Goal: Task Accomplishment & Management: Use online tool/utility

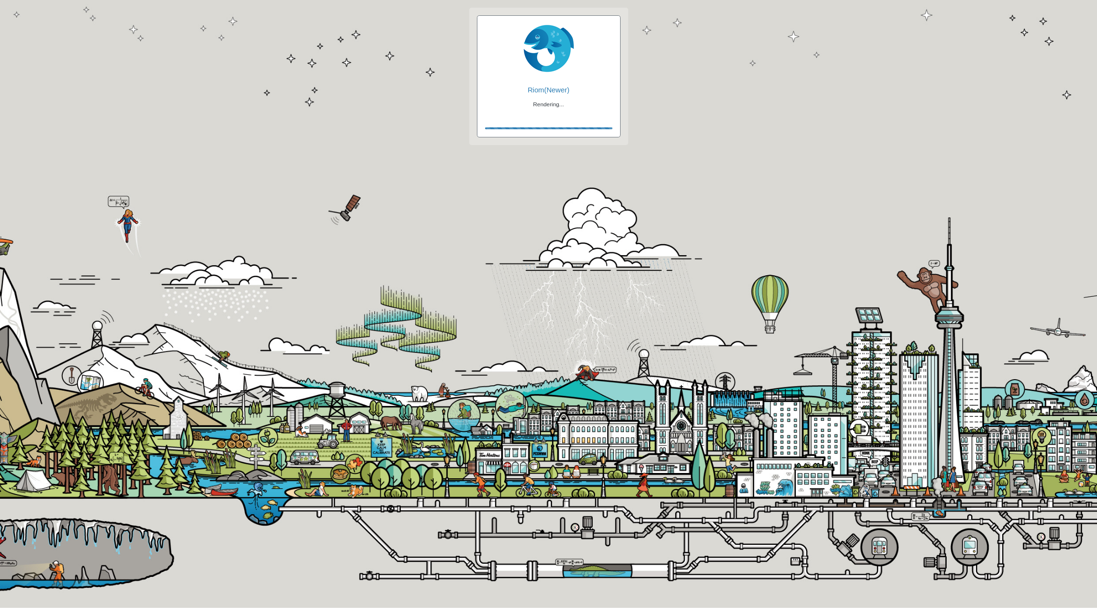
checkbox input "true"
checkbox input "false"
checkbox input "true"
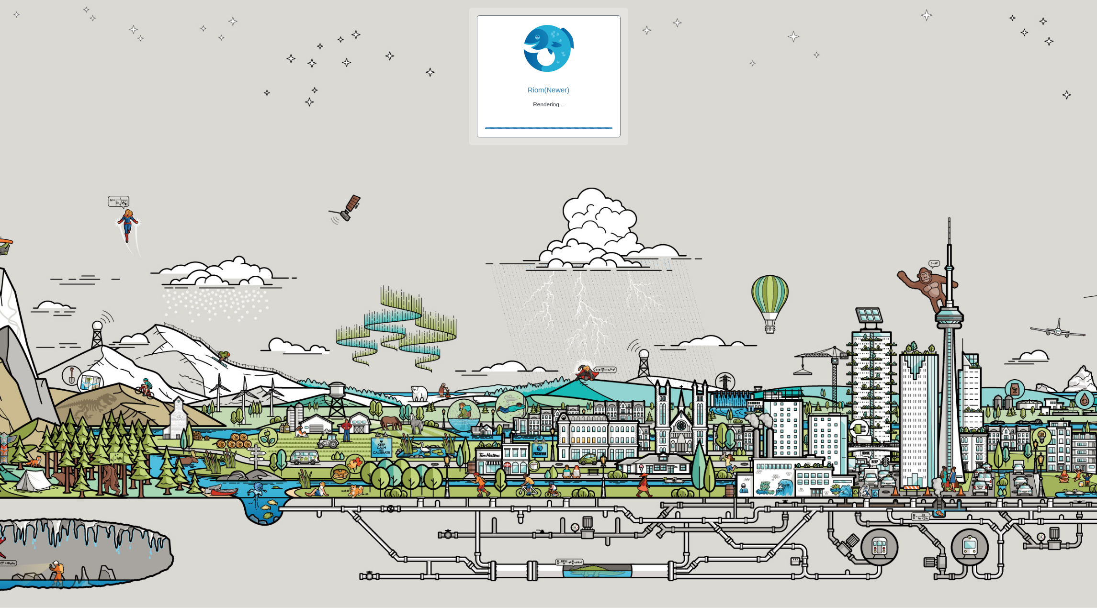
checkbox input "true"
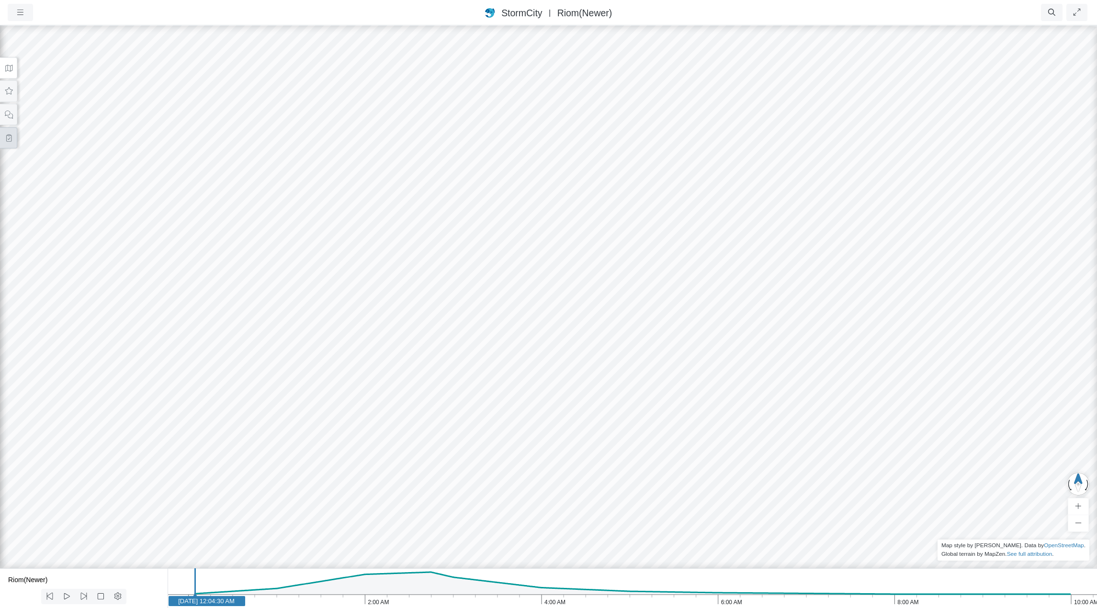
click at [7, 135] on icon at bounding box center [8, 138] width 9 height 7
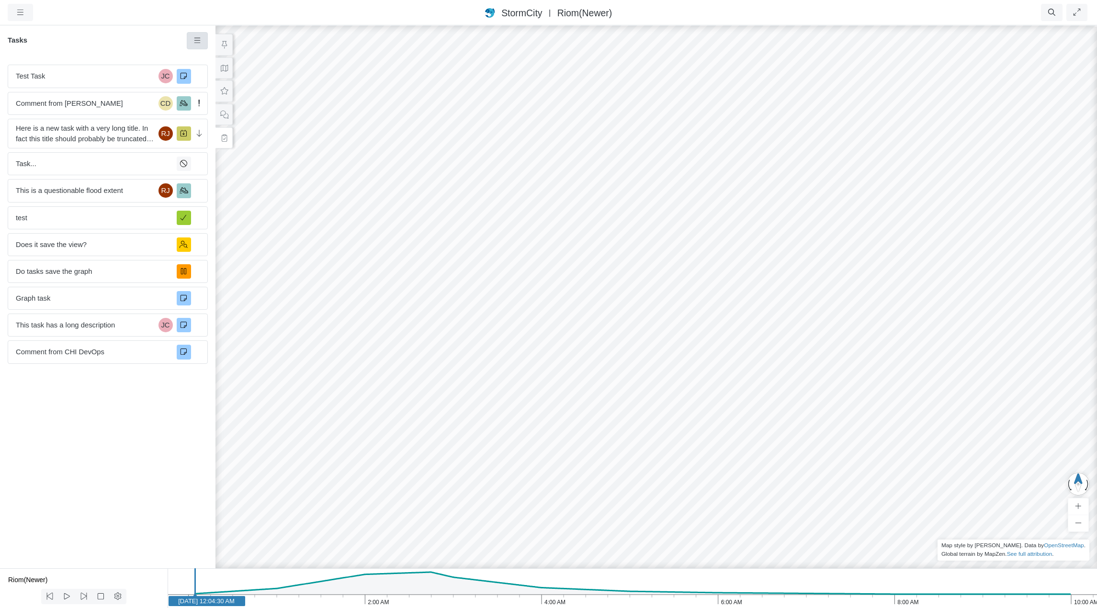
click at [197, 42] on icon at bounding box center [197, 40] width 9 height 7
click at [217, 84] on span "Filters" at bounding box center [216, 82] width 19 height 11
click at [195, 43] on icon at bounding box center [197, 40] width 6 height 5
click at [369, 103] on span "To Do" at bounding box center [366, 102] width 19 height 8
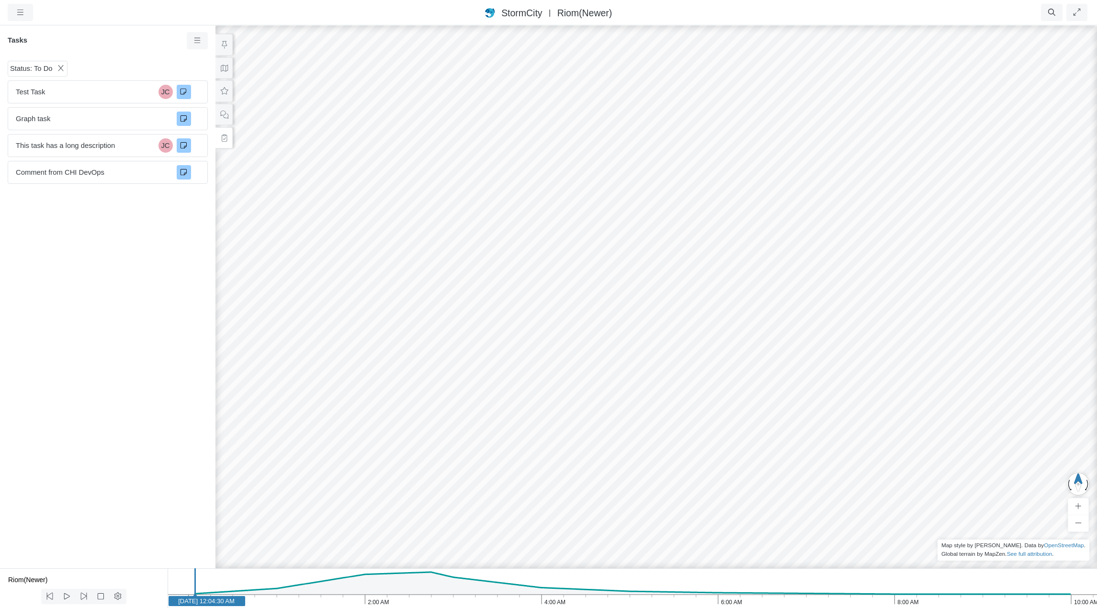
click at [59, 68] on icon at bounding box center [60, 68] width 9 height 7
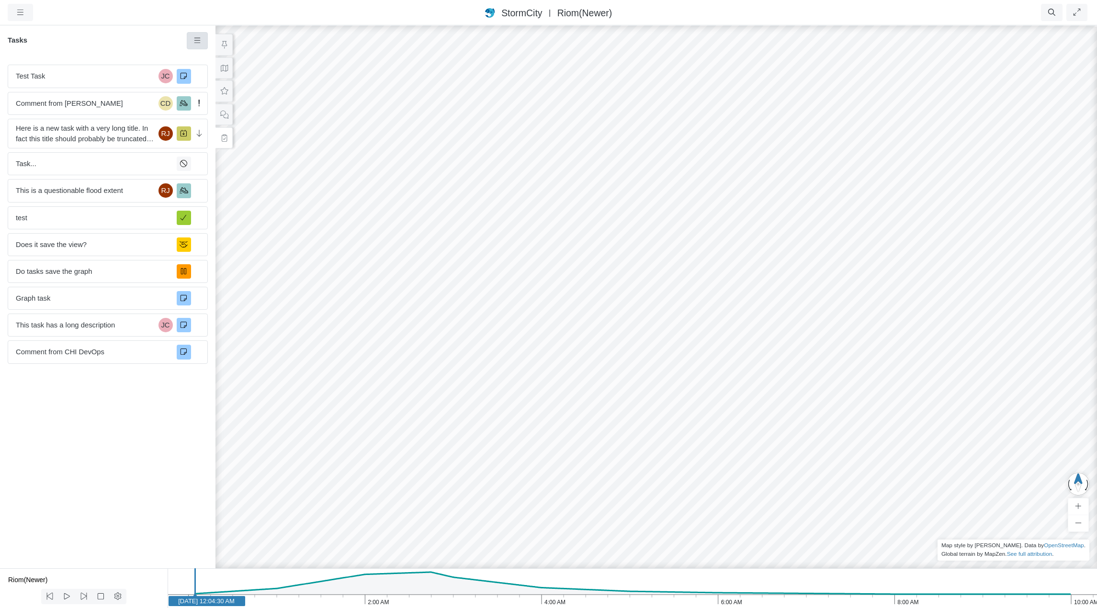
click at [195, 41] on icon at bounding box center [197, 40] width 9 height 7
click at [213, 83] on span "Filters" at bounding box center [216, 82] width 19 height 11
click at [200, 38] on icon at bounding box center [197, 40] width 9 height 7
click at [372, 115] on span "In Progress" at bounding box center [375, 117] width 36 height 8
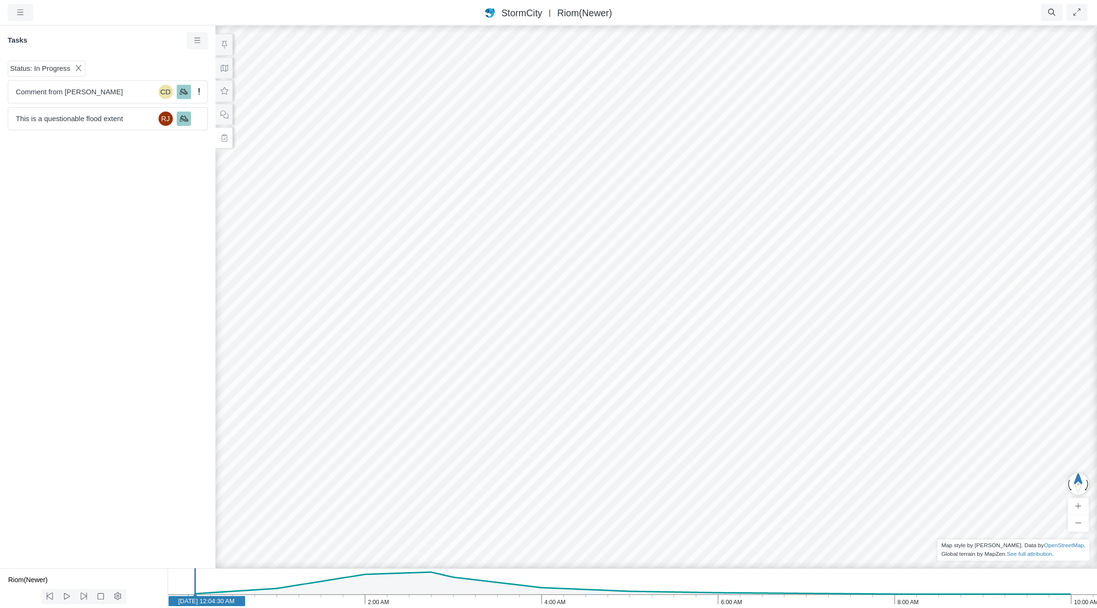
click at [76, 70] on icon at bounding box center [78, 68] width 9 height 7
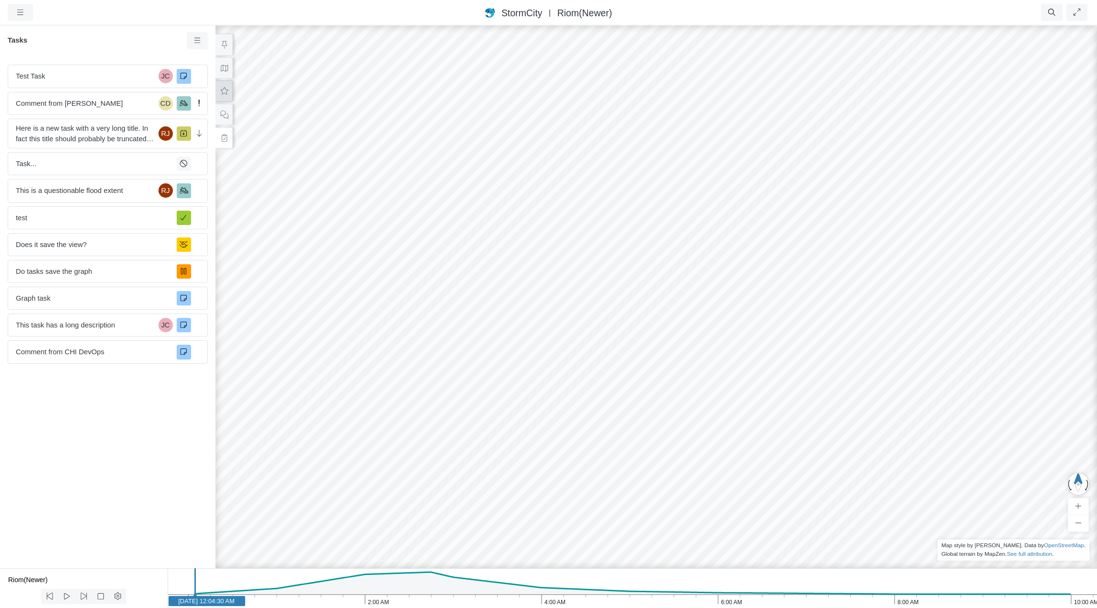
click at [226, 91] on icon at bounding box center [225, 90] width 8 height 7
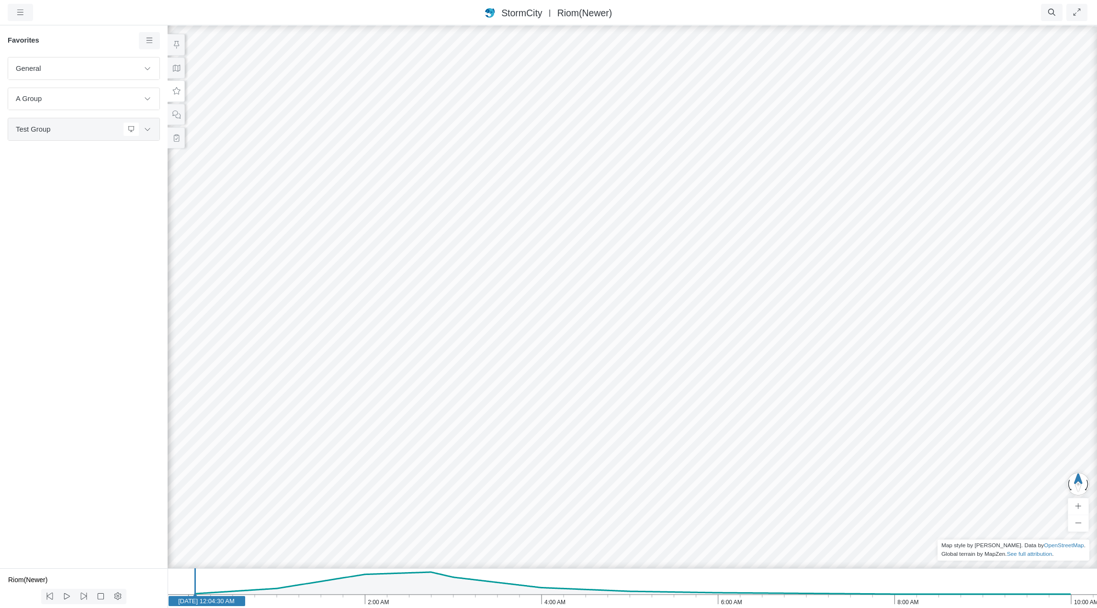
click at [55, 132] on span "Test Group" at bounding box center [67, 129] width 103 height 11
click at [79, 139] on span "Edit Group" at bounding box center [92, 142] width 34 height 8
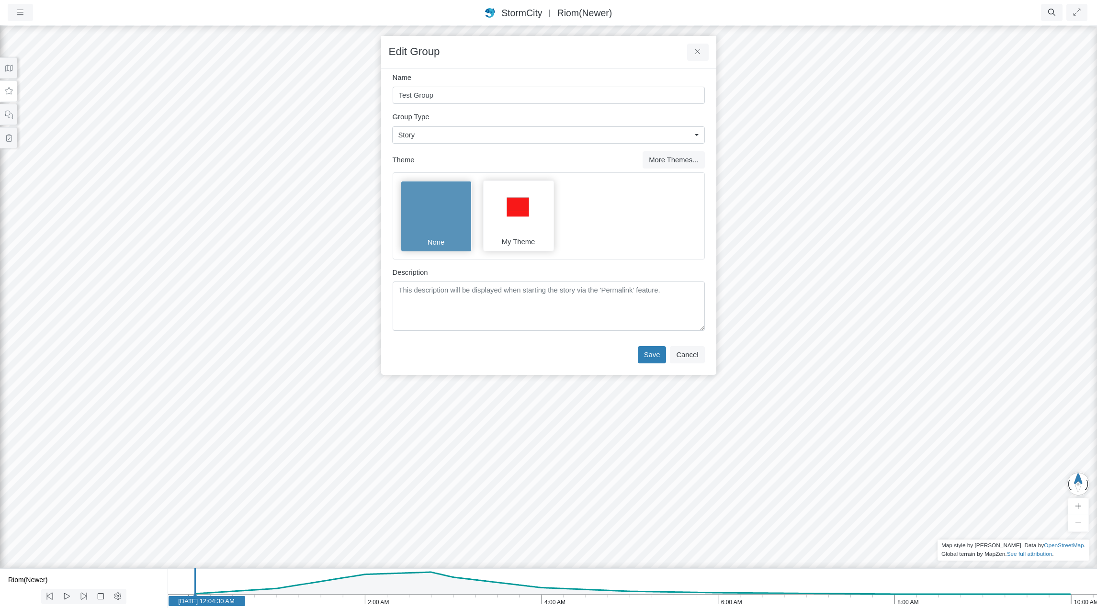
click at [454, 218] on img at bounding box center [436, 209] width 62 height 48
click at [527, 215] on img at bounding box center [518, 209] width 62 height 48
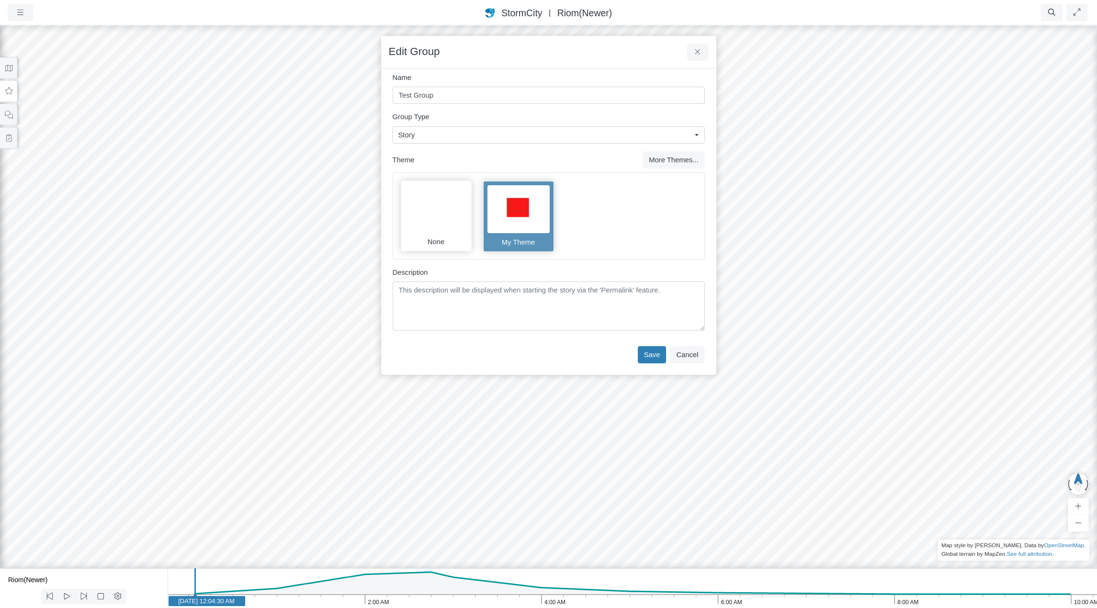
click at [438, 210] on img at bounding box center [436, 209] width 62 height 48
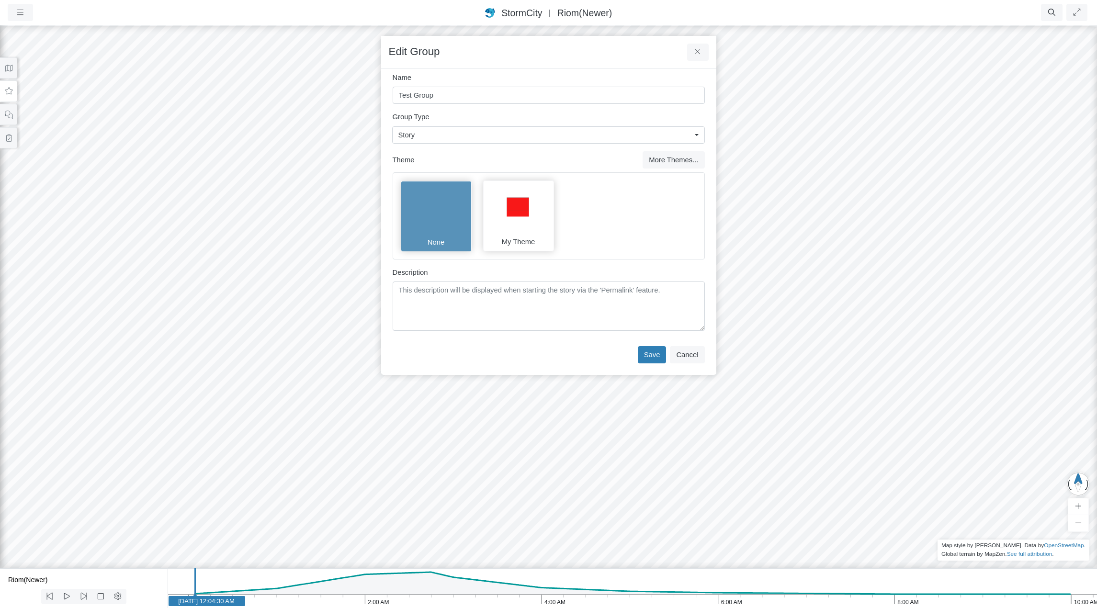
click at [520, 217] on img at bounding box center [518, 209] width 62 height 48
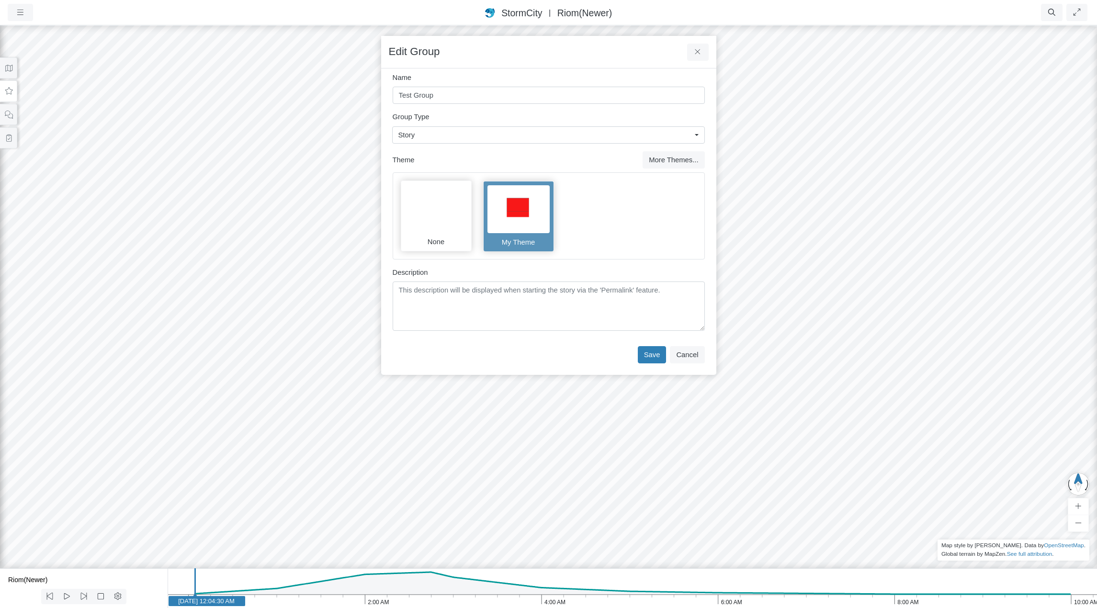
click at [438, 219] on img at bounding box center [436, 209] width 62 height 48
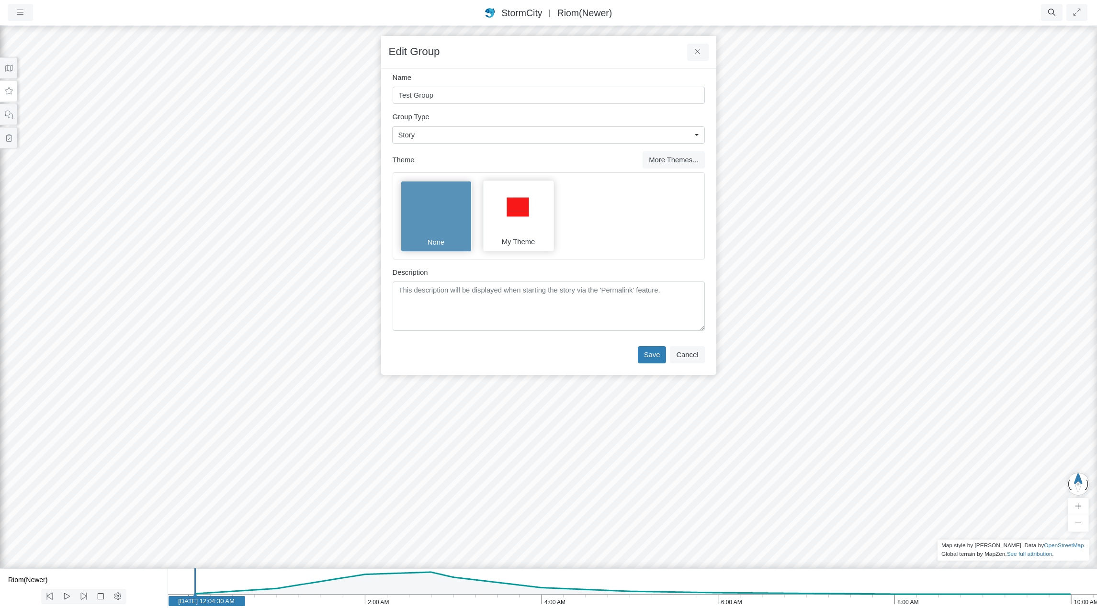
click at [565, 134] on div "Story" at bounding box center [544, 135] width 293 height 11
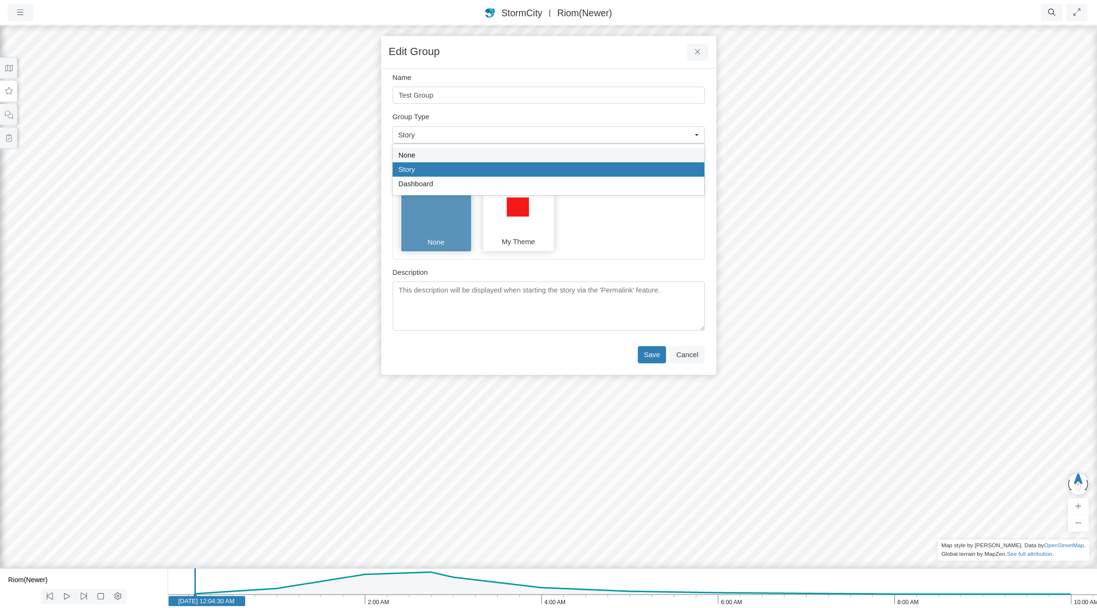
click at [559, 154] on div "None" at bounding box center [548, 155] width 300 height 11
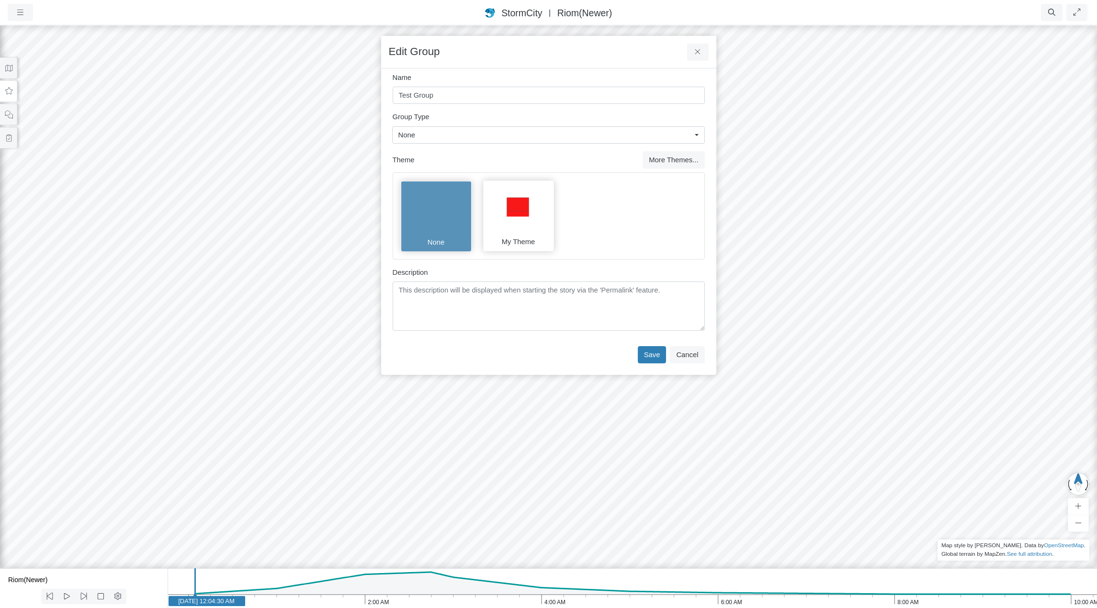
click at [562, 135] on div "None" at bounding box center [544, 135] width 293 height 11
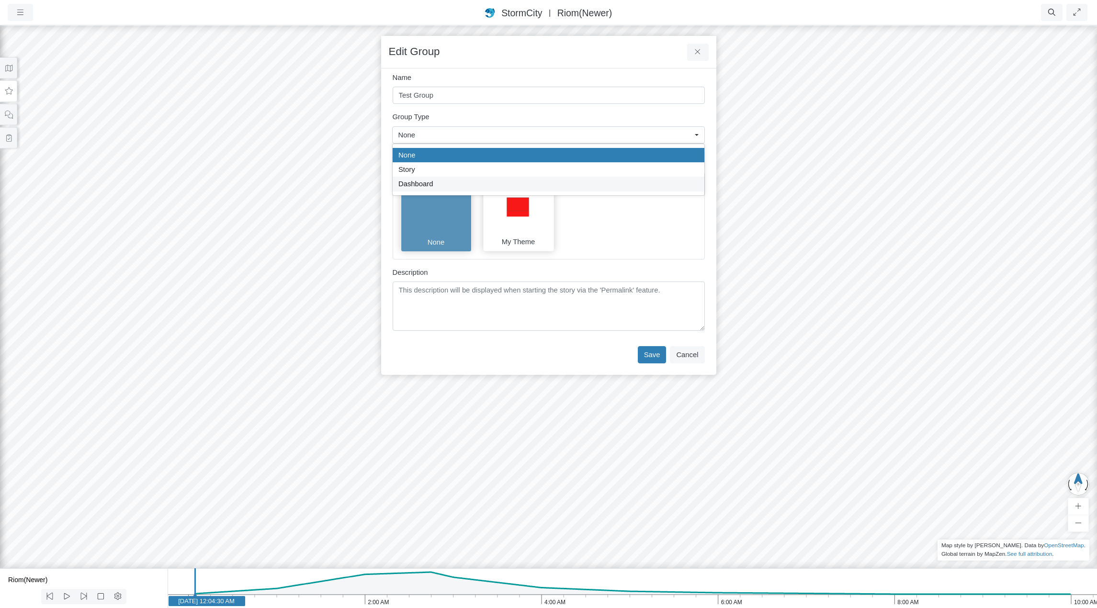
click at [555, 182] on div "Dashboard" at bounding box center [548, 184] width 300 height 11
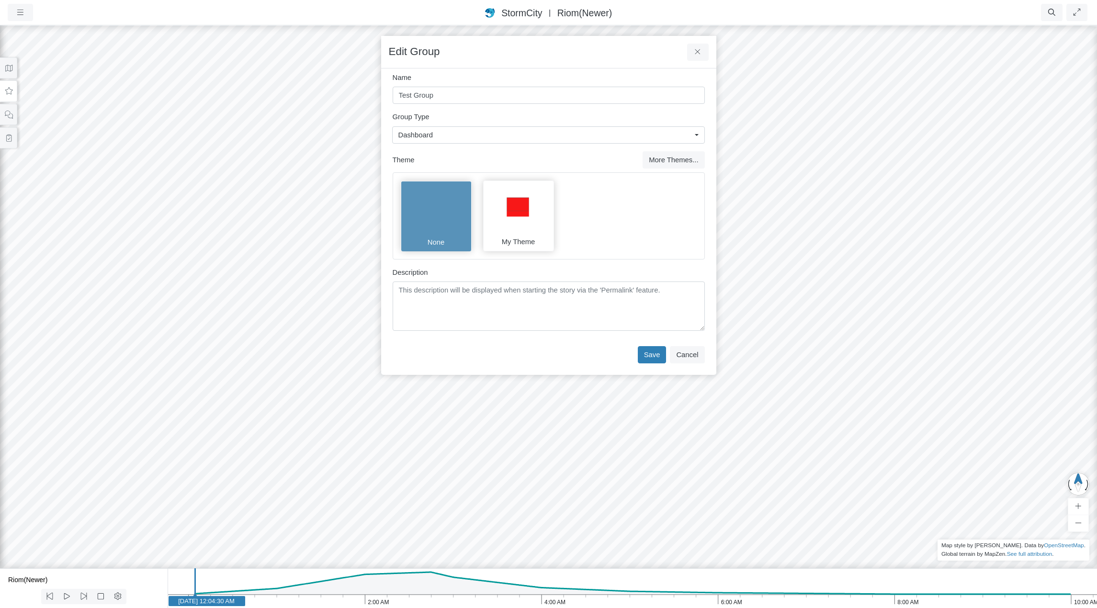
click at [557, 136] on div "Dashboard" at bounding box center [544, 135] width 293 height 11
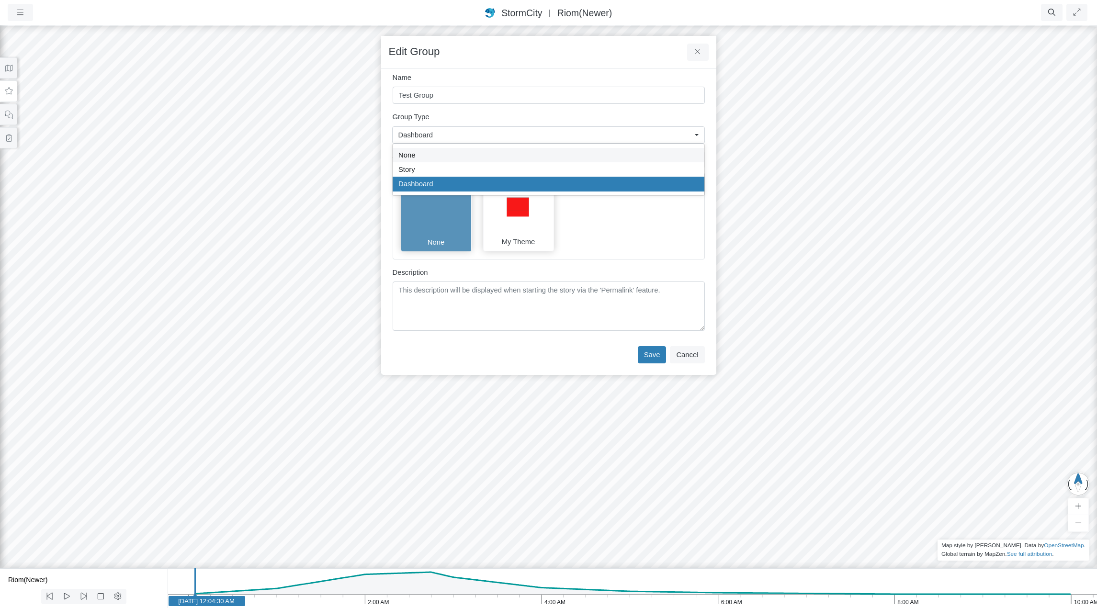
click at [553, 156] on div "None" at bounding box center [548, 155] width 300 height 11
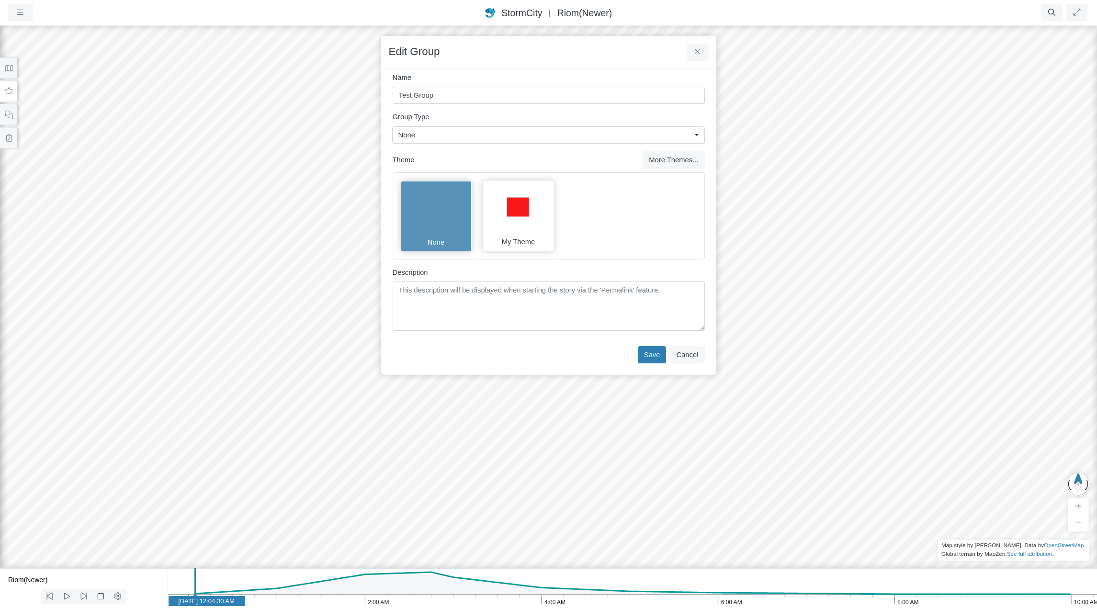
click at [555, 137] on div "None" at bounding box center [544, 135] width 293 height 11
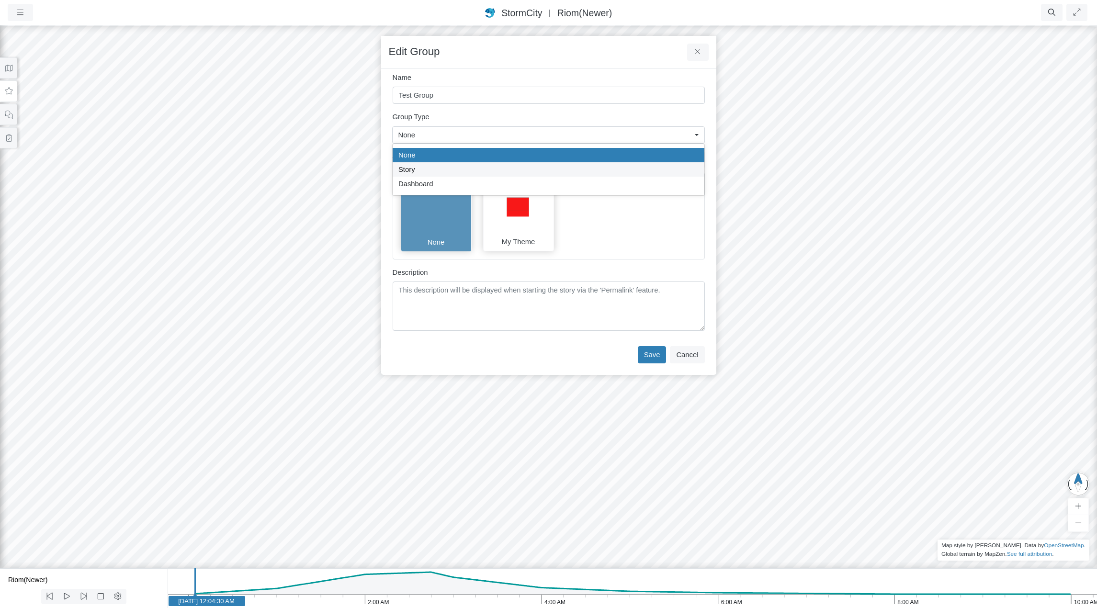
click at [549, 171] on div "Story" at bounding box center [548, 169] width 300 height 11
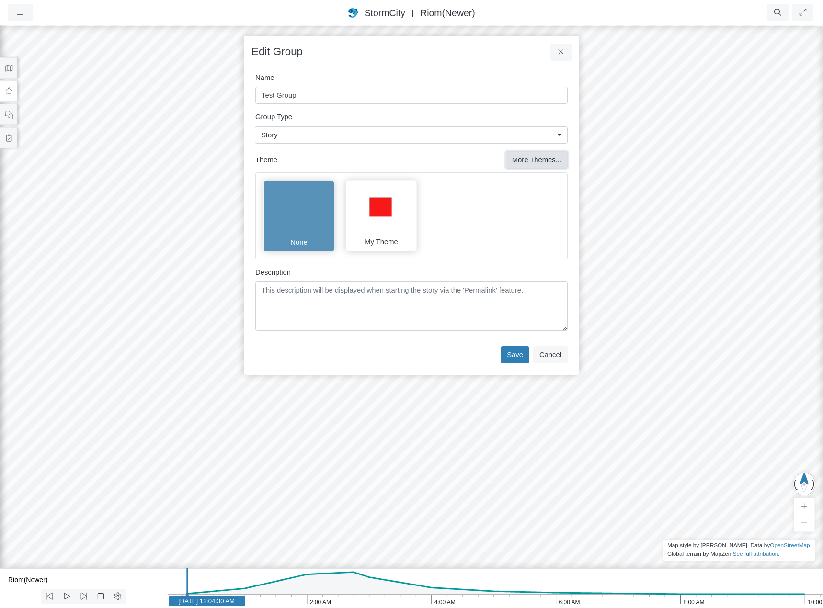
click at [547, 162] on button "More Themes..." at bounding box center [537, 159] width 62 height 17
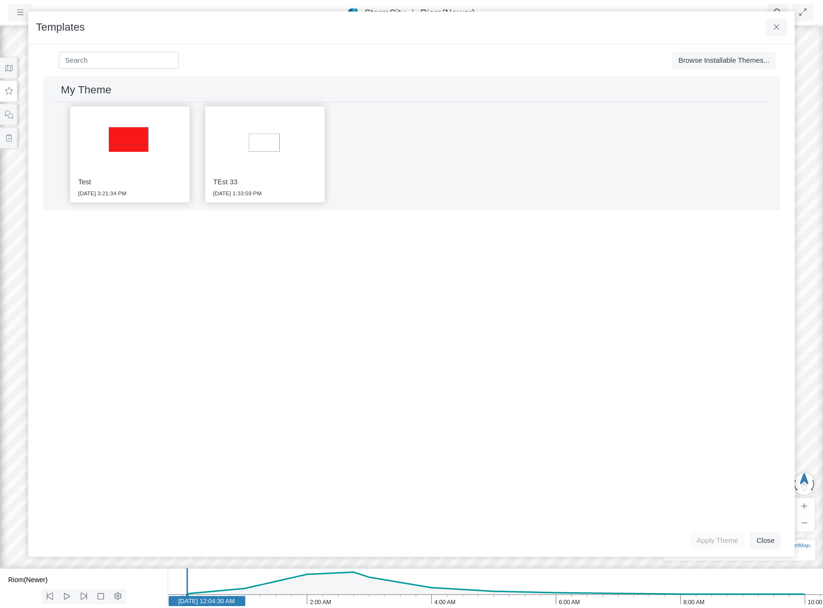
click at [463, 160] on div "Test 9/5/2025 3:21:34 PM TEst 33 9/16/2025 1:33:59 PM" at bounding box center [411, 154] width 713 height 104
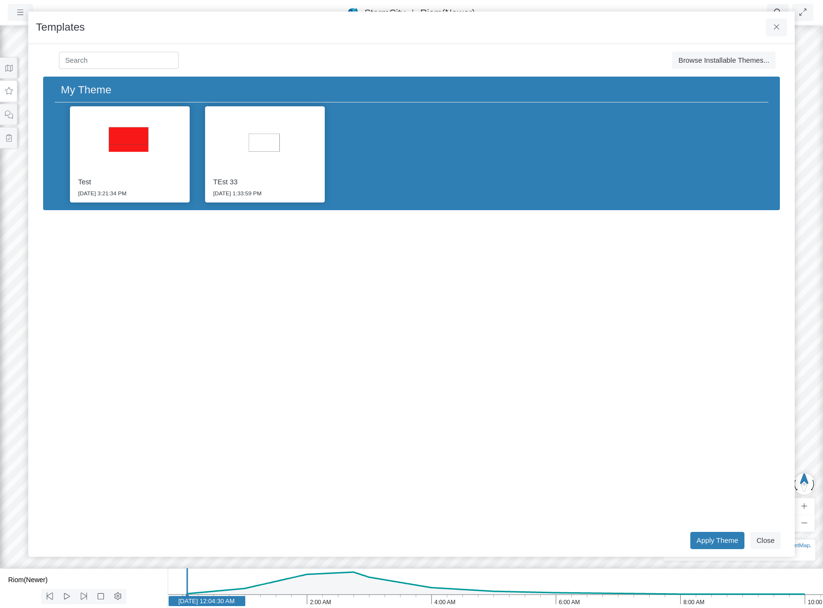
click at [265, 142] on img at bounding box center [264, 142] width 111 height 63
click at [142, 138] on img at bounding box center [129, 142] width 111 height 63
click at [270, 146] on img at bounding box center [264, 142] width 111 height 63
click at [145, 141] on img at bounding box center [129, 142] width 111 height 63
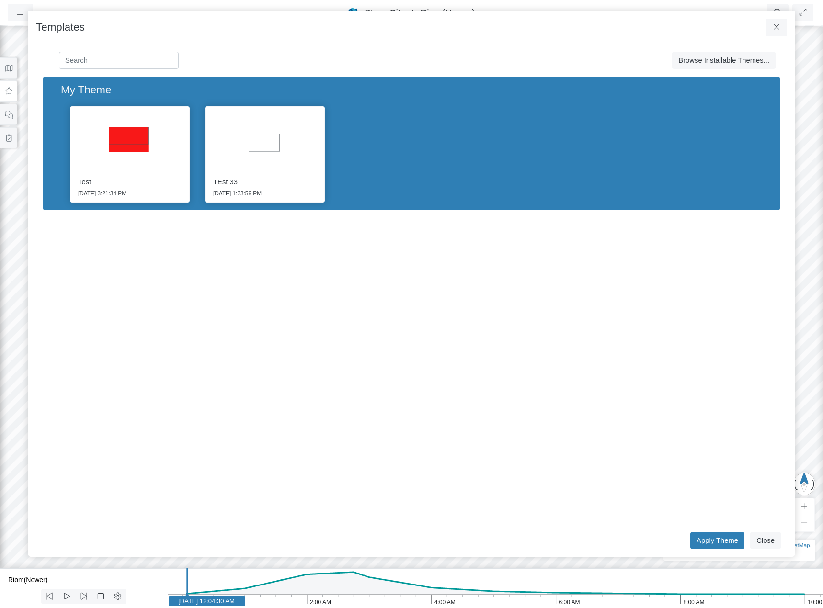
click at [577, 146] on div "Test 9/5/2025 3:21:34 PM TEst 33 9/16/2025 1:33:59 PM" at bounding box center [411, 154] width 713 height 104
click at [710, 60] on span "Browse Installable Themes..." at bounding box center [723, 60] width 91 height 8
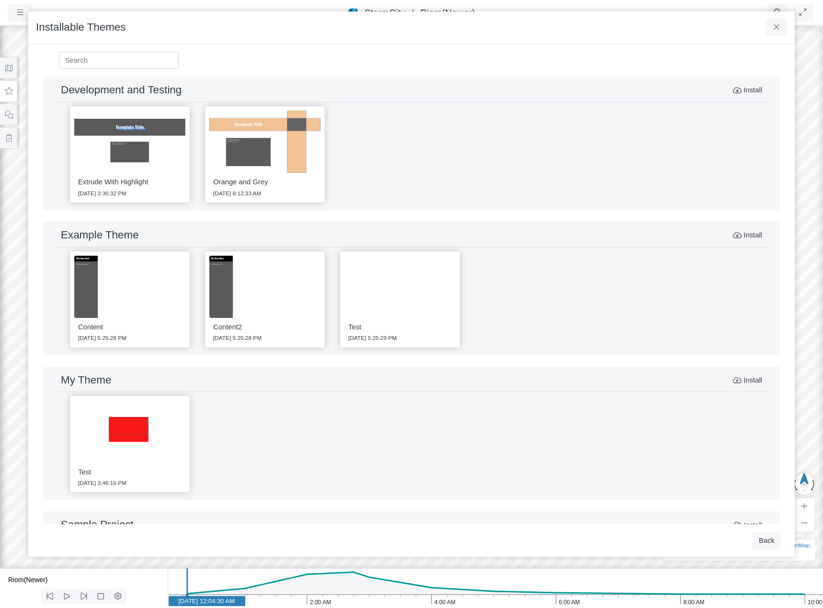
click at [554, 164] on div "Extrude With Highlight 4/30/2025 3:36:32 PM Orange and Grey 5/1/2025 8:12:33 AM" at bounding box center [411, 154] width 713 height 104
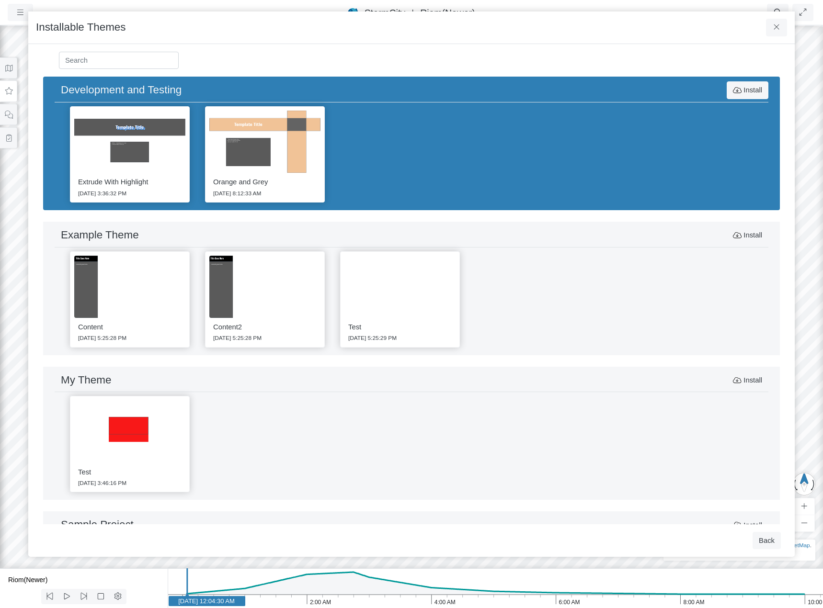
click at [610, 170] on div "Extrude With Highlight 4/30/2025 3:36:32 PM Orange and Grey 5/1/2025 8:12:33 AM" at bounding box center [411, 154] width 713 height 104
click at [606, 272] on div "Content 7/7/2025 5:25:28 PM Content2 7/7/2025 5:25:28 PM Test 7/7/2025 5:25:29 …" at bounding box center [411, 300] width 713 height 104
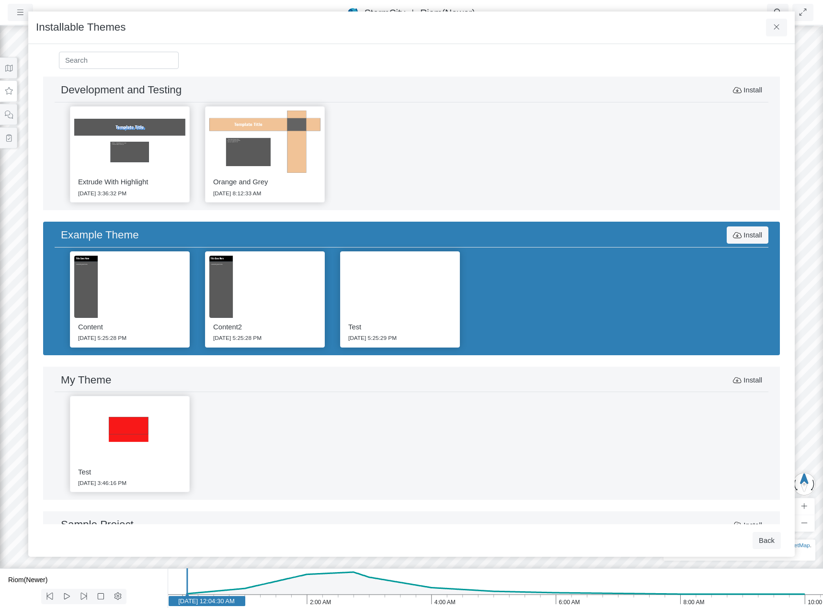
click at [606, 272] on div "Content 7/7/2025 5:25:28 PM Content2 7/7/2025 5:25:28 PM Test 7/7/2025 5:25:29 …" at bounding box center [411, 300] width 713 height 104
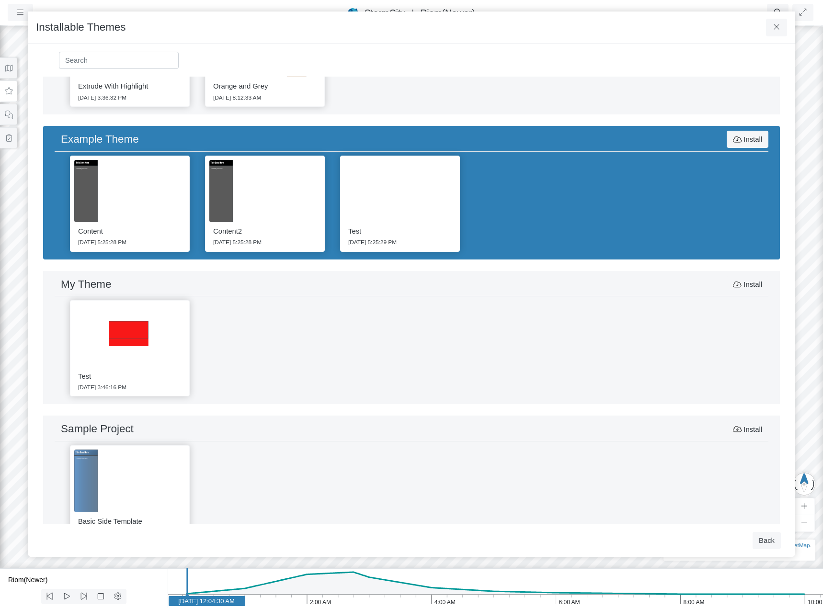
scroll to position [132, 0]
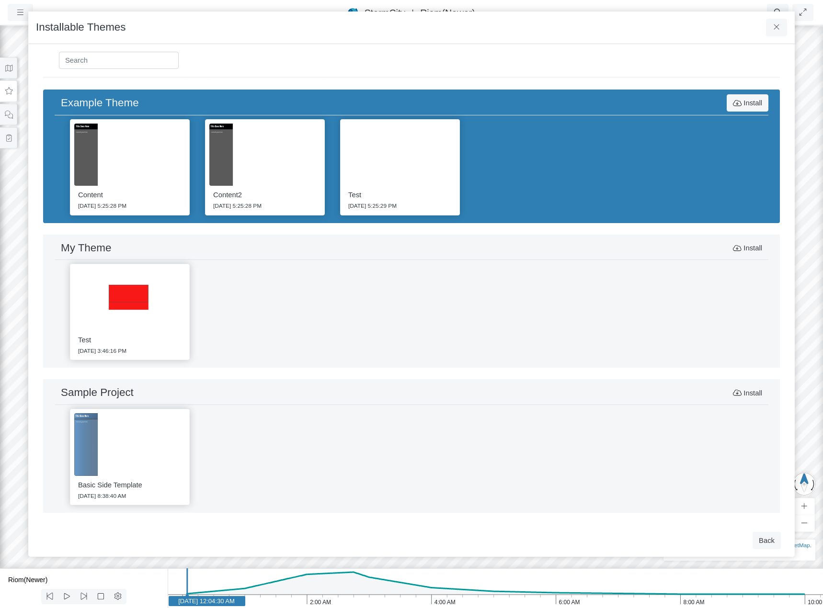
click at [589, 319] on div "Test 9/5/2025 3:46:16 PM" at bounding box center [411, 312] width 713 height 104
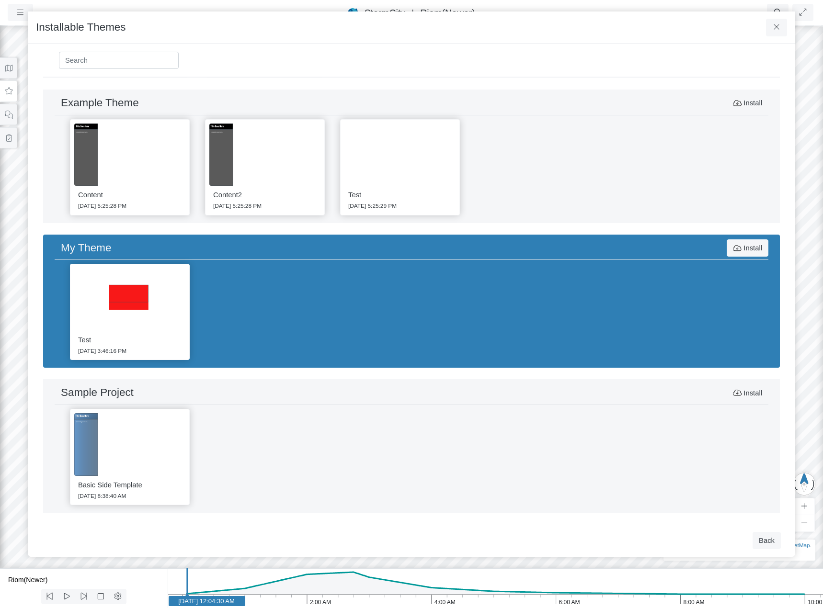
click at [574, 438] on div "Basic Side Template 5/30/2025 8:38:40 AM" at bounding box center [411, 457] width 713 height 104
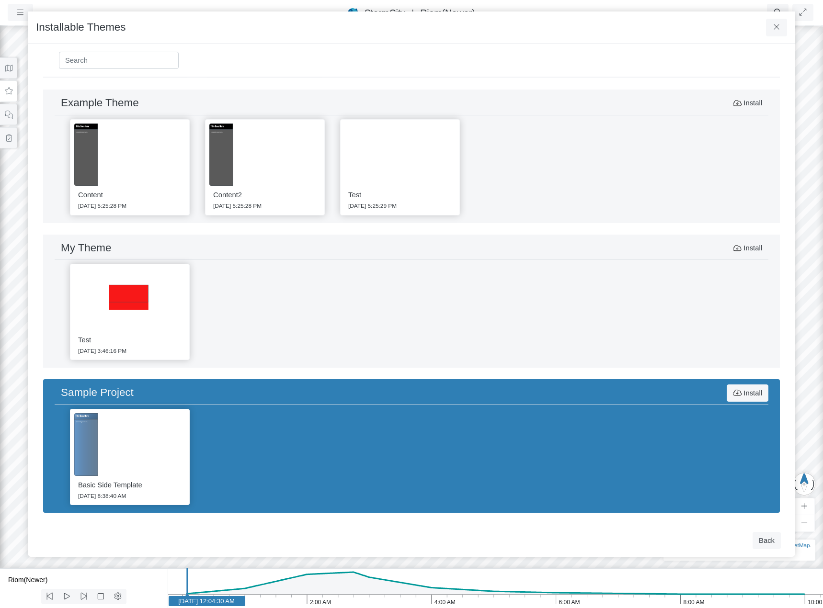
click at [627, 185] on div "Content 7/7/2025 5:25:28 PM Content2 7/7/2025 5:25:28 PM Test 7/7/2025 5:25:29 …" at bounding box center [411, 167] width 713 height 104
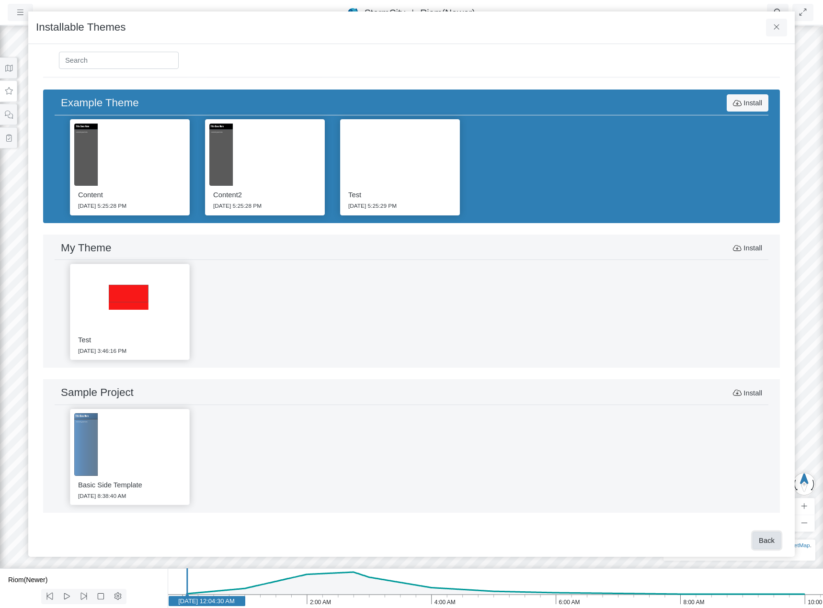
click at [766, 541] on button "Back" at bounding box center [766, 540] width 28 height 17
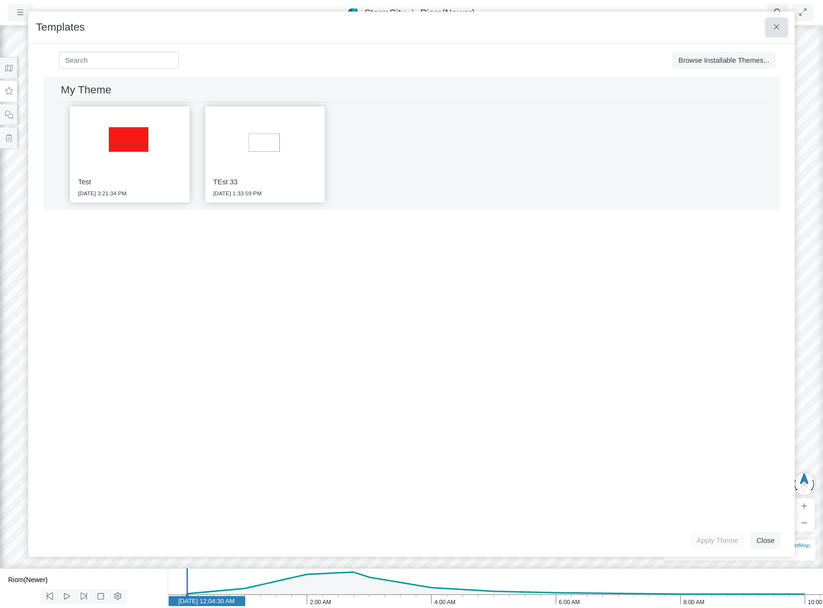
click at [776, 29] on icon at bounding box center [776, 26] width 9 height 7
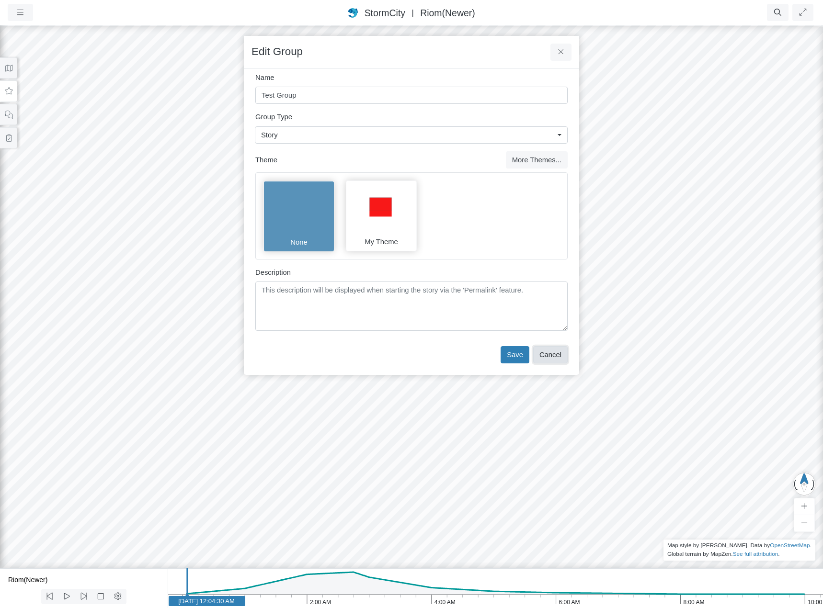
click at [558, 355] on button "Cancel" at bounding box center [550, 354] width 34 height 17
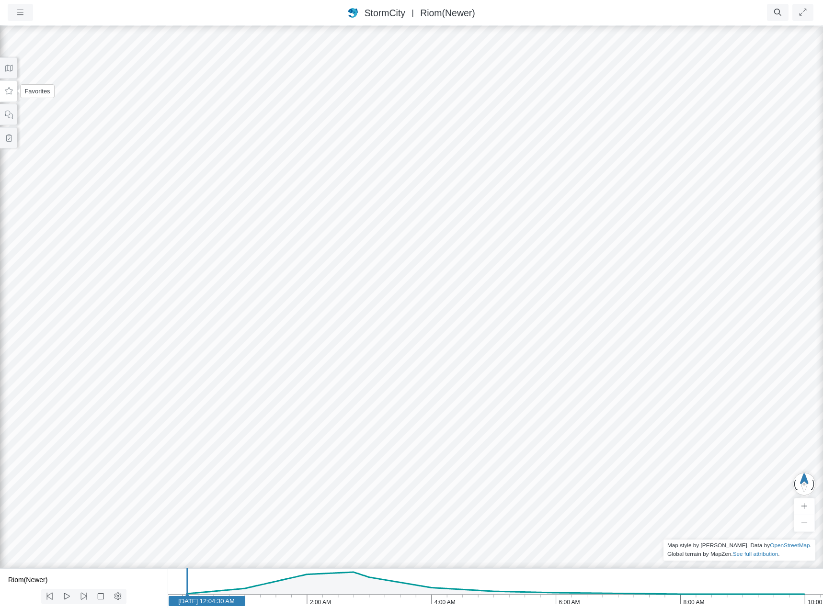
click at [9, 91] on icon at bounding box center [8, 91] width 9 height 7
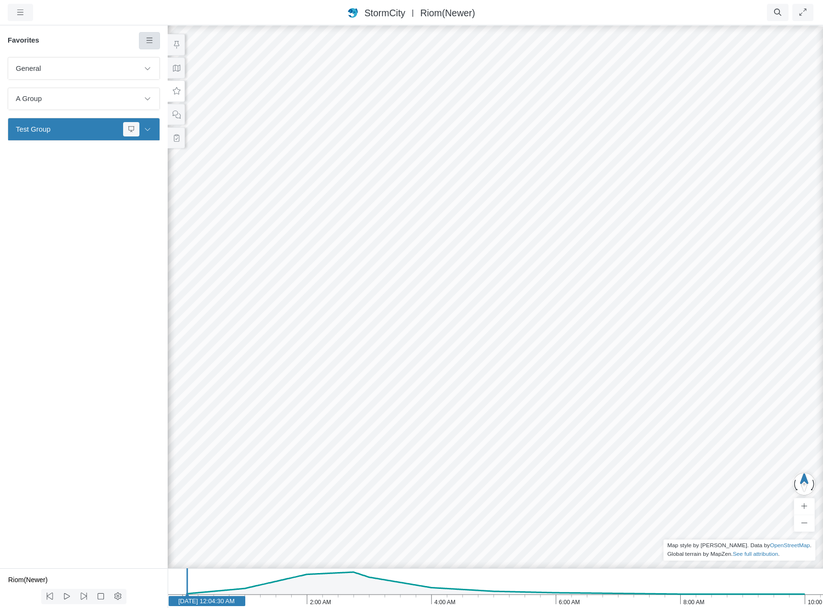
click at [149, 42] on icon at bounding box center [149, 40] width 9 height 7
click at [190, 124] on span "Manage Templates" at bounding box center [189, 125] width 60 height 8
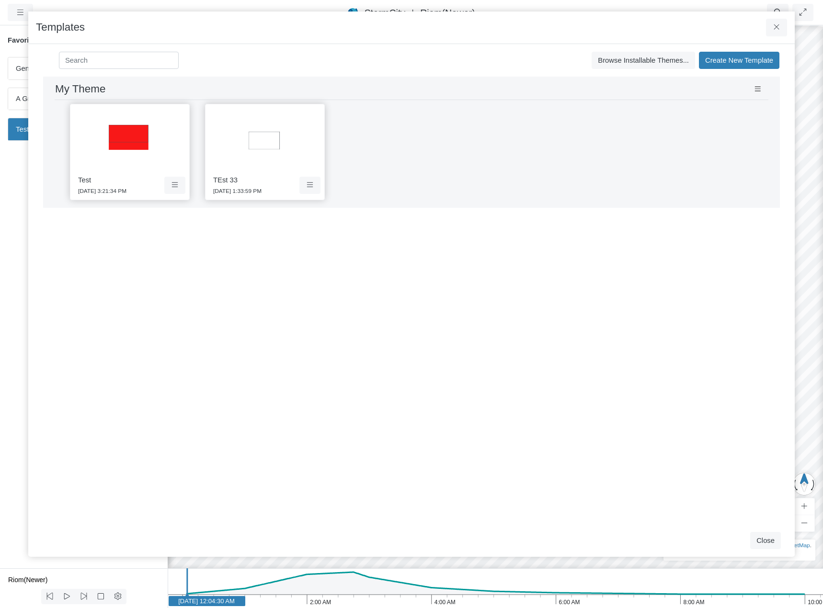
click at [538, 139] on div "Test 9/5/2025 3:21:34 PM TEst 33 9/16/2025 1:33:59 PM" at bounding box center [411, 152] width 713 height 104
click at [758, 89] on icon at bounding box center [757, 89] width 9 height 7
click at [674, 271] on div "Development and Testing Save Cancel Install Extrude With Highlight 4/30/2025 3:…" at bounding box center [411, 301] width 751 height 448
click at [649, 309] on div "Development and Testing Save Cancel Install Extrude With Highlight 4/30/2025 3:…" at bounding box center [411, 301] width 751 height 448
click at [778, 30] on icon at bounding box center [775, 26] width 5 height 5
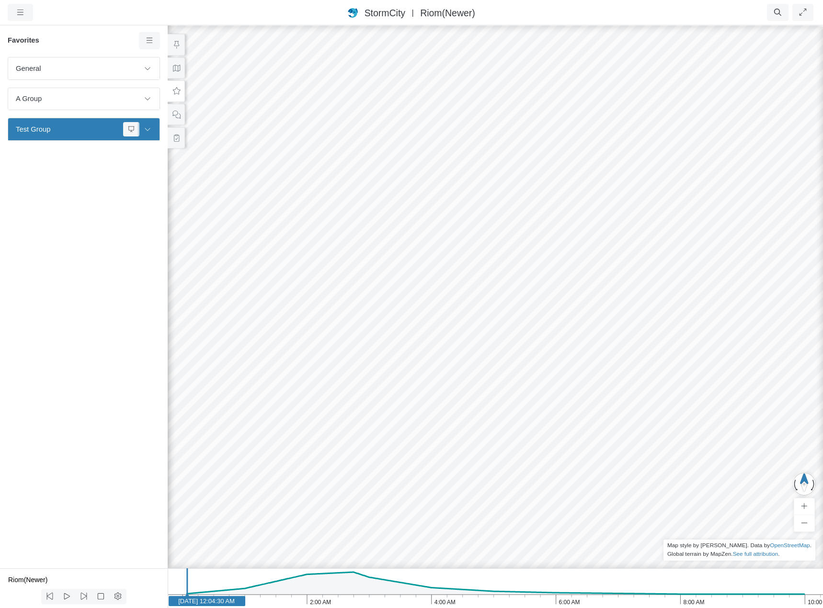
click at [151, 126] on button at bounding box center [147, 129] width 16 height 14
click at [97, 154] on span "First" at bounding box center [85, 153] width 120 height 11
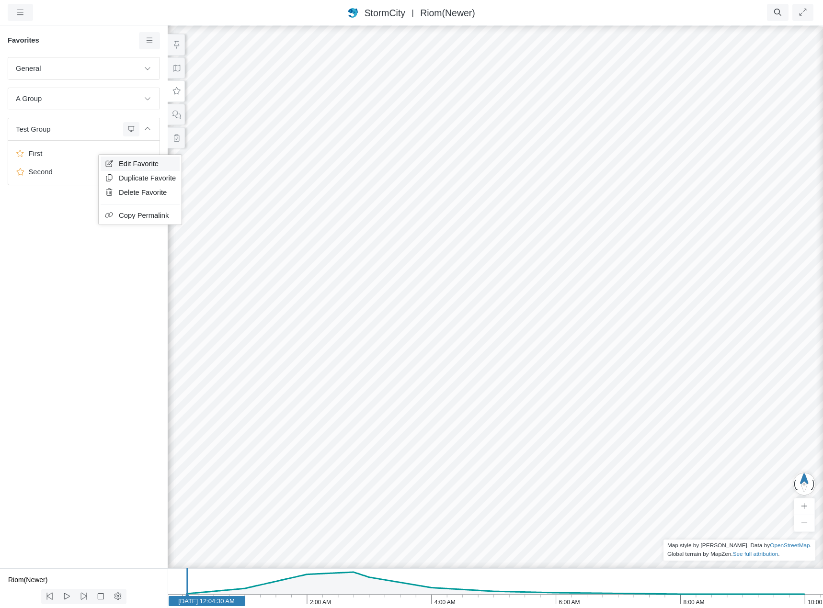
click at [124, 161] on span "Edit Favorite" at bounding box center [139, 164] width 40 height 8
click at [147, 95] on button at bounding box center [147, 99] width 16 height 14
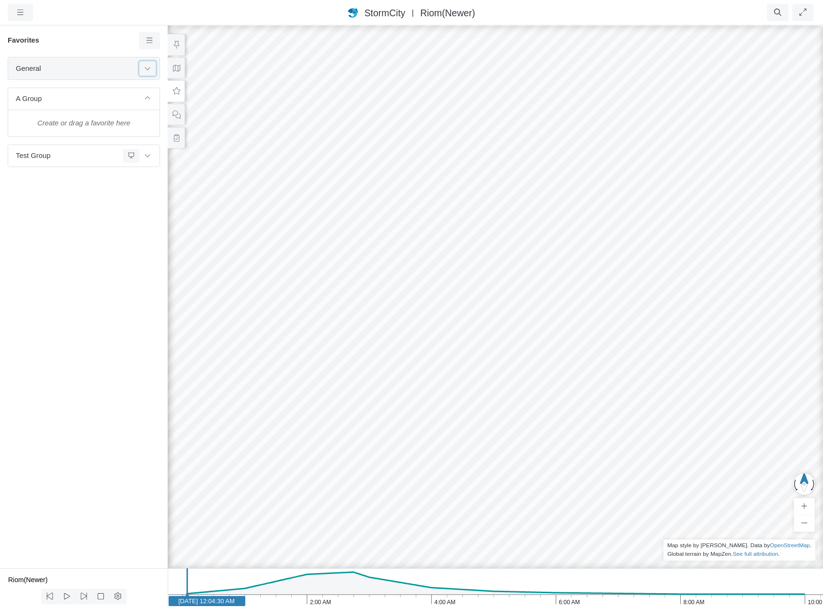
click at [147, 68] on icon at bounding box center [148, 68] width 8 height 6
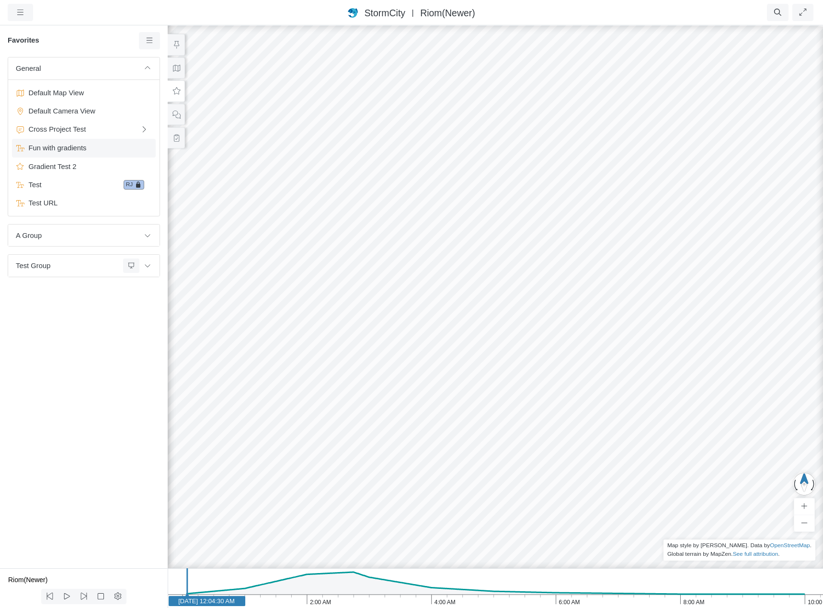
click at [90, 149] on span "Fun with gradients" at bounding box center [85, 148] width 120 height 11
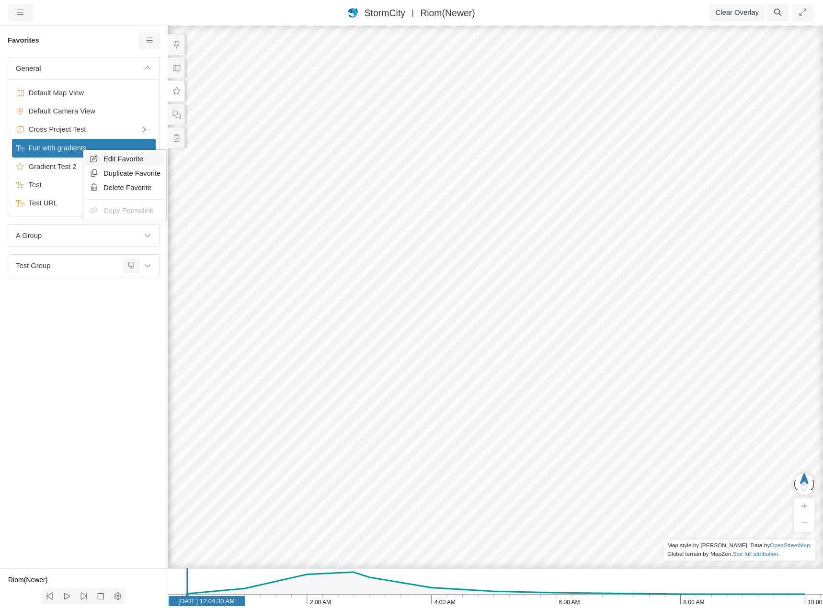
click at [124, 160] on span "Edit Favorite" at bounding box center [123, 159] width 40 height 8
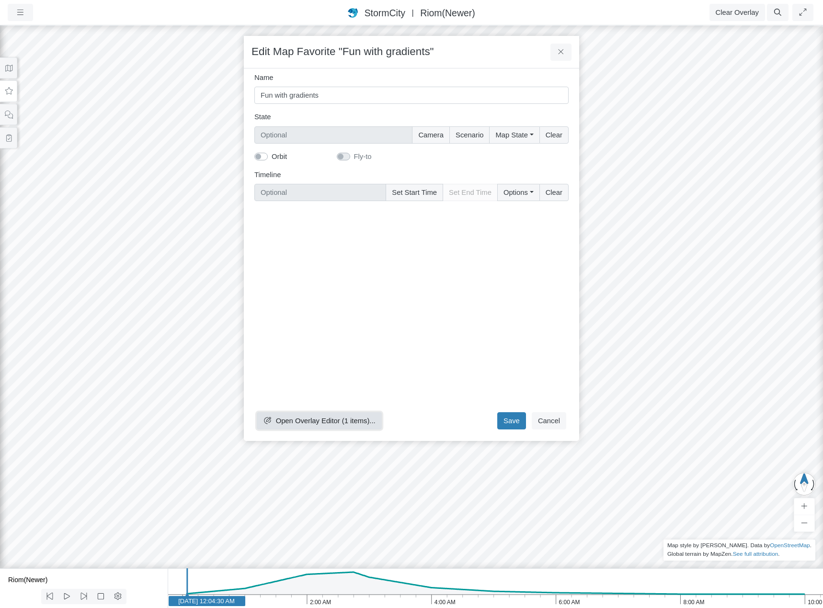
click at [341, 418] on span "Open Overlay Editor (1 items)..." at bounding box center [326, 421] width 100 height 8
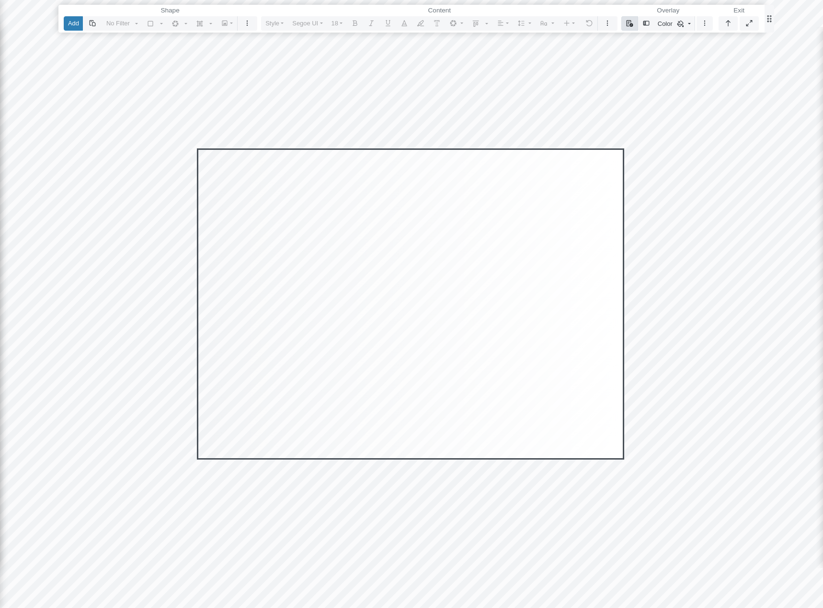
click at [630, 23] on icon "button" at bounding box center [629, 23] width 8 height 6
click at [654, 40] on link "Select Template" at bounding box center [664, 42] width 79 height 14
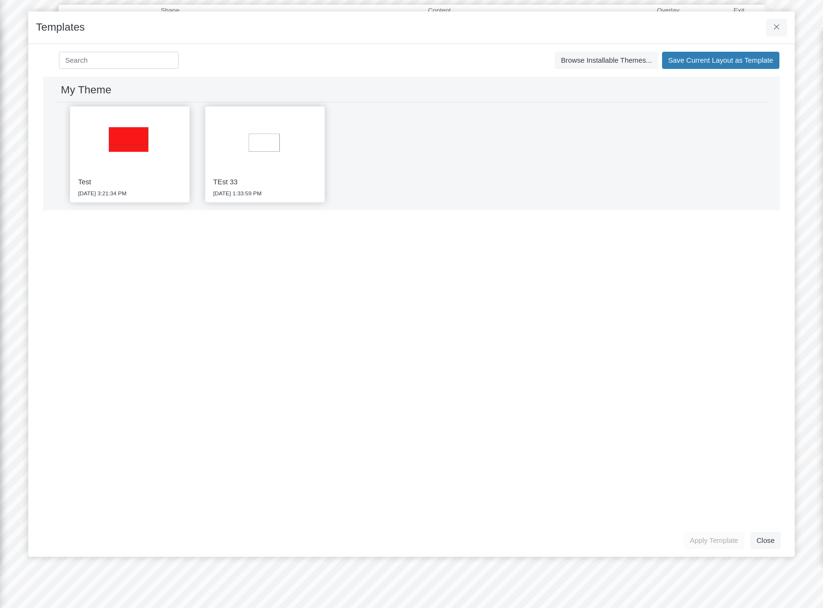
click at [404, 159] on div "Test 9/5/2025 3:21:34 PM TEst 33 9/16/2025 1:33:59 PM" at bounding box center [411, 154] width 713 height 104
click at [273, 160] on img at bounding box center [264, 142] width 111 height 63
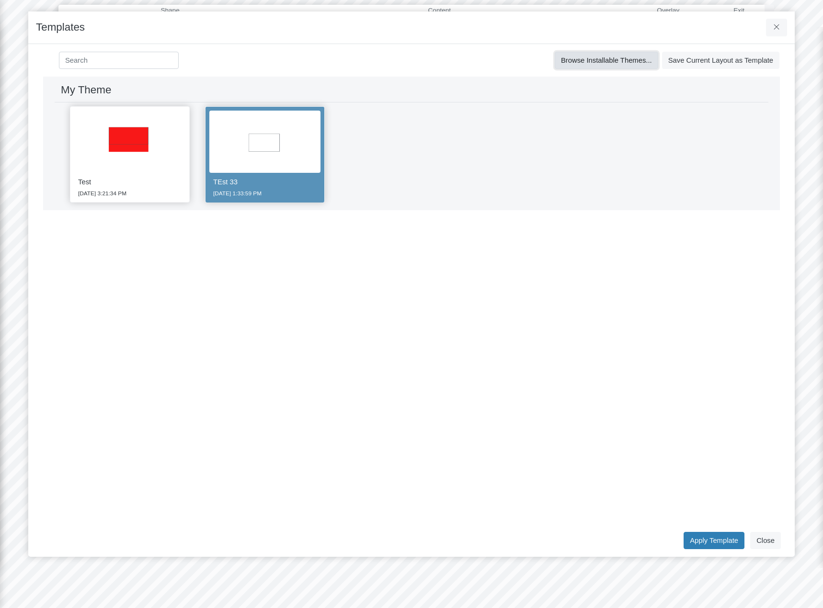
click at [590, 66] on button "Browse Installable Themes..." at bounding box center [605, 60] width 103 height 17
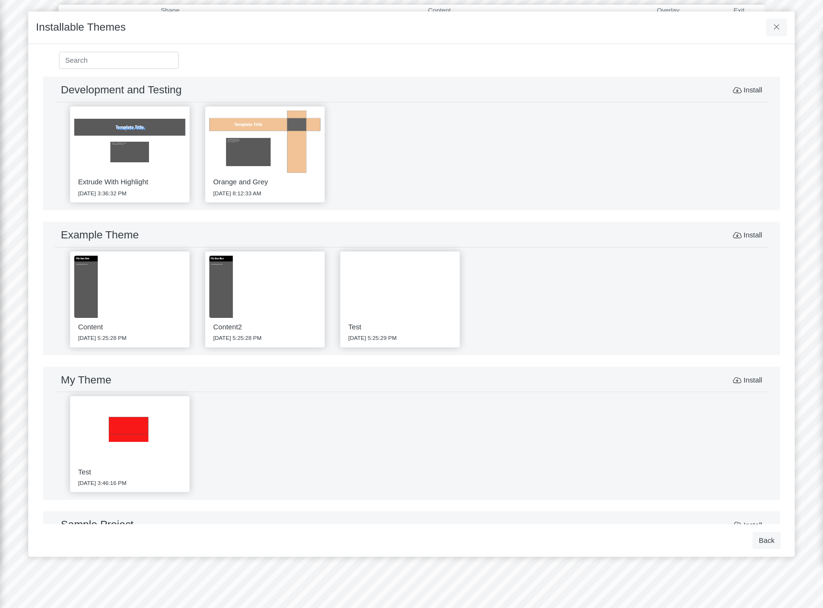
click at [549, 301] on div "Content 7/7/2025 5:25:28 PM Content2 7/7/2025 5:25:28 PM Test 7/7/2025 5:25:29 …" at bounding box center [411, 300] width 713 height 104
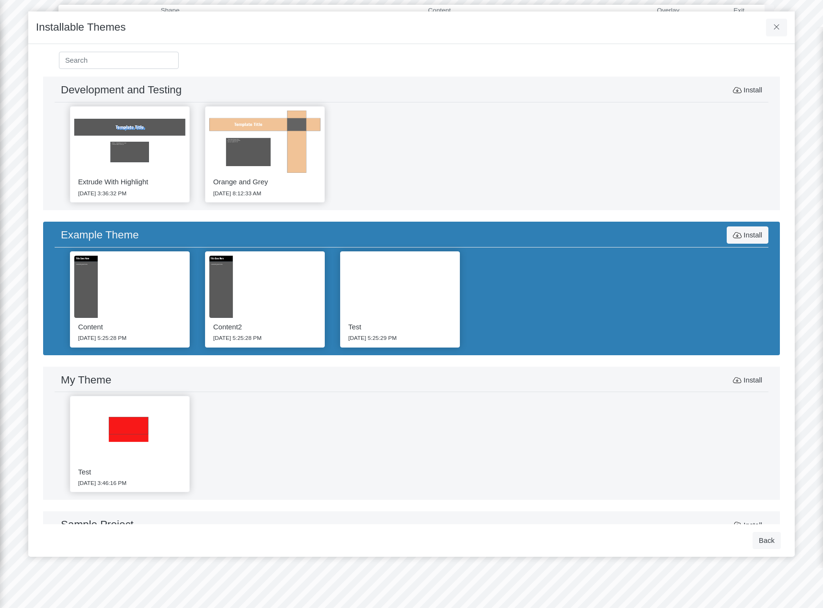
click at [566, 183] on div "Extrude With Highlight 4/30/2025 3:36:32 PM Orange and Grey 5/1/2025 8:12:33 AM" at bounding box center [411, 154] width 713 height 104
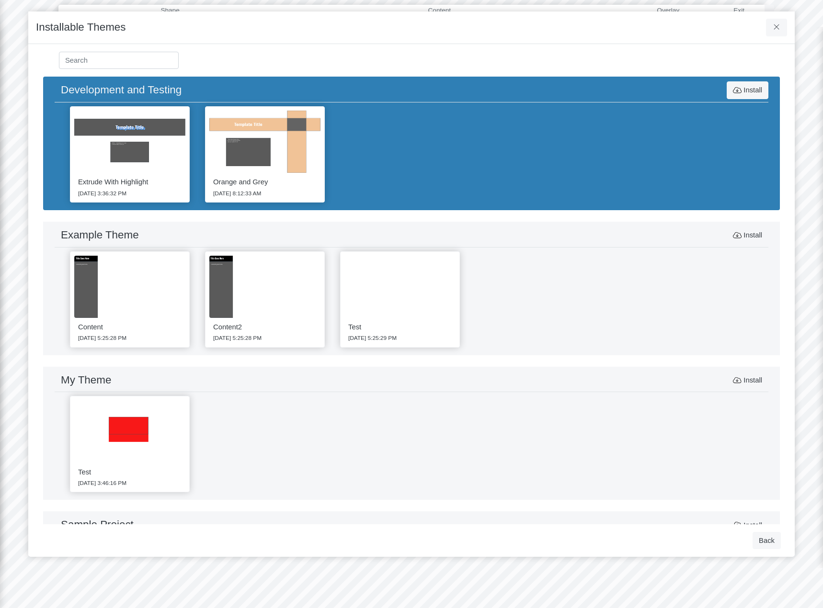
click at [607, 440] on div "Test 9/5/2025 3:46:16 PM" at bounding box center [411, 444] width 713 height 104
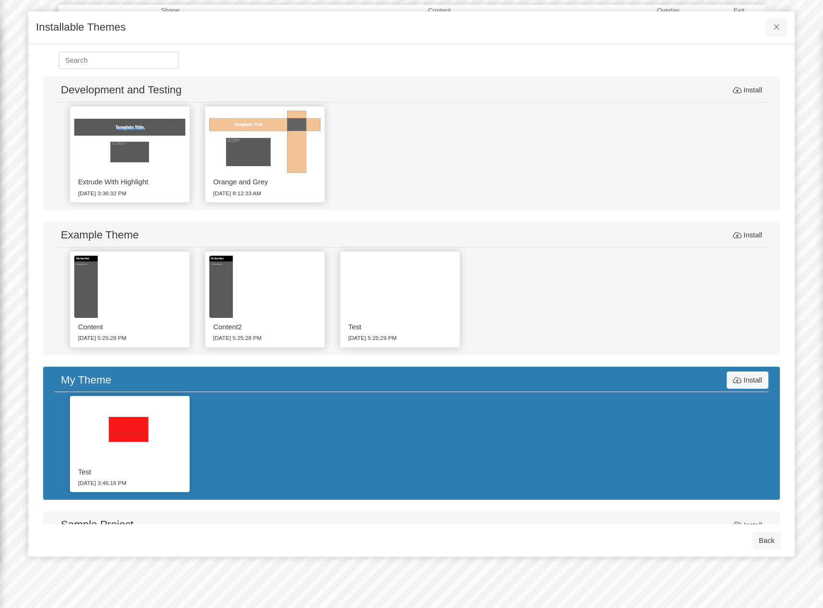
click at [584, 169] on div "Extrude With Highlight 4/30/2025 3:36:32 PM Orange and Grey 5/1/2025 8:12:33 AM" at bounding box center [411, 154] width 713 height 104
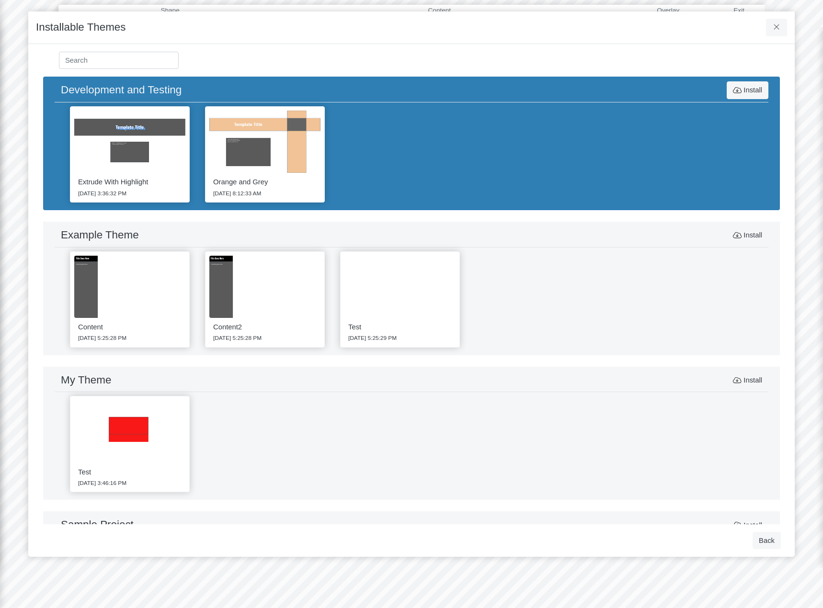
click at [581, 302] on div "Content 7/7/2025 5:25:28 PM Content2 7/7/2025 5:25:28 PM Test 7/7/2025 5:25:29 …" at bounding box center [411, 300] width 713 height 104
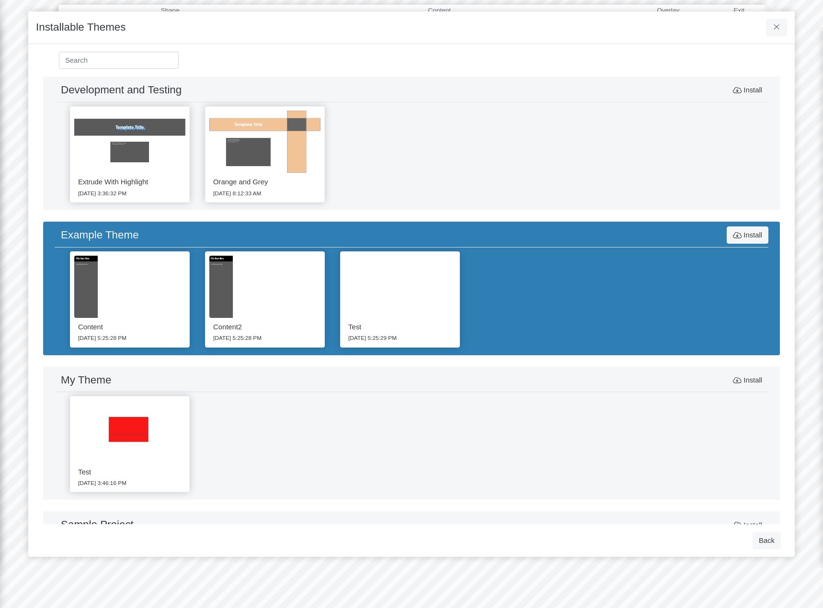
click at [525, 161] on div "Extrude With Highlight 4/30/2025 3:36:32 PM Orange and Grey 5/1/2025 8:12:33 AM" at bounding box center [411, 154] width 713 height 104
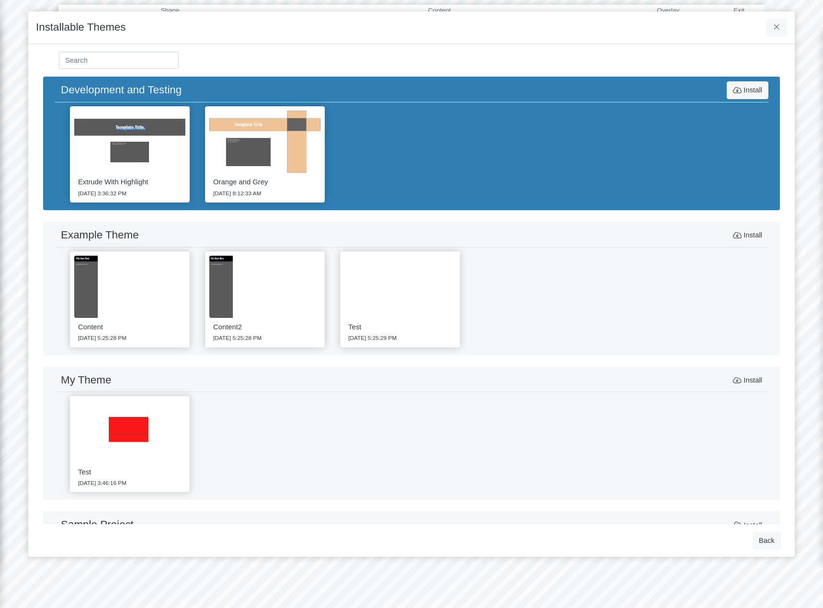
click at [601, 304] on div "Content 7/7/2025 5:25:28 PM Content2 7/7/2025 5:25:28 PM Test 7/7/2025 5:25:29 …" at bounding box center [411, 300] width 713 height 104
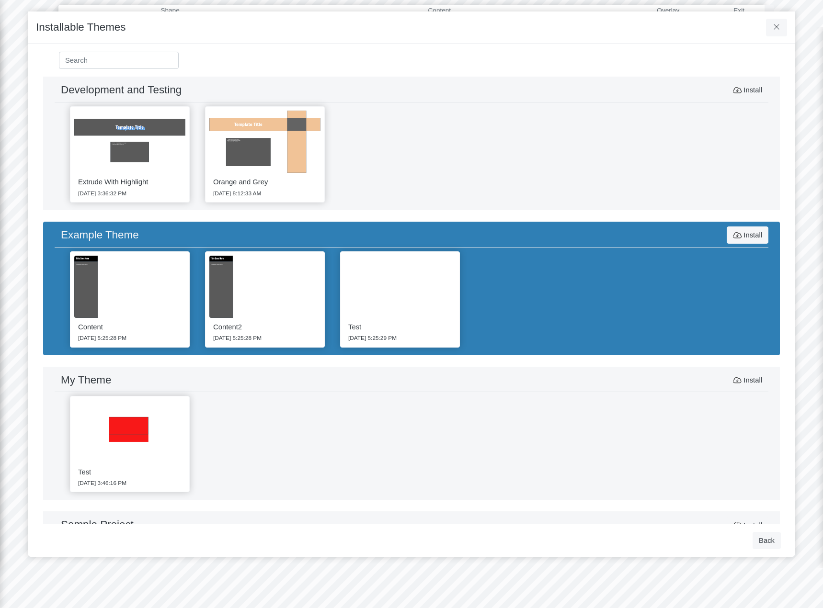
click at [406, 309] on img at bounding box center [399, 287] width 111 height 63
click at [278, 290] on img at bounding box center [264, 287] width 111 height 63
click at [118, 280] on img at bounding box center [129, 287] width 111 height 63
click at [116, 165] on img at bounding box center [129, 142] width 111 height 63
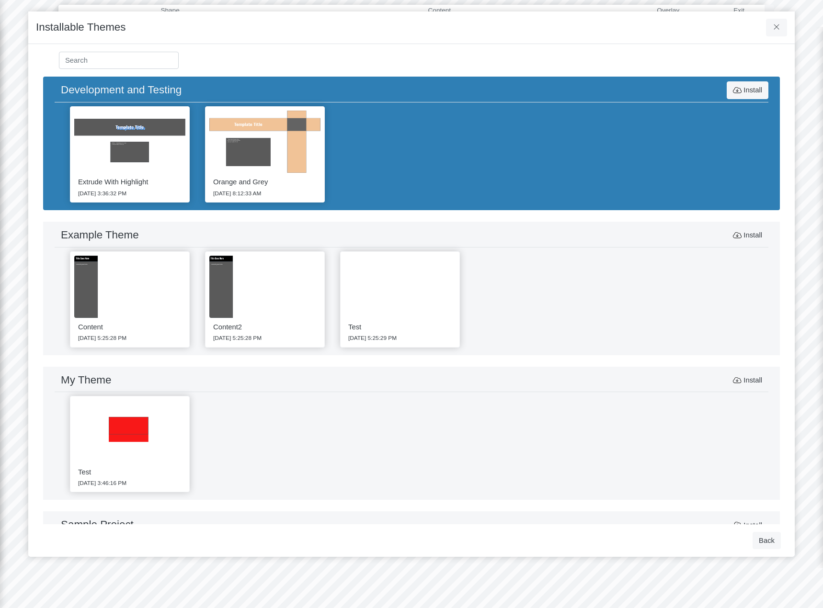
click at [268, 169] on img at bounding box center [264, 142] width 111 height 63
click at [256, 291] on img at bounding box center [264, 287] width 111 height 63
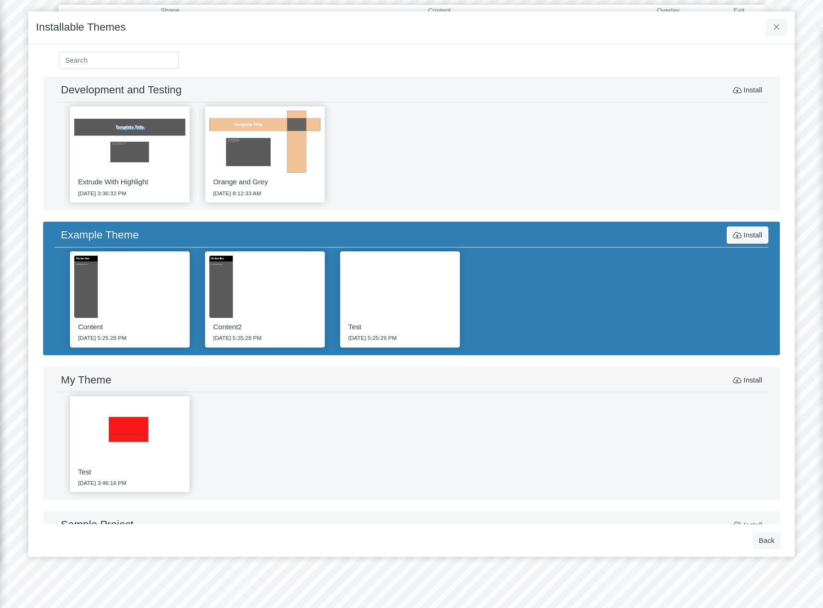
click at [431, 312] on img at bounding box center [399, 287] width 111 height 63
click at [255, 303] on img at bounding box center [264, 287] width 111 height 63
click at [132, 293] on img at bounding box center [129, 287] width 111 height 63
click at [107, 421] on img at bounding box center [129, 431] width 111 height 63
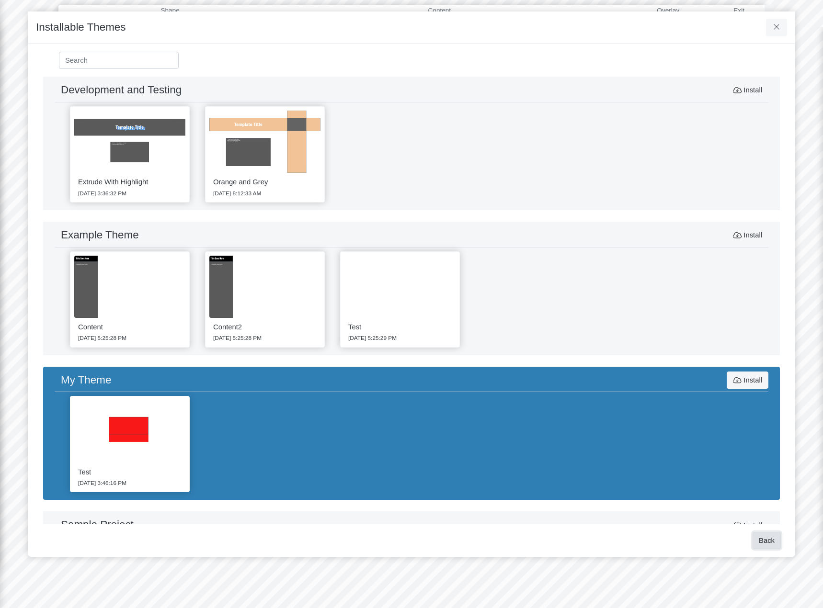
click at [771, 541] on button "Back" at bounding box center [766, 540] width 28 height 17
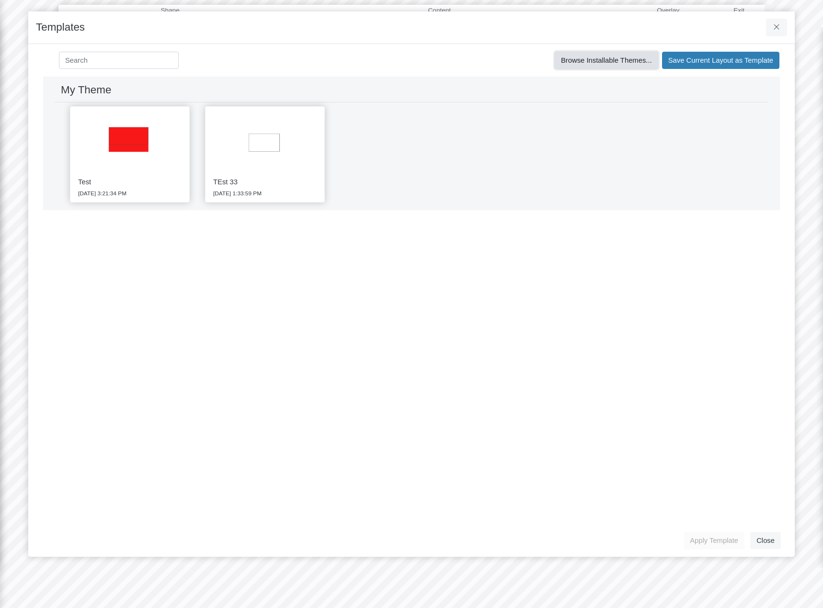
click at [618, 59] on span "Browse Installable Themes..." at bounding box center [606, 60] width 91 height 8
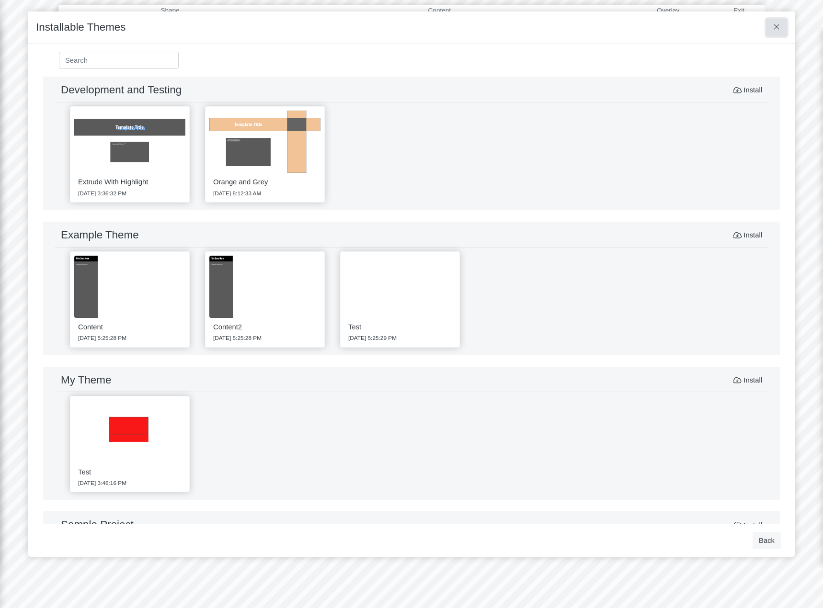
click at [777, 29] on icon at bounding box center [776, 26] width 9 height 7
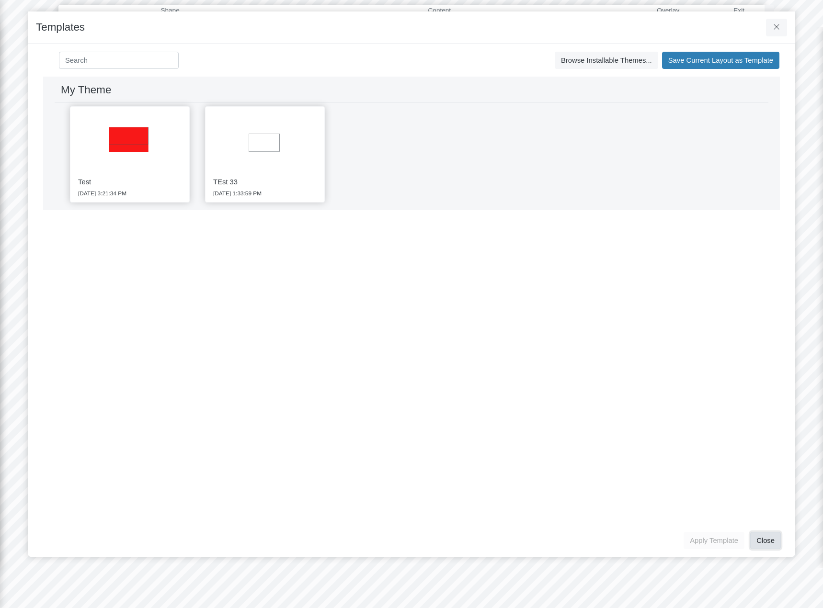
click at [771, 542] on button "Close" at bounding box center [765, 540] width 31 height 17
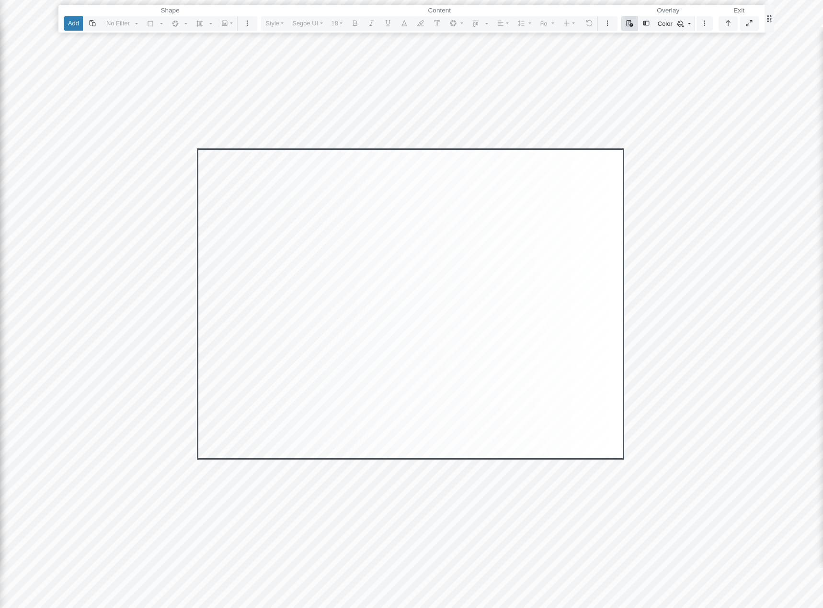
click at [630, 21] on icon "button" at bounding box center [629, 23] width 8 height 6
click at [655, 80] on link "Save As Template" at bounding box center [664, 79] width 79 height 14
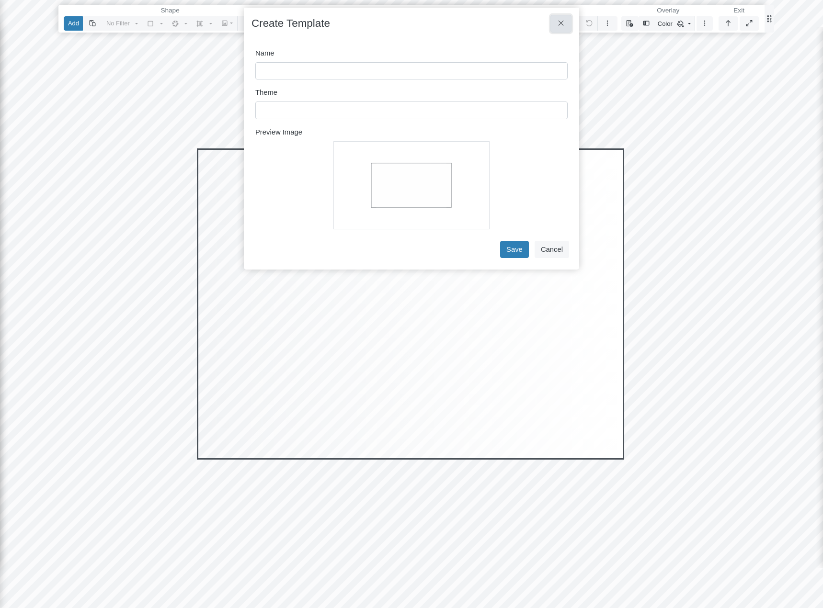
click at [555, 23] on button at bounding box center [561, 23] width 22 height 17
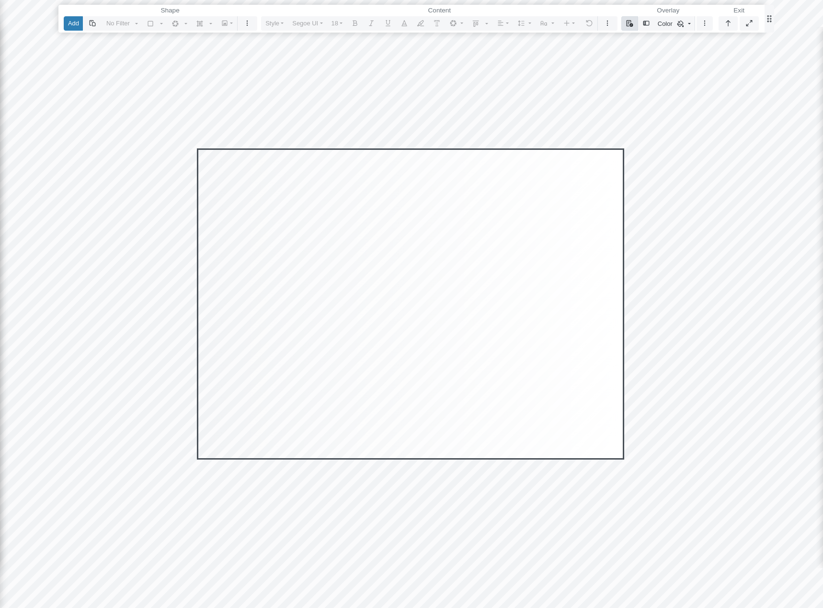
click at [630, 24] on icon "button" at bounding box center [629, 23] width 8 height 6
click at [653, 81] on link "Save As Template" at bounding box center [664, 79] width 79 height 14
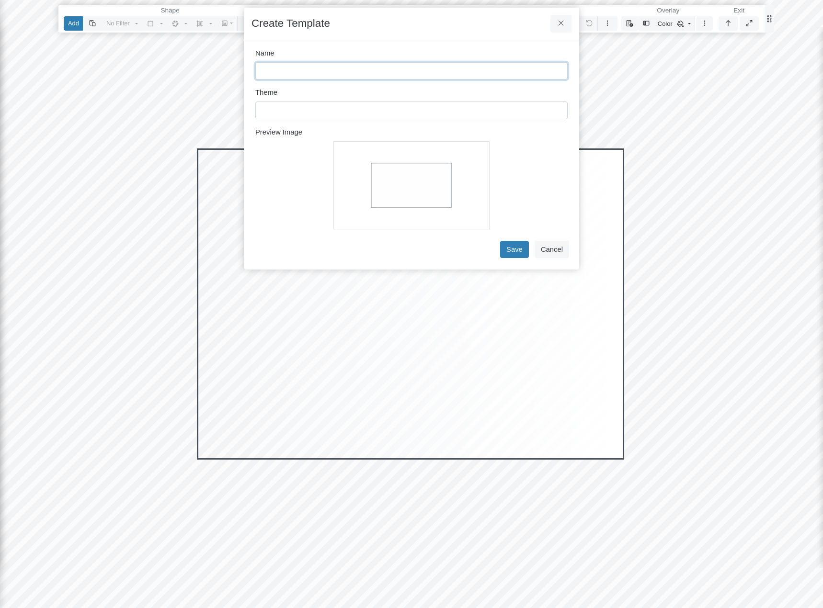
click at [339, 71] on input "Name" at bounding box center [411, 70] width 312 height 17
click at [419, 113] on input "text" at bounding box center [411, 109] width 312 height 17
click at [324, 69] on input "Name" at bounding box center [411, 70] width 312 height 17
click at [554, 249] on button "Cancel" at bounding box center [551, 249] width 34 height 17
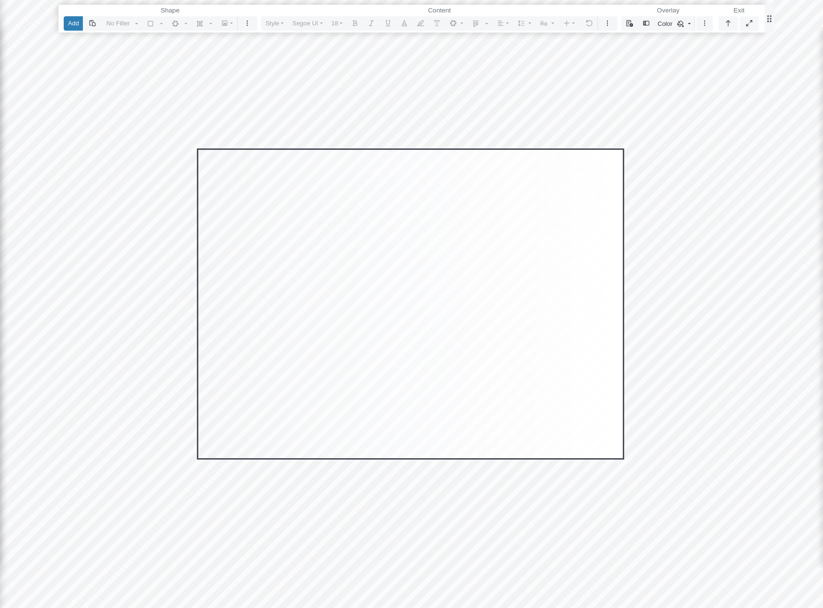
click at [576, 169] on div "Editor editing area: main" at bounding box center [410, 303] width 427 height 311
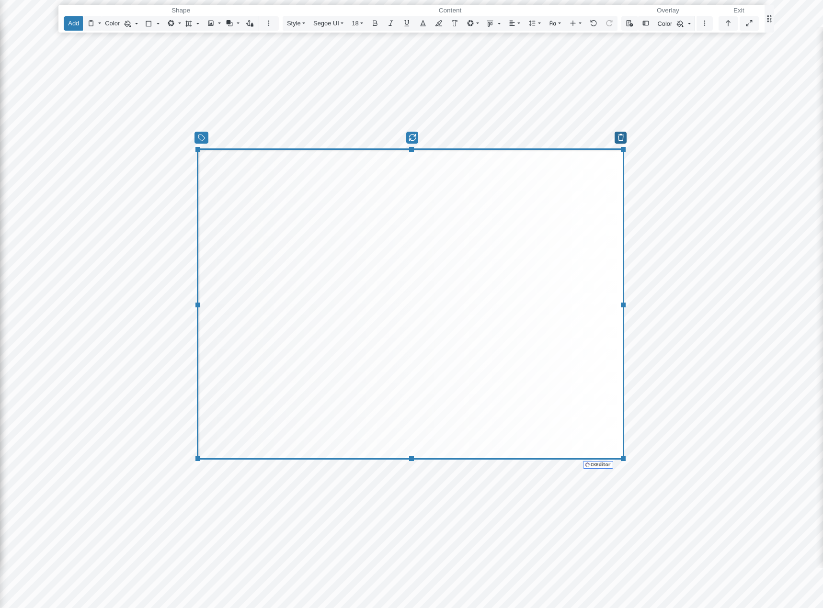
click at [619, 135] on icon "button" at bounding box center [620, 137] width 9 height 7
click at [627, 153] on span "Delete Shape" at bounding box center [642, 153] width 43 height 8
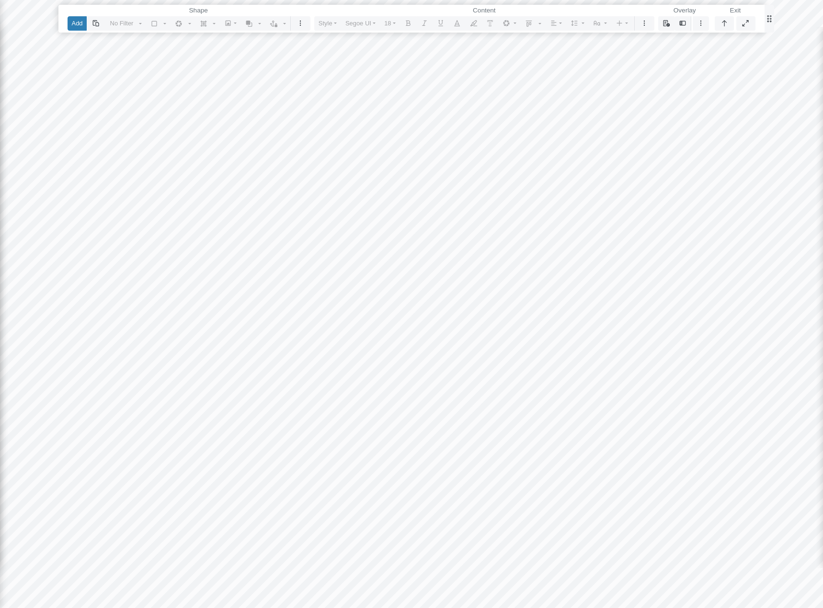
click at [674, 66] on div at bounding box center [411, 304] width 823 height 608
click at [702, 23] on icon "button" at bounding box center [701, 23] width 8 height 6
click at [665, 42] on icon at bounding box center [663, 42] width 8 height 6
click at [647, 190] on span "Color" at bounding box center [639, 190] width 27 height 11
type input "#ffffffff"
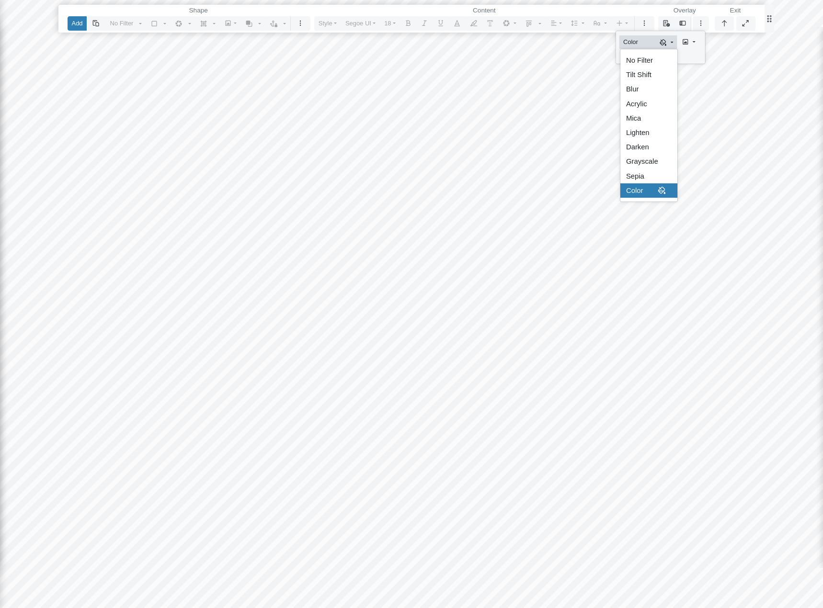
type input "#ffffff00"
type input "100"
checkbox input "true"
type input "0"
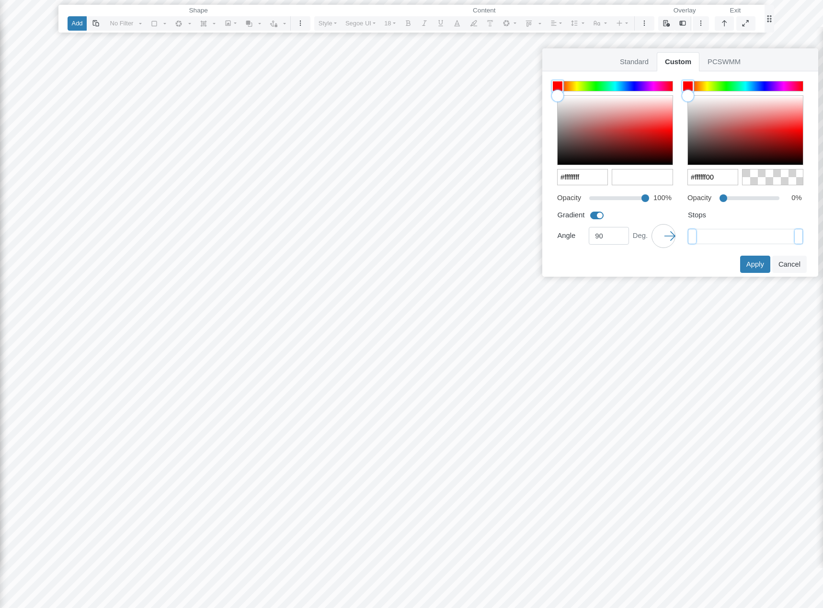
drag, startPoint x: 645, startPoint y: 198, endPoint x: 619, endPoint y: 198, distance: 26.3
click at [619, 198] on input "range" at bounding box center [619, 197] width 60 height 11
type input "55"
click at [620, 198] on input "range" at bounding box center [619, 197] width 60 height 11
type input "#ffffff8c"
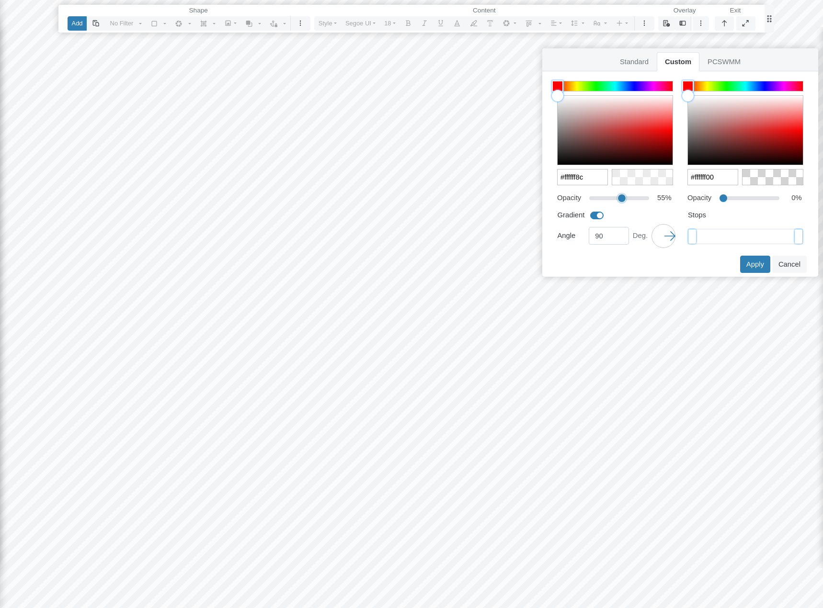
type input "180"
click at [661, 243] on div at bounding box center [663, 236] width 24 height 24
click at [753, 264] on button "Apply" at bounding box center [755, 264] width 30 height 17
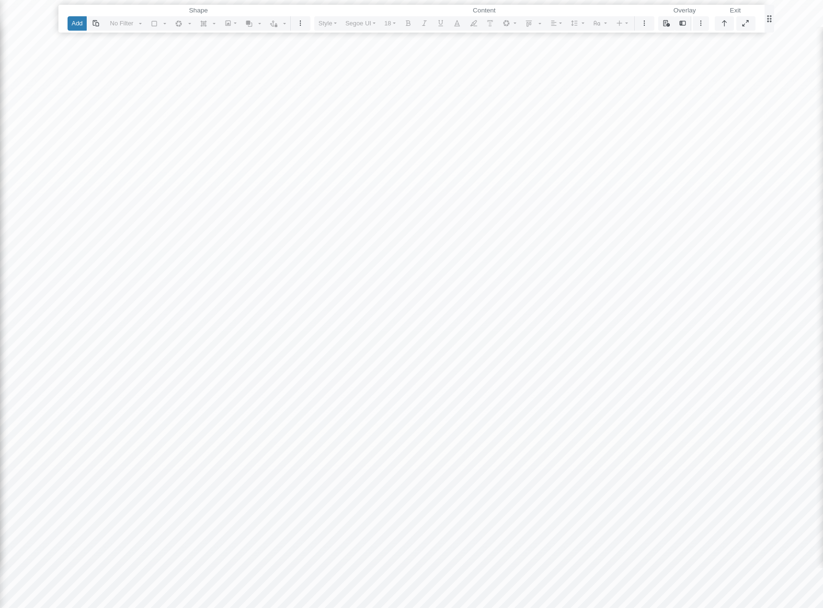
drag, startPoint x: 487, startPoint y: 356, endPoint x: 500, endPoint y: 269, distance: 87.6
drag, startPoint x: 500, startPoint y: 269, endPoint x: 399, endPoint y: 376, distance: 147.3
click at [399, 376] on div at bounding box center [411, 304] width 823 height 608
drag, startPoint x: 433, startPoint y: 386, endPoint x: 441, endPoint y: 319, distance: 68.0
drag, startPoint x: 441, startPoint y: 319, endPoint x: 391, endPoint y: 317, distance: 50.3
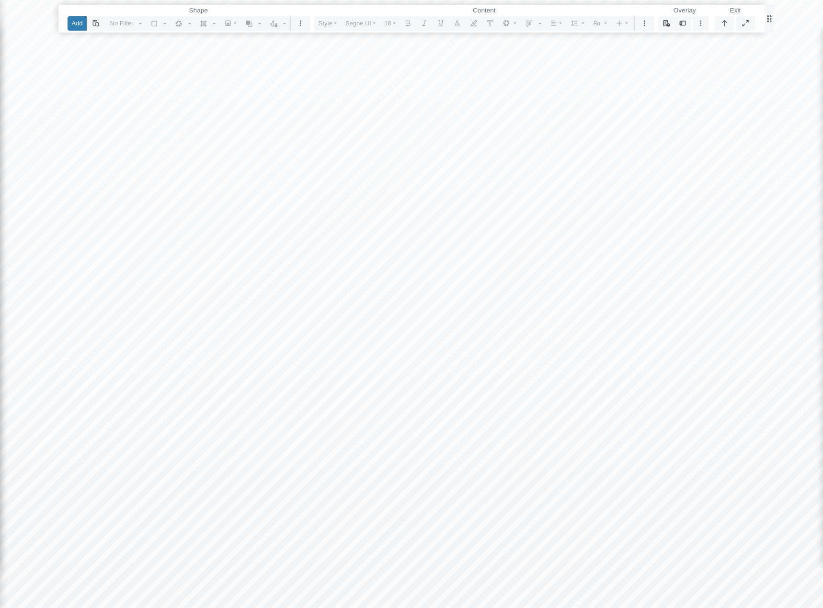
click at [391, 317] on div at bounding box center [411, 304] width 823 height 608
click at [726, 22] on icon "button" at bounding box center [724, 23] width 5 height 6
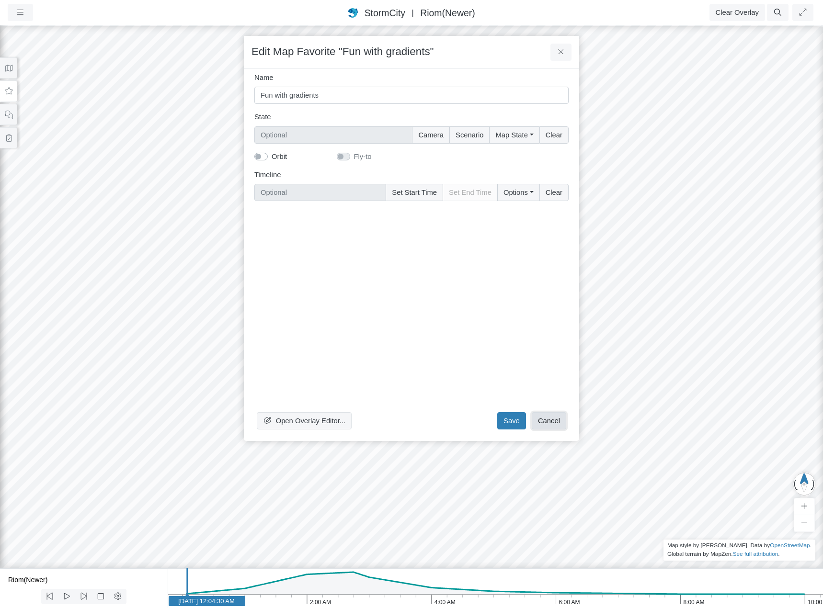
click at [547, 416] on button "Cancel" at bounding box center [548, 420] width 34 height 17
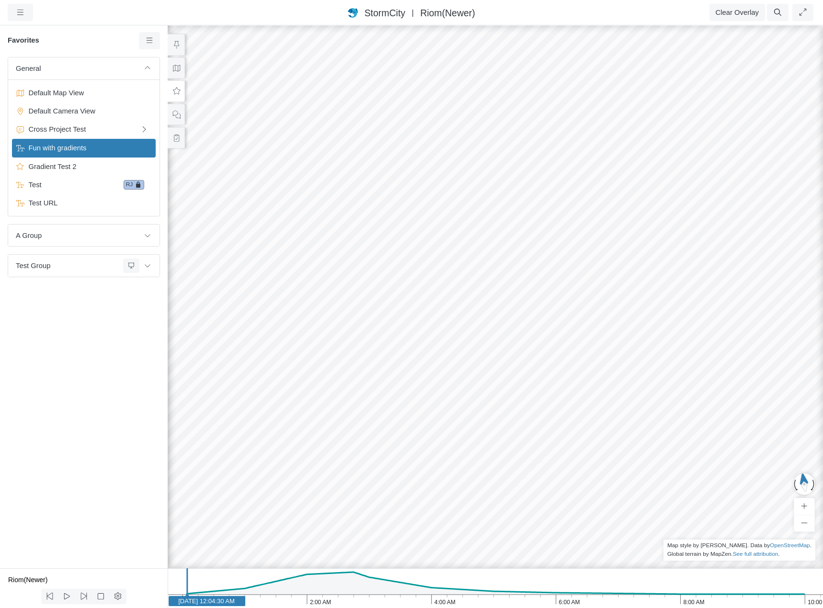
drag, startPoint x: 489, startPoint y: 444, endPoint x: 534, endPoint y: 400, distance: 62.3
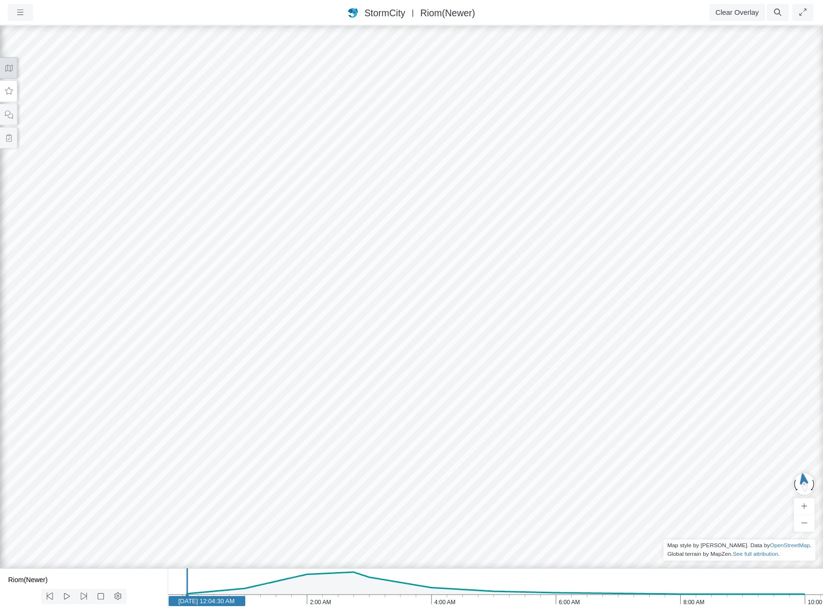
click at [7, 68] on icon at bounding box center [8, 68] width 9 height 7
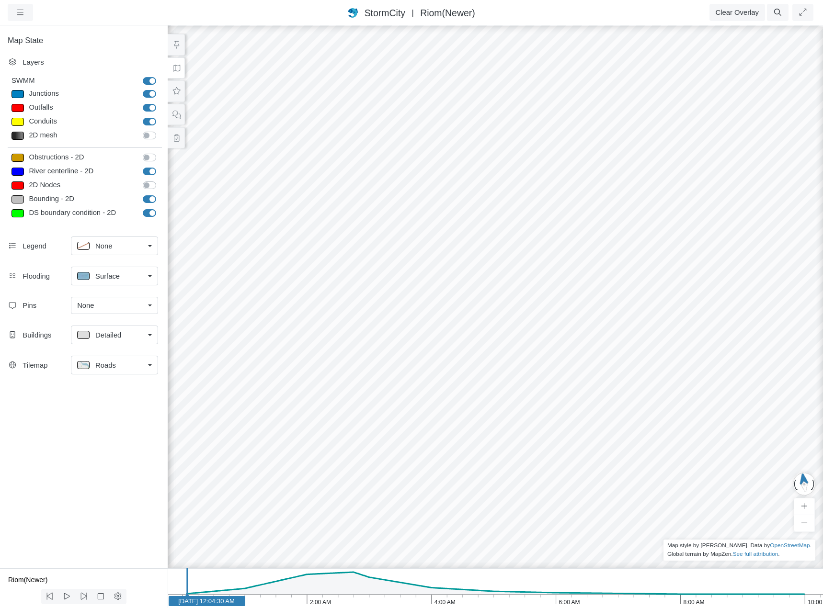
click at [160, 166] on label "River centerline - 2D" at bounding box center [160, 166] width 0 height 0
click at [150, 170] on input "River centerline - 2D" at bounding box center [147, 170] width 8 height 9
checkbox input "false"
click at [160, 194] on label "Bounding - 2D" at bounding box center [160, 194] width 0 height 0
click at [149, 198] on input "Bounding - 2D" at bounding box center [147, 198] width 8 height 9
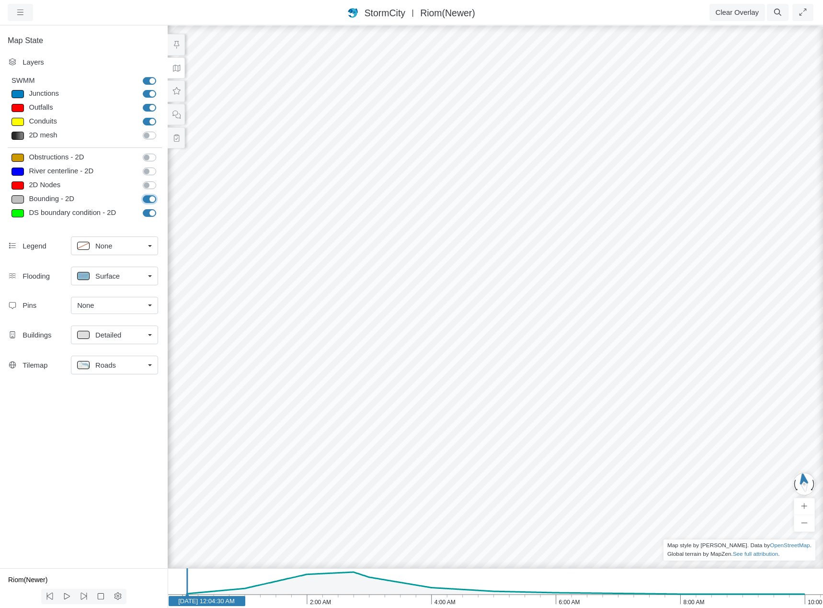
checkbox input "false"
click at [160, 208] on label "DS boundary condition - 2D" at bounding box center [160, 208] width 0 height 0
click at [150, 212] on input "DS boundary condition - 2D" at bounding box center [147, 212] width 8 height 9
checkbox input "false"
click at [135, 367] on div "Roads" at bounding box center [110, 365] width 67 height 12
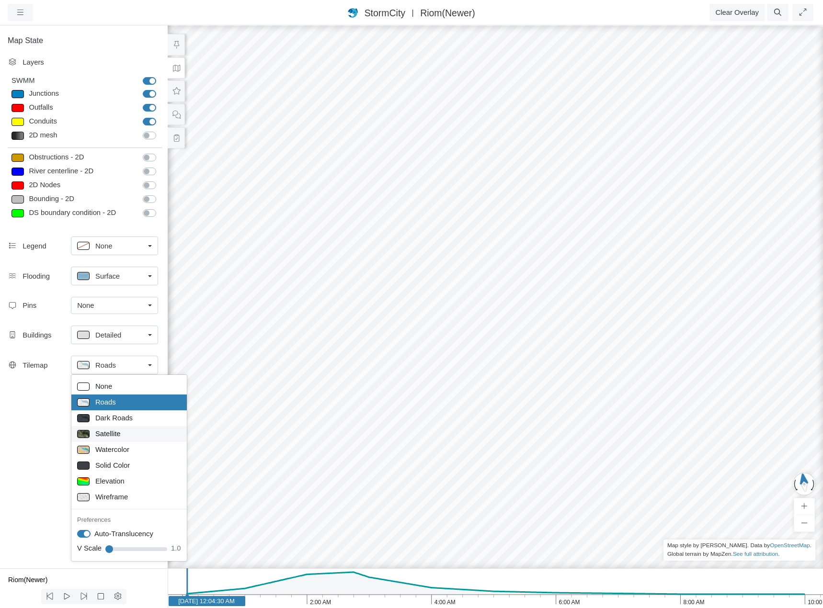
click at [123, 431] on div "Satellite" at bounding box center [129, 434] width 104 height 12
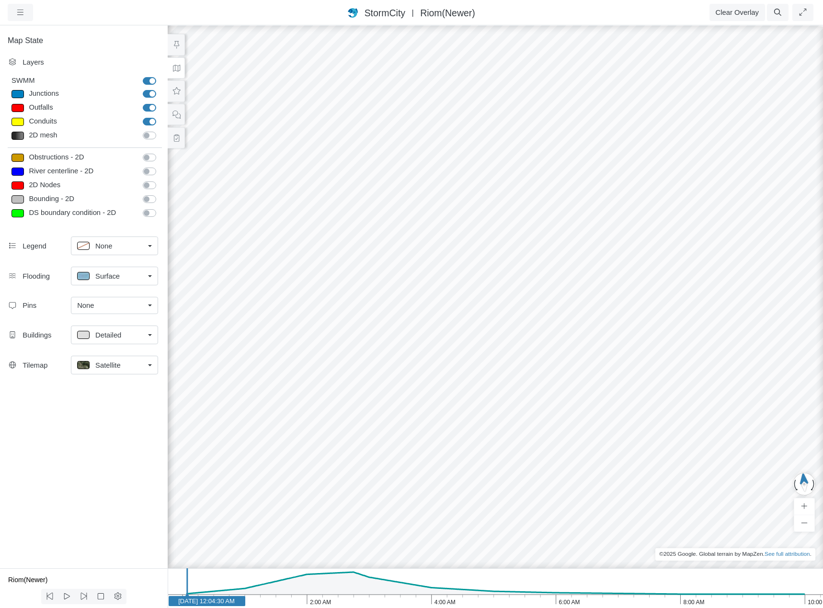
drag, startPoint x: 320, startPoint y: 458, endPoint x: 367, endPoint y: 262, distance: 201.8
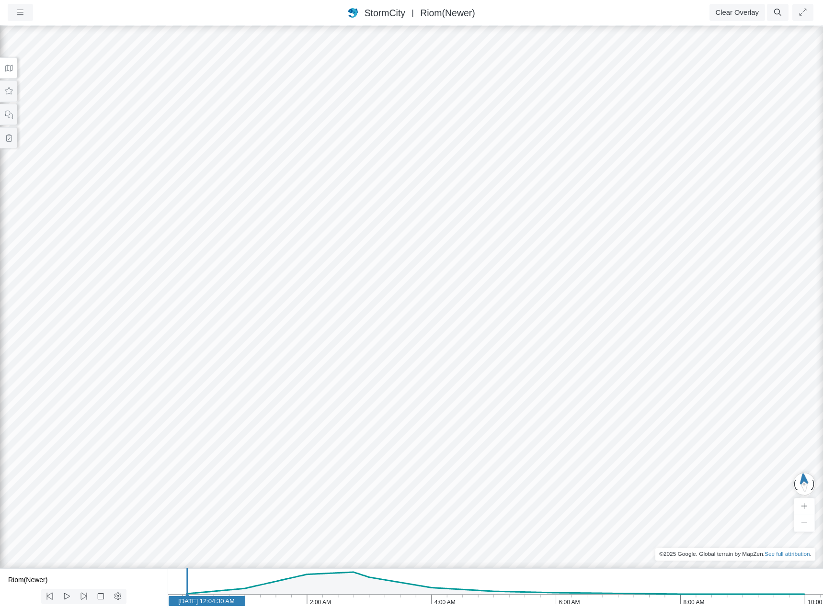
drag, startPoint x: 309, startPoint y: 320, endPoint x: 349, endPoint y: 352, distance: 51.1
click at [349, 352] on div at bounding box center [411, 316] width 823 height 584
click at [12, 90] on icon at bounding box center [9, 90] width 8 height 7
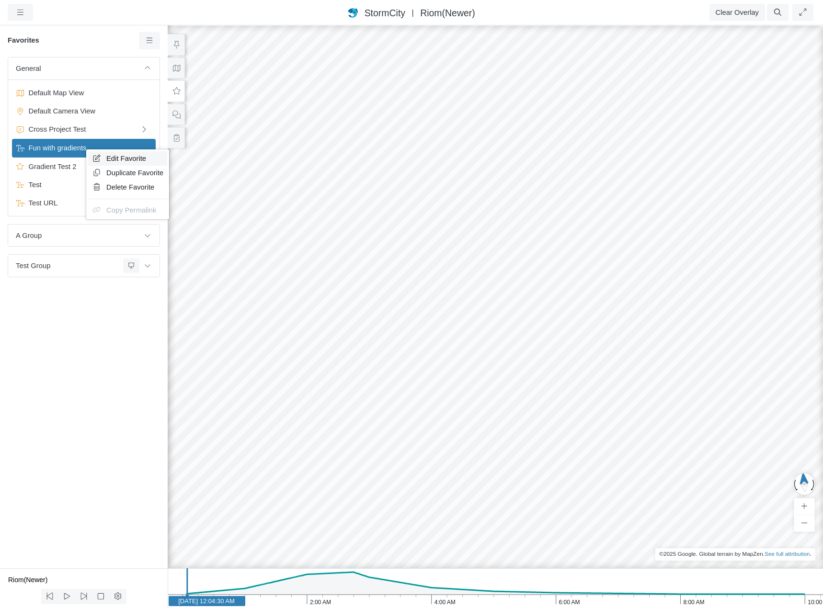
click at [120, 158] on span "Edit Favorite" at bounding box center [126, 159] width 40 height 8
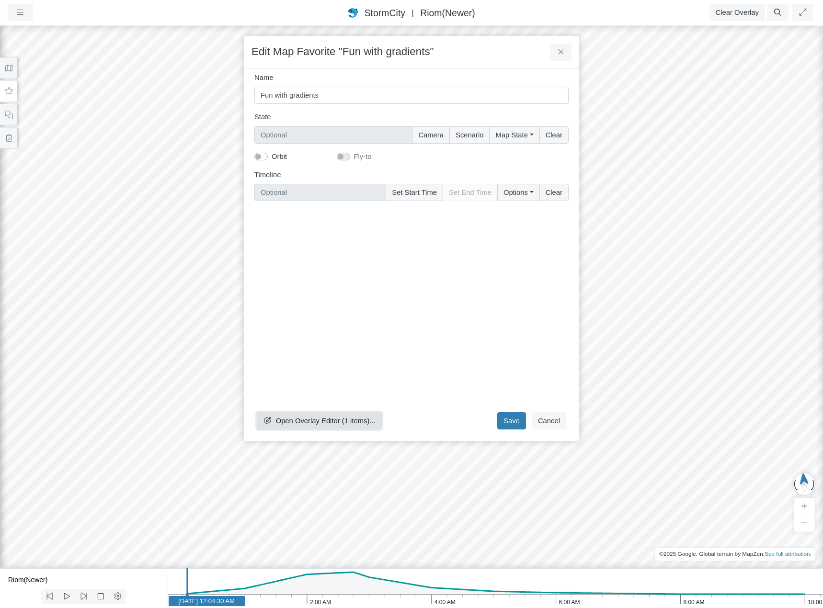
click at [315, 424] on span "Open Overlay Editor (1 items)..." at bounding box center [326, 421] width 100 height 8
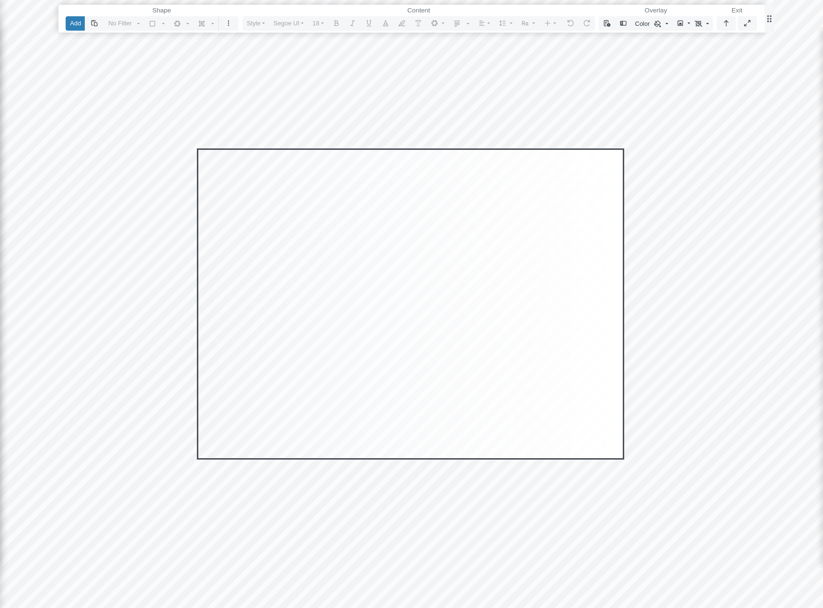
click at [543, 161] on p "Editor editing area: main" at bounding box center [410, 160] width 417 height 12
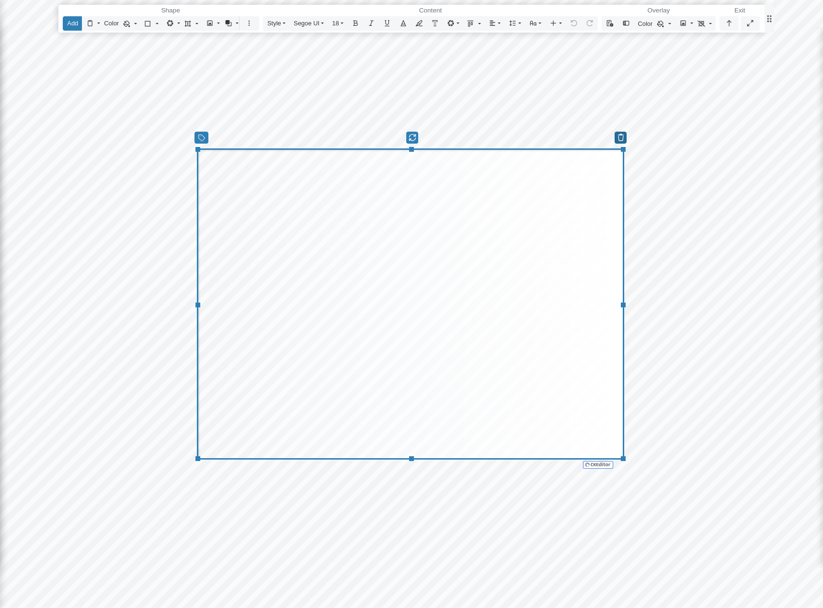
click at [618, 138] on icon "button" at bounding box center [620, 137] width 9 height 7
click at [632, 153] on span "Delete Shape" at bounding box center [642, 153] width 43 height 8
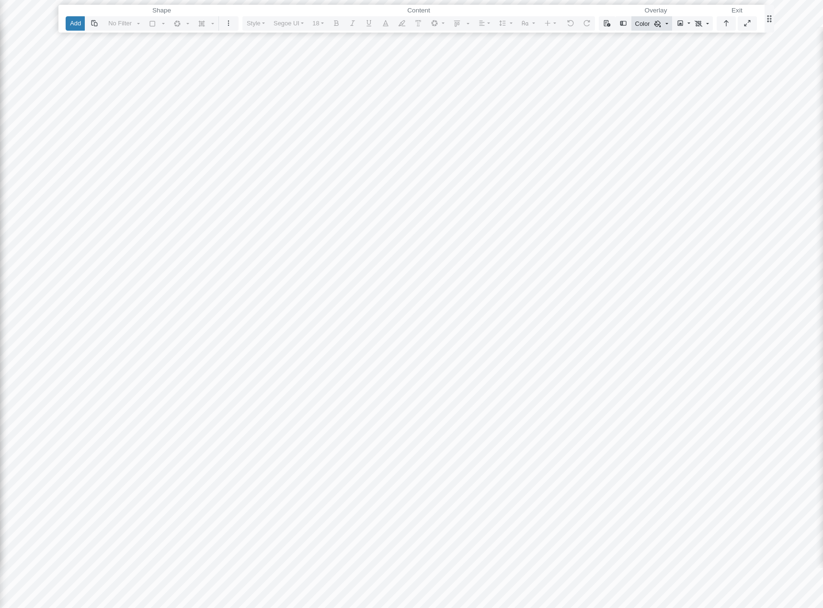
click at [652, 22] on span "Color" at bounding box center [648, 23] width 26 height 9
click at [645, 169] on span "Color" at bounding box center [646, 172] width 17 height 11
type input "#ffffffff"
type input "#ffffff00"
type input "100"
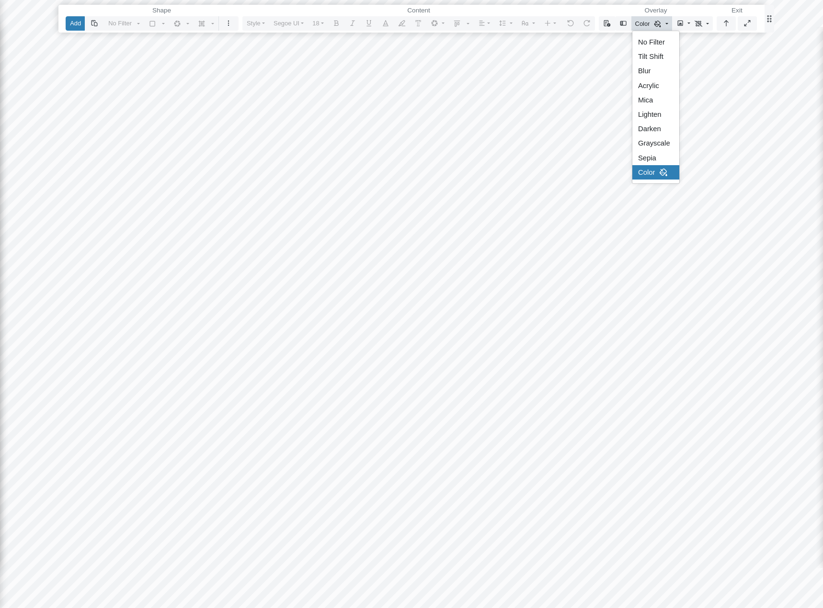
checkbox input "true"
type input "0"
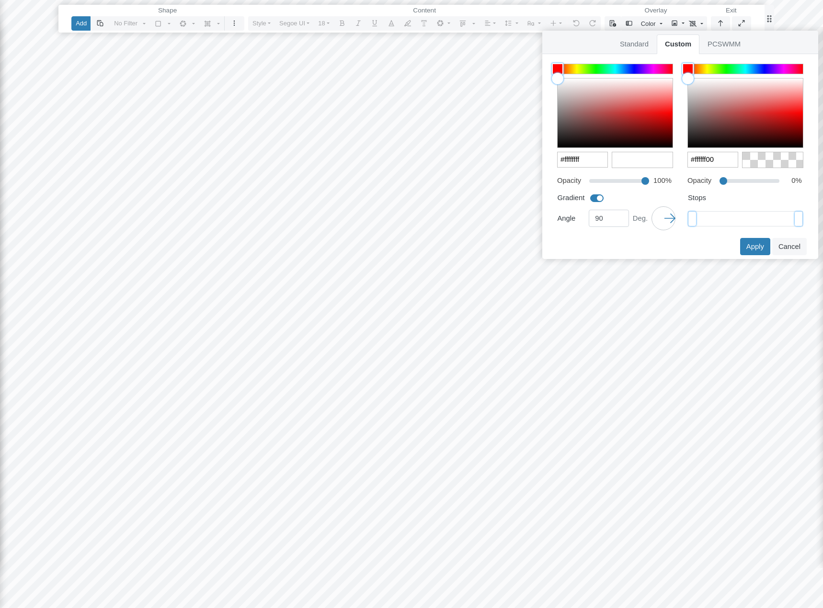
type input "180"
click at [662, 226] on div at bounding box center [663, 218] width 24 height 24
type input "50"
click at [618, 180] on input "range" at bounding box center [619, 179] width 60 height 11
type input "#ffffff7f"
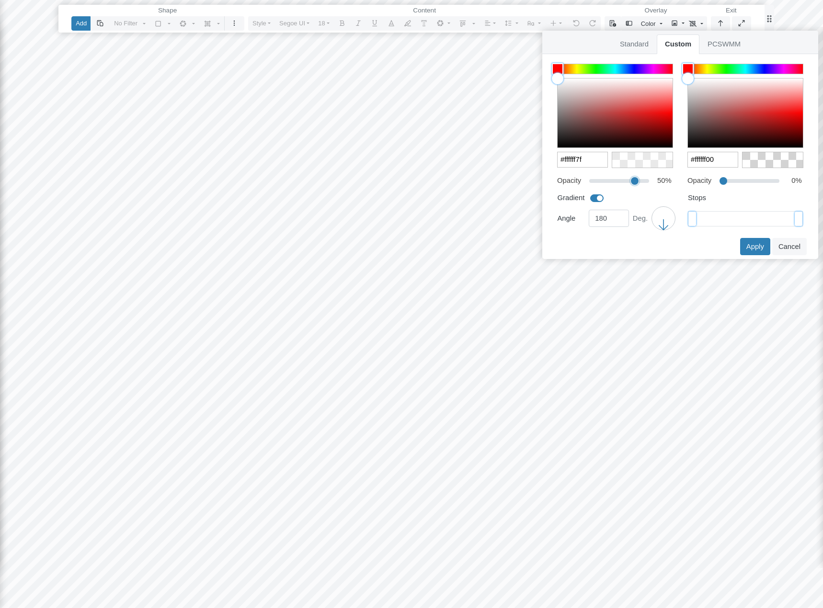
drag, startPoint x: 619, startPoint y: 180, endPoint x: 634, endPoint y: 181, distance: 15.4
type input "80"
click at [634, 181] on input "range" at bounding box center [619, 179] width 60 height 11
type input "#ffffffcc"
drag, startPoint x: 634, startPoint y: 181, endPoint x: 640, endPoint y: 180, distance: 6.2
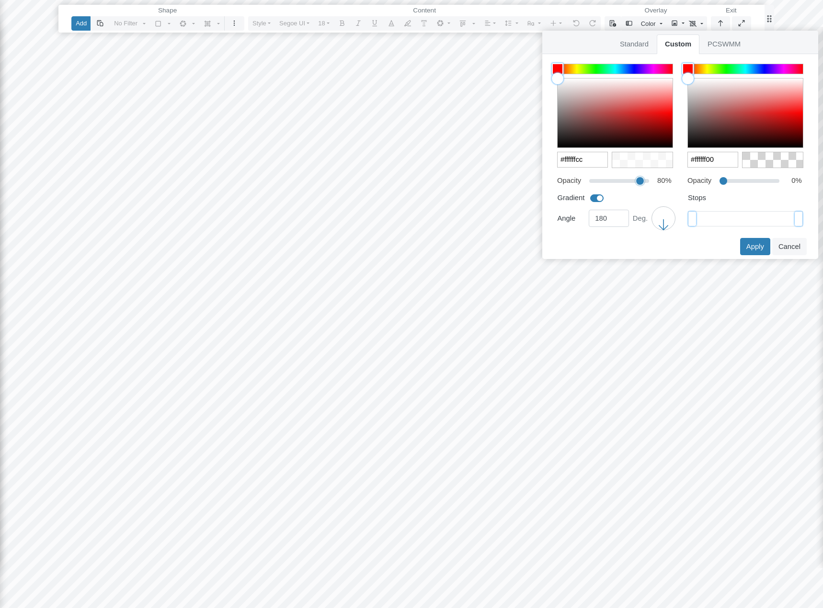
type input "90"
click at [640, 180] on input "range" at bounding box center [619, 179] width 60 height 11
type input "#ffffffe5"
drag, startPoint x: 691, startPoint y: 218, endPoint x: 699, endPoint y: 218, distance: 7.7
type input "7"
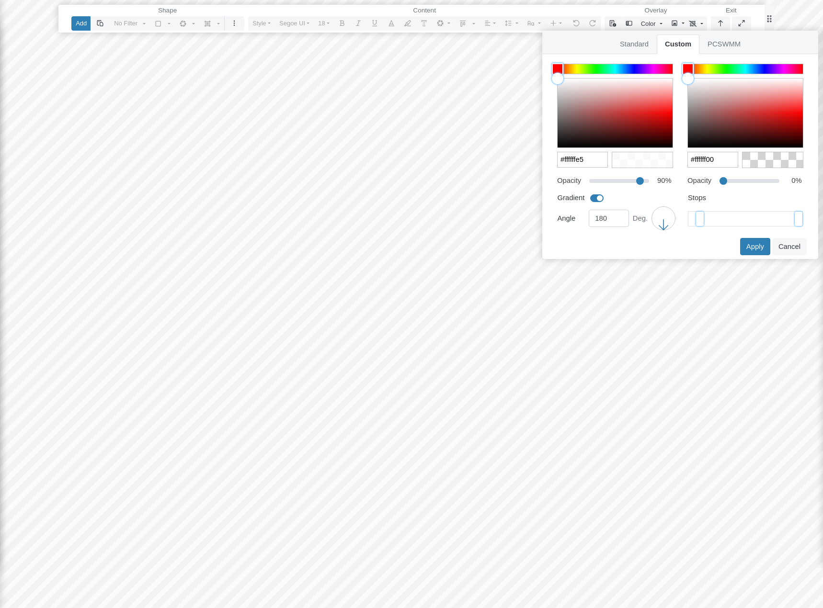
click at [699, 218] on input "range" at bounding box center [745, 219] width 114 height 4
drag, startPoint x: 796, startPoint y: 221, endPoint x: 764, endPoint y: 219, distance: 32.6
click at [764, 219] on input "range" at bounding box center [745, 219] width 114 height 4
drag, startPoint x: 761, startPoint y: 217, endPoint x: 745, endPoint y: 218, distance: 15.8
type input "50"
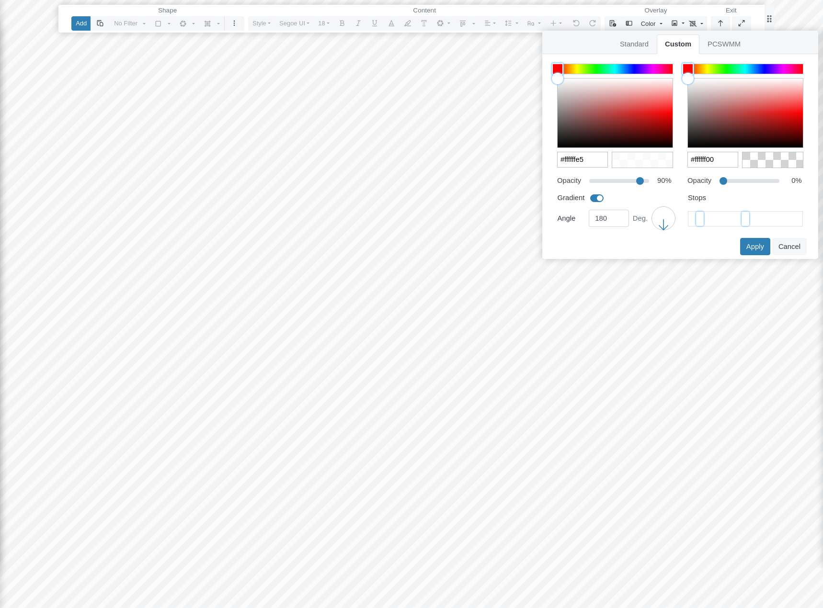
click at [745, 218] on input "range" at bounding box center [745, 219] width 114 height 4
click at [754, 246] on button "Apply" at bounding box center [755, 246] width 30 height 17
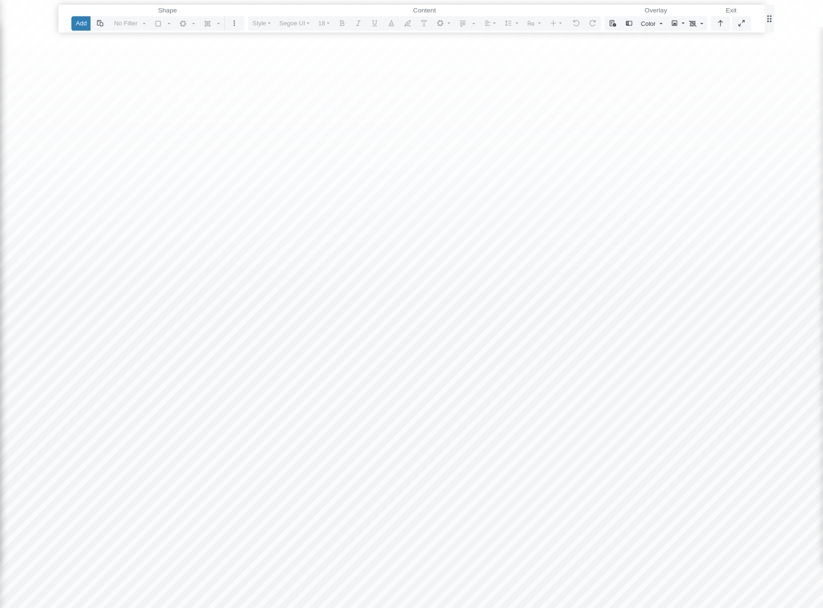
drag, startPoint x: 560, startPoint y: 295, endPoint x: 576, endPoint y: 287, distance: 18.2
drag, startPoint x: 576, startPoint y: 287, endPoint x: 535, endPoint y: 291, distance: 41.4
click at [535, 291] on div at bounding box center [411, 304] width 823 height 608
click at [652, 25] on span "Color" at bounding box center [648, 23] width 15 height 9
click at [650, 171] on span "Color" at bounding box center [651, 172] width 17 height 11
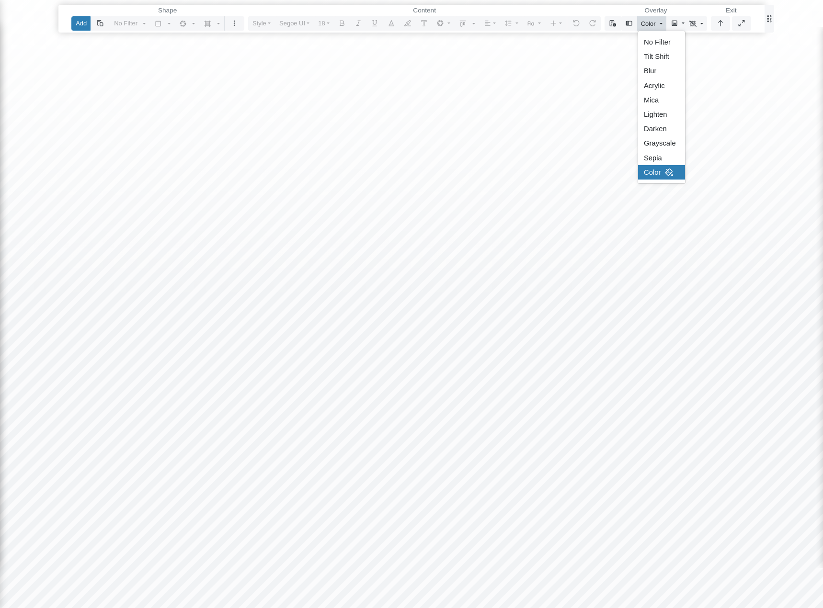
type input "90"
checkbox input "true"
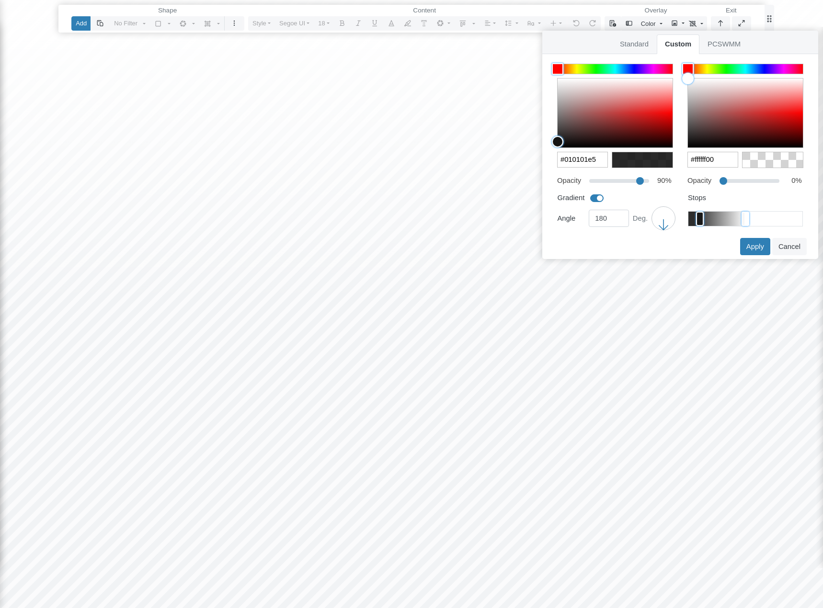
type input "#000000e5"
drag, startPoint x: 558, startPoint y: 75, endPoint x: 545, endPoint y: 161, distance: 87.1
click at [545, 161] on div "#000000e5 Ok Cancel" at bounding box center [615, 119] width 152 height 115
type input "#00000000"
drag, startPoint x: 685, startPoint y: 78, endPoint x: 685, endPoint y: 163, distance: 84.7
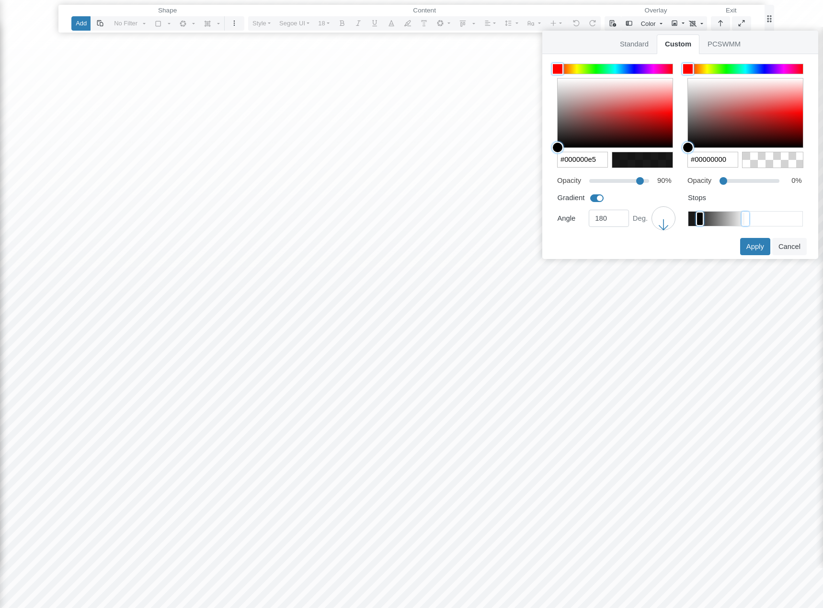
click at [685, 163] on div "#00000000 Ok Cancel" at bounding box center [745, 119] width 152 height 115
click at [756, 244] on button "Apply" at bounding box center [755, 246] width 30 height 17
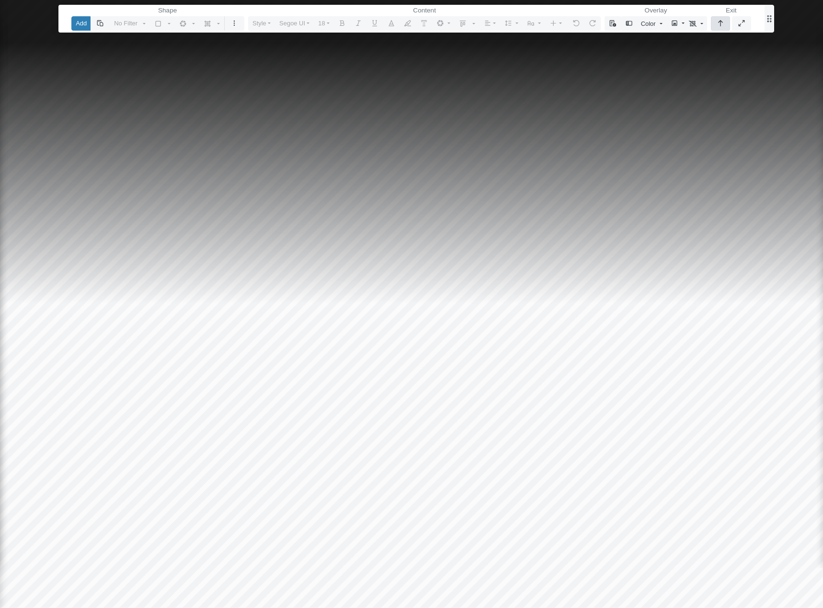
click at [718, 23] on icon "button" at bounding box center [720, 23] width 8 height 6
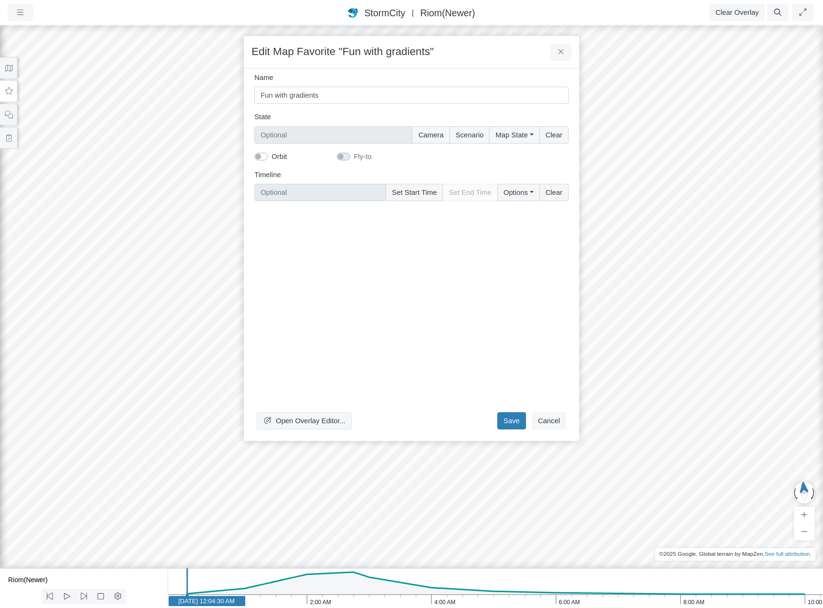
click at [518, 273] on div "Open Overlay Editor... Save Cancel" at bounding box center [411, 321] width 314 height 225
click at [553, 419] on button "Cancel" at bounding box center [548, 420] width 34 height 17
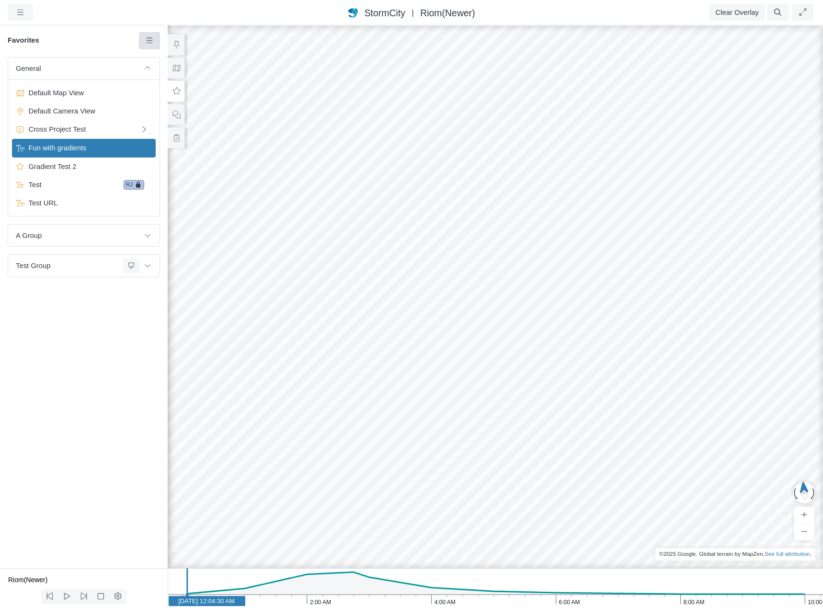
click at [150, 36] on link at bounding box center [150, 40] width 22 height 17
click at [173, 125] on span "Manage Templates" at bounding box center [189, 125] width 60 height 8
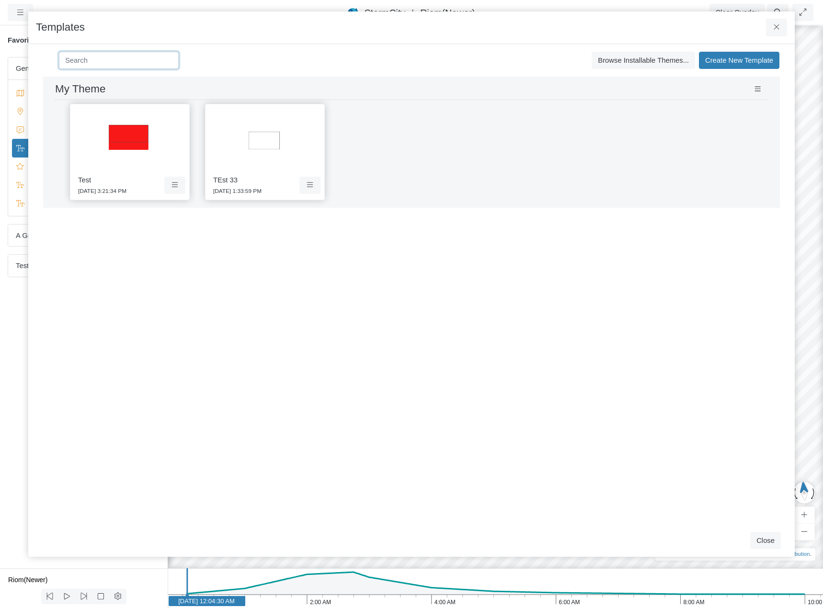
click at [122, 63] on input at bounding box center [119, 60] width 120 height 17
type input "Test"
click at [171, 61] on icon "button" at bounding box center [172, 60] width 5 height 7
click at [150, 56] on input at bounding box center [119, 60] width 120 height 17
type input "3"
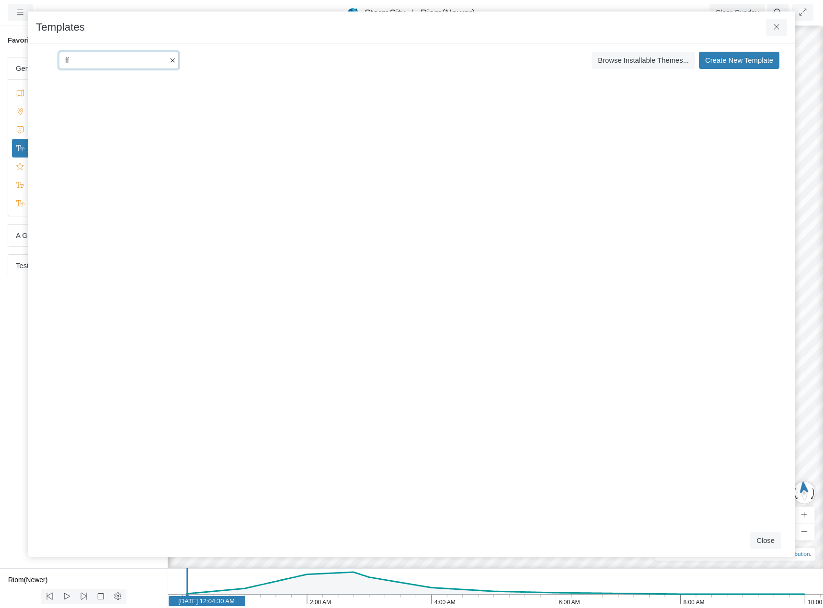
type input "ff"
click at [173, 62] on icon "button" at bounding box center [172, 60] width 5 height 7
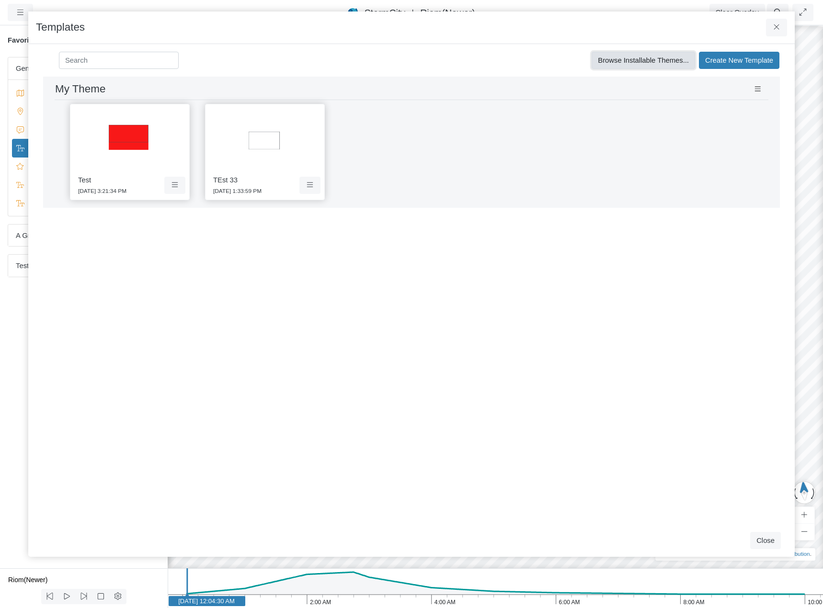
click at [649, 59] on span "Browse Installable Themes..." at bounding box center [642, 60] width 91 height 8
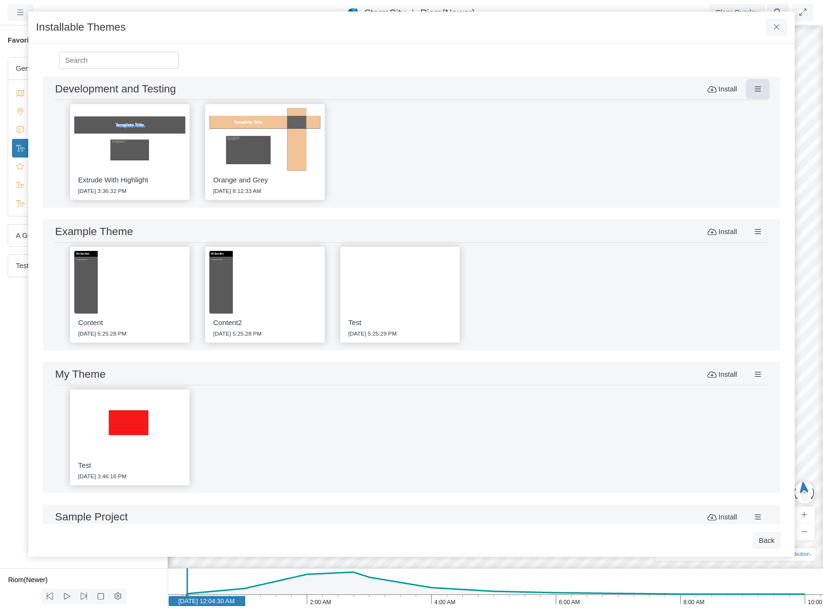
click at [757, 88] on button at bounding box center [758, 88] width 22 height 17
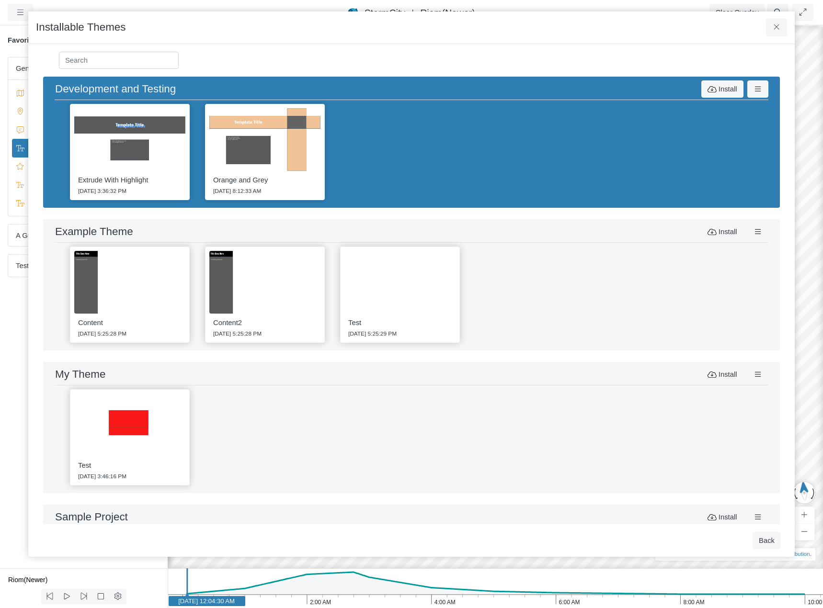
click at [594, 39] on div "Installable Themes" at bounding box center [411, 27] width 766 height 33
click at [607, 240] on div "Example Theme Save Cancel Install" at bounding box center [411, 233] width 713 height 20
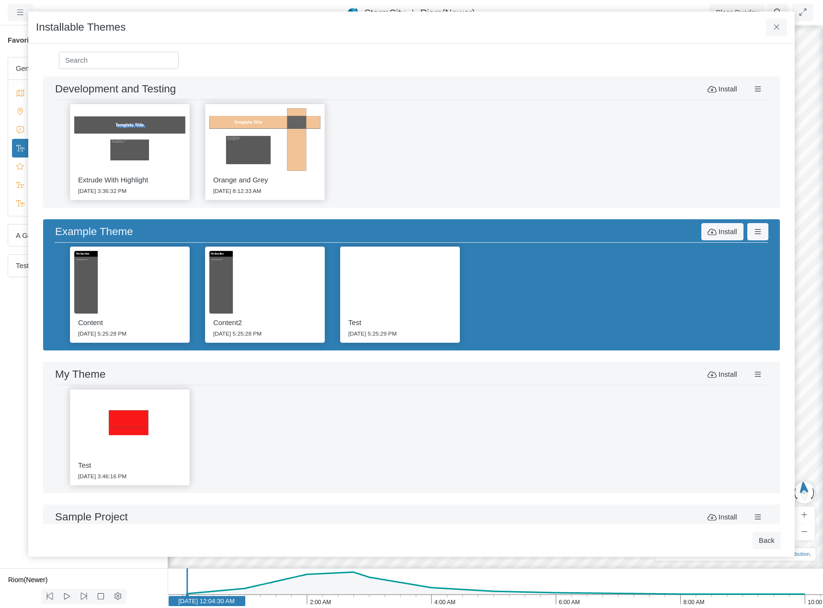
click at [627, 413] on div "Test 9/5/2025 3:46:16 PM" at bounding box center [411, 437] width 713 height 104
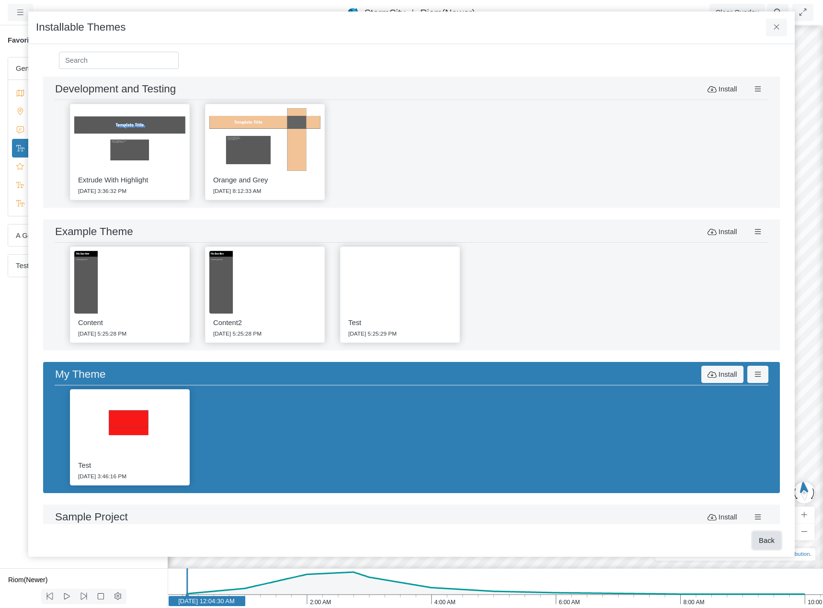
click at [767, 540] on button "Back" at bounding box center [766, 540] width 28 height 17
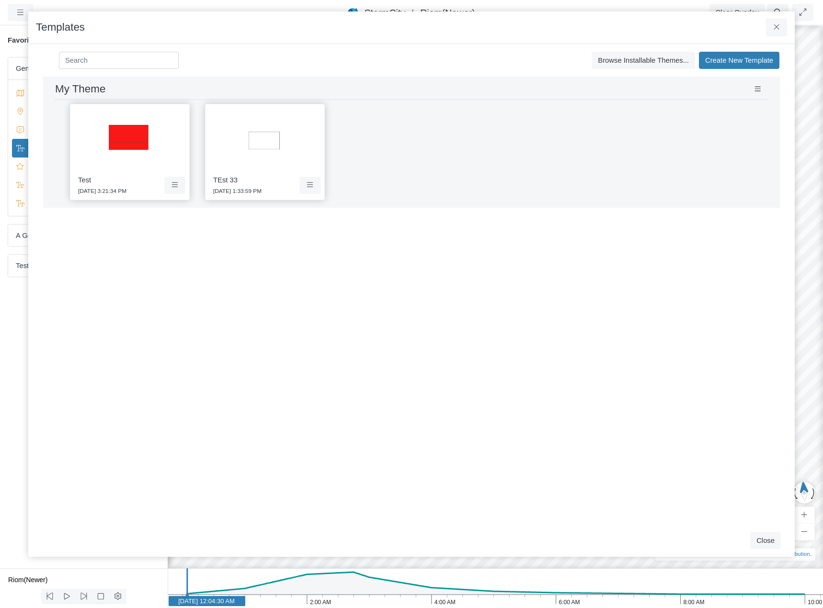
click at [670, 296] on div "Development and Testing Save Cancel Install Extrude With Highlight 4/30/2025 3:…" at bounding box center [411, 301] width 751 height 448
click at [538, 159] on div "Test 9/5/2025 3:21:34 PM TEst 33 9/16/2025 1:33:59 PM" at bounding box center [411, 152] width 713 height 104
click at [757, 89] on icon at bounding box center [757, 89] width 9 height 7
click at [541, 154] on div "Test 9/5/2025 3:21:34 PM TEst 33 9/16/2025 1:33:59 PM" at bounding box center [411, 152] width 713 height 104
click at [656, 62] on span "Browse Installable Themes..." at bounding box center [642, 60] width 91 height 8
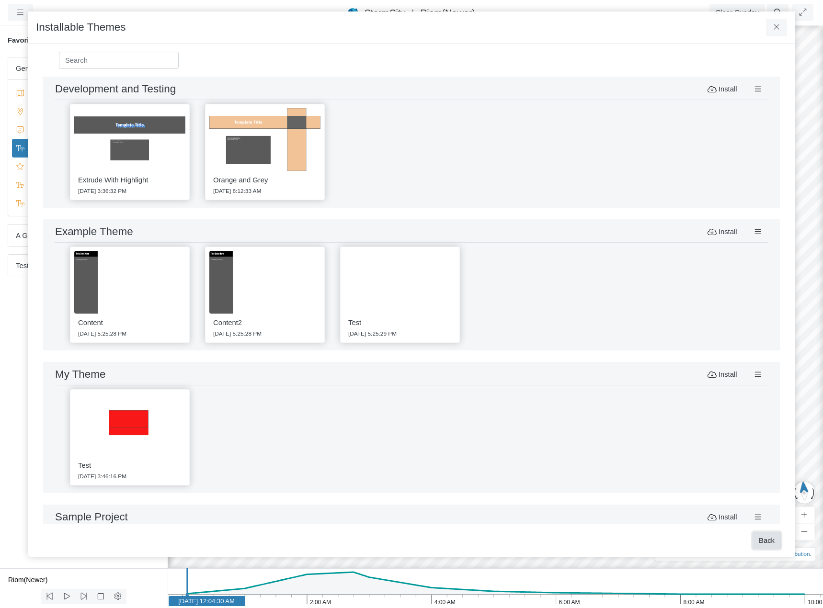
click at [760, 539] on button "Back" at bounding box center [766, 540] width 28 height 17
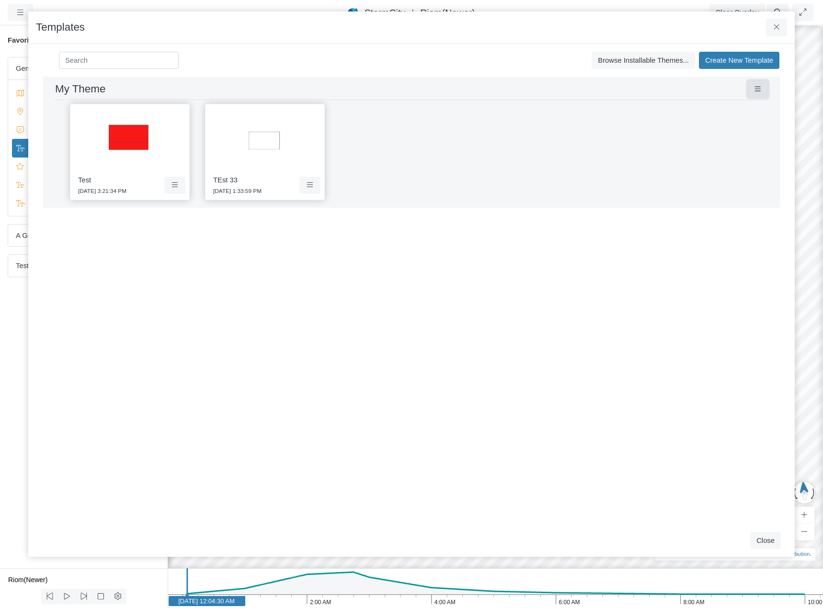
click at [761, 89] on icon at bounding box center [757, 89] width 9 height 7
click at [718, 134] on span "Share Theme" at bounding box center [708, 136] width 43 height 8
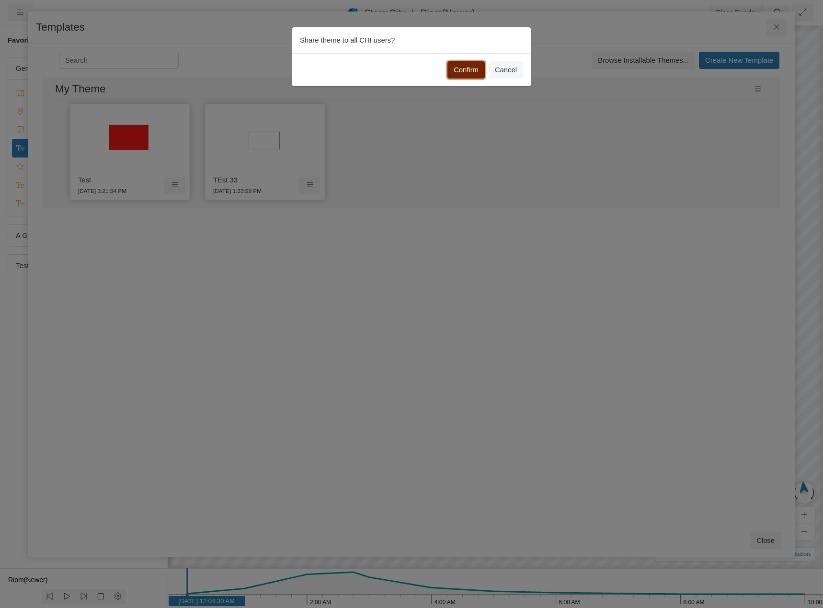
click at [472, 71] on button "Confirm" at bounding box center [465, 69] width 37 height 17
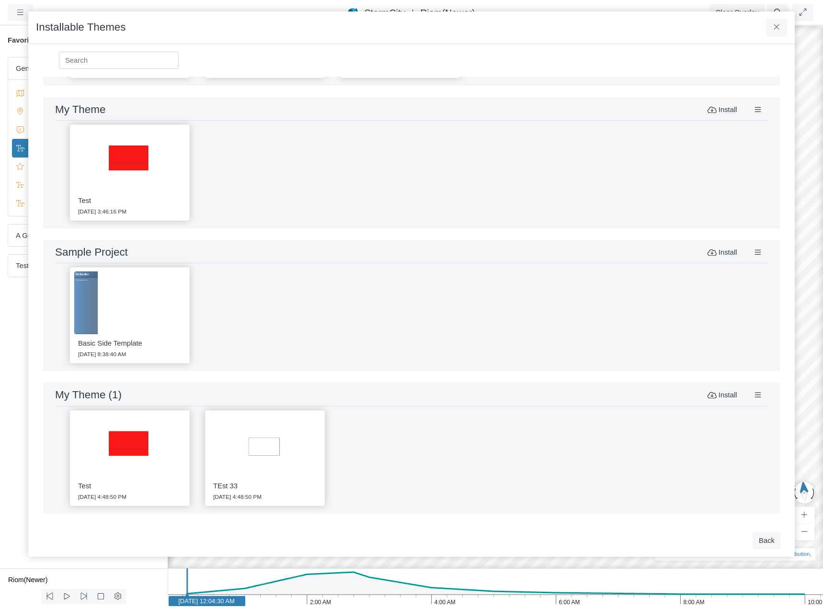
scroll to position [266, 0]
click at [615, 237] on div "Development and Testing Save Cancel Install Extrude With Highlight 4/30/2025 3:…" at bounding box center [411, 301] width 751 height 448
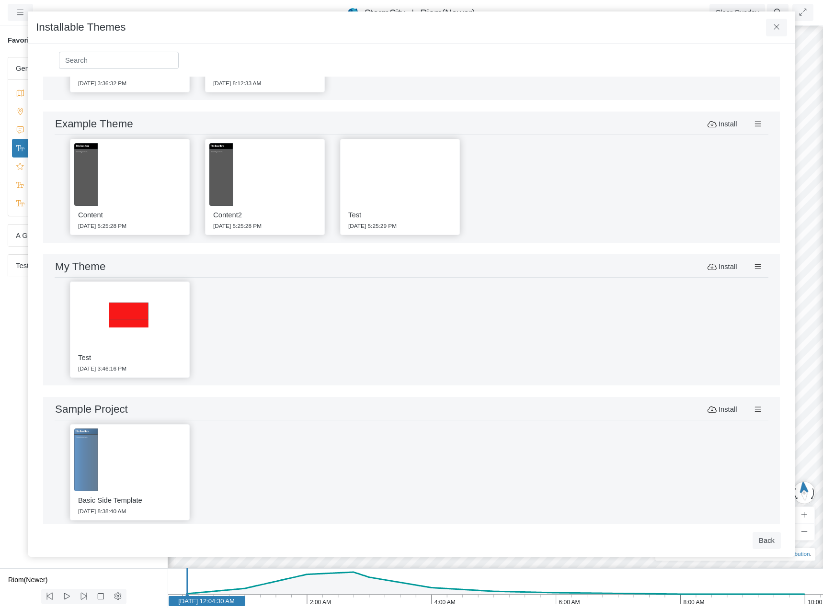
scroll to position [74, 0]
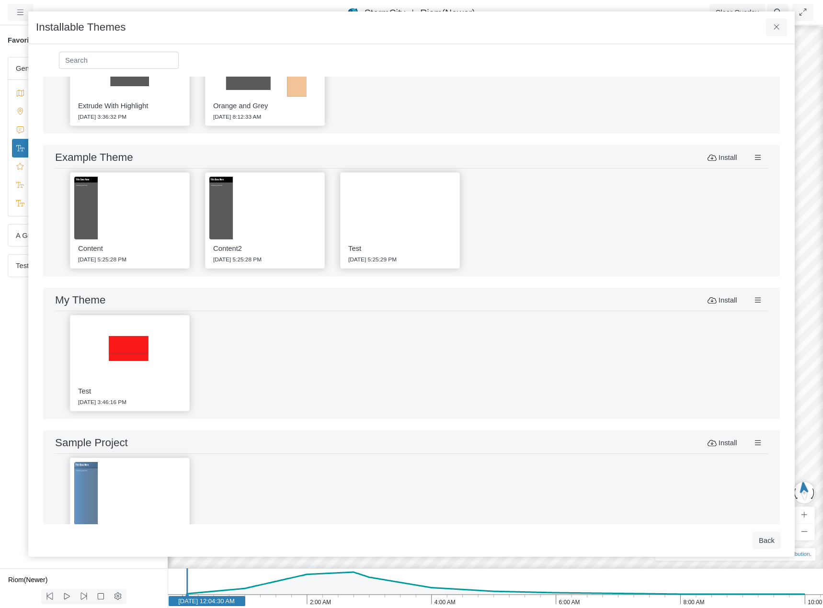
click at [523, 303] on div "My Theme Save Cancel Install" at bounding box center [411, 302] width 713 height 20
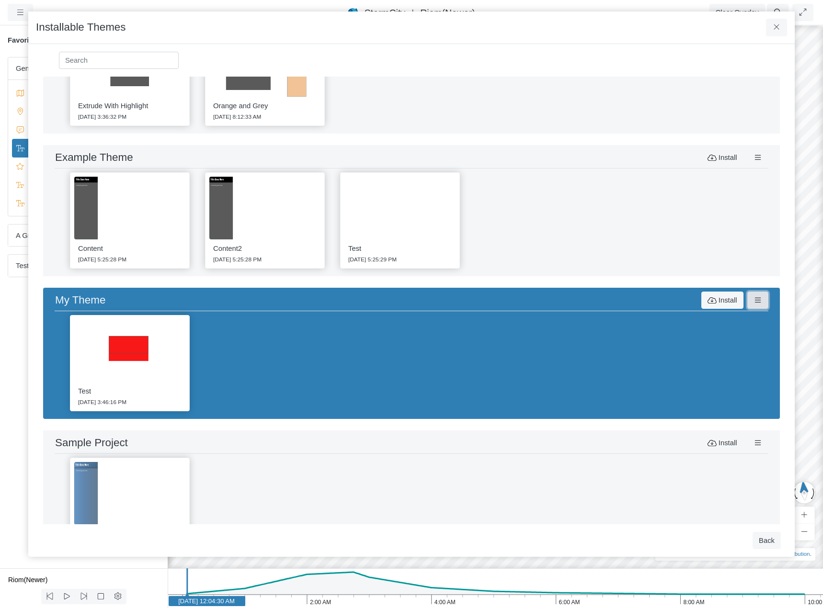
click at [756, 300] on icon at bounding box center [757, 300] width 9 height 7
click at [781, 357] on span "Delete Theme" at bounding box center [785, 356] width 45 height 8
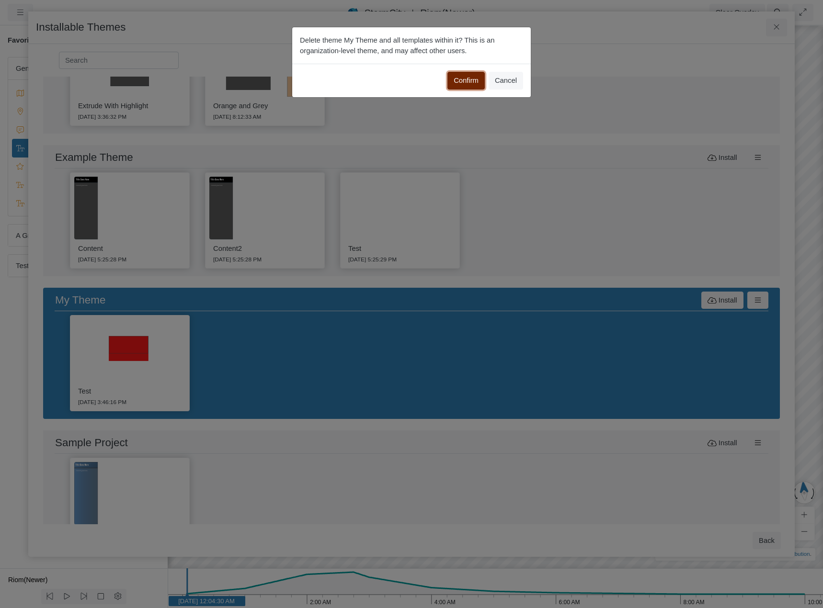
click at [469, 78] on button "Confirm" at bounding box center [465, 80] width 37 height 17
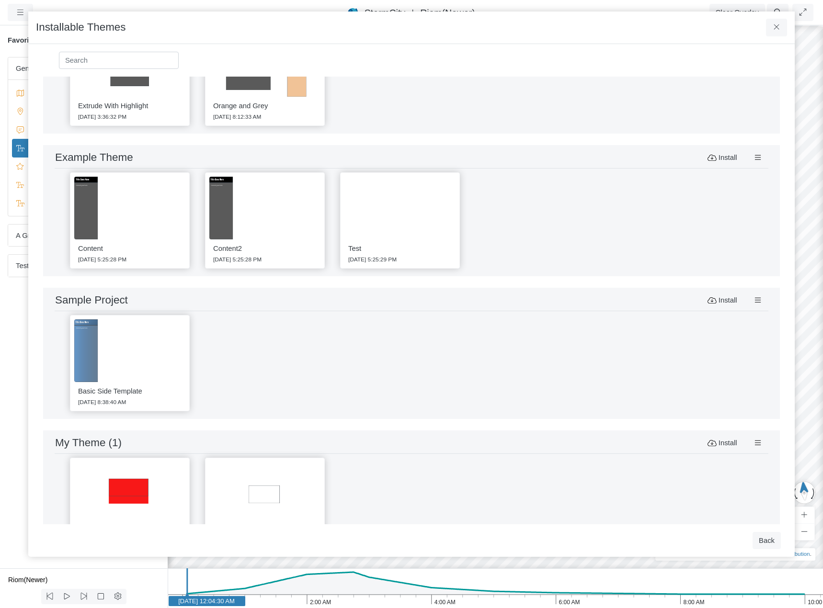
scroll to position [123, 0]
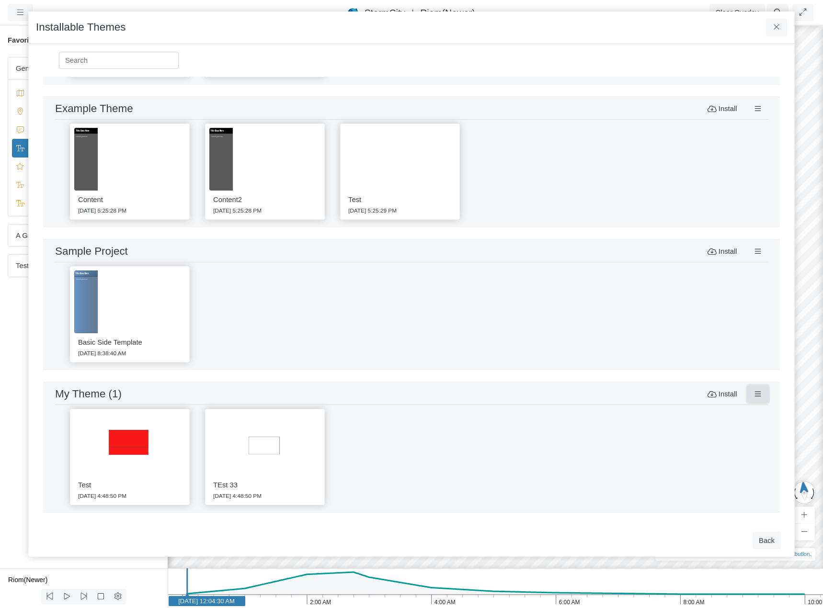
click at [755, 394] on icon at bounding box center [757, 394] width 6 height 5
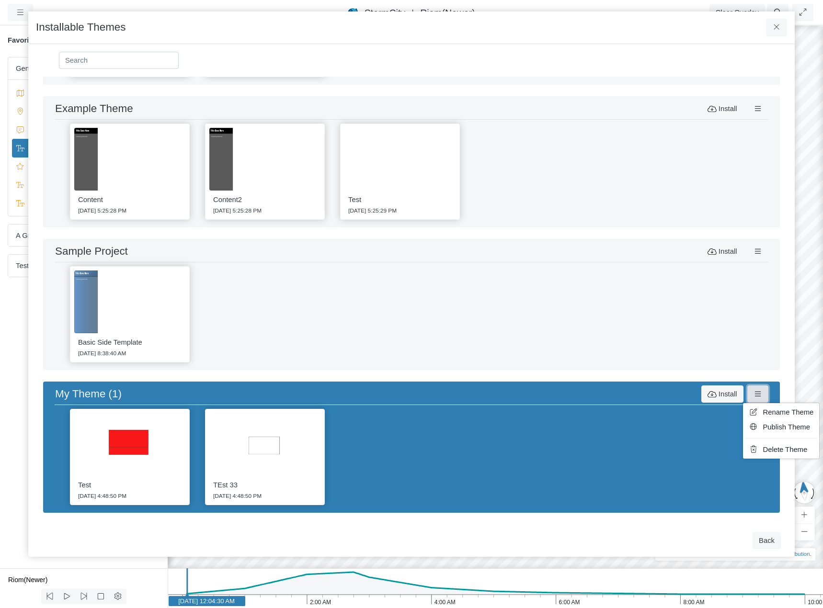
click at [770, 413] on span "Rename Theme" at bounding box center [788, 412] width 51 height 8
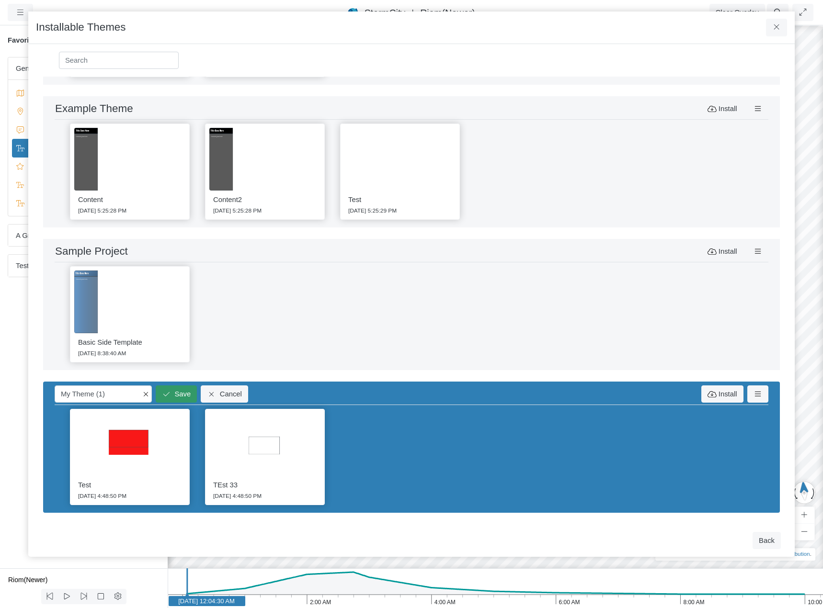
click at [120, 395] on input "My Theme (1)" at bounding box center [103, 393] width 97 height 17
type input "My Theme"
click at [170, 393] on button "Save" at bounding box center [176, 393] width 41 height 17
click at [546, 342] on div "Basic Side Template 5/30/2025 8:38:40 AM" at bounding box center [411, 314] width 713 height 104
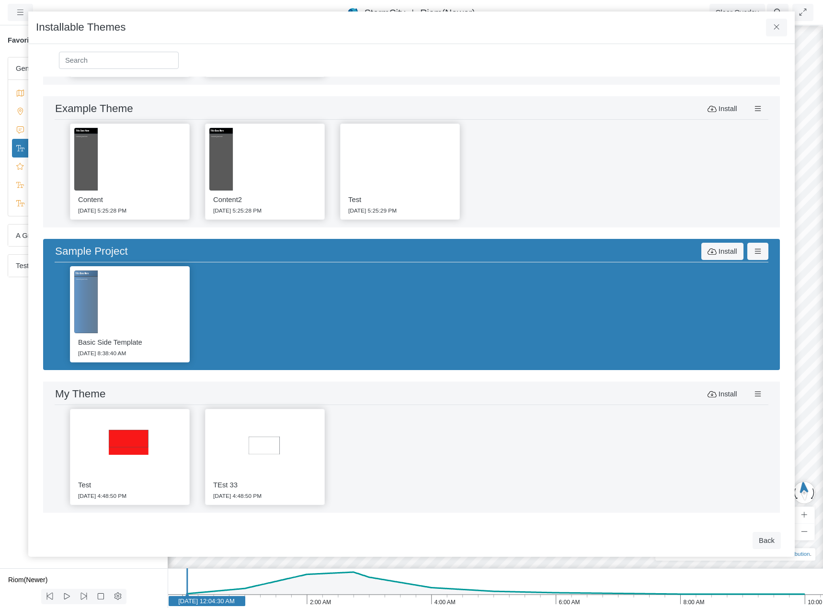
click at [484, 411] on div "Test 9/29/2025 4:48:50 PM TEst 33 9/29/2025 4:48:50 PM" at bounding box center [411, 457] width 713 height 104
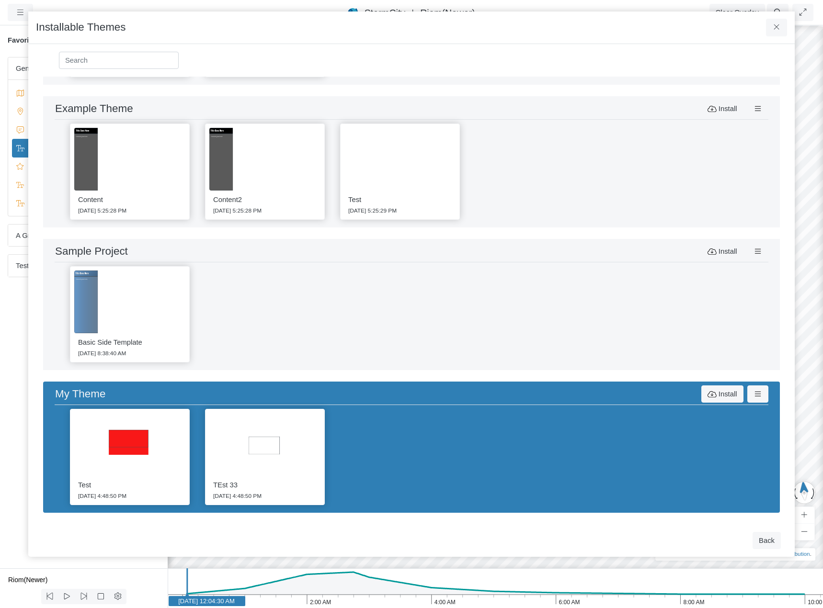
drag, startPoint x: 486, startPoint y: 401, endPoint x: 487, endPoint y: 274, distance: 126.9
click at [487, 274] on div "Development and Testing Save Cancel Install Extrude With Highlight 4/30/2025 3:…" at bounding box center [411, 301] width 751 height 448
click at [512, 304] on div "Basic Side Template 5/30/2025 8:38:40 AM" at bounding box center [411, 314] width 713 height 104
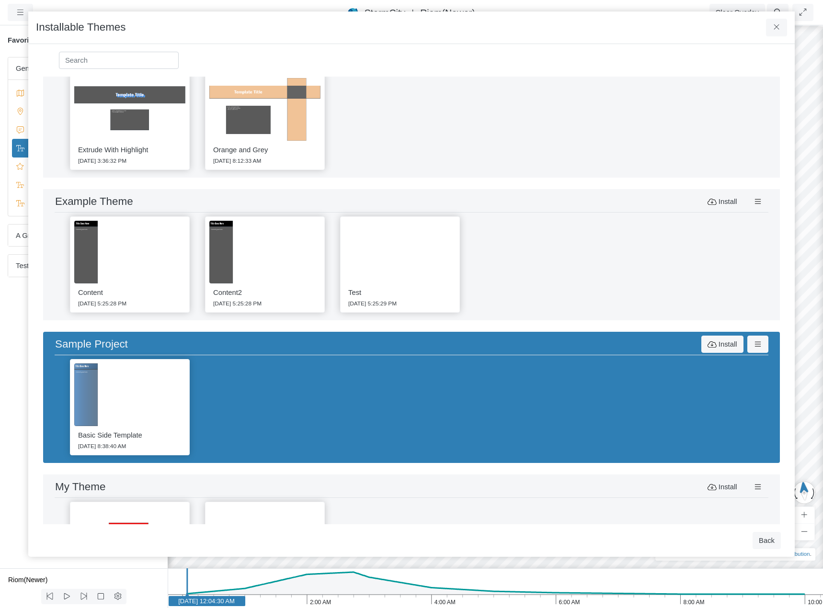
scroll to position [0, 0]
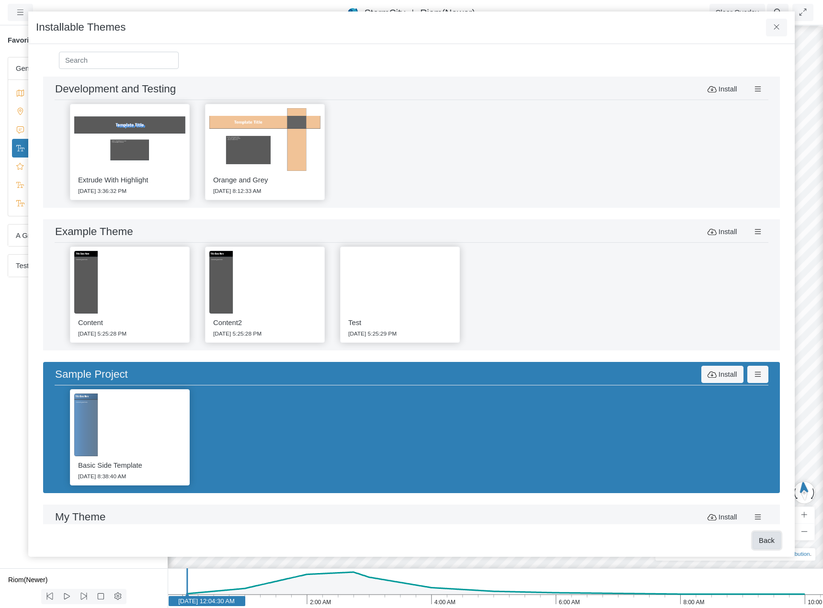
click at [770, 541] on button "Back" at bounding box center [766, 540] width 28 height 17
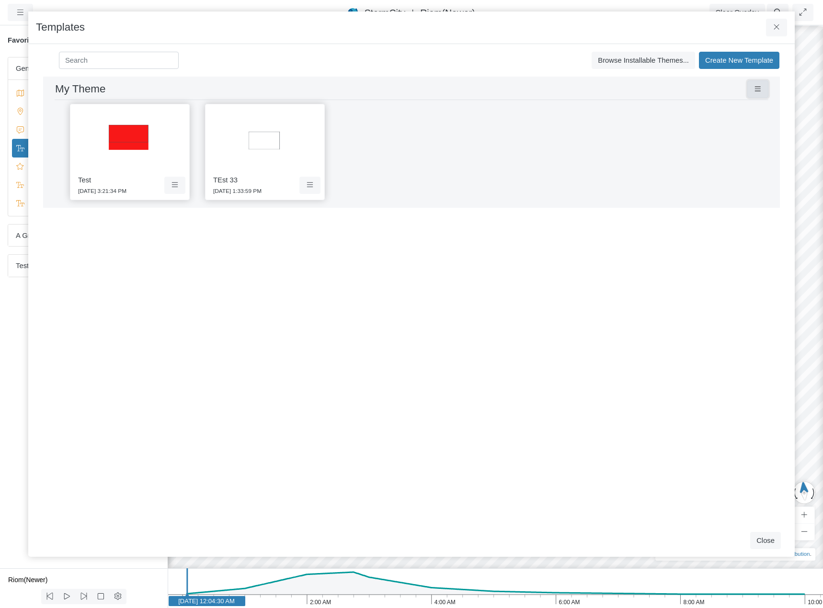
click at [758, 89] on icon at bounding box center [757, 89] width 9 height 7
click at [269, 150] on img at bounding box center [264, 139] width 111 height 63
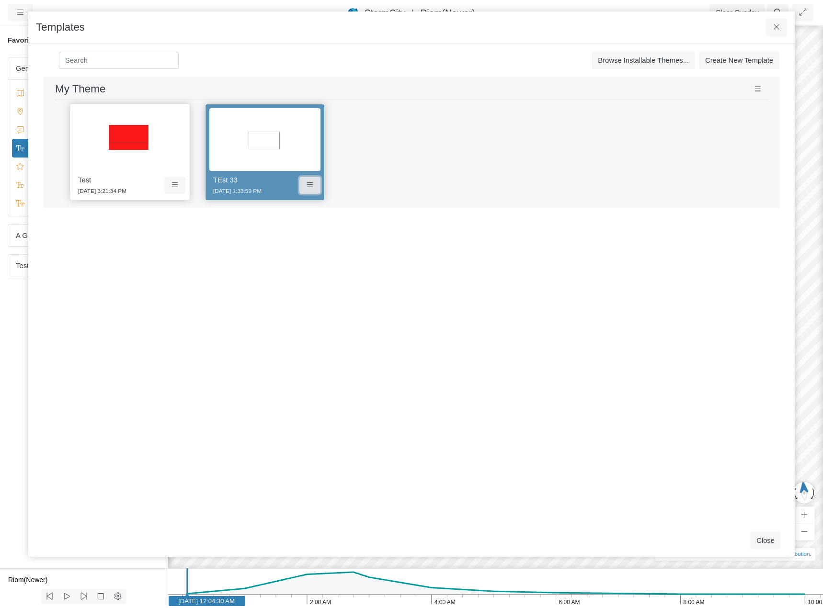
click at [308, 187] on icon at bounding box center [309, 184] width 9 height 7
click at [759, 85] on button at bounding box center [758, 88] width 22 height 17
click at [731, 136] on link "Share Theme" at bounding box center [707, 136] width 76 height 14
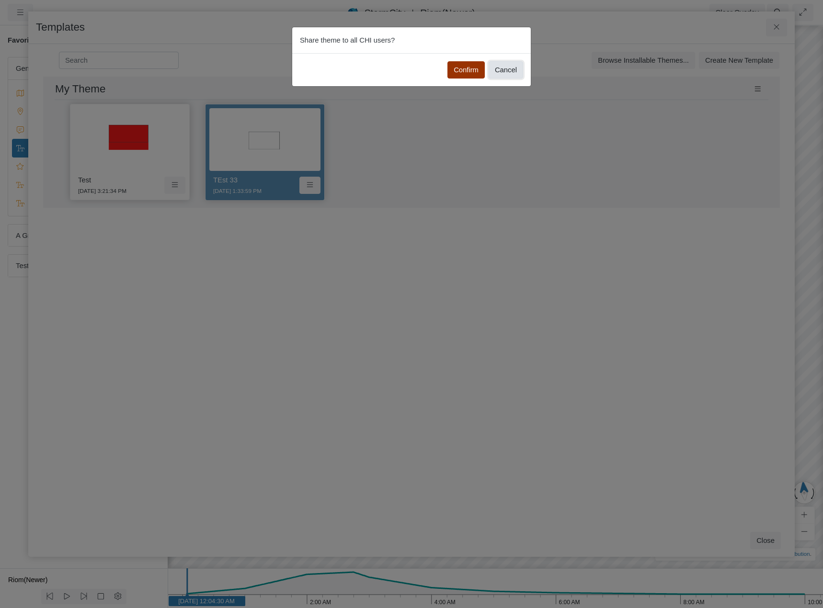
click at [511, 67] on button "Cancel" at bounding box center [505, 69] width 34 height 17
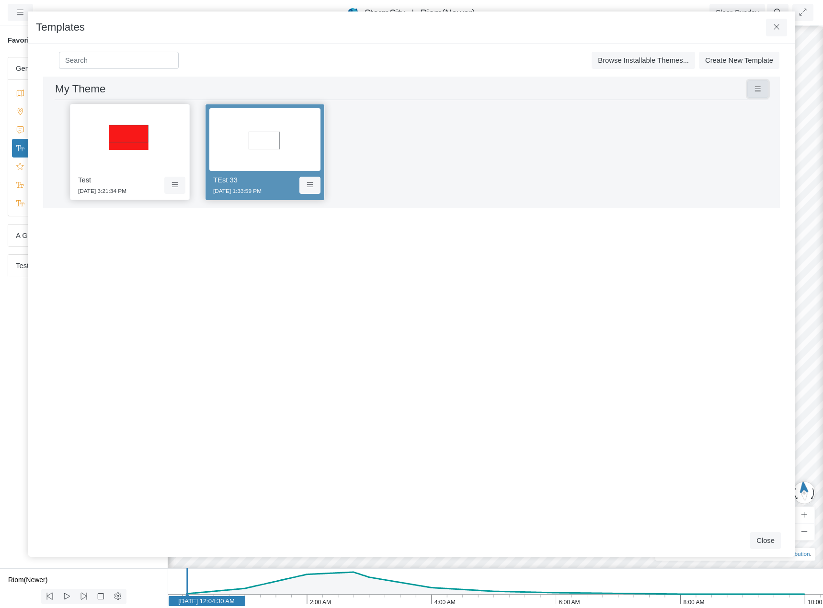
click at [754, 87] on icon at bounding box center [757, 89] width 9 height 7
click at [382, 282] on div "Development and Testing Save Cancel Install Extrude With Highlight 4/30/2025 3:…" at bounding box center [411, 301] width 751 height 448
click at [757, 88] on icon at bounding box center [757, 89] width 9 height 7
click at [416, 269] on div "Development and Testing Save Cancel Install Extrude With Highlight 4/30/2025 3:…" at bounding box center [411, 301] width 751 height 448
click at [312, 185] on icon at bounding box center [309, 184] width 9 height 7
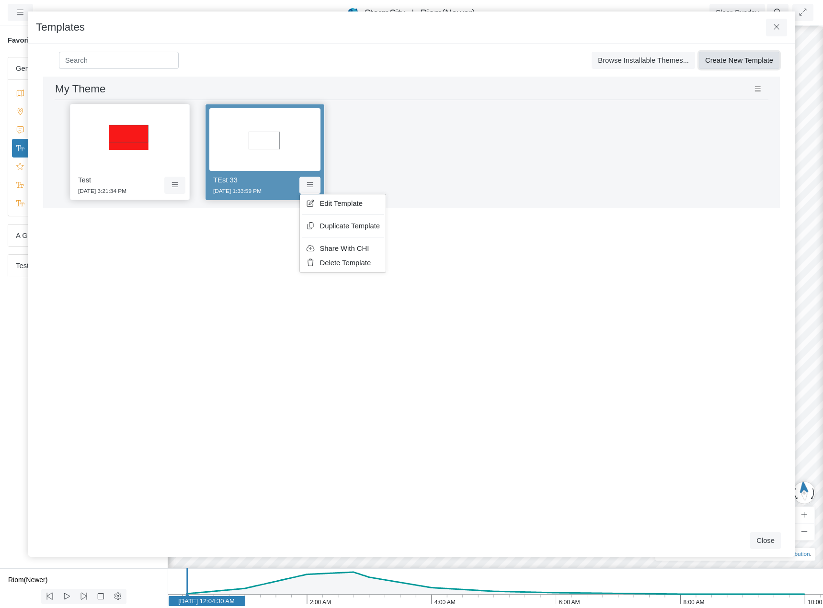
click at [721, 61] on span "Create New Template" at bounding box center [739, 60] width 68 height 8
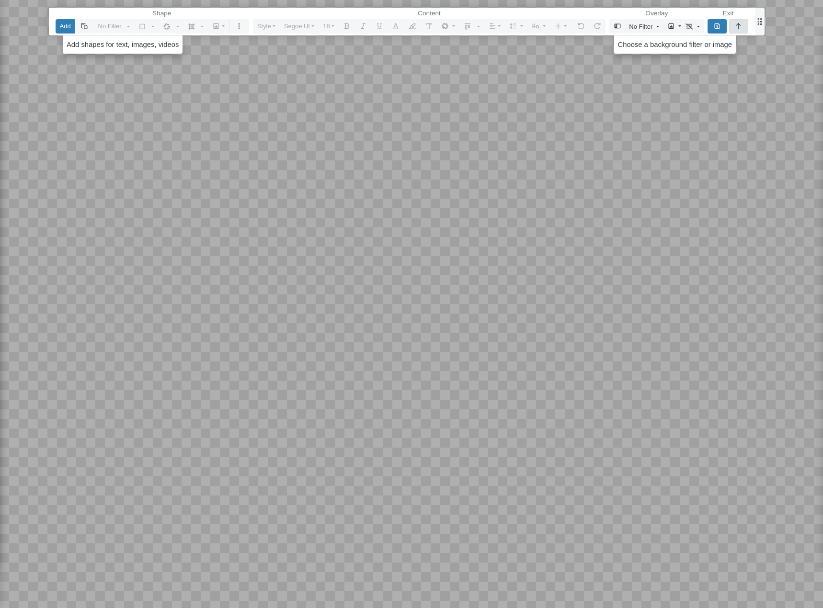
click at [736, 26] on icon "button" at bounding box center [738, 26] width 8 height 6
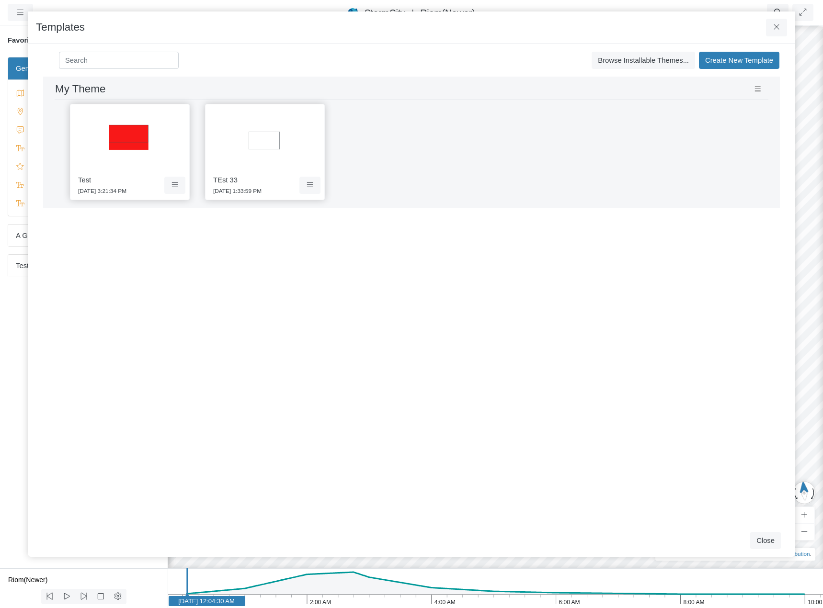
click at [492, 127] on div "Test 9/5/2025 3:21:34 PM TEst 33 9/16/2025 1:33:59 PM" at bounding box center [411, 152] width 713 height 104
click at [755, 88] on icon at bounding box center [757, 89] width 9 height 7
click at [715, 110] on span "Rename Theme" at bounding box center [712, 107] width 51 height 8
type input "My Theme"
click at [214, 88] on button "Cancel" at bounding box center [224, 88] width 47 height 17
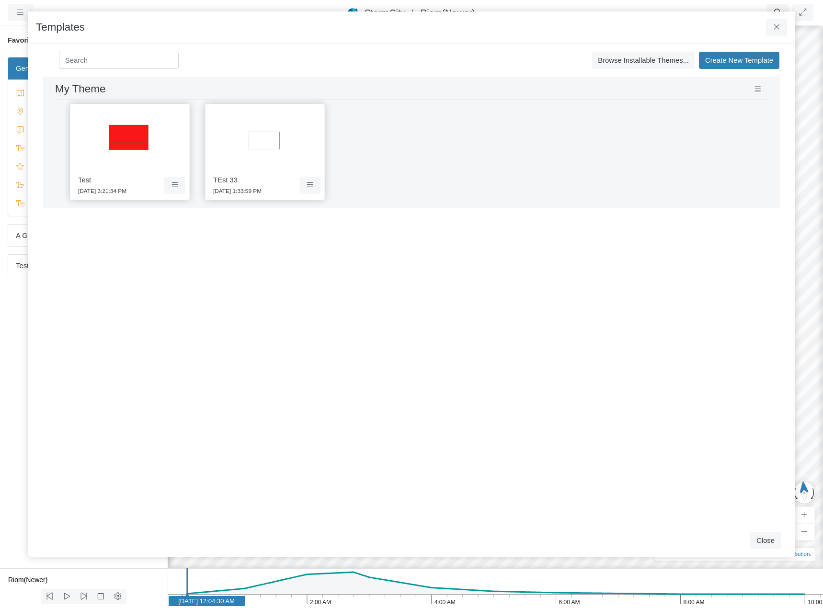
click at [337, 59] on div "All All Development and Testing Example Theme My Theme My Theme (1) Sample Proj…" at bounding box center [411, 60] width 751 height 33
click at [777, 25] on icon at bounding box center [776, 26] width 9 height 7
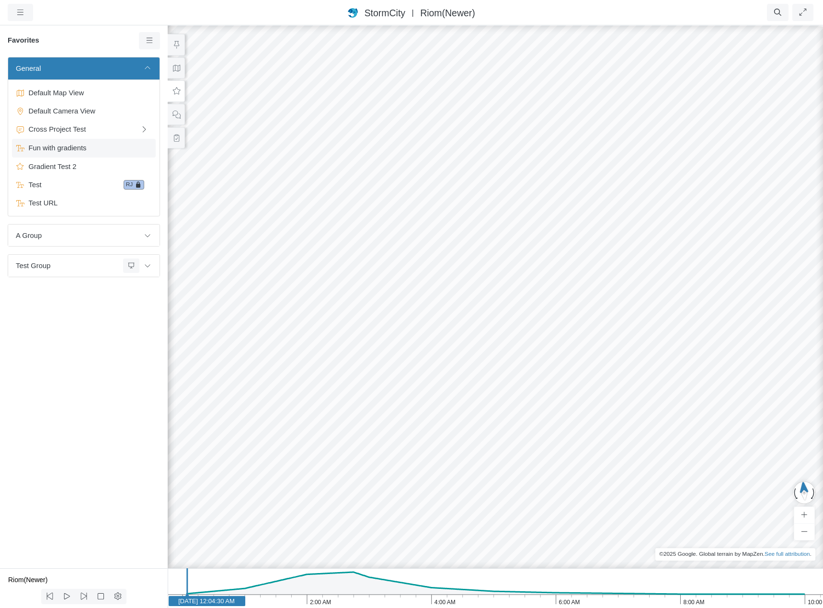
click at [70, 145] on span "Fun with gradients" at bounding box center [85, 148] width 120 height 11
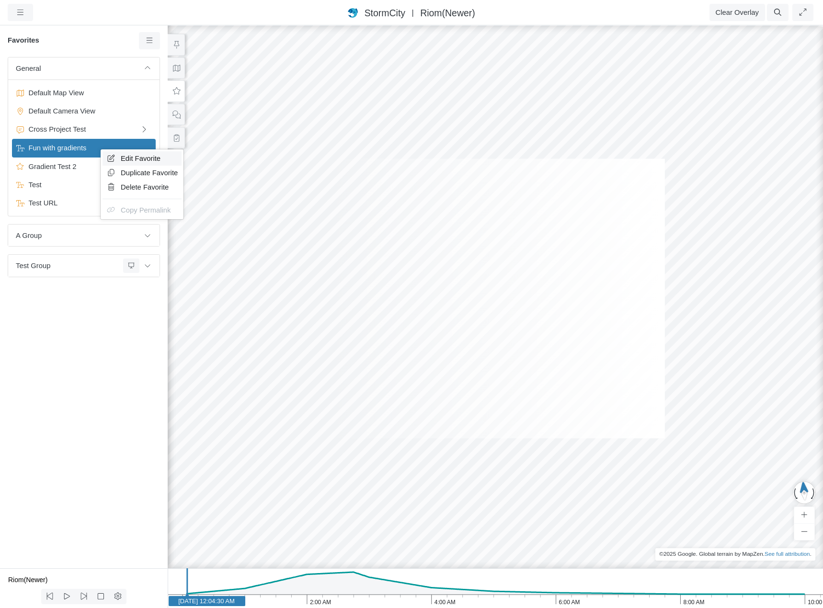
click at [150, 163] on link "Edit Favorite" at bounding box center [141, 158] width 79 height 14
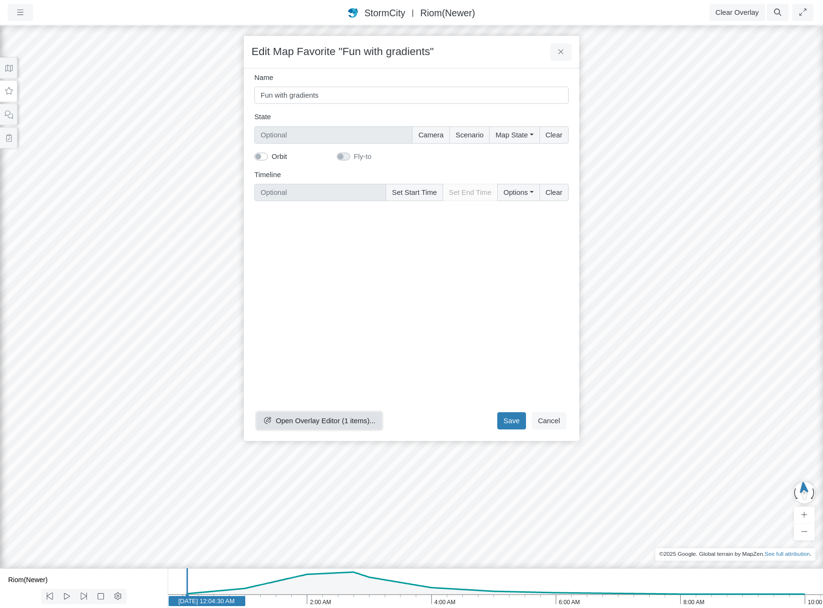
click at [335, 420] on span "Open Overlay Editor (1 items)..." at bounding box center [326, 421] width 100 height 8
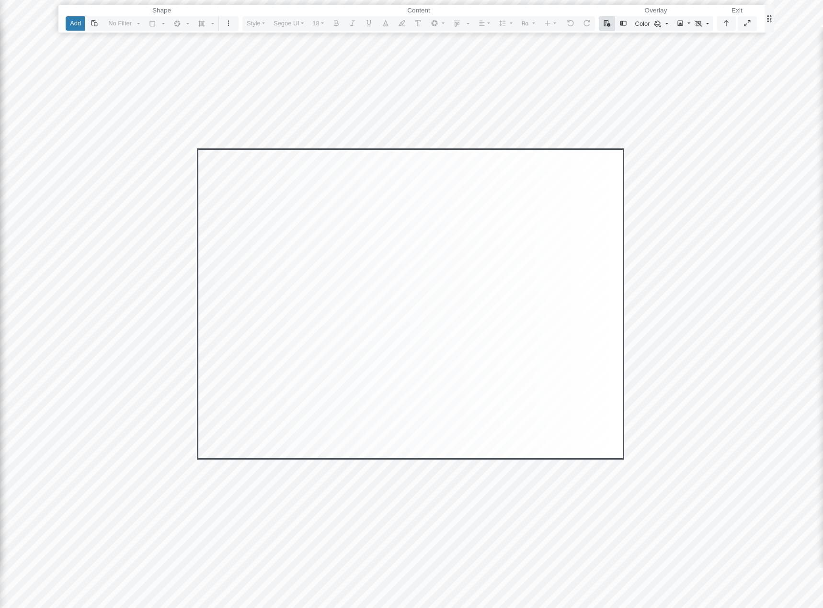
click at [607, 22] on icon "button" at bounding box center [607, 23] width 8 height 6
click at [623, 39] on link "Select Template" at bounding box center [642, 42] width 79 height 14
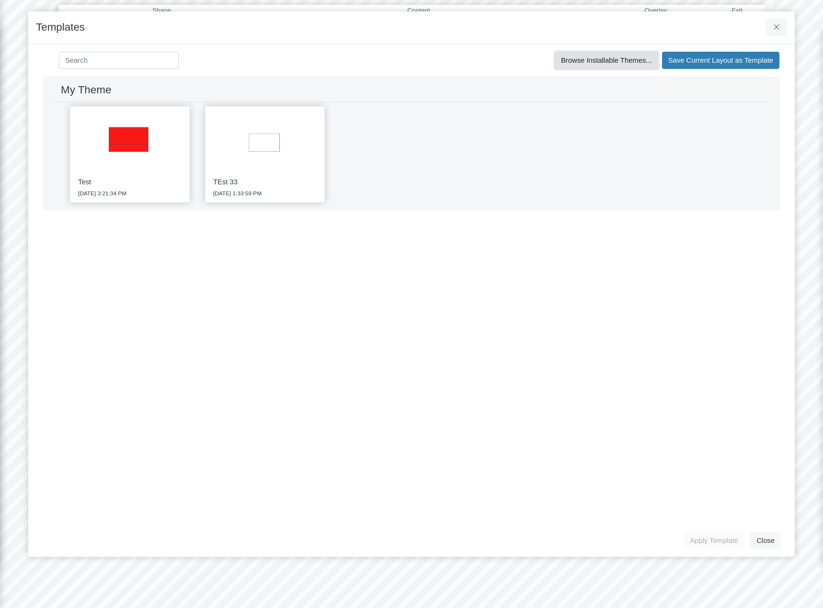
click at [627, 63] on span "Browse Installable Themes..." at bounding box center [606, 60] width 91 height 8
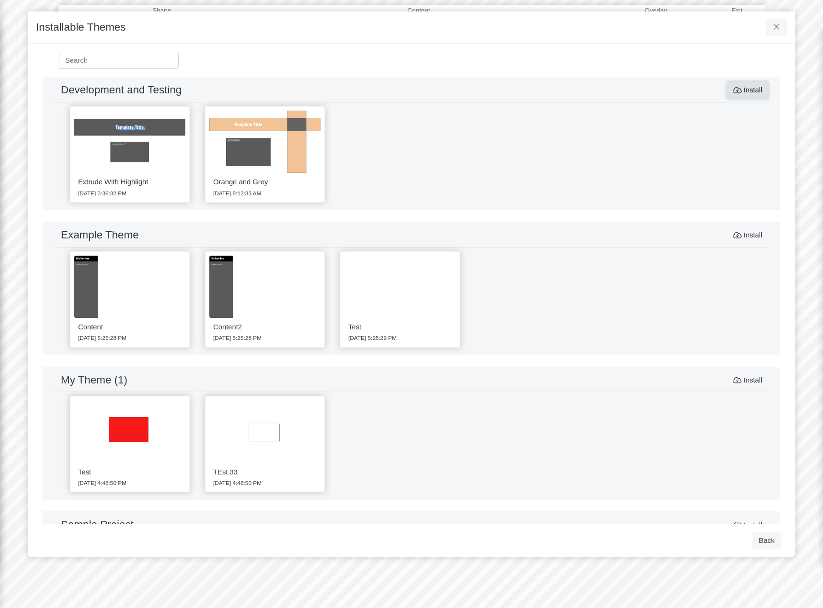
click at [745, 89] on button "Install" at bounding box center [747, 89] width 42 height 17
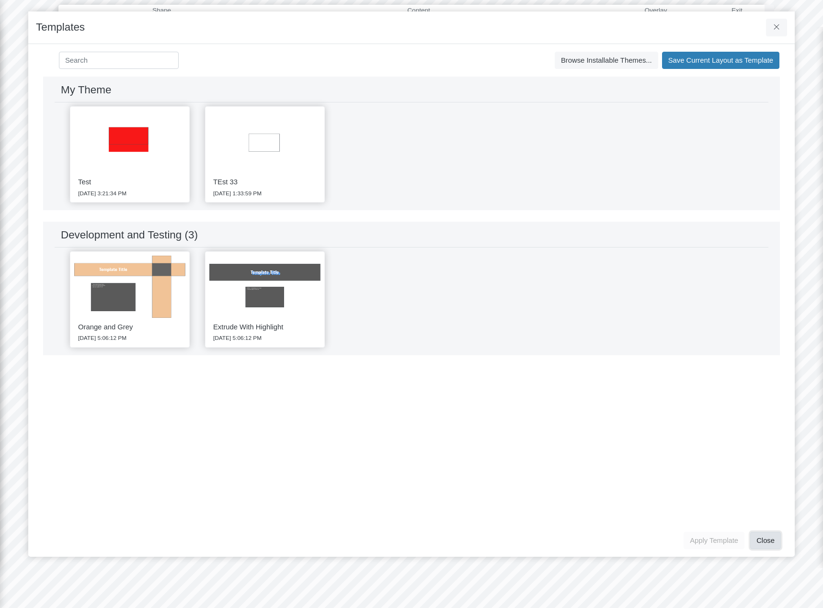
click at [765, 541] on button "Close" at bounding box center [765, 540] width 31 height 17
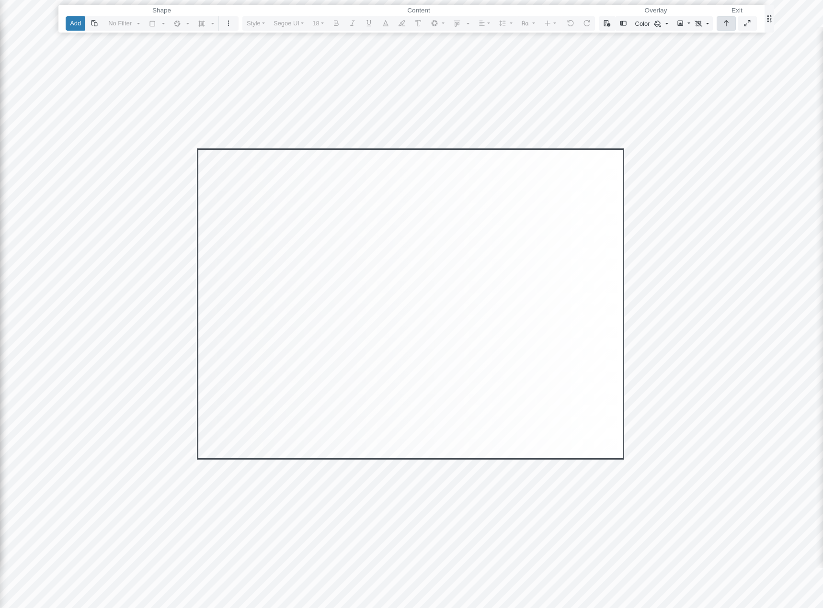
click at [730, 24] on icon "button" at bounding box center [726, 23] width 8 height 6
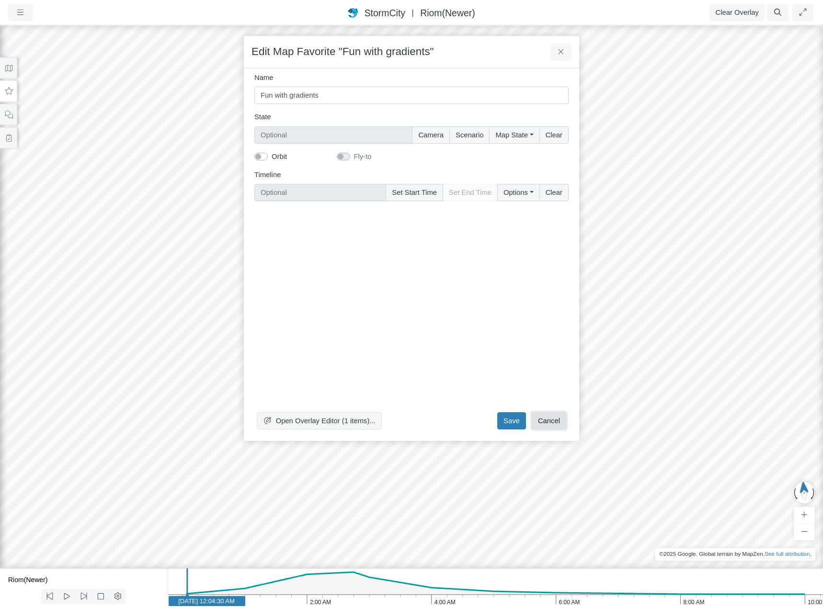
click at [552, 420] on button "Cancel" at bounding box center [548, 420] width 34 height 17
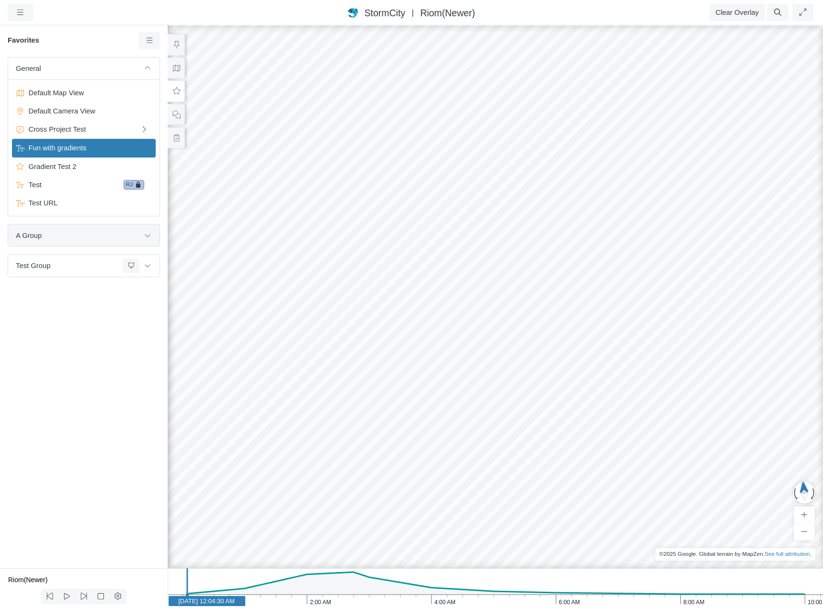
click at [95, 233] on span "A Group" at bounding box center [78, 235] width 124 height 11
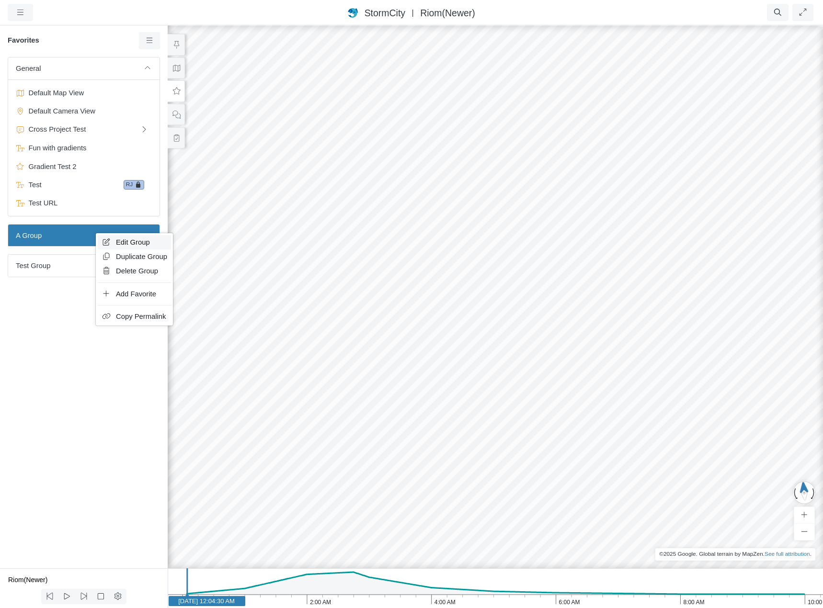
click at [123, 245] on span "Edit Group" at bounding box center [133, 242] width 34 height 8
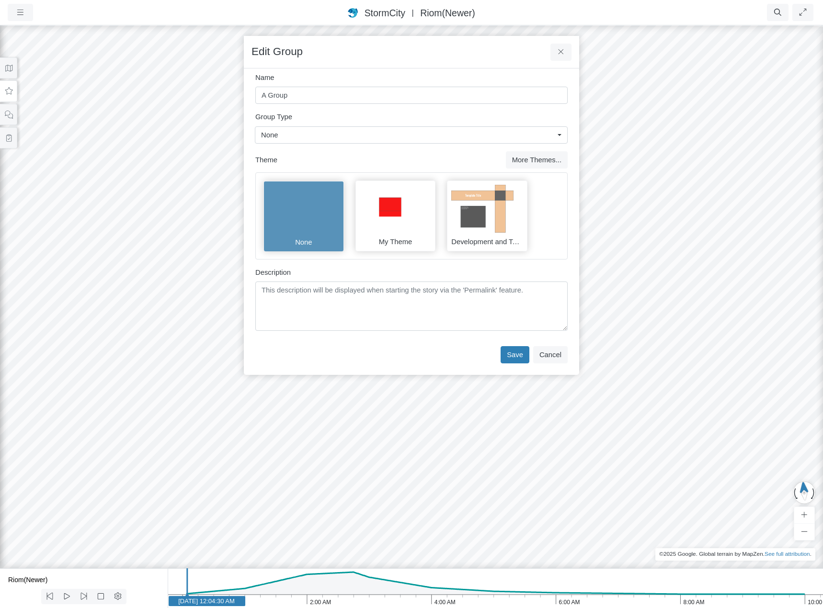
click at [345, 134] on div "None" at bounding box center [407, 135] width 293 height 11
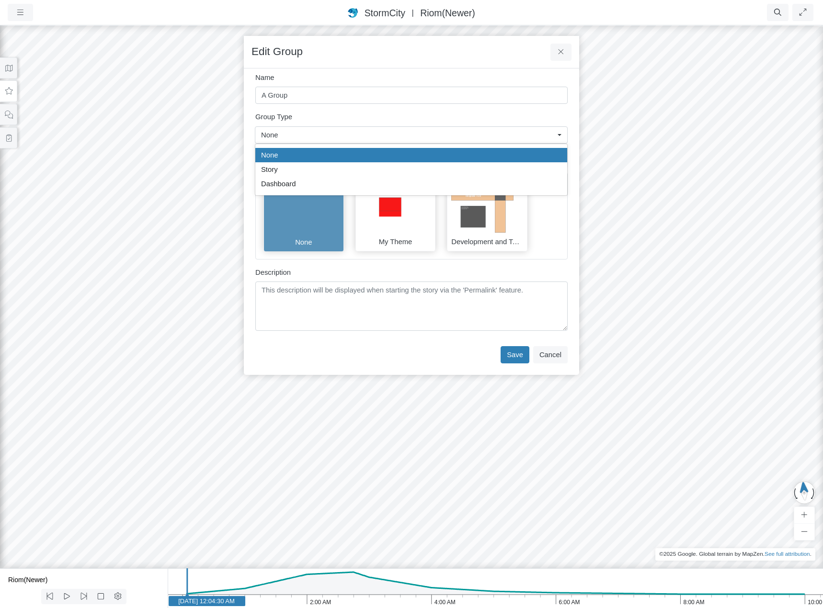
click at [345, 134] on div "None" at bounding box center [407, 135] width 293 height 11
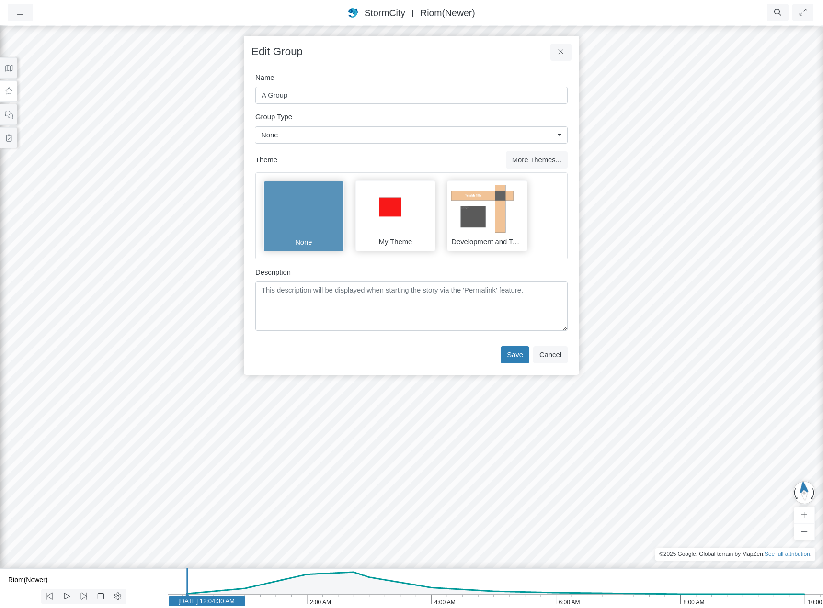
click at [496, 222] on img at bounding box center [482, 209] width 62 height 48
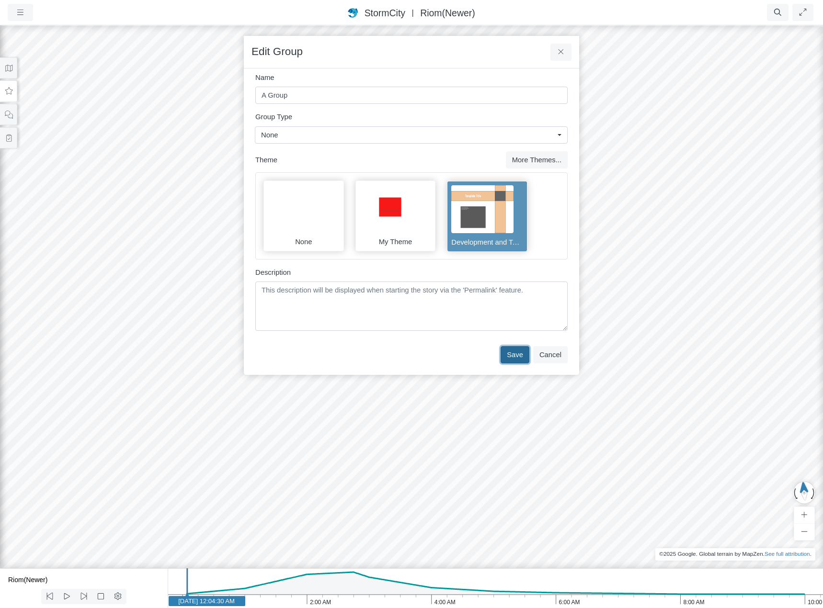
click at [518, 356] on button "Save" at bounding box center [514, 354] width 29 height 17
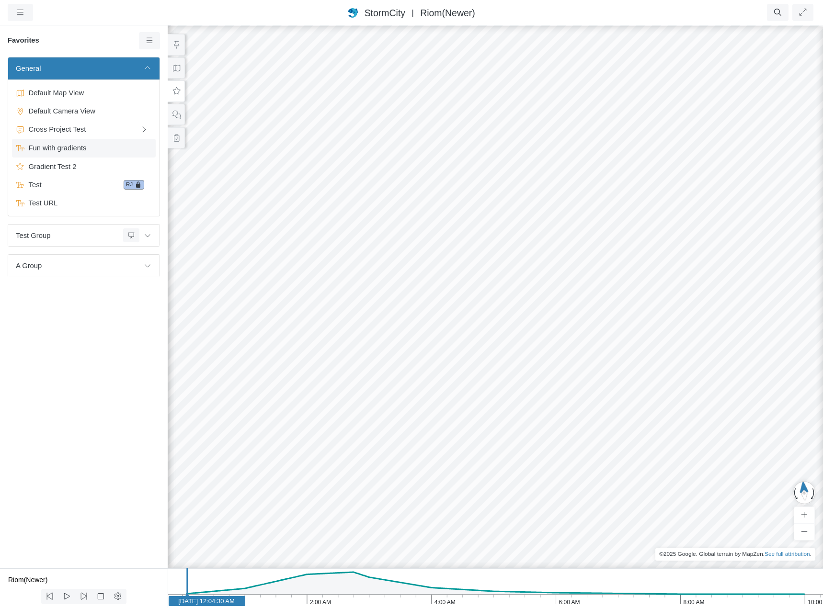
click at [57, 147] on span "Fun with gradients" at bounding box center [85, 148] width 120 height 11
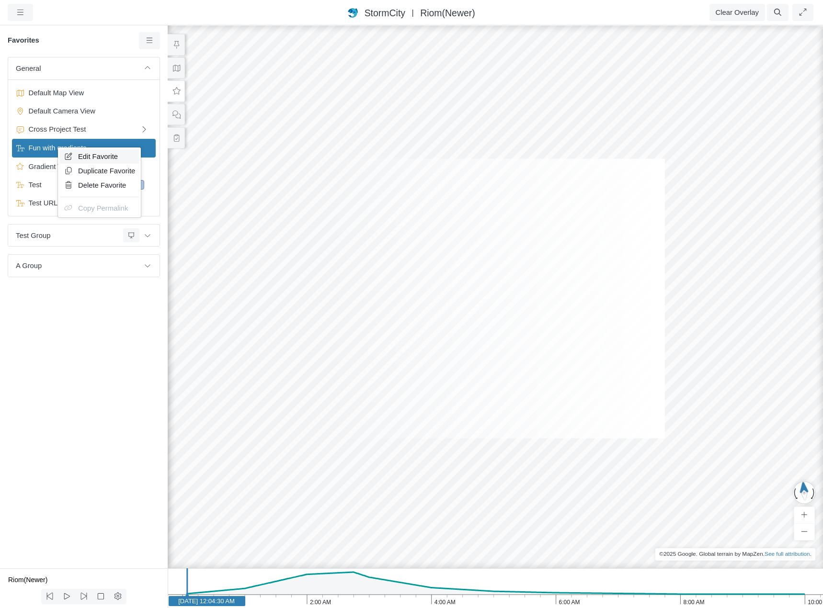
click at [100, 158] on span "Edit Favorite" at bounding box center [98, 157] width 40 height 8
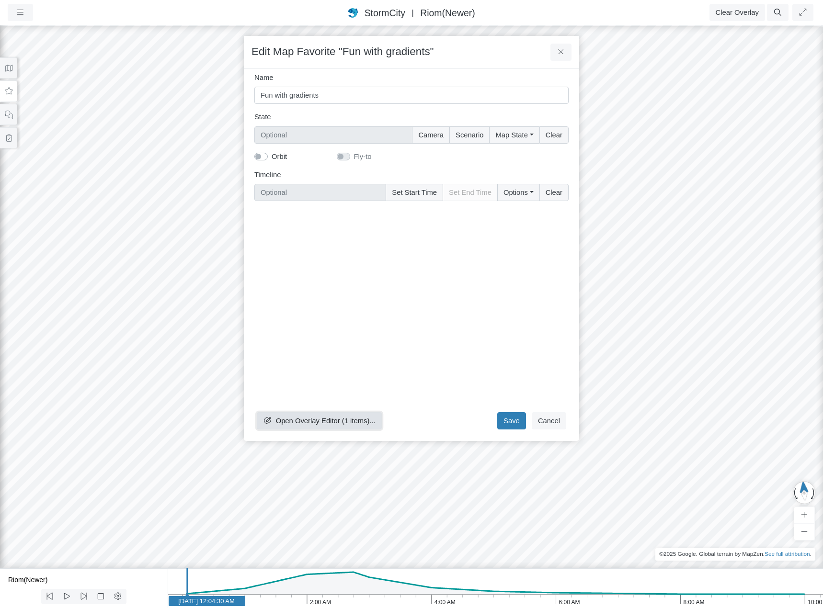
click at [320, 420] on span "Open Overlay Editor (1 items)..." at bounding box center [326, 421] width 100 height 8
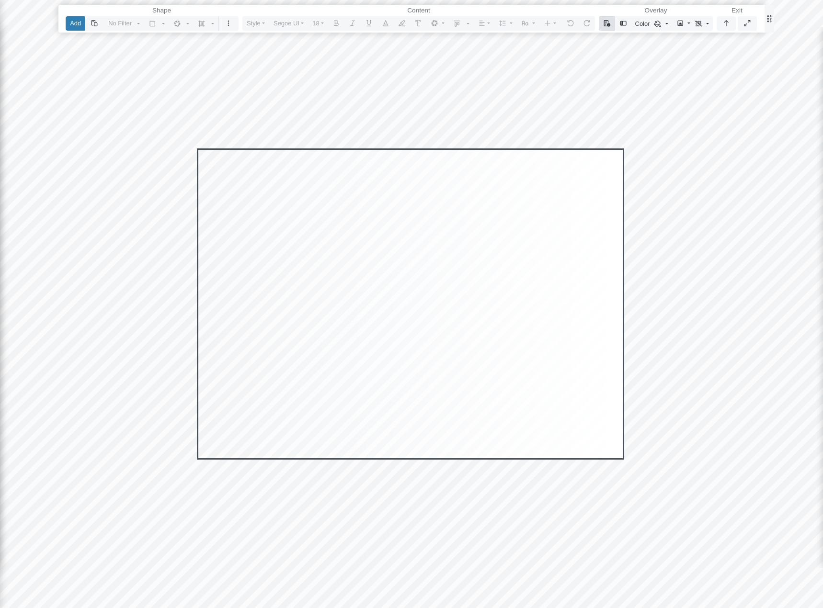
click at [608, 23] on icon "button" at bounding box center [607, 23] width 8 height 6
click at [619, 39] on link "Select Template" at bounding box center [642, 42] width 79 height 14
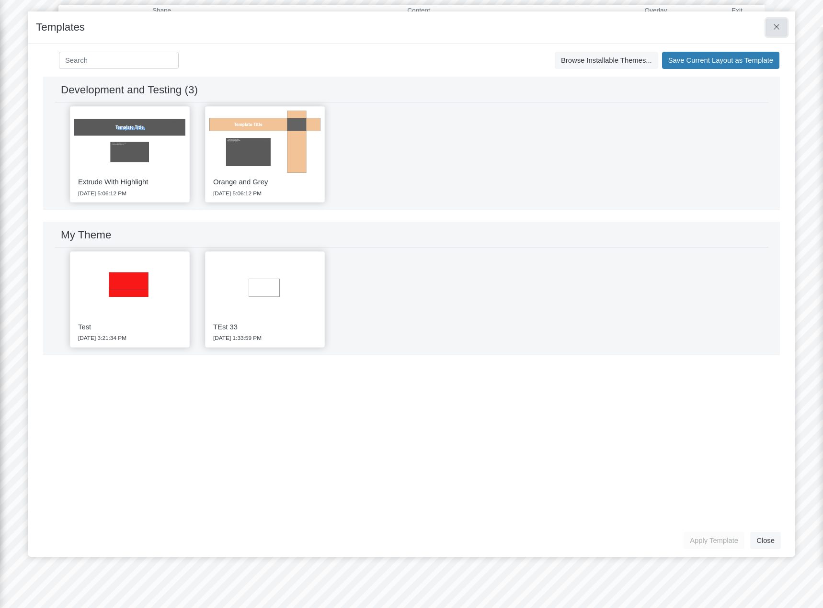
click at [776, 26] on icon at bounding box center [776, 26] width 9 height 7
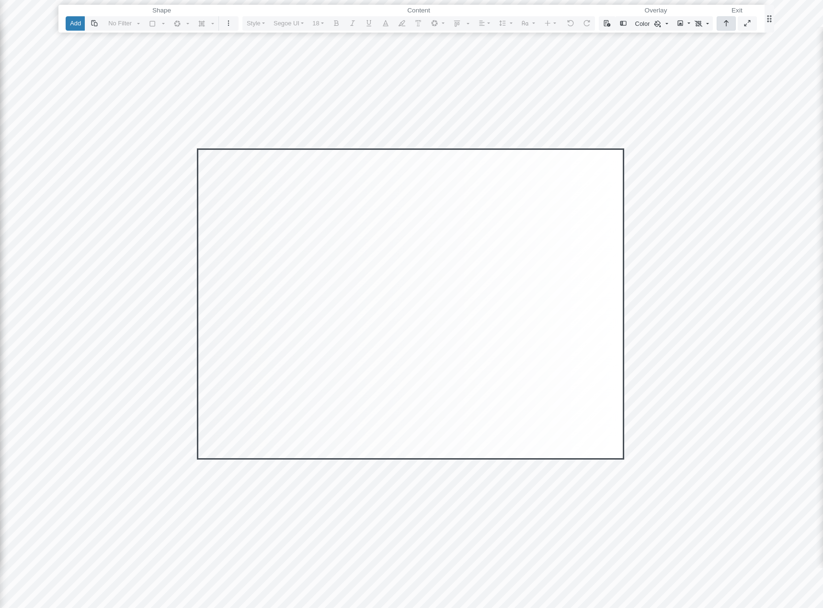
click at [725, 24] on icon "button" at bounding box center [726, 23] width 8 height 6
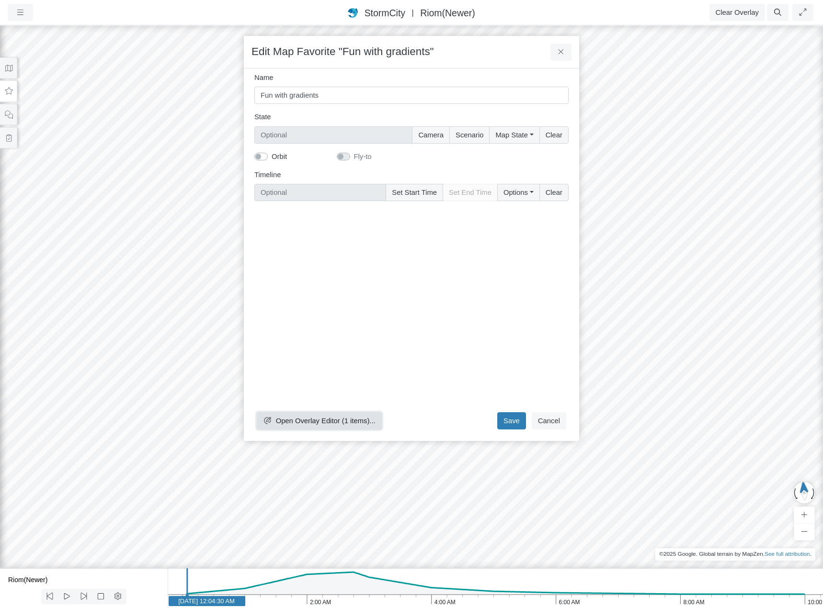
click at [345, 420] on span "Open Overlay Editor (1 items)..." at bounding box center [326, 421] width 100 height 8
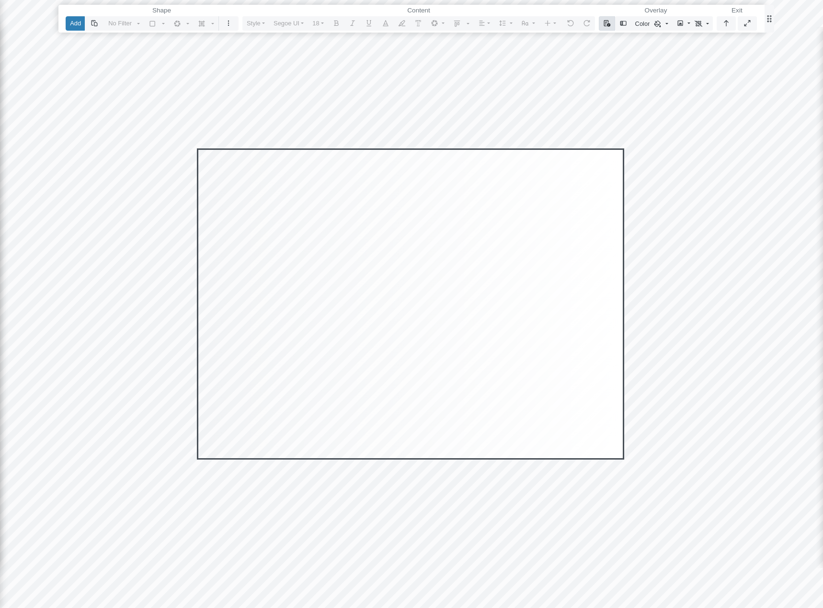
click at [608, 23] on icon "button" at bounding box center [607, 23] width 7 height 7
click at [621, 42] on link "Select Template" at bounding box center [642, 42] width 79 height 14
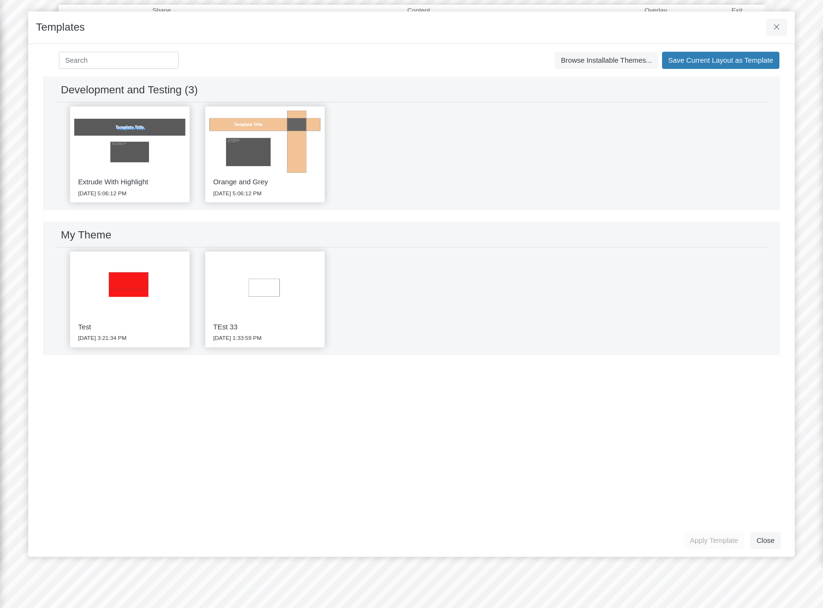
click at [243, 174] on div "Orange and Grey 9/29/2025 5:06:12 PM" at bounding box center [264, 185] width 111 height 25
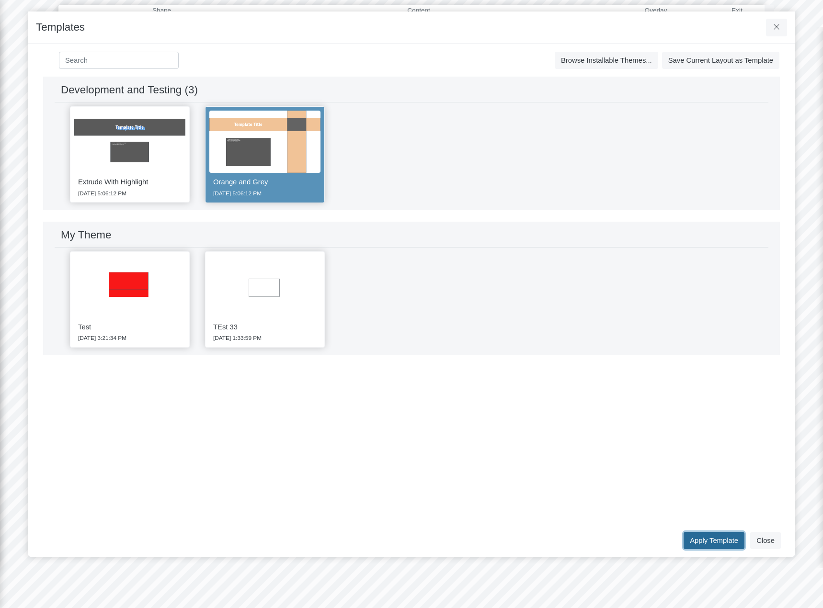
click at [709, 537] on button "Apply Template" at bounding box center [713, 540] width 61 height 17
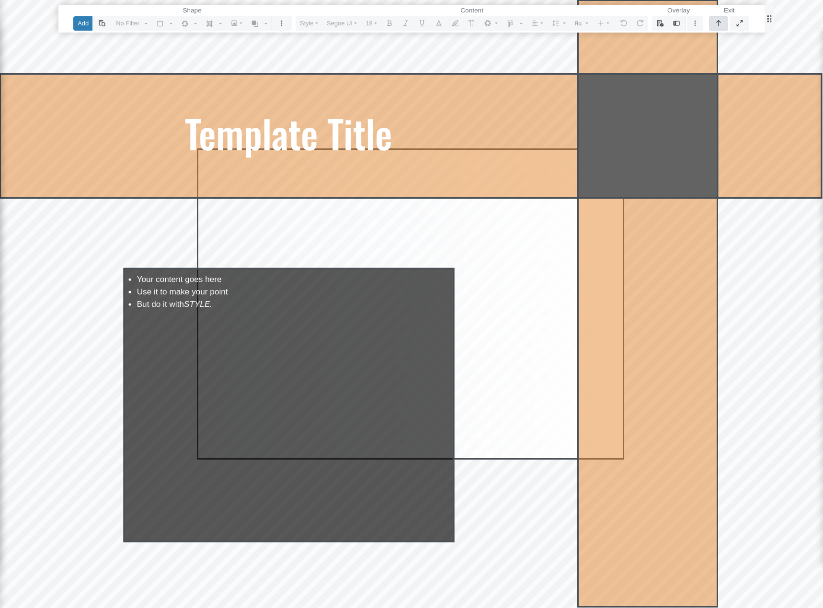
click at [718, 23] on icon "button" at bounding box center [718, 23] width 8 height 6
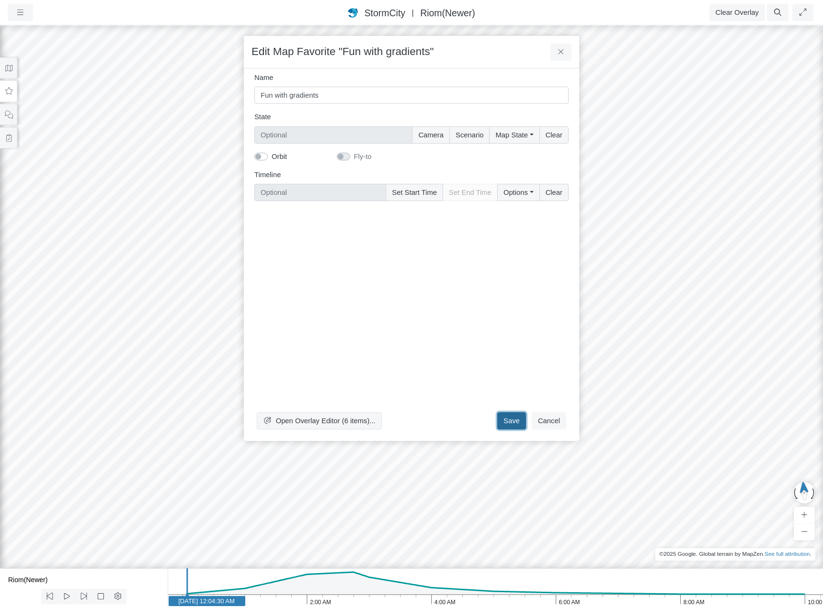
click at [516, 420] on button "Save" at bounding box center [511, 420] width 29 height 17
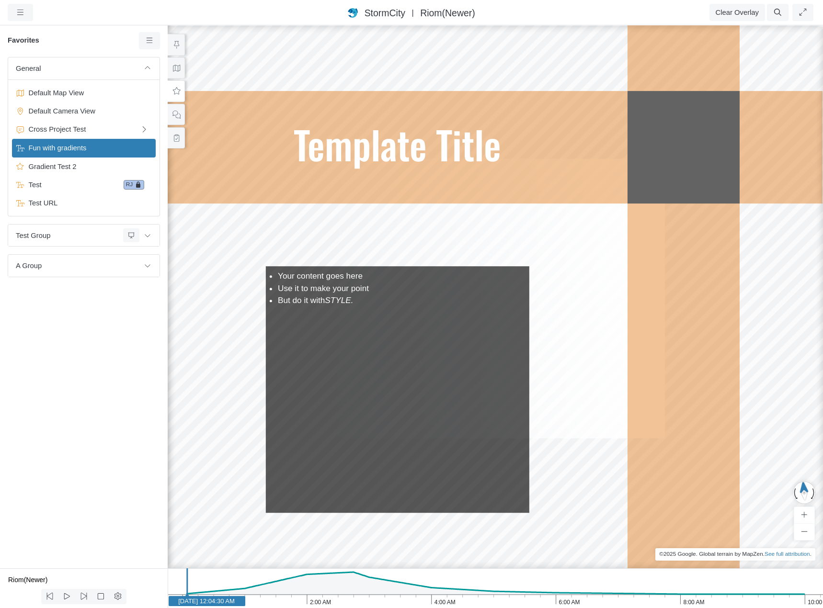
click at [36, 146] on span "Fun with gradients" at bounding box center [85, 148] width 120 height 11
click at [79, 354] on div "General Default Map View Default Camera View Cross Project Test Fun with gradie…" at bounding box center [84, 312] width 168 height 511
click at [101, 267] on span "A Group" at bounding box center [78, 265] width 124 height 11
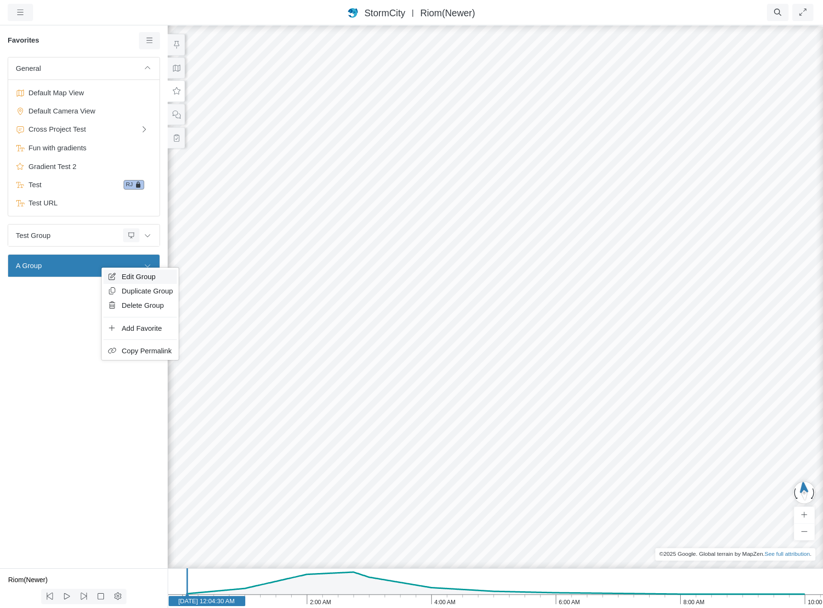
click at [135, 279] on span "Edit Group" at bounding box center [139, 277] width 34 height 8
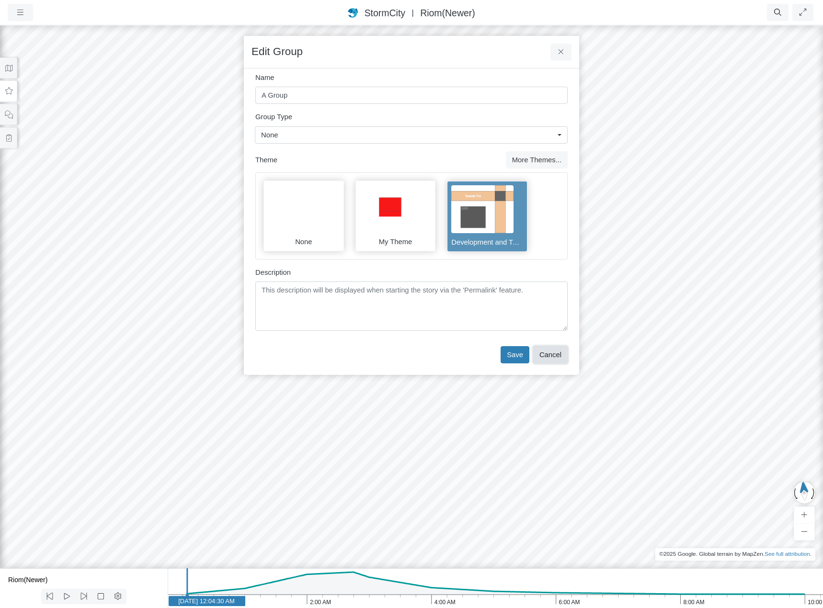
click at [559, 357] on button "Cancel" at bounding box center [550, 354] width 34 height 17
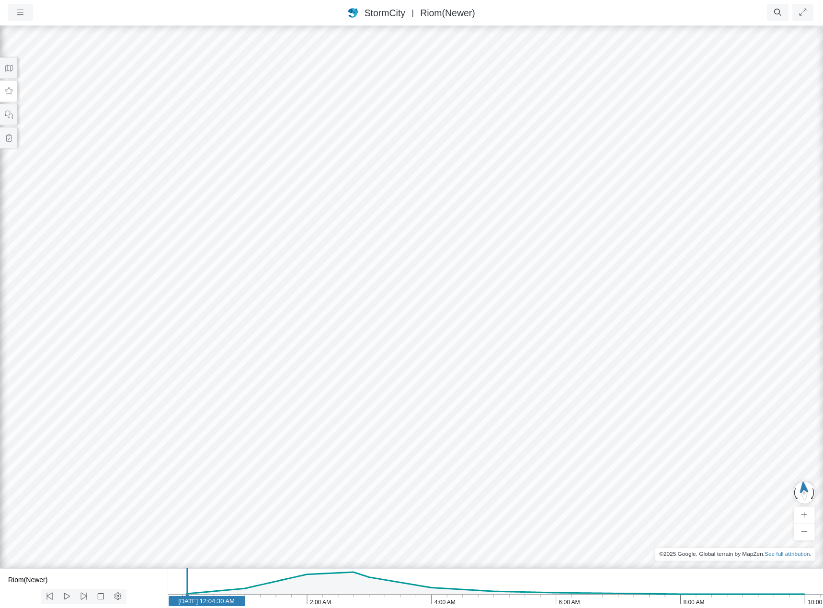
click at [6, 92] on icon at bounding box center [9, 90] width 8 height 7
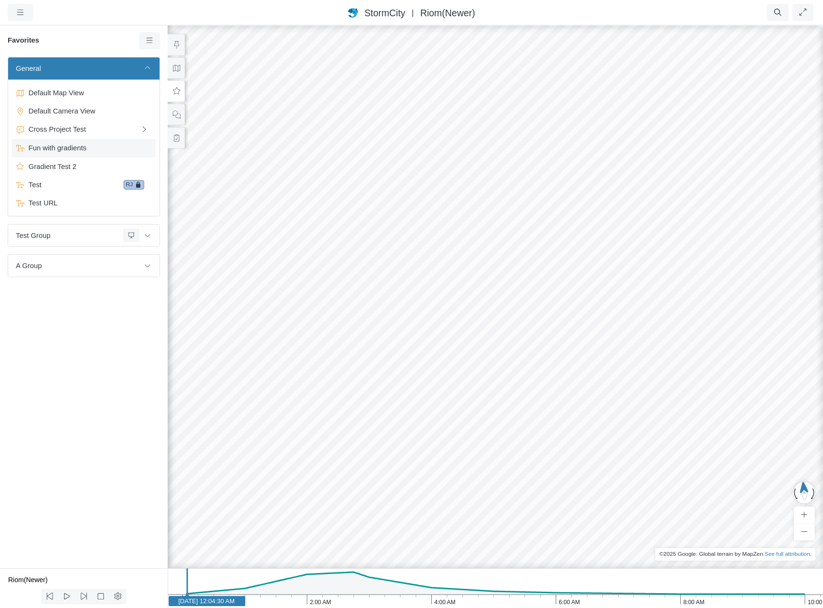
click at [56, 146] on span "Fun with gradients" at bounding box center [85, 148] width 120 height 11
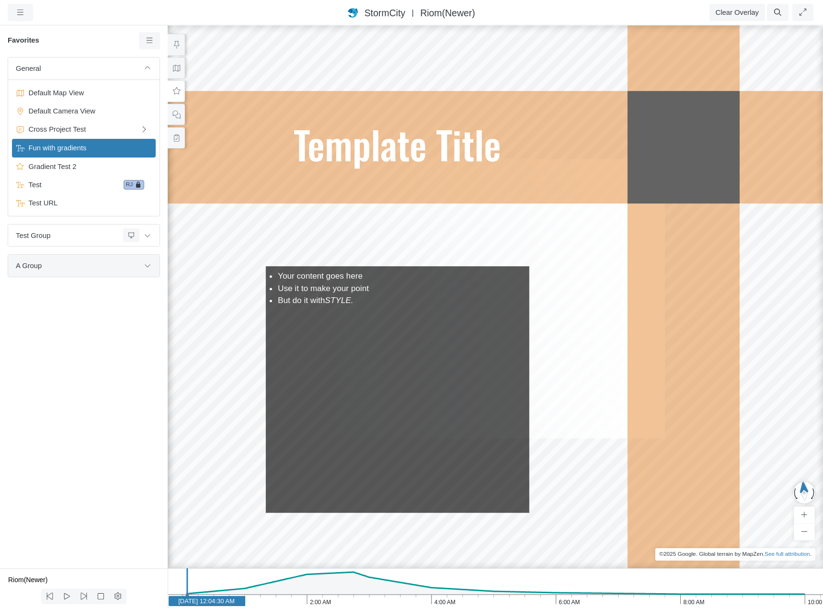
click at [103, 264] on span "A Group" at bounding box center [78, 265] width 124 height 11
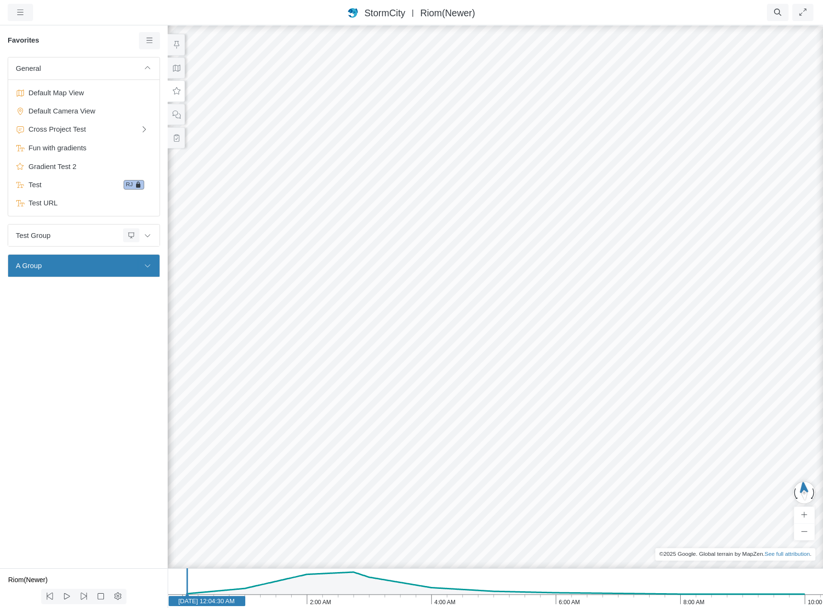
click at [153, 267] on button at bounding box center [147, 266] width 16 height 14
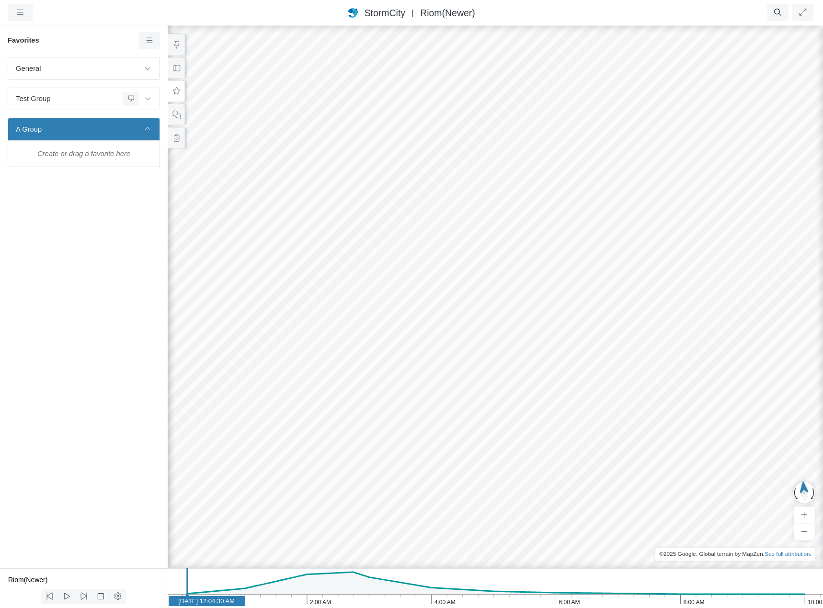
click at [94, 154] on ul at bounding box center [84, 154] width 144 height 18
click at [148, 40] on icon at bounding box center [149, 40] width 9 height 7
click at [169, 57] on span "Add Favorite" at bounding box center [179, 59] width 40 height 8
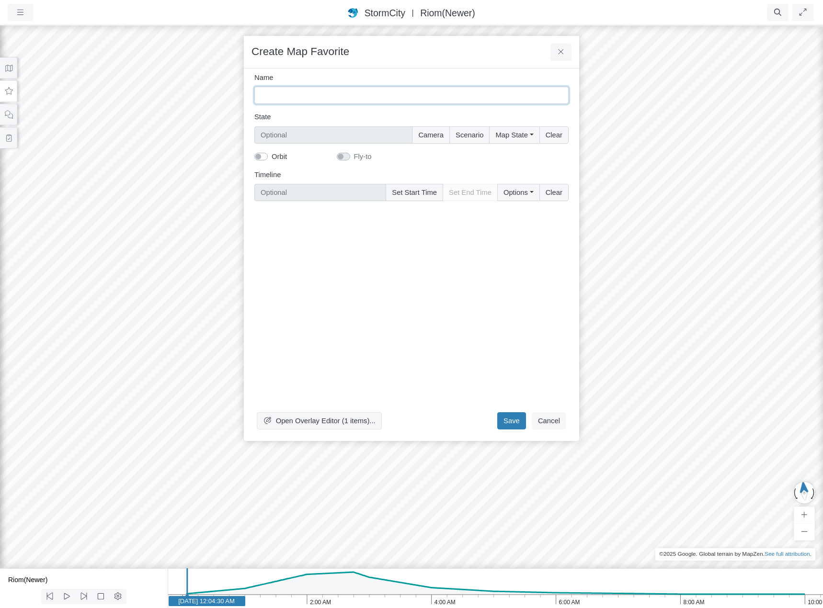
click at [327, 100] on input "Name" at bounding box center [411, 95] width 314 height 17
type input "test"
click at [511, 418] on button "Save" at bounding box center [511, 420] width 29 height 17
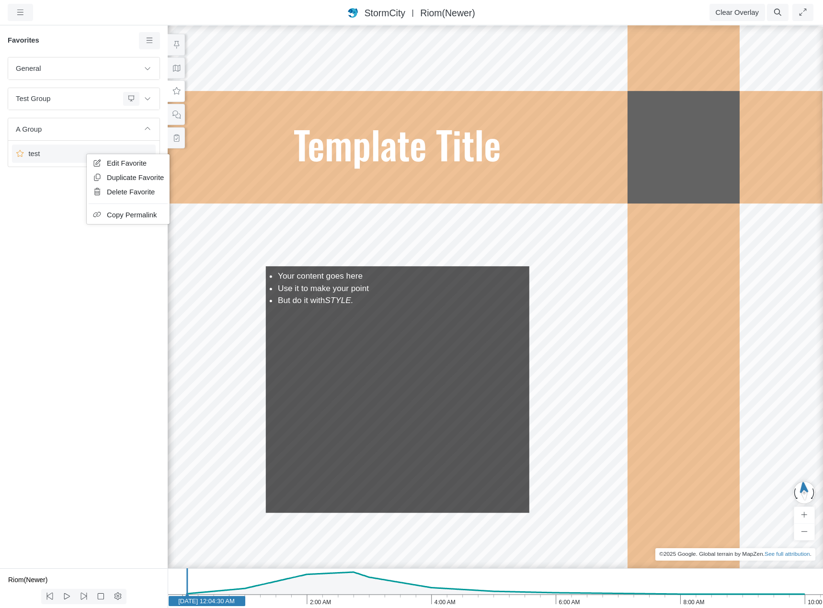
click at [74, 154] on span "test" at bounding box center [85, 153] width 120 height 11
click at [101, 161] on span "Edit Favorite" at bounding box center [114, 163] width 40 height 8
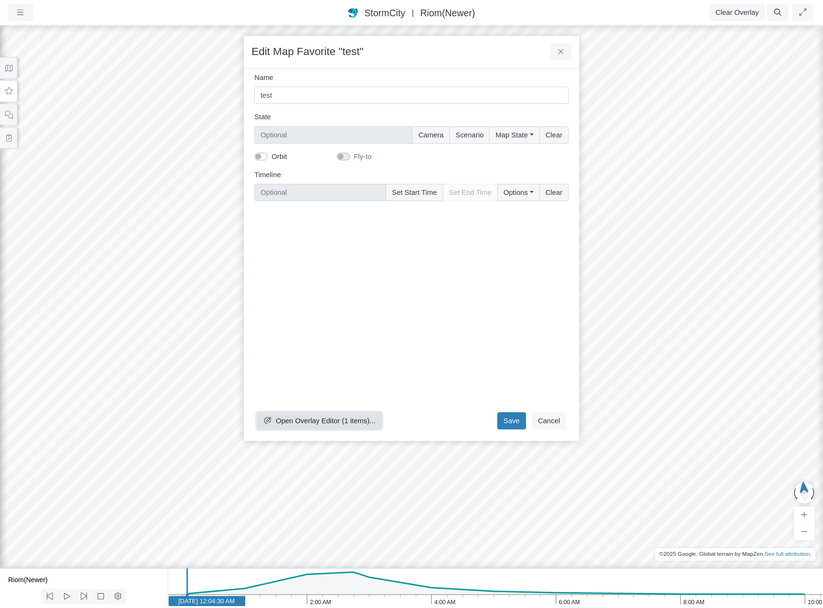
click at [319, 417] on span "Open Overlay Editor (1 items)..." at bounding box center [326, 421] width 100 height 8
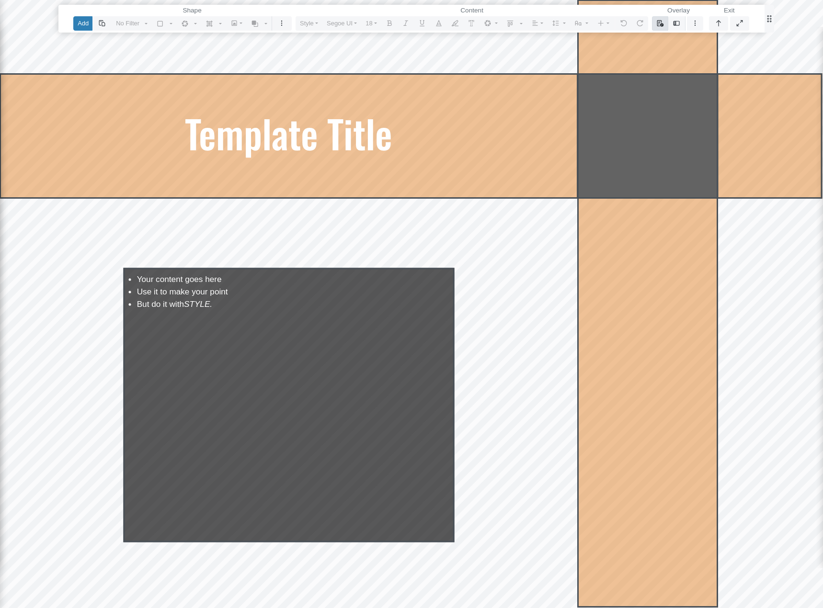
click at [660, 24] on icon "button" at bounding box center [660, 23] width 8 height 6
click at [677, 41] on link "Select Template" at bounding box center [695, 42] width 79 height 14
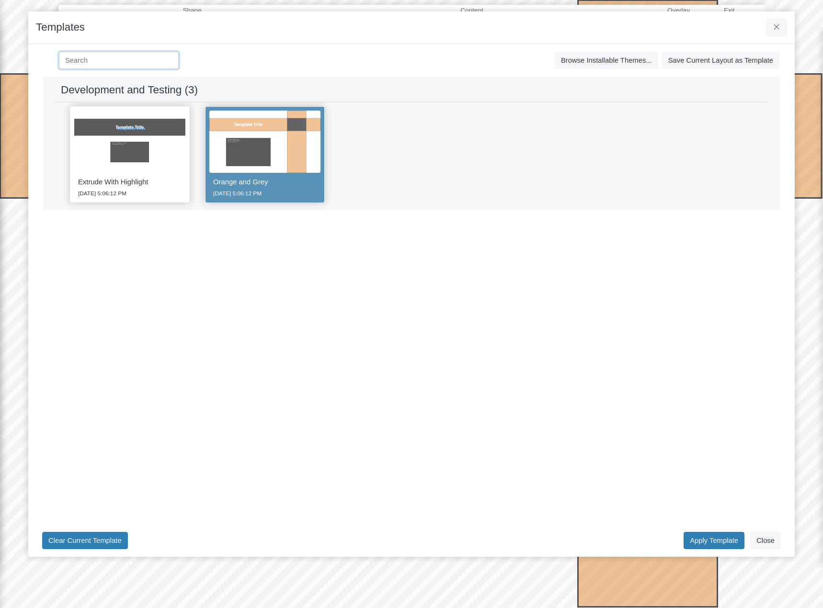
click at [168, 60] on input at bounding box center [119, 60] width 120 height 17
click at [275, 55] on div "Development and Testing (3) All Development and Testing Development and Testing…" at bounding box center [411, 60] width 751 height 33
click at [155, 64] on input at bounding box center [119, 60] width 120 height 17
click at [300, 61] on div "Development and Testing (3) All Development and Testing Development and Testing…" at bounding box center [411, 60] width 751 height 33
click at [436, 30] on div "Templates" at bounding box center [411, 27] width 766 height 33
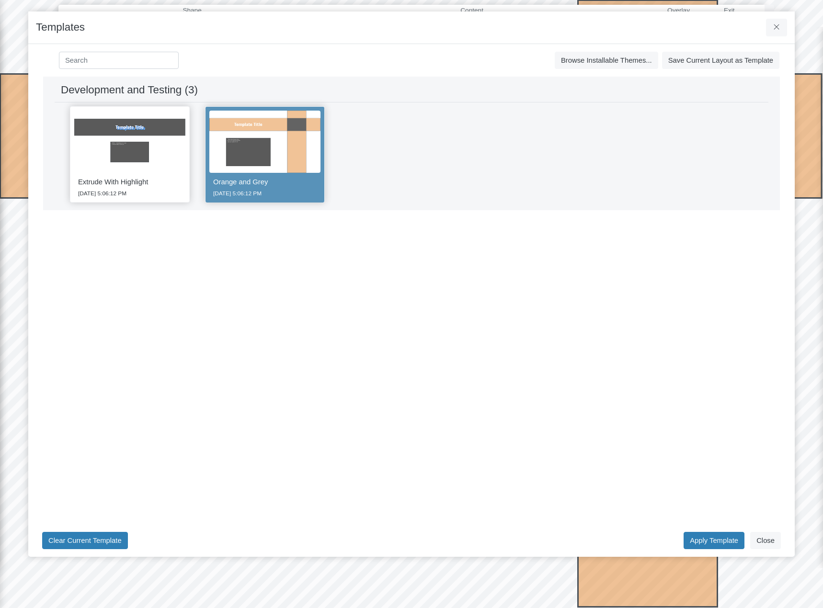
click at [431, 23] on div "Templates" at bounding box center [411, 27] width 766 height 33
click at [78, 63] on input at bounding box center [119, 60] width 120 height 17
click button at bounding box center [0, 0] width 0 height 0
click at [291, 51] on div "Development and Testing (3) All Development and Testing Development and Testing…" at bounding box center [411, 60] width 751 height 33
click at [132, 56] on input "Development and Testing" at bounding box center [119, 60] width 120 height 17
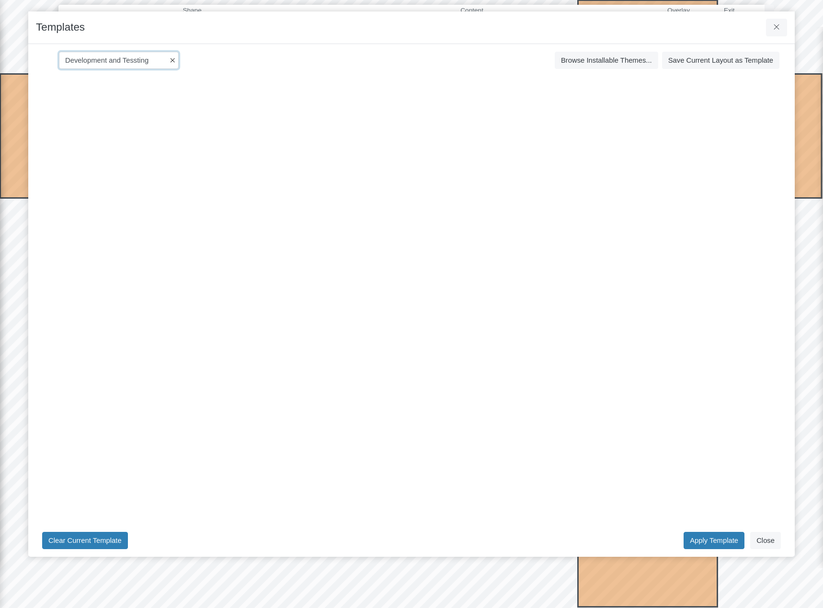
type input "Development and Testing"
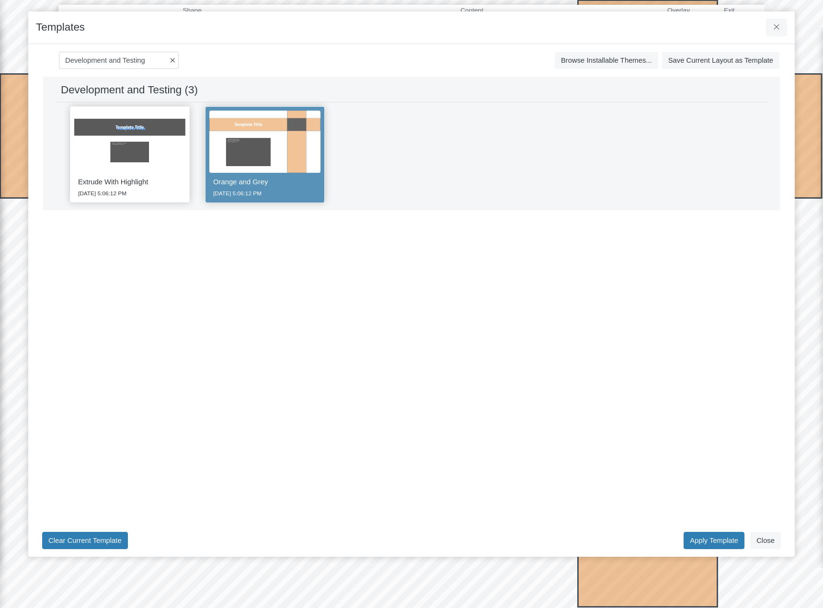
click at [216, 60] on div "Development and Testing (3) All Development and Testing Development and Testing…" at bounding box center [411, 60] width 751 height 33
click at [639, 212] on div "Development and Testing Save Cancel Install Extrude With Highlight [DATE] 3:36:…" at bounding box center [411, 301] width 751 height 448
click at [629, 193] on div "Extrude With Highlight [DATE] 5:06:12 PM Orange and Grey [DATE] 5:06:12 PM" at bounding box center [411, 154] width 713 height 104
click at [628, 191] on div "Extrude With Highlight [DATE] 5:06:12 PM Orange and Grey [DATE] 5:06:12 PM" at bounding box center [411, 154] width 713 height 104
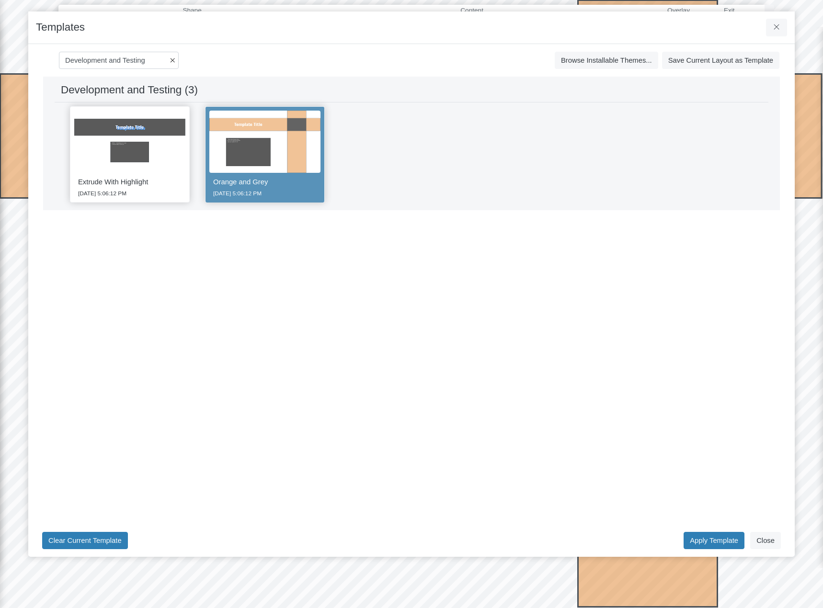
click at [628, 194] on div "Extrude With Highlight [DATE] 5:06:12 PM Orange and Grey [DATE] 5:06:12 PM" at bounding box center [411, 154] width 713 height 104
click at [619, 256] on div "Development and Testing Save Cancel Install Extrude With Highlight [DATE] 3:36:…" at bounding box center [411, 301] width 751 height 448
click at [771, 542] on button "Close" at bounding box center [765, 540] width 31 height 17
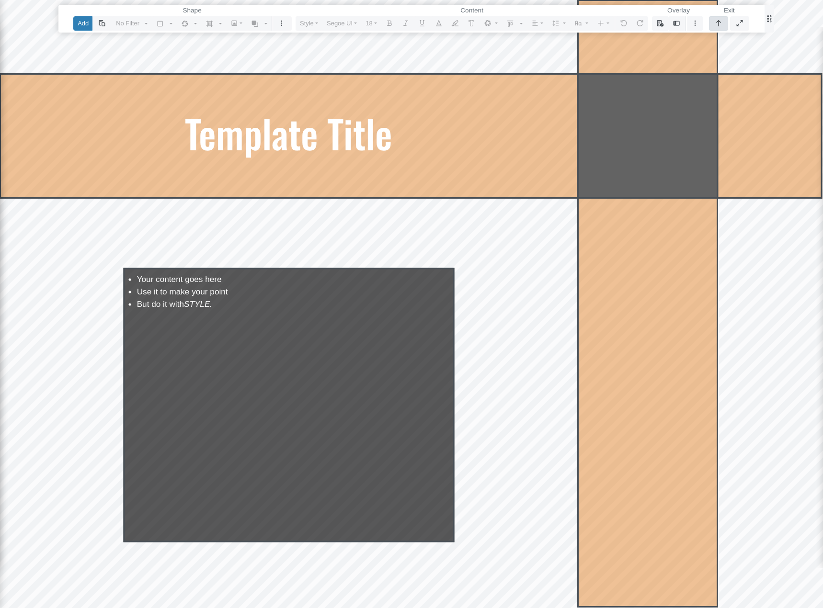
click at [719, 23] on icon "button" at bounding box center [718, 23] width 8 height 6
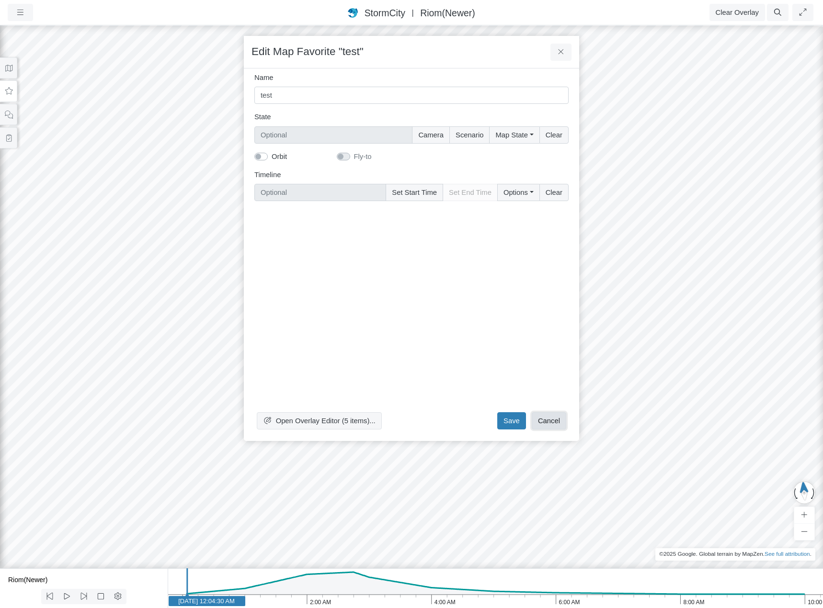
click at [546, 422] on button "Cancel" at bounding box center [548, 420] width 34 height 17
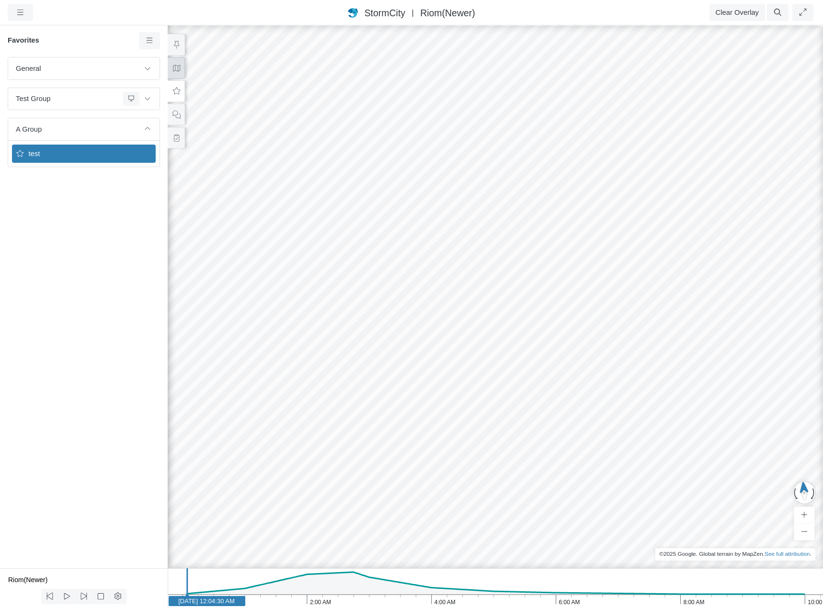
click at [177, 69] on icon at bounding box center [176, 68] width 9 height 7
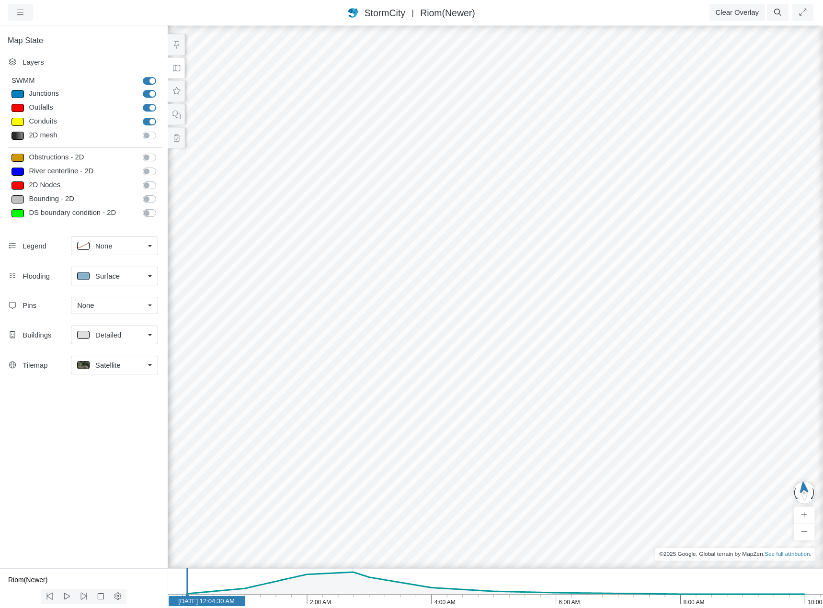
click at [145, 305] on link "None" at bounding box center [114, 305] width 87 height 17
click at [113, 365] on span "Manage Pins..." at bounding box center [100, 362] width 47 height 11
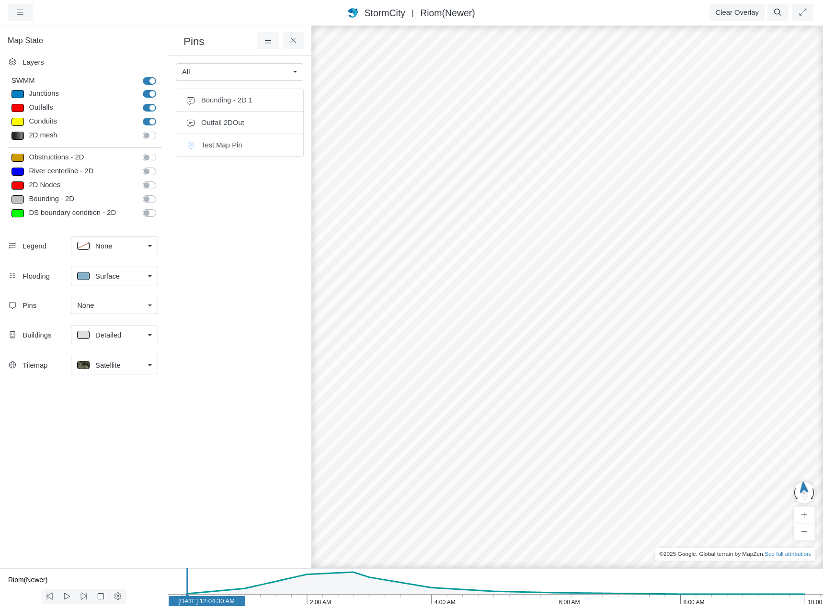
click at [293, 72] on link "All" at bounding box center [239, 71] width 127 height 17
click at [559, 257] on div at bounding box center [662, 316] width 823 height 584
click at [535, 254] on div at bounding box center [662, 316] width 823 height 584
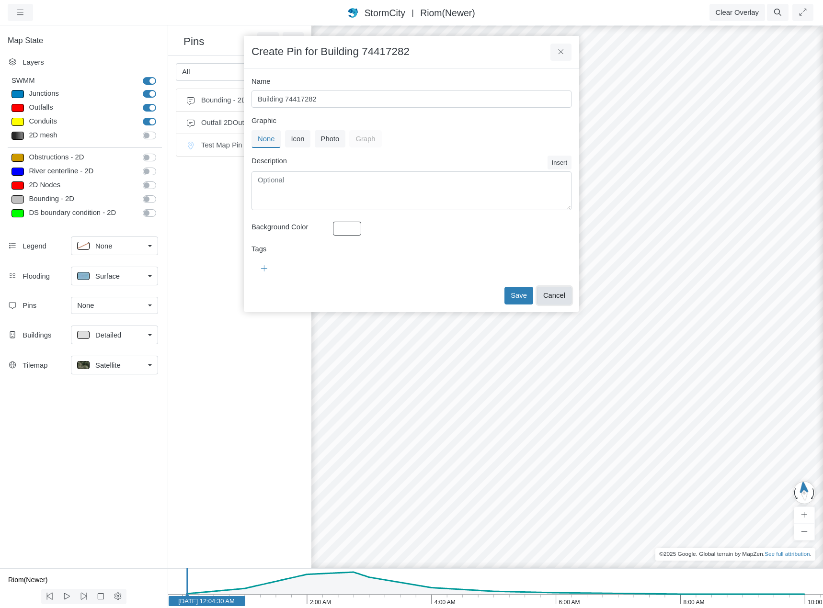
click at [559, 299] on button "Cancel" at bounding box center [554, 295] width 34 height 17
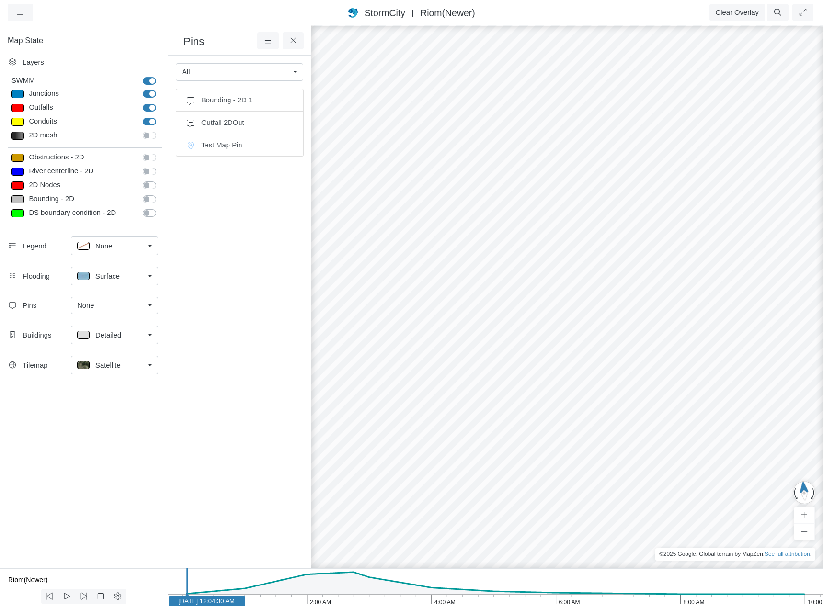
click at [543, 337] on div at bounding box center [662, 316] width 823 height 584
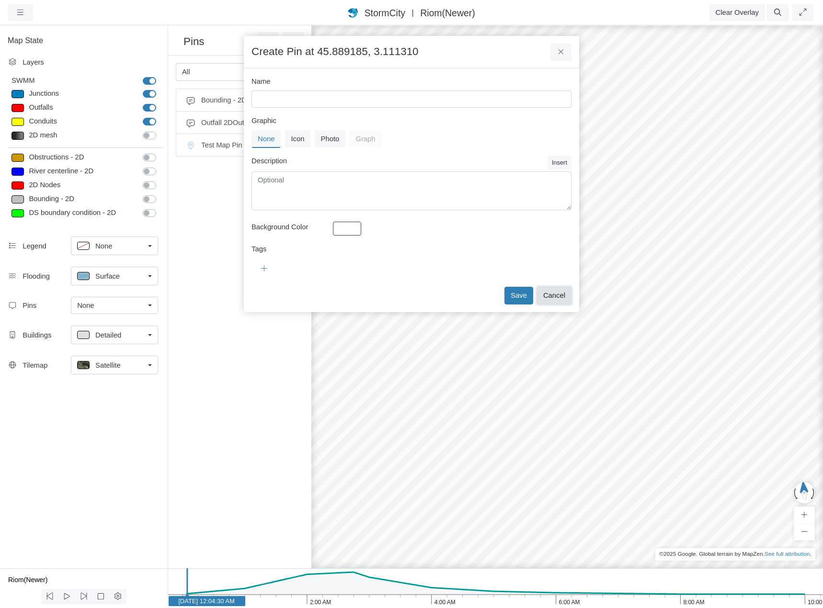
click at [552, 296] on button "Cancel" at bounding box center [554, 295] width 34 height 17
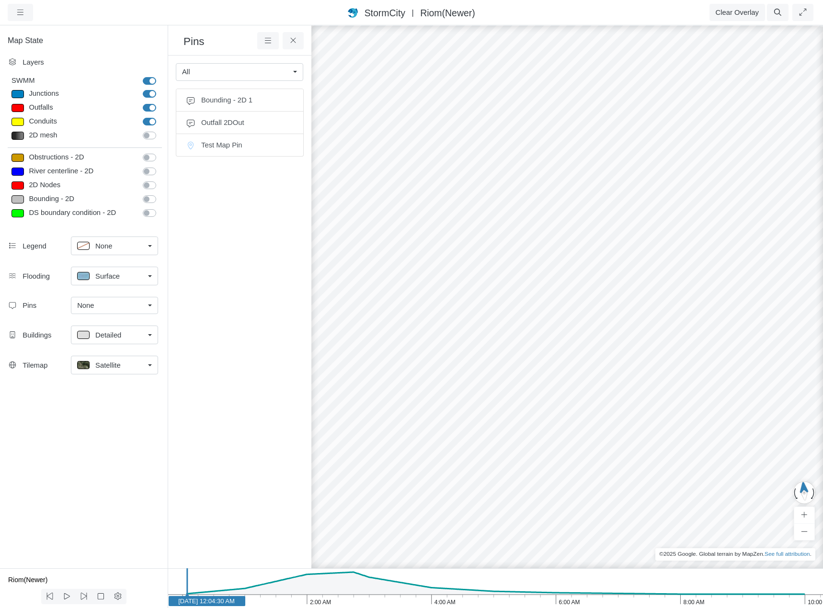
click at [684, 334] on div at bounding box center [662, 316] width 823 height 584
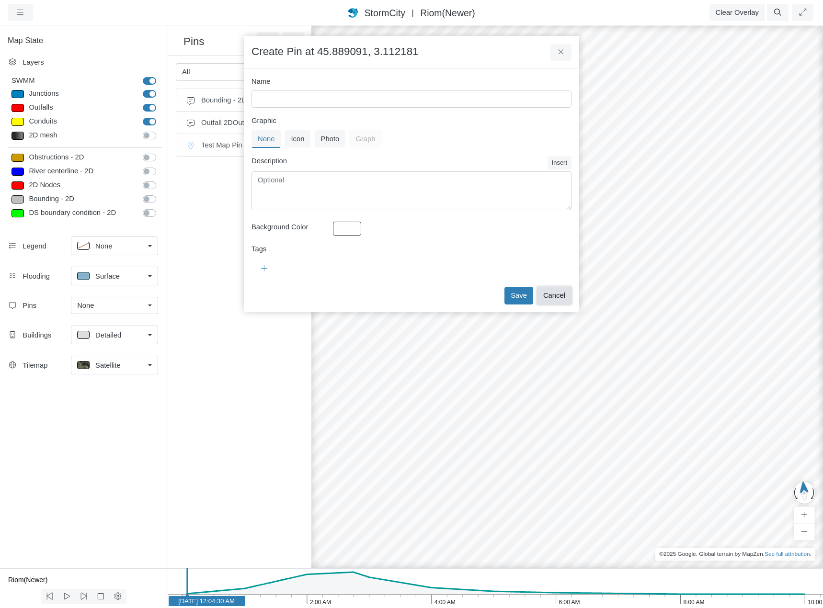
click at [554, 296] on button "Cancel" at bounding box center [554, 295] width 34 height 17
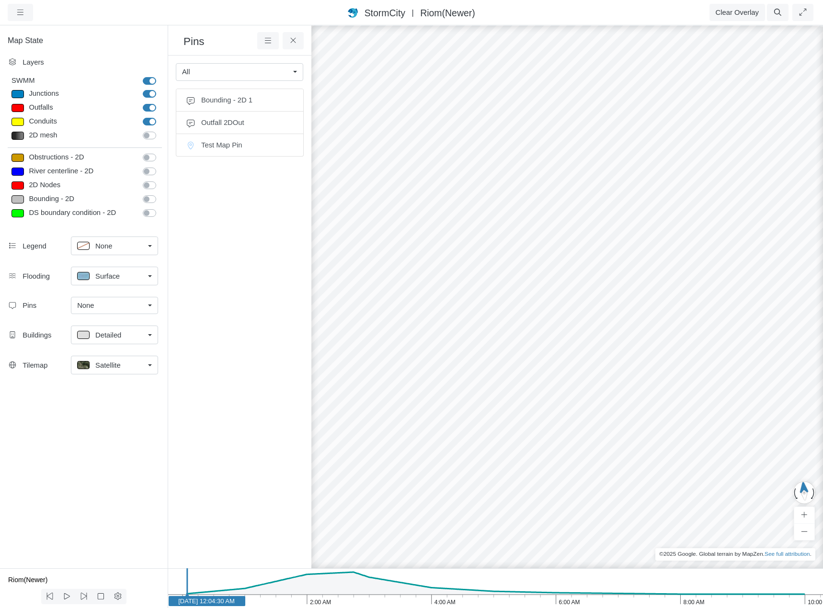
click at [693, 339] on div at bounding box center [662, 316] width 823 height 584
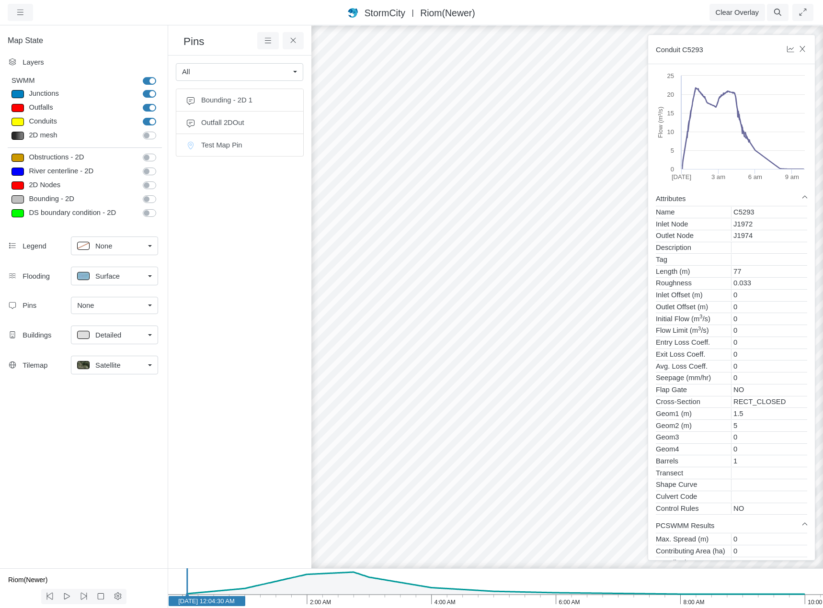
click at [631, 331] on div at bounding box center [662, 316] width 823 height 584
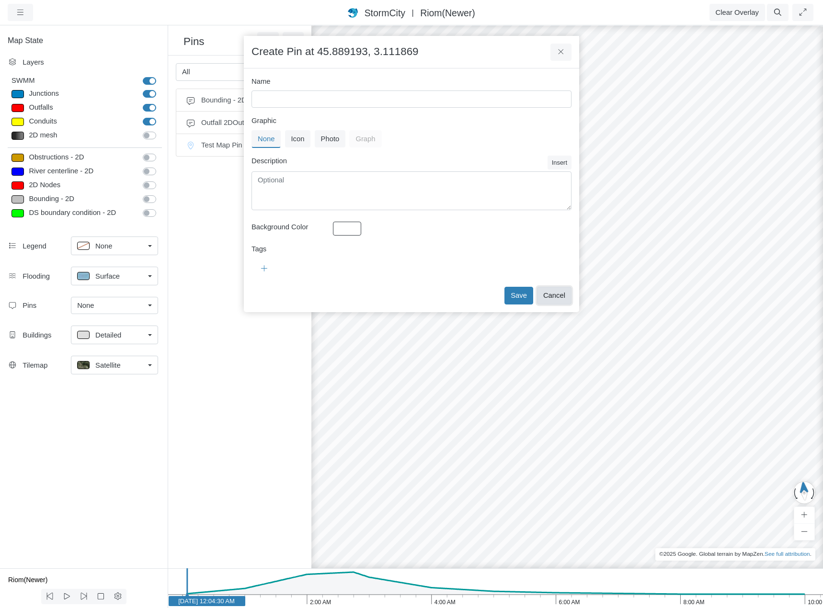
click at [553, 293] on button "Cancel" at bounding box center [554, 295] width 34 height 17
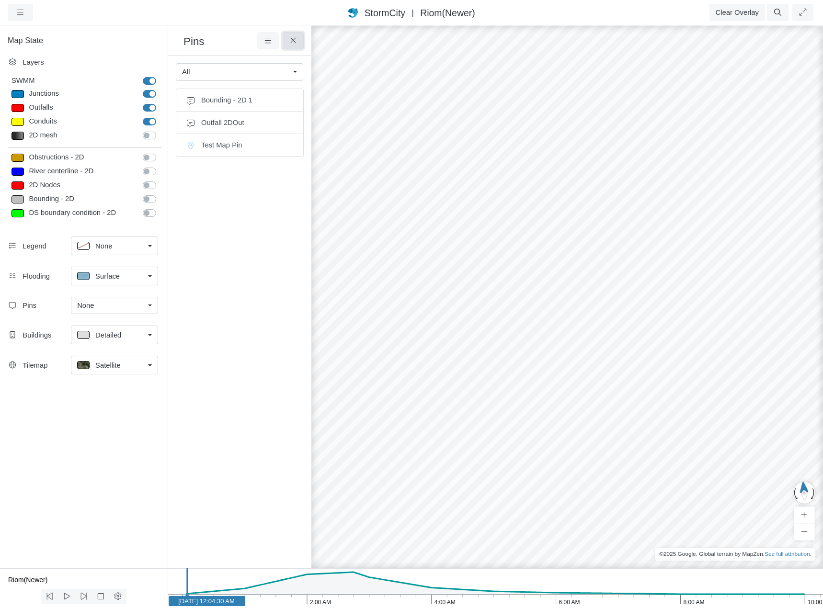
click at [296, 42] on icon at bounding box center [293, 40] width 9 height 7
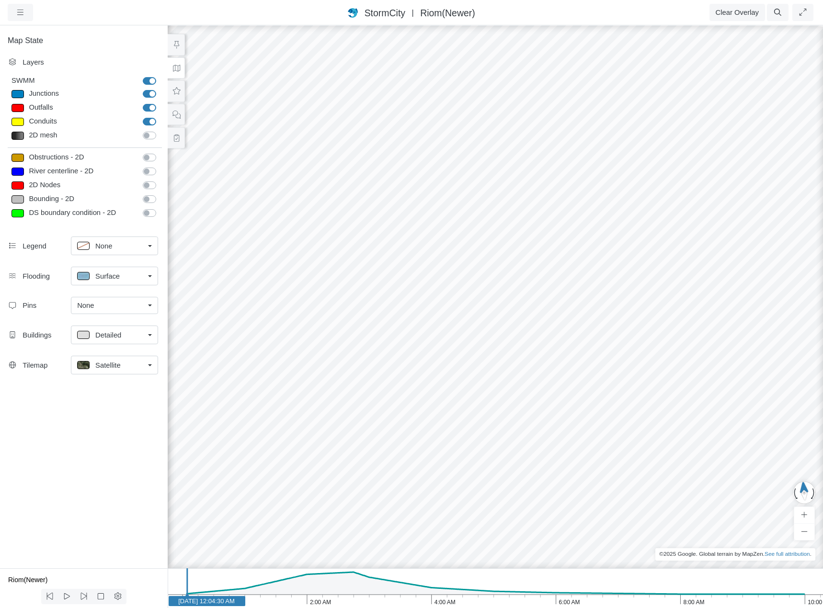
drag, startPoint x: 447, startPoint y: 222, endPoint x: 455, endPoint y: 238, distance: 18.6
click at [455, 238] on div at bounding box center [495, 316] width 823 height 584
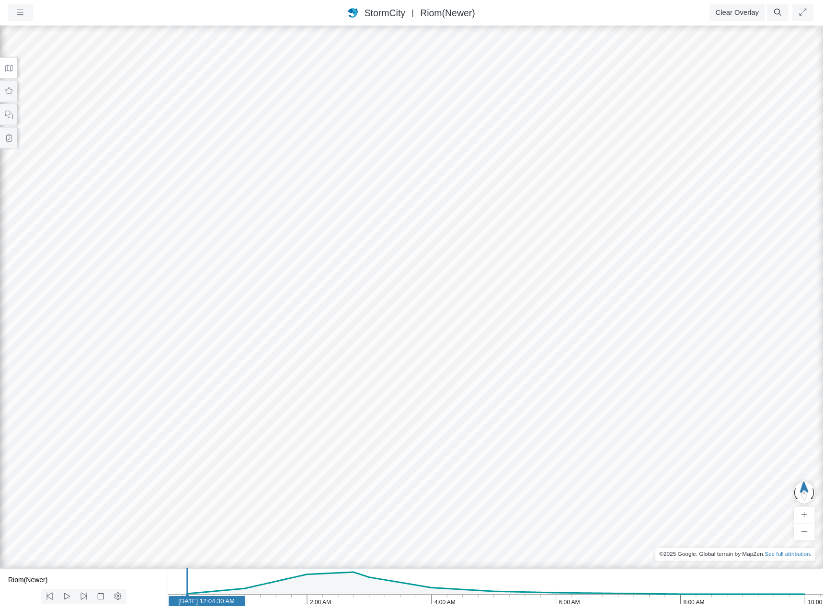
drag, startPoint x: 495, startPoint y: 264, endPoint x: 484, endPoint y: 269, distance: 12.3
click at [492, 299] on div at bounding box center [411, 316] width 823 height 584
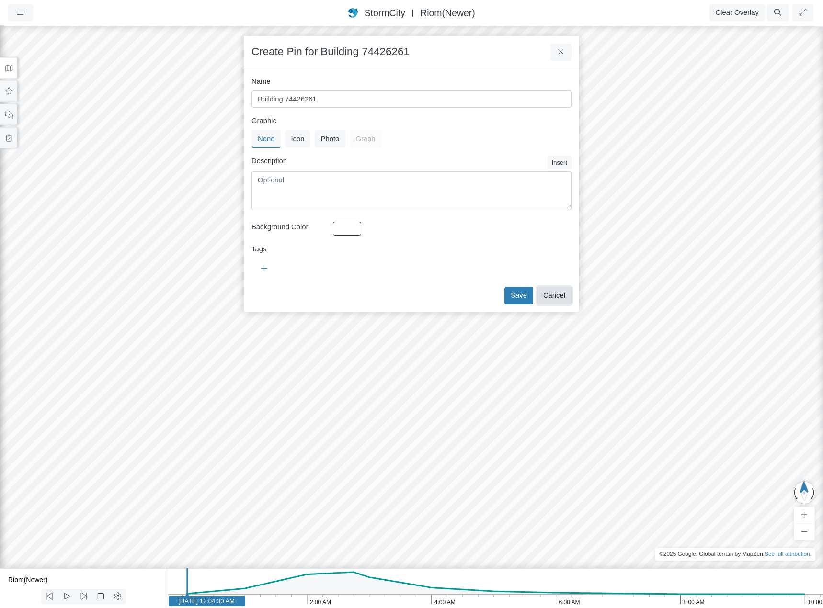
click at [553, 296] on button "Cancel" at bounding box center [554, 295] width 34 height 17
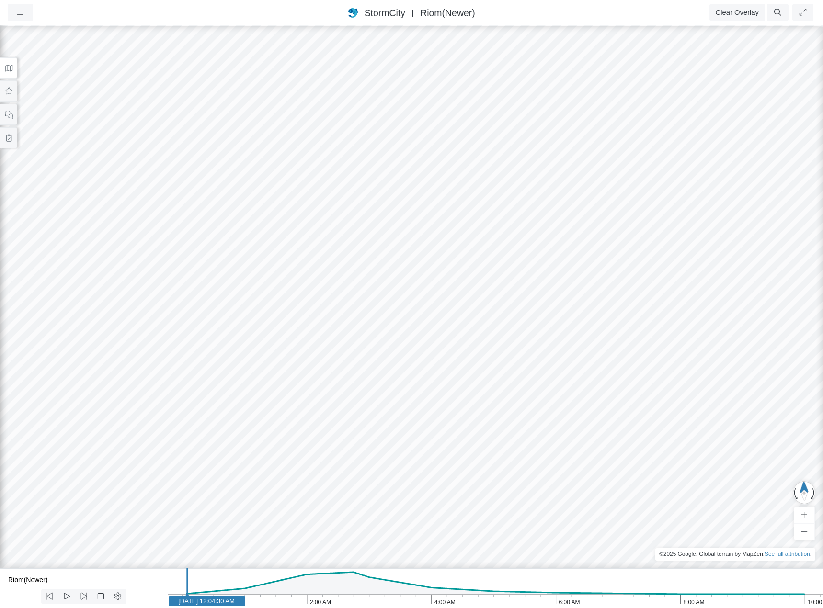
click at [500, 304] on div at bounding box center [411, 316] width 823 height 584
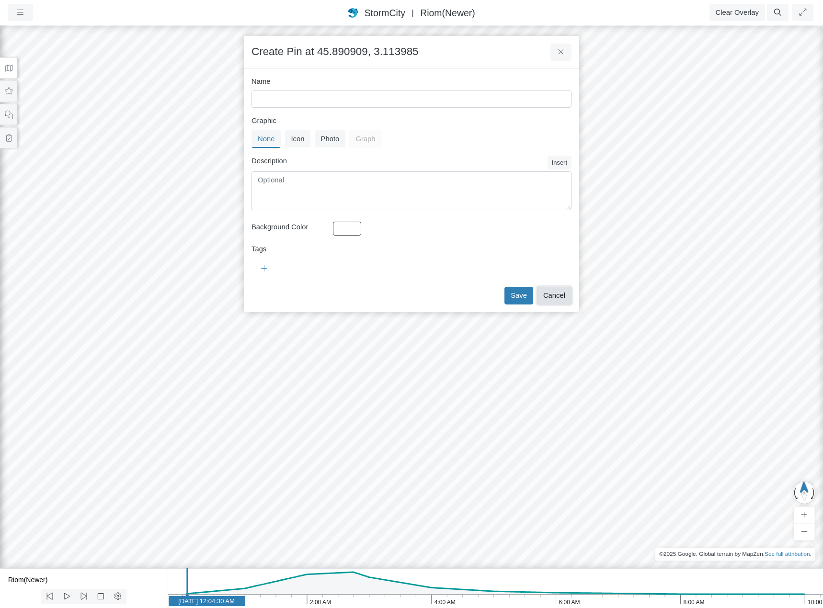
click at [558, 293] on button "Cancel" at bounding box center [554, 295] width 34 height 17
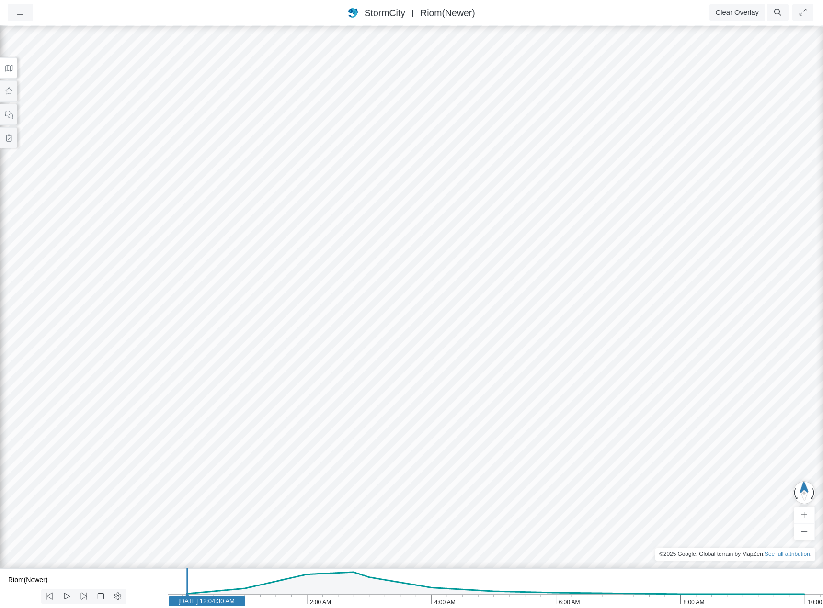
click at [506, 304] on div at bounding box center [411, 316] width 823 height 584
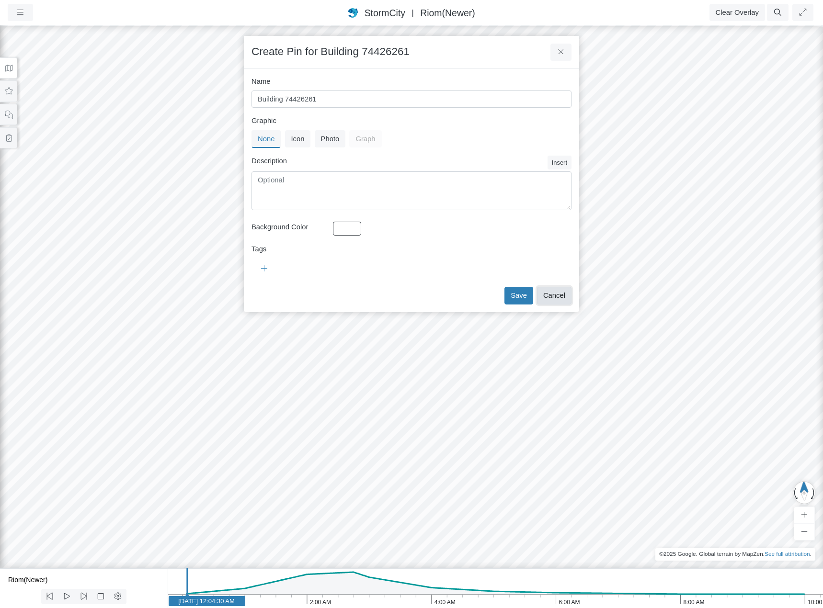
click at [558, 295] on button "Cancel" at bounding box center [554, 295] width 34 height 17
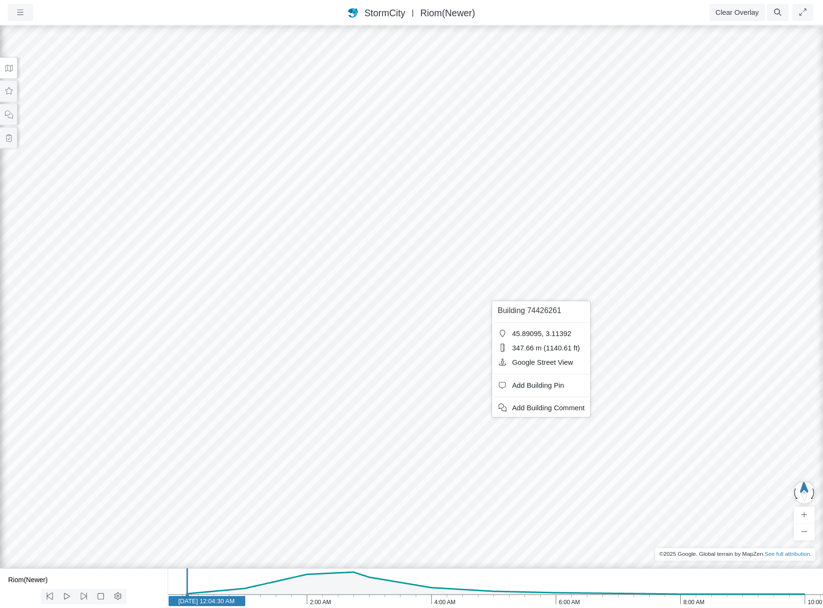
click at [764, 326] on div at bounding box center [411, 316] width 823 height 584
click at [12, 67] on icon at bounding box center [8, 68] width 9 height 7
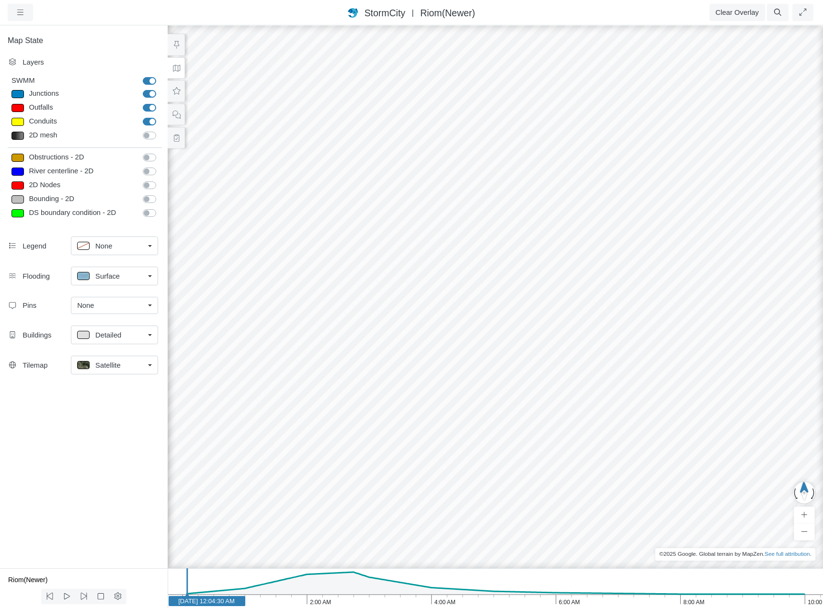
click at [160, 152] on label "Obstructions - 2D" at bounding box center [160, 152] width 0 height 0
click at [150, 156] on input "Obstructions - 2D" at bounding box center [147, 156] width 8 height 9
checkbox input "true"
click at [285, 405] on div at bounding box center [495, 316] width 823 height 584
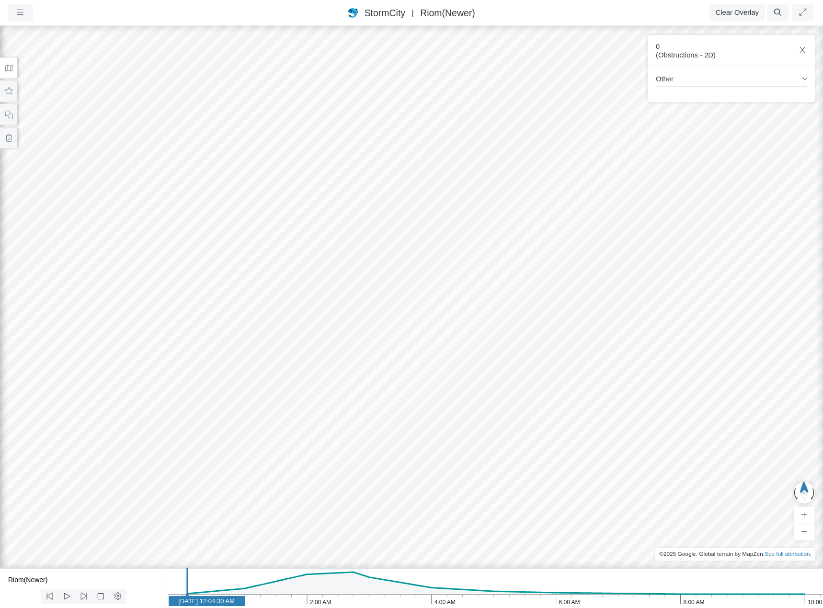
click at [163, 388] on div at bounding box center [411, 316] width 823 height 584
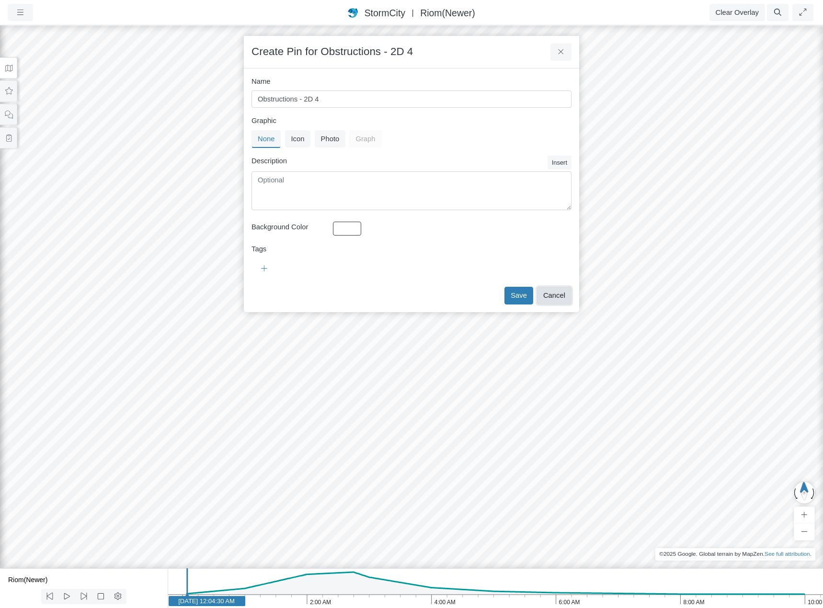
click at [561, 291] on button "Cancel" at bounding box center [554, 295] width 34 height 17
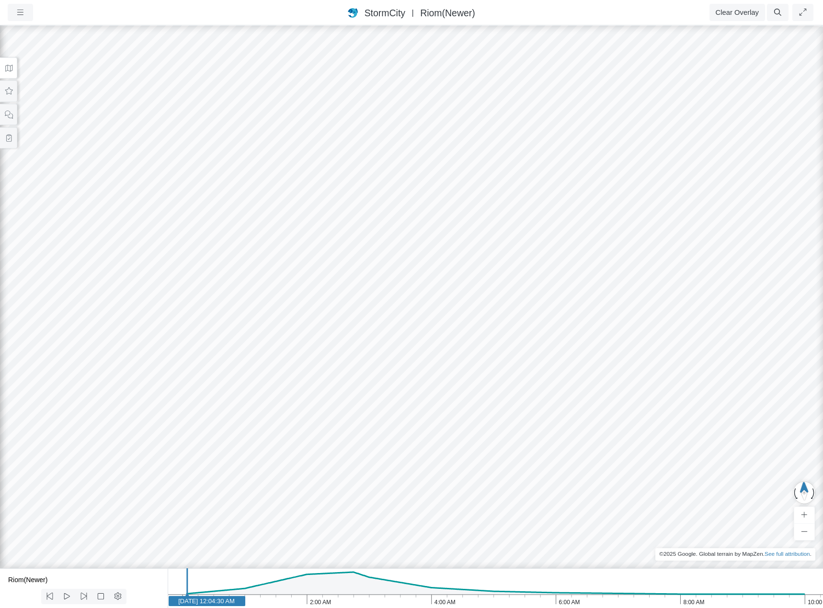
click at [164, 388] on div at bounding box center [411, 316] width 823 height 584
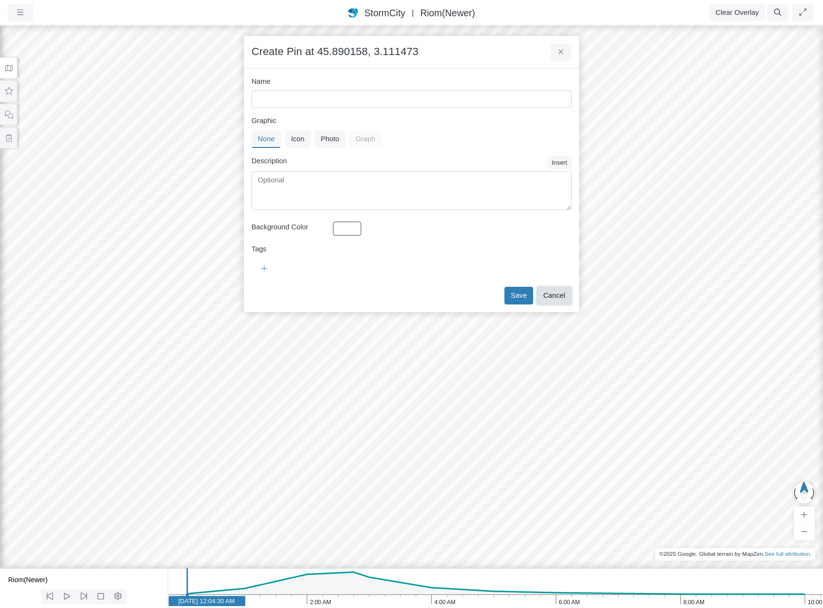
click at [565, 293] on button "Cancel" at bounding box center [554, 295] width 34 height 17
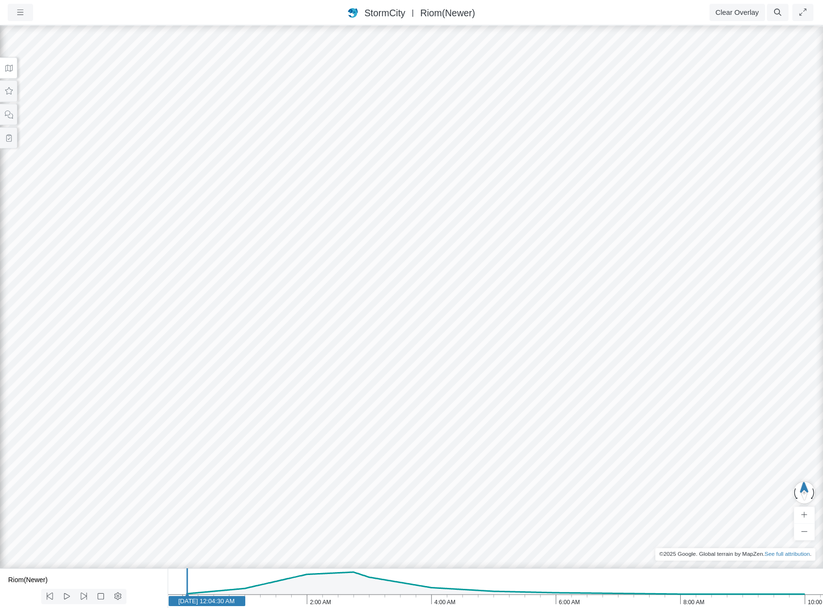
click at [8, 67] on icon at bounding box center [8, 68] width 9 height 7
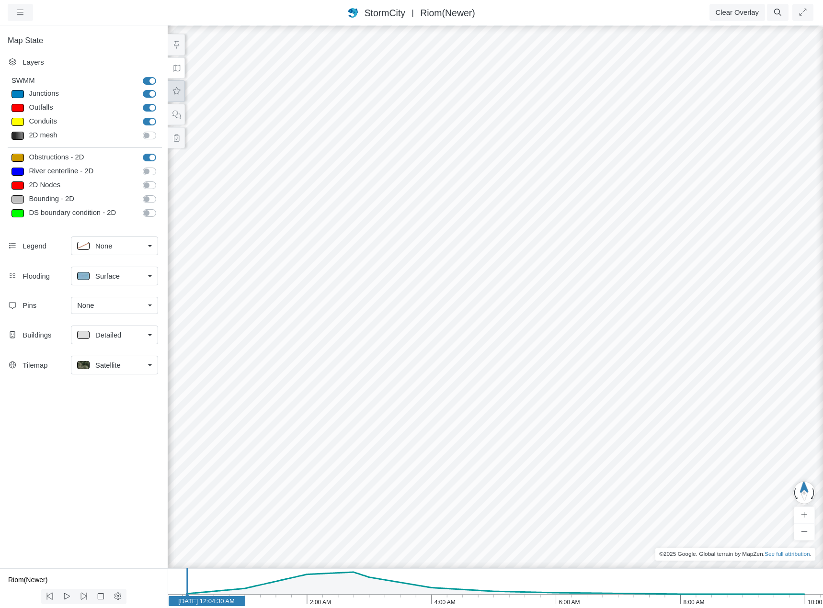
click at [174, 89] on icon at bounding box center [176, 91] width 9 height 7
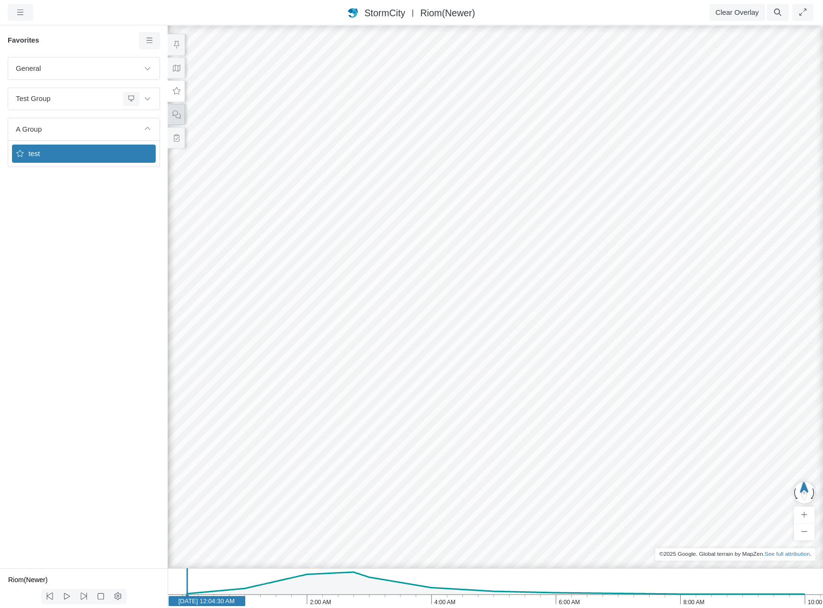
click at [176, 115] on icon at bounding box center [176, 114] width 9 height 7
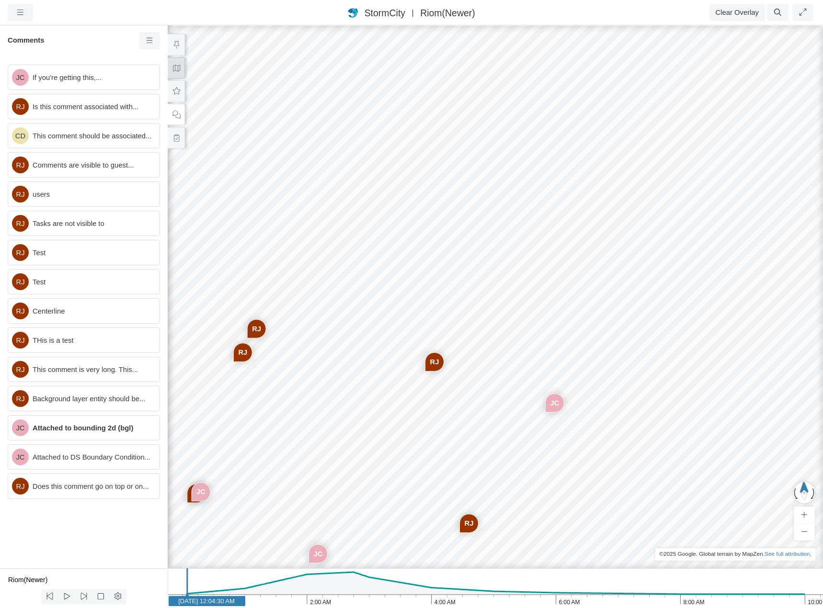
click at [174, 73] on button at bounding box center [176, 68] width 17 height 22
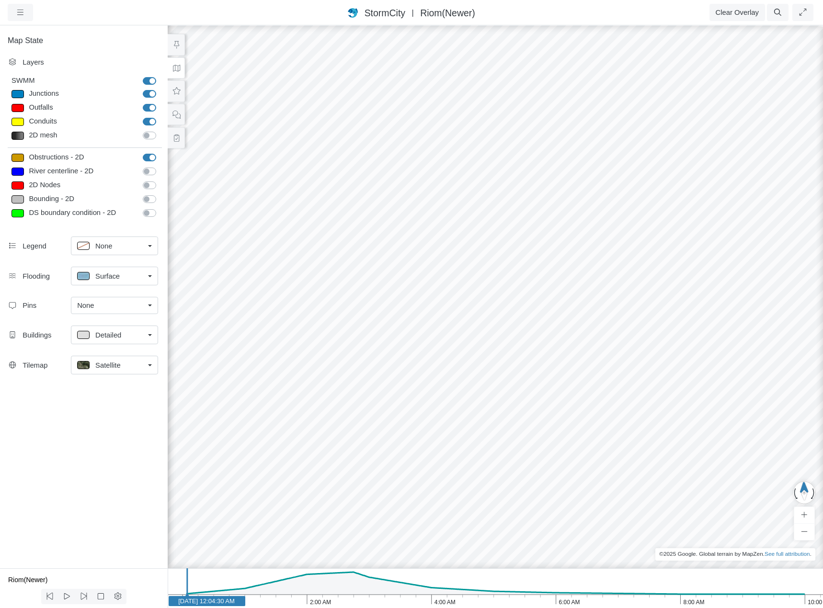
click at [245, 388] on div "JC [GEOGRAPHIC_DATA] CD [GEOGRAPHIC_DATA] [GEOGRAPHIC_DATA] [GEOGRAPHIC_DATA] […" at bounding box center [495, 316] width 823 height 584
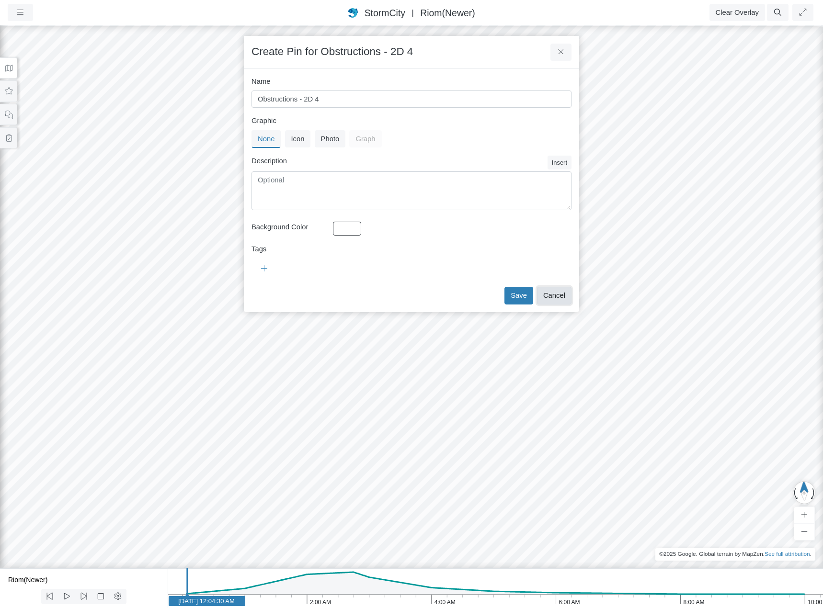
click at [553, 293] on button "Cancel" at bounding box center [554, 295] width 34 height 17
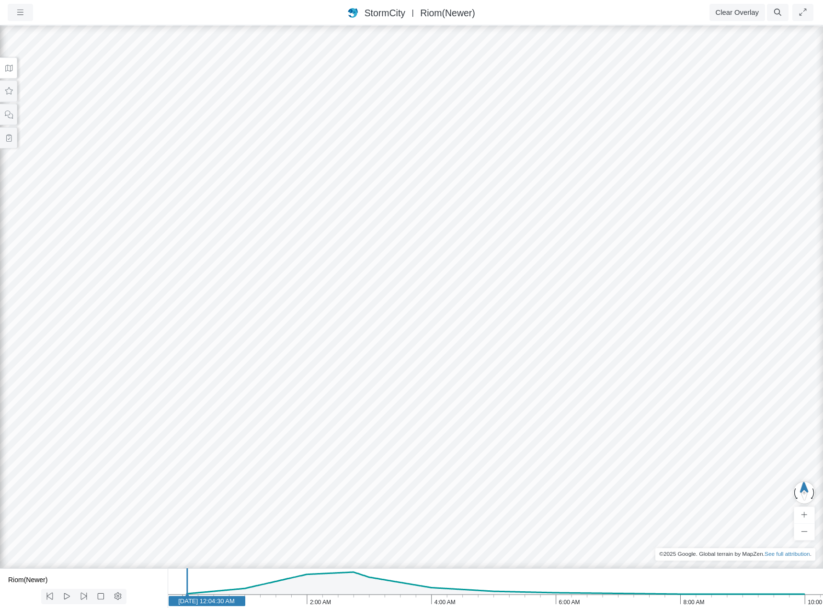
click at [12, 67] on icon at bounding box center [8, 68] width 9 height 7
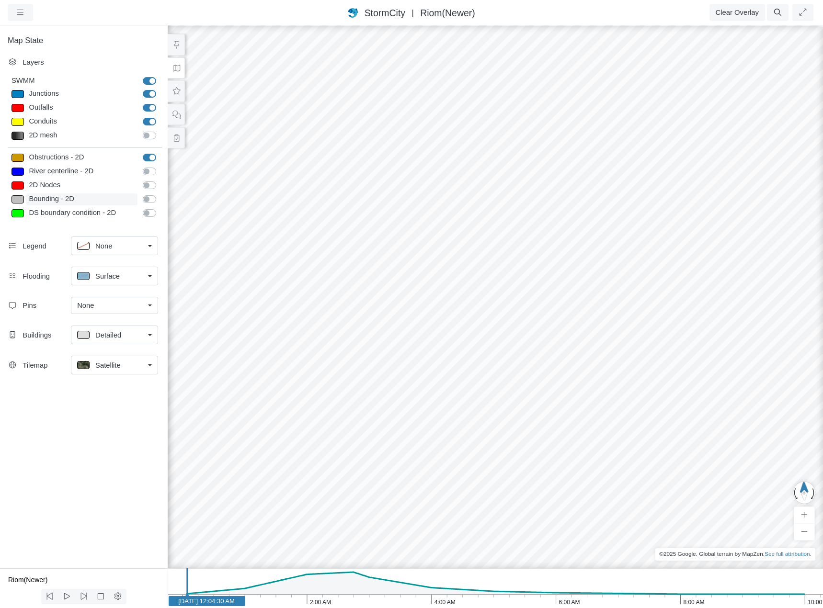
click at [57, 200] on div "Bounding - 2D" at bounding box center [81, 199] width 111 height 12
type input "Visible"
checkbox input "true"
type input "1.5"
type input "0"
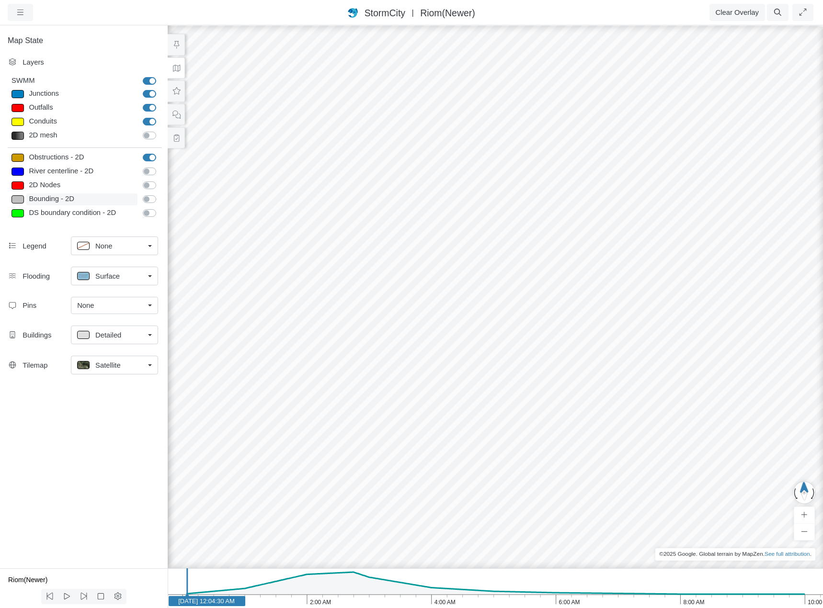
select select "None"
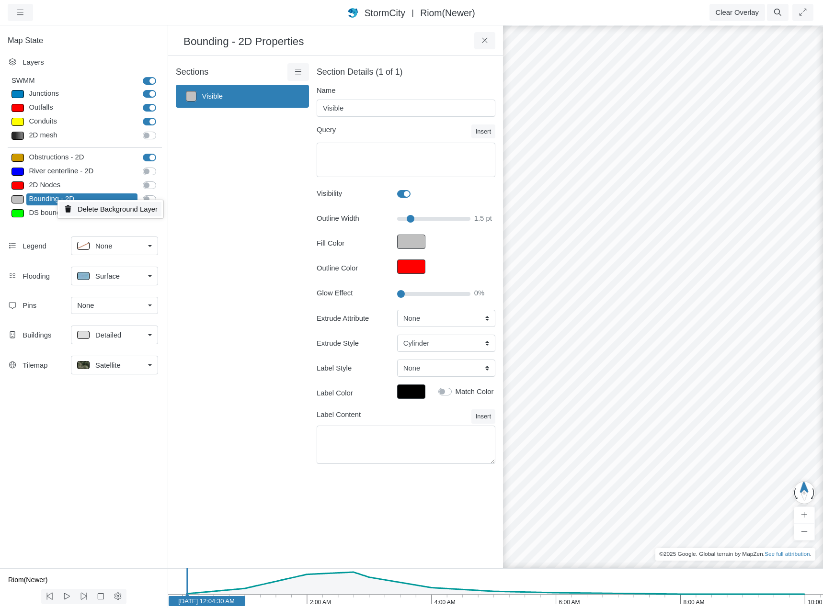
click at [103, 209] on span "Delete Background Layer" at bounding box center [118, 209] width 80 height 8
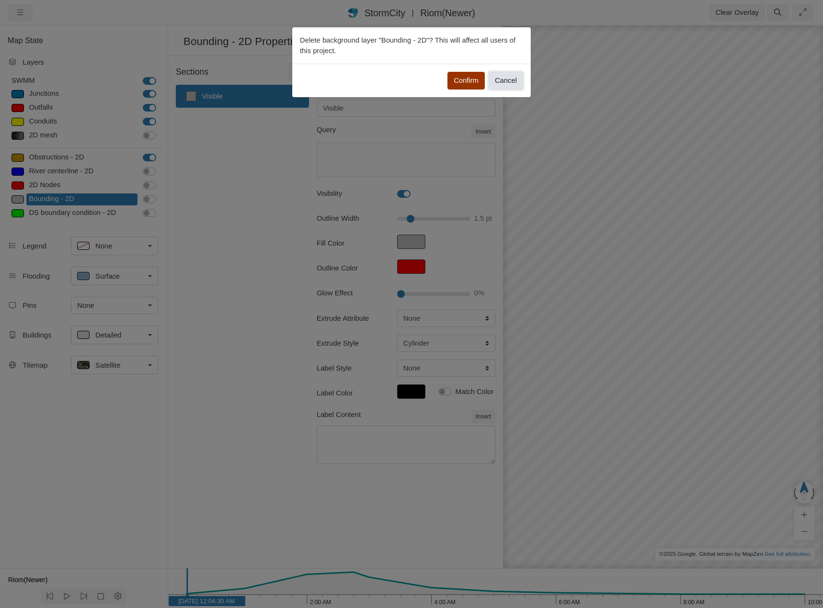
click at [510, 82] on button "Cancel" at bounding box center [505, 80] width 34 height 17
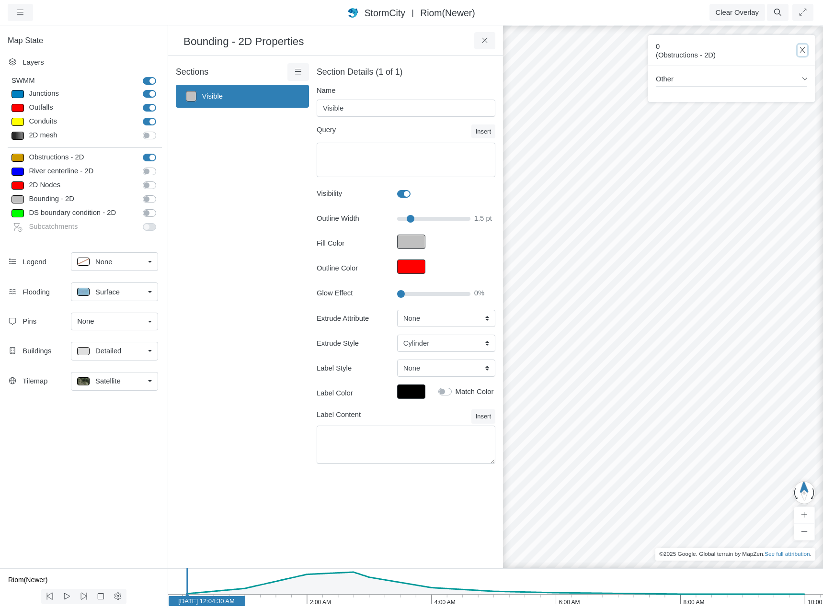
click at [802, 49] on icon "button" at bounding box center [802, 49] width 9 height 7
click at [488, 42] on icon at bounding box center [484, 40] width 9 height 7
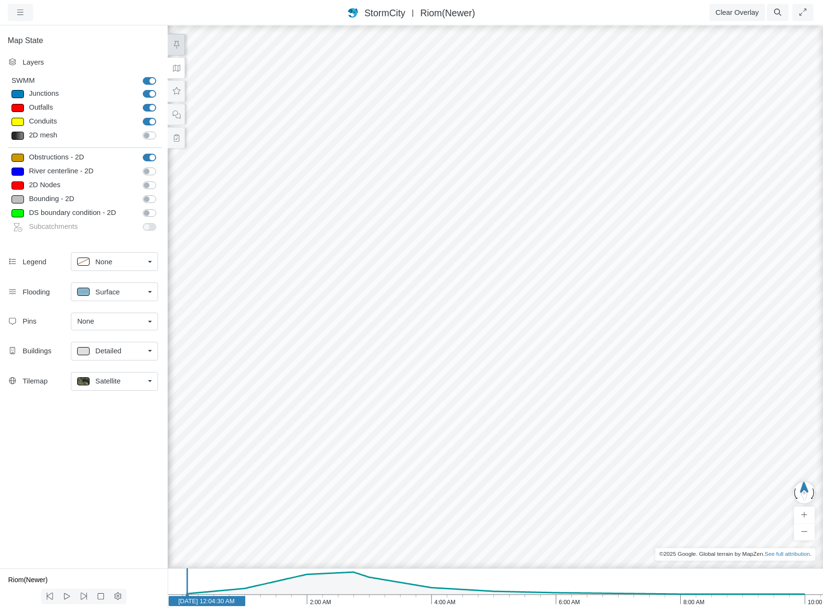
click at [178, 48] on icon at bounding box center [176, 44] width 9 height 7
click at [59, 226] on div "Subcatchments" at bounding box center [81, 228] width 111 height 14
click at [47, 213] on div "DS boundary condition - 2D" at bounding box center [81, 213] width 111 height 12
type input "2.5"
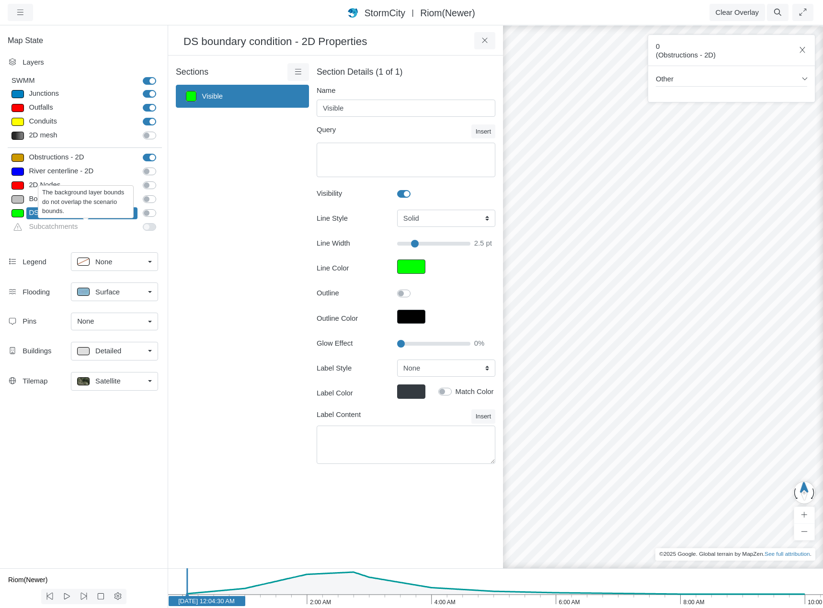
click at [51, 225] on div "Subcatchments" at bounding box center [81, 228] width 111 height 14
click at [52, 228] on div "Subcatchments" at bounding box center [81, 228] width 111 height 14
click at [160, 222] on label "Subcatchments" at bounding box center [160, 222] width 0 height 0
click at [116, 240] on span "Delete Background Layer" at bounding box center [137, 239] width 80 height 8
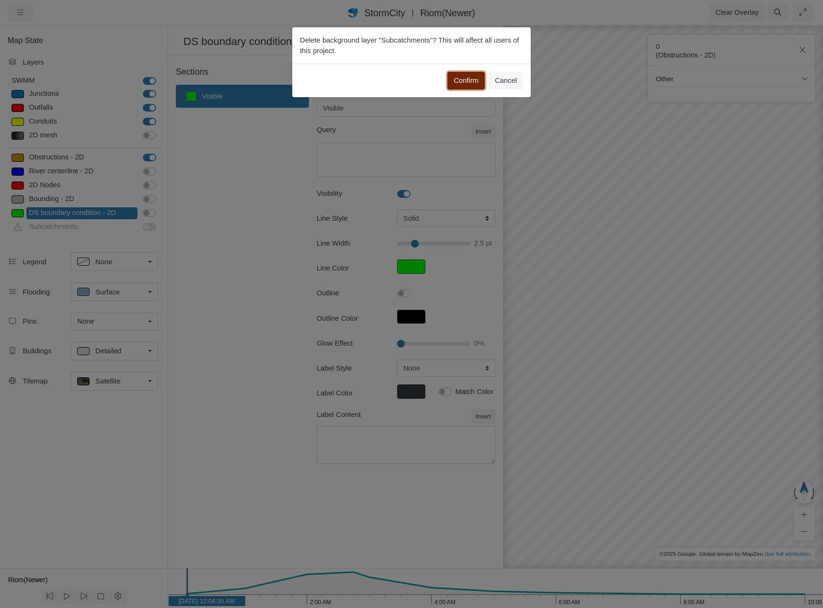
click at [467, 81] on button "Confirm" at bounding box center [465, 80] width 37 height 17
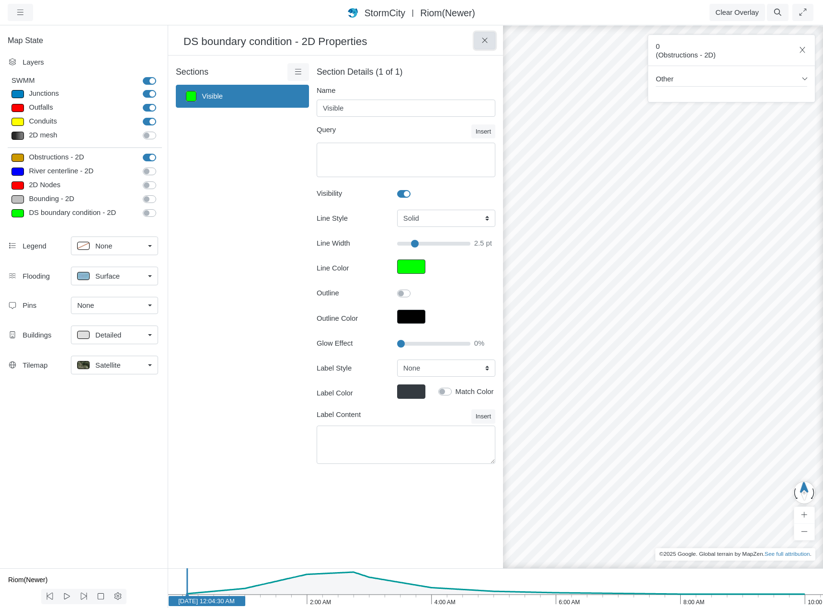
click at [483, 39] on icon at bounding box center [484, 40] width 9 height 7
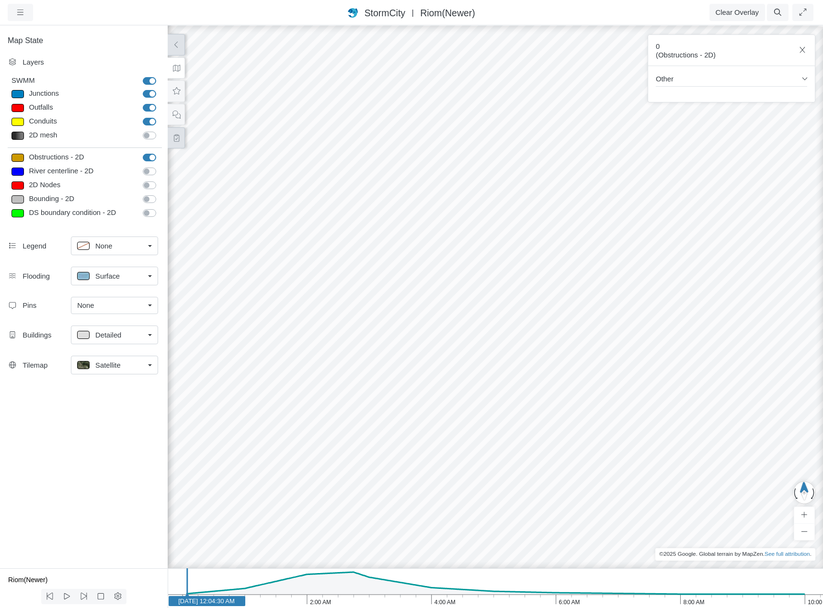
click at [179, 138] on icon at bounding box center [176, 138] width 5 height 7
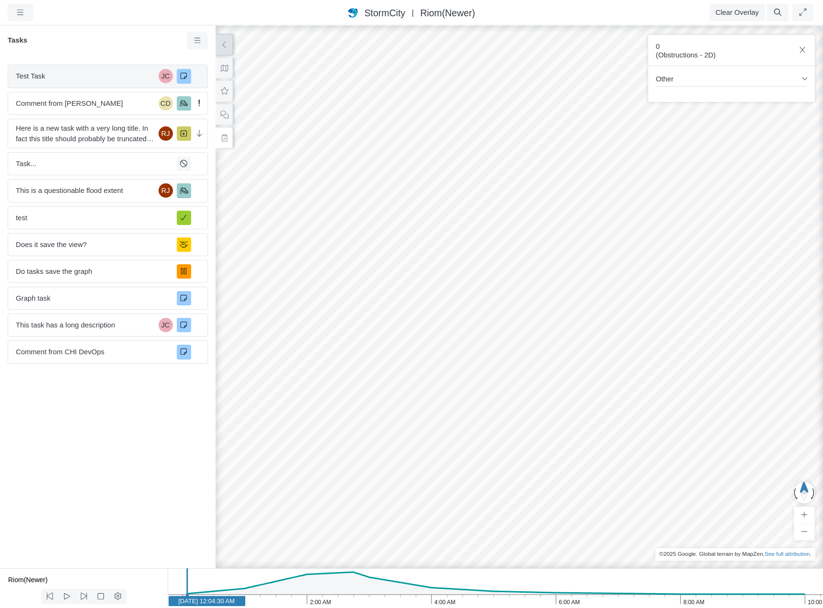
click at [103, 78] on span "Test Task" at bounding box center [85, 76] width 139 height 11
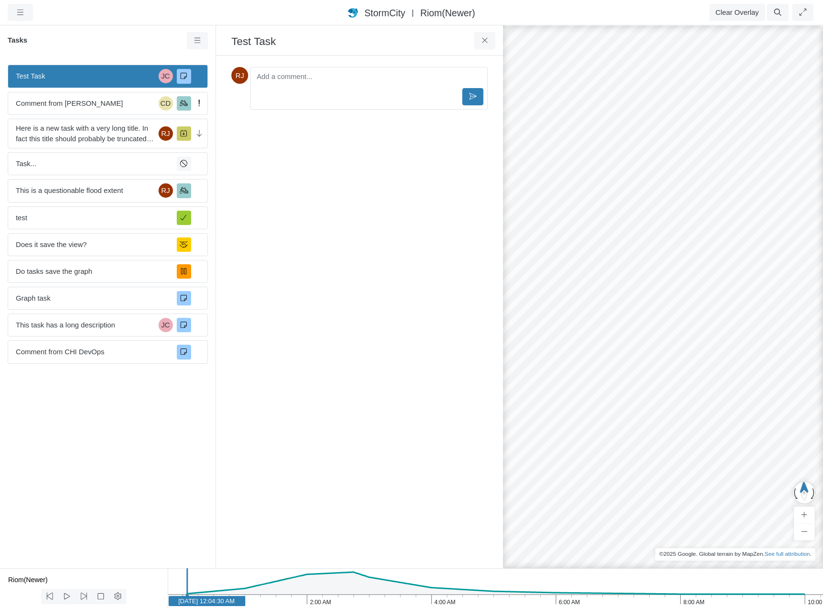
click at [103, 78] on span "Test Task" at bounding box center [85, 76] width 139 height 11
click at [95, 106] on span "Comment from [PERSON_NAME]" at bounding box center [85, 103] width 139 height 11
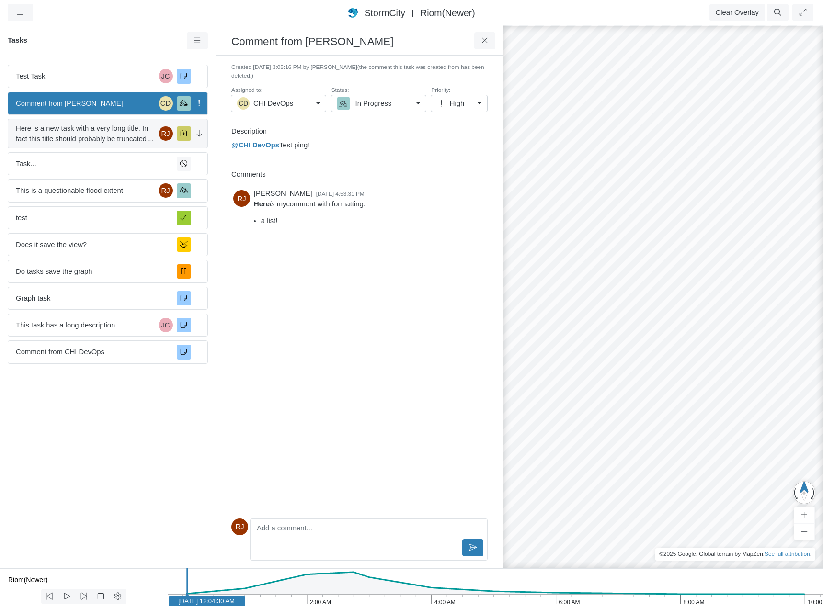
click at [91, 131] on span "Here is a new task with a very long title. In fact this title should probably b…" at bounding box center [85, 133] width 139 height 21
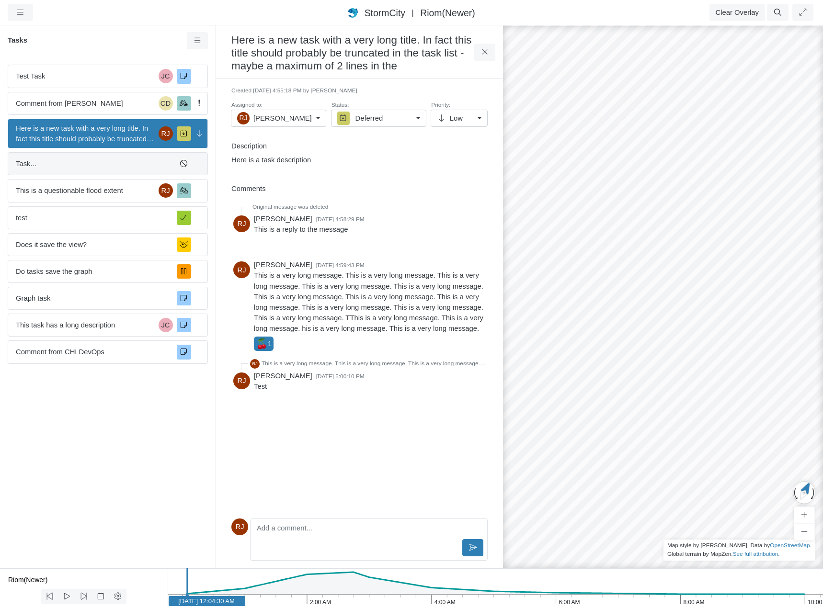
click at [91, 162] on span "Task..." at bounding box center [92, 163] width 153 height 11
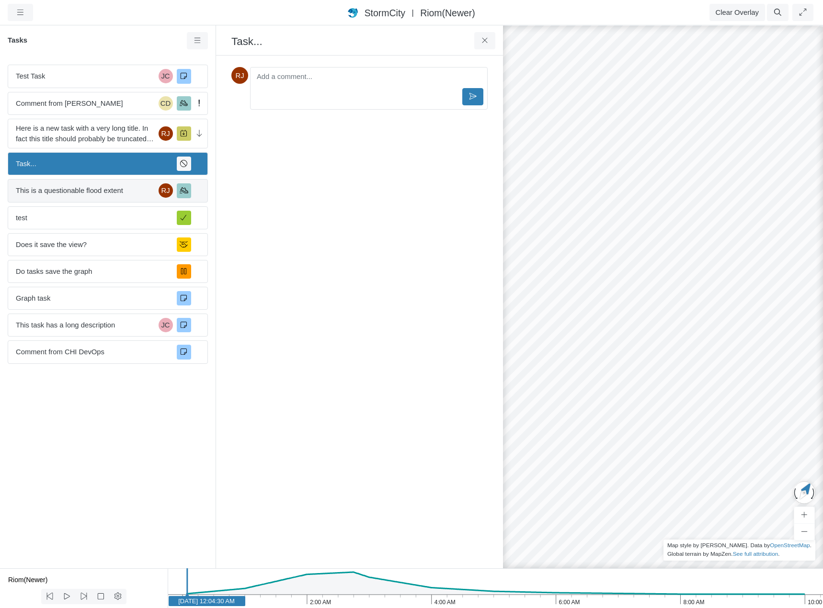
click at [107, 190] on span "This is a questionable flood extent" at bounding box center [85, 190] width 139 height 11
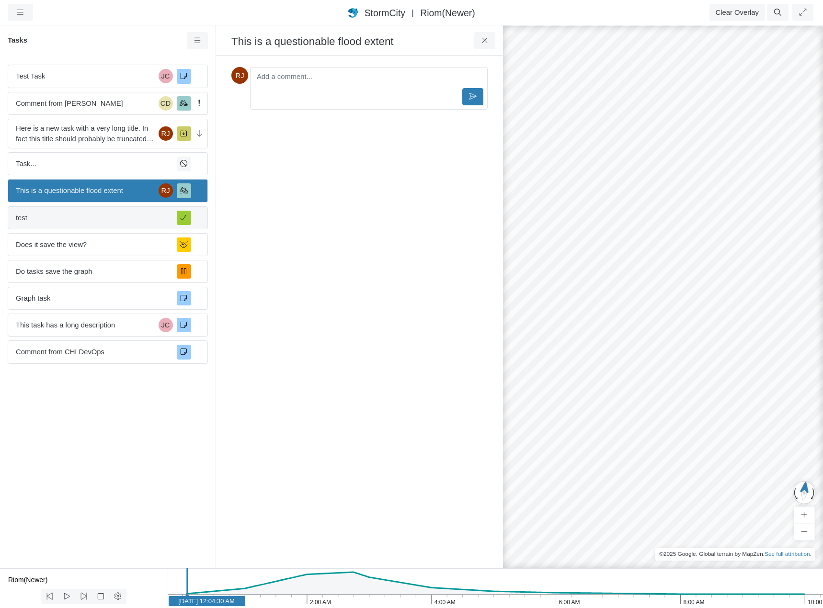
click at [105, 223] on span "test" at bounding box center [92, 218] width 153 height 11
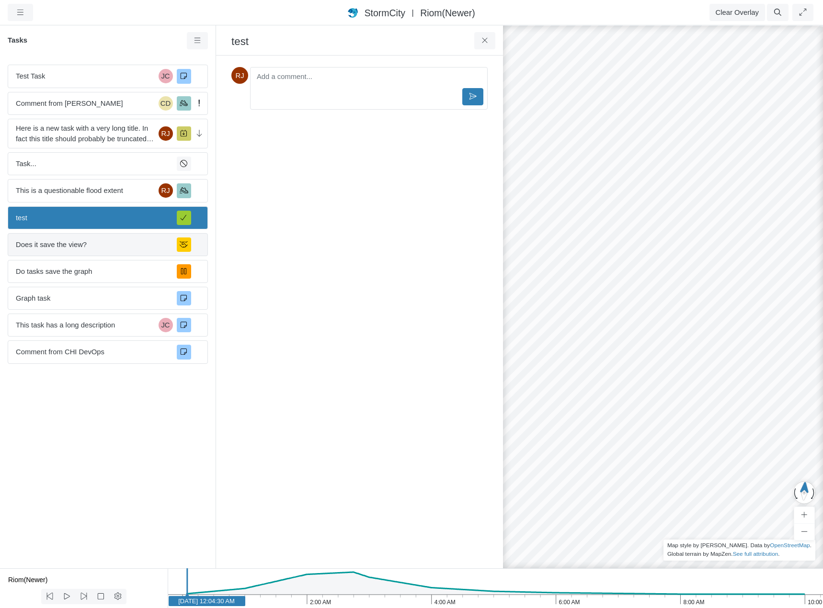
click at [102, 237] on div "Does it save the view?" at bounding box center [108, 244] width 200 height 23
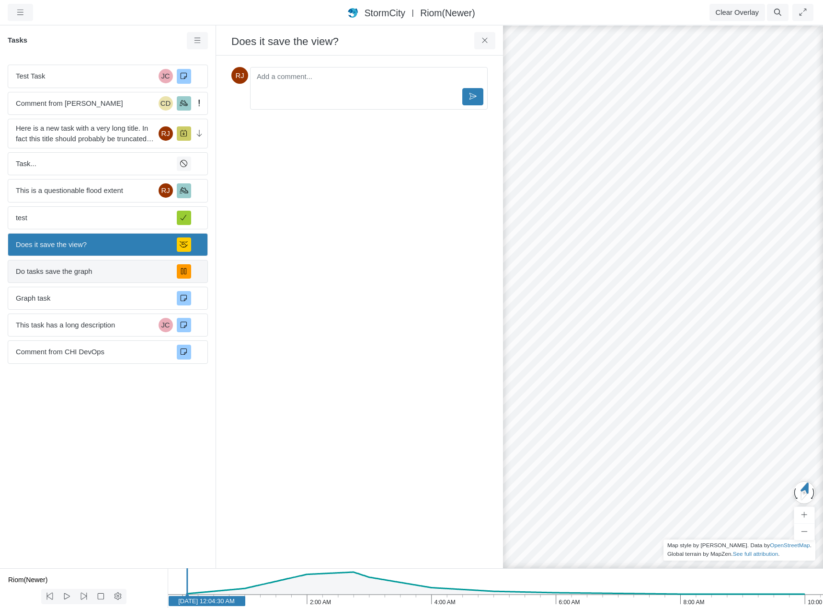
click at [99, 267] on span "Do tasks save the graph" at bounding box center [92, 271] width 153 height 11
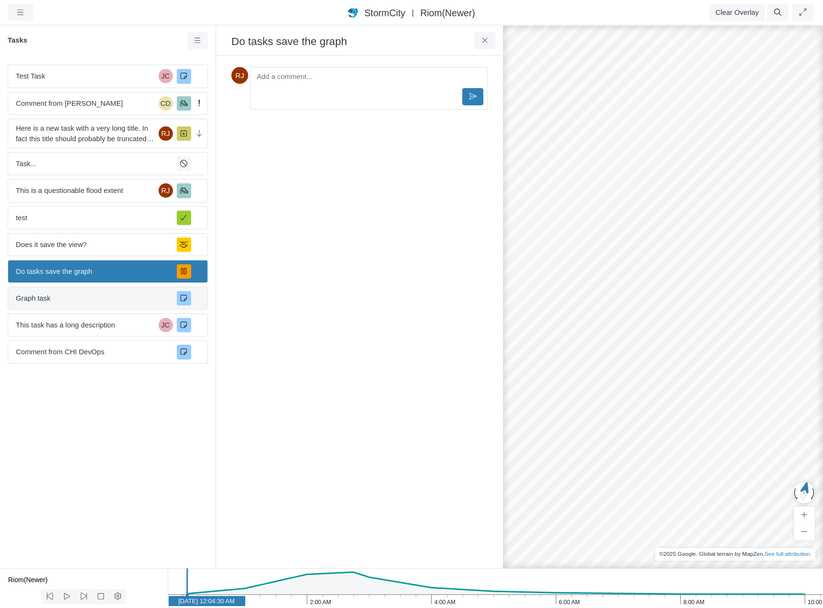
click at [101, 297] on span "Graph task" at bounding box center [92, 298] width 153 height 11
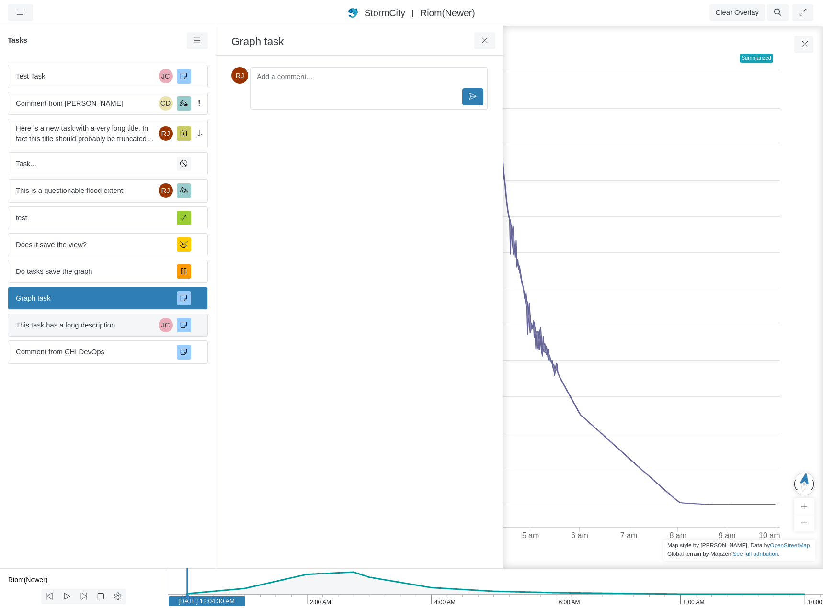
click at [99, 325] on span "This task has a long description" at bounding box center [85, 325] width 139 height 11
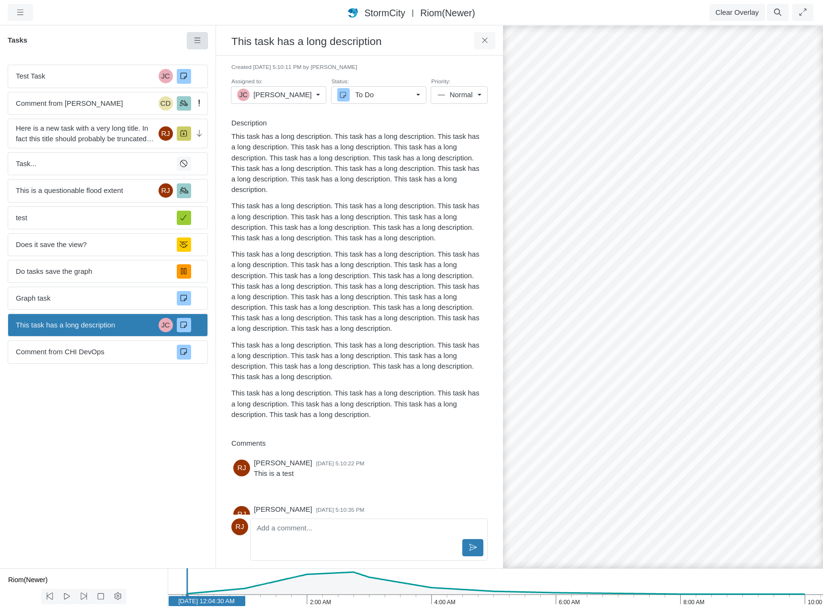
click at [196, 43] on icon at bounding box center [197, 40] width 9 height 7
click at [219, 83] on span "Filters" at bounding box center [216, 82] width 19 height 11
click at [195, 42] on icon at bounding box center [197, 40] width 9 height 7
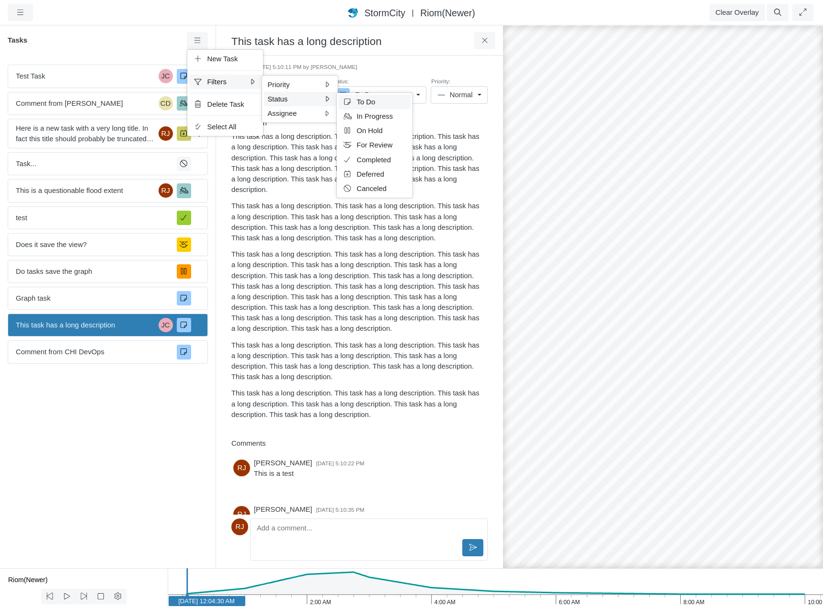
click at [374, 104] on span "To Do" at bounding box center [366, 102] width 19 height 8
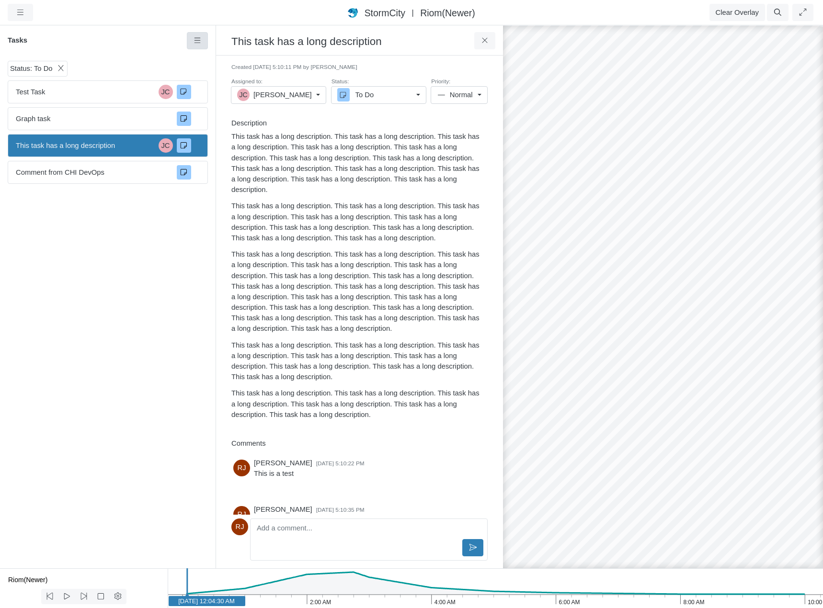
click at [197, 42] on icon at bounding box center [197, 40] width 9 height 7
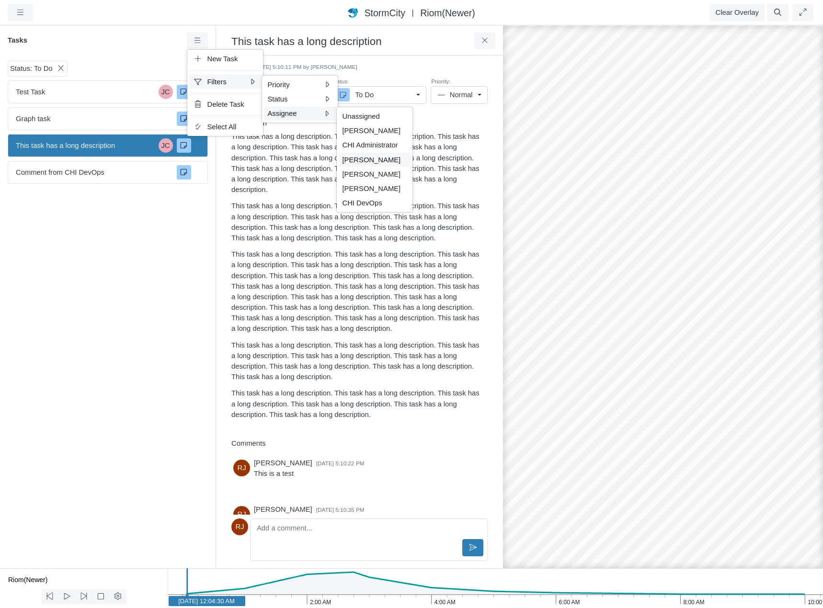
click at [368, 159] on span "[PERSON_NAME]" at bounding box center [371, 160] width 58 height 8
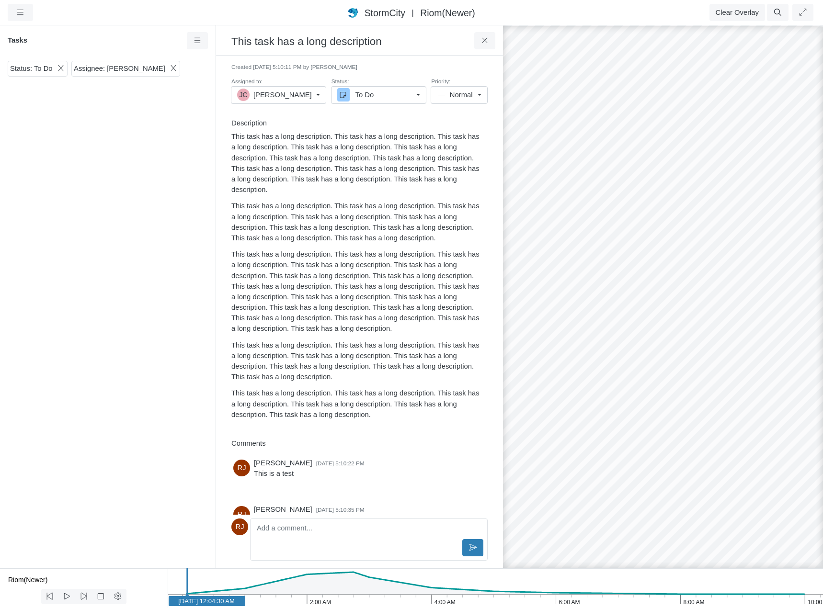
click at [169, 69] on icon at bounding box center [173, 68] width 9 height 7
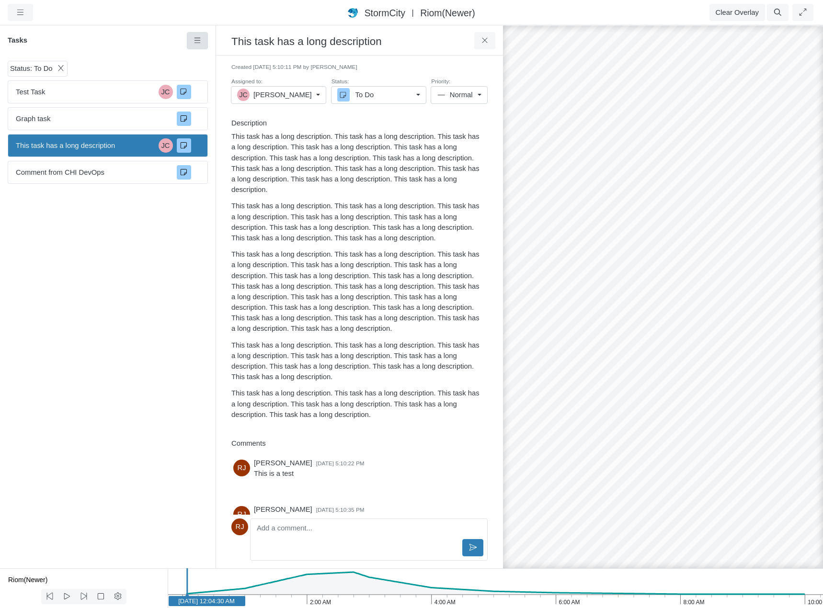
click at [198, 40] on icon at bounding box center [197, 40] width 9 height 7
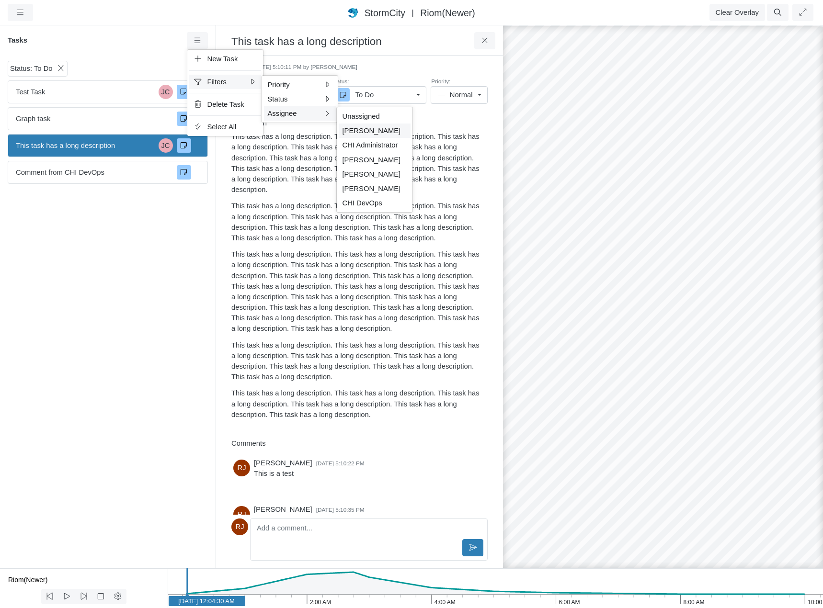
click at [365, 128] on span "[PERSON_NAME]" at bounding box center [371, 131] width 58 height 8
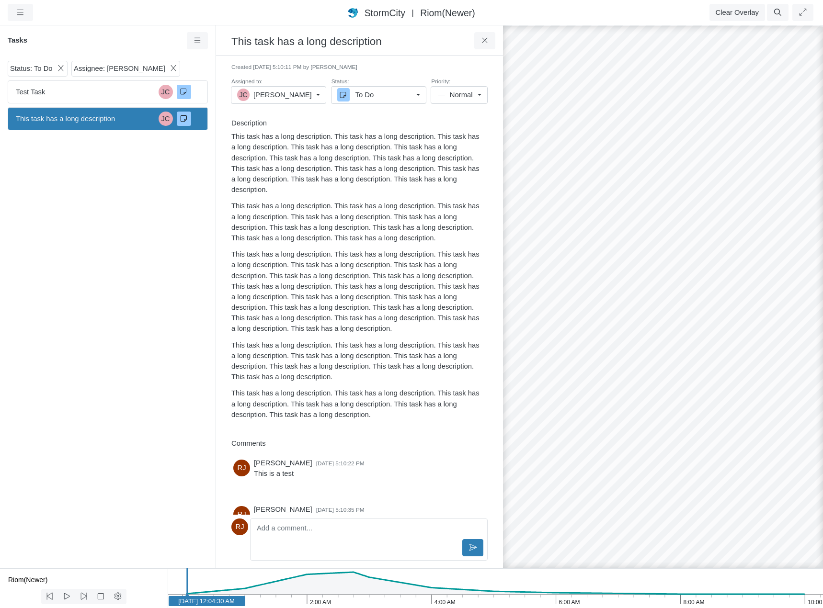
click at [59, 68] on icon at bounding box center [60, 68] width 5 height 6
click at [107, 68] on icon at bounding box center [109, 68] width 5 height 6
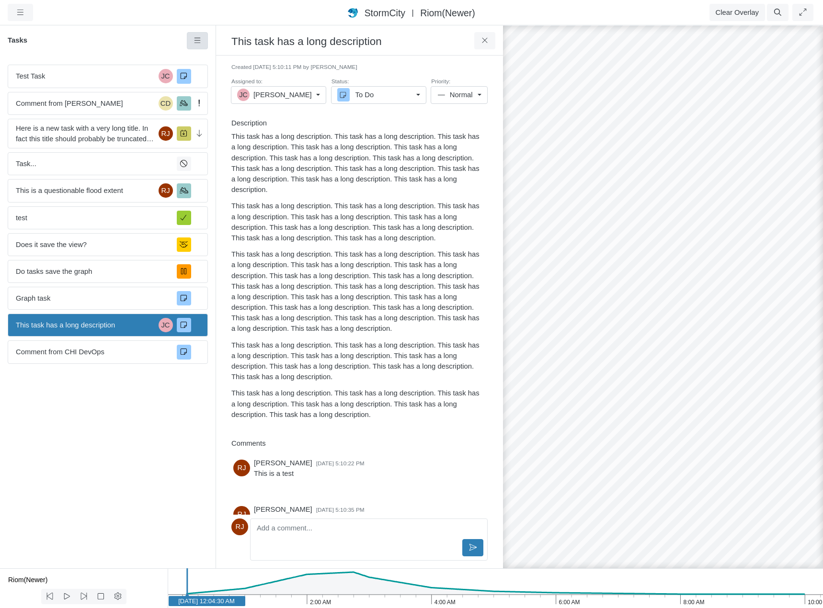
click at [199, 43] on icon at bounding box center [197, 40] width 9 height 7
click at [214, 81] on span "Filters" at bounding box center [216, 82] width 19 height 11
click at [202, 43] on link at bounding box center [198, 40] width 22 height 17
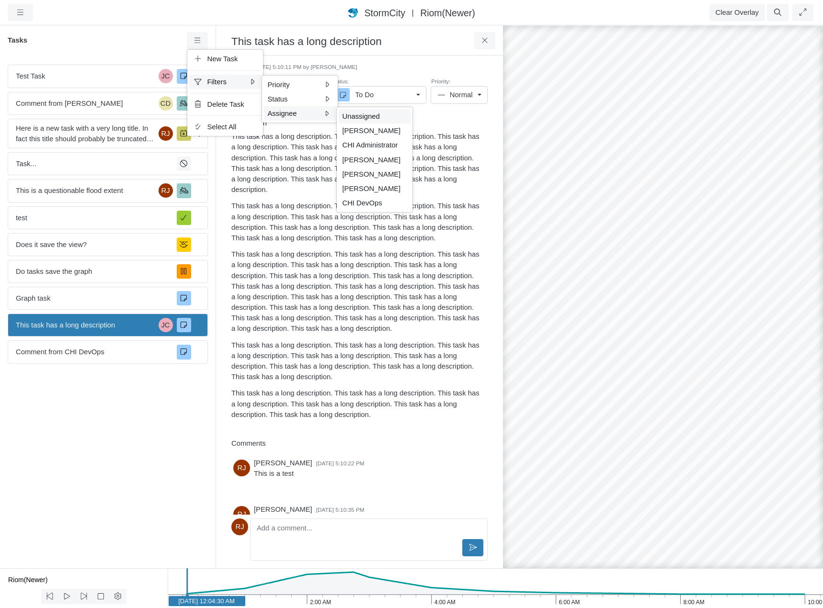
click at [359, 116] on span "Unassigned" at bounding box center [360, 117] width 37 height 8
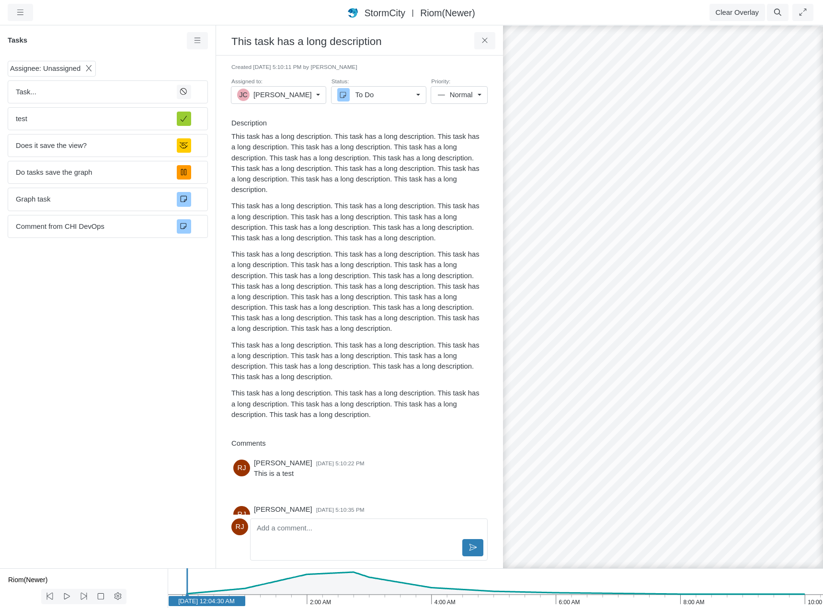
click at [86, 68] on icon at bounding box center [88, 68] width 9 height 7
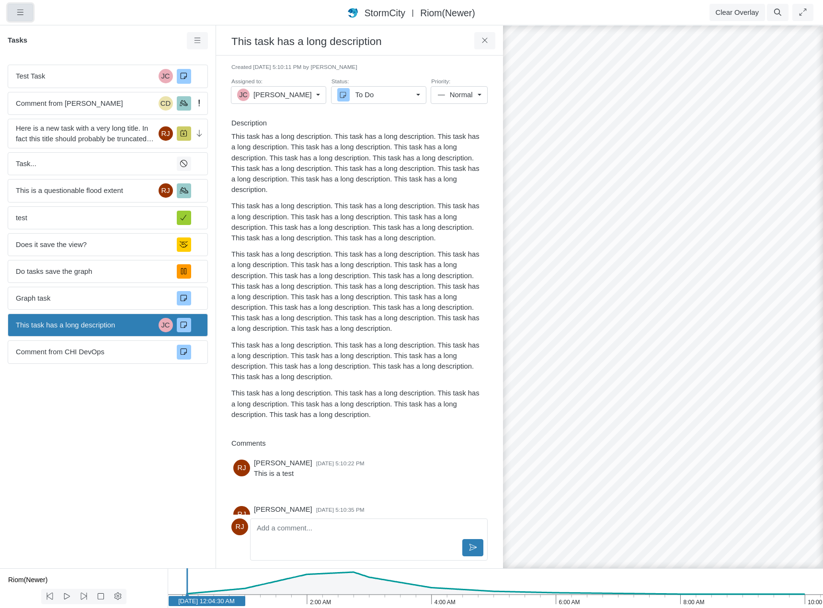
click at [22, 10] on icon "button" at bounding box center [20, 12] width 9 height 7
click at [39, 84] on link "Preferences" at bounding box center [46, 84] width 76 height 14
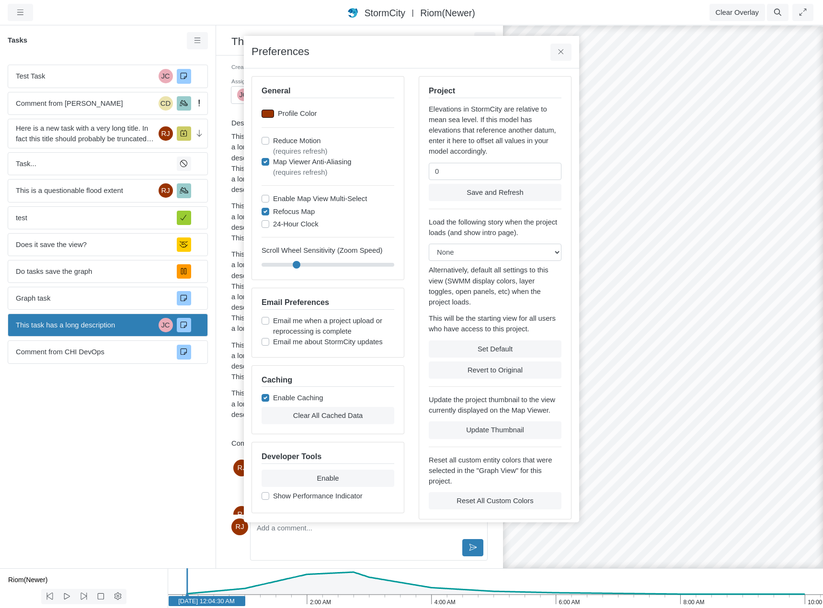
click at [264, 114] on div at bounding box center [267, 114] width 12 height 8
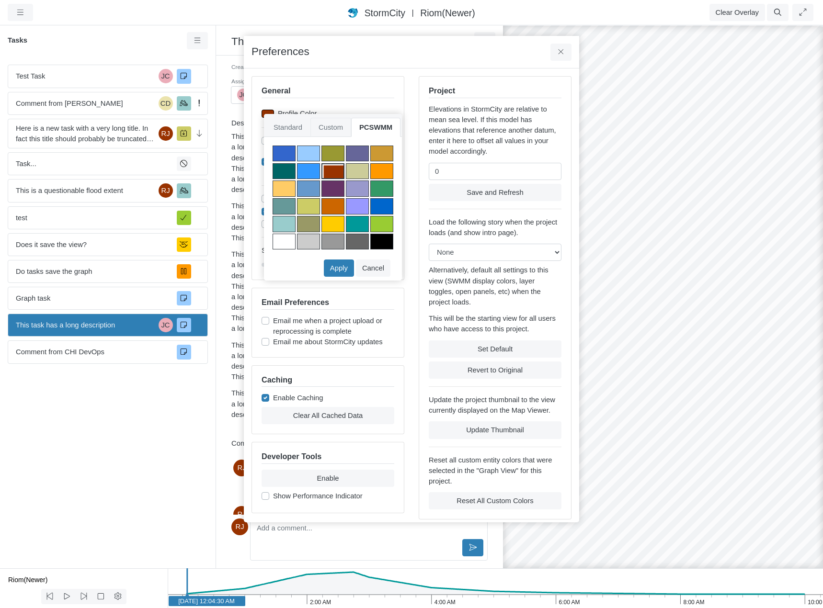
click at [336, 127] on span "Custom" at bounding box center [330, 127] width 41 height 19
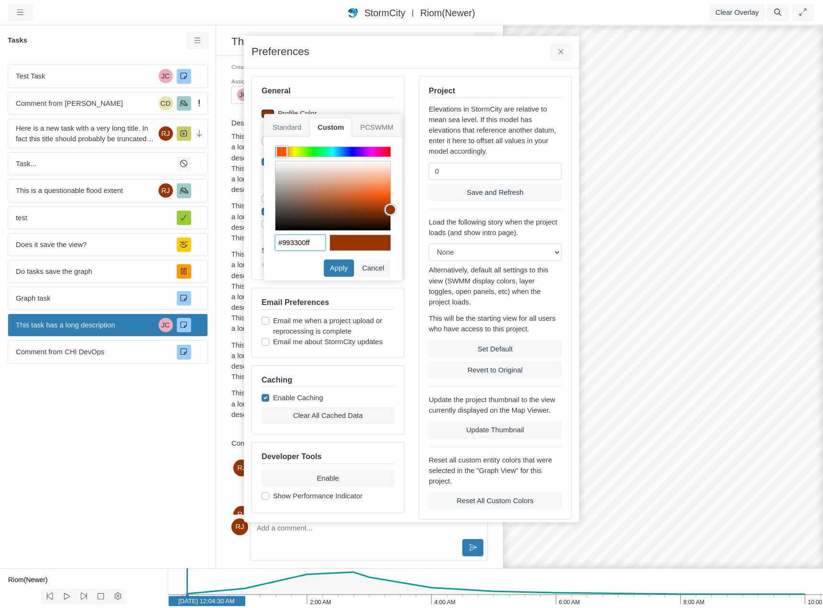
paste input "#FFFF99"
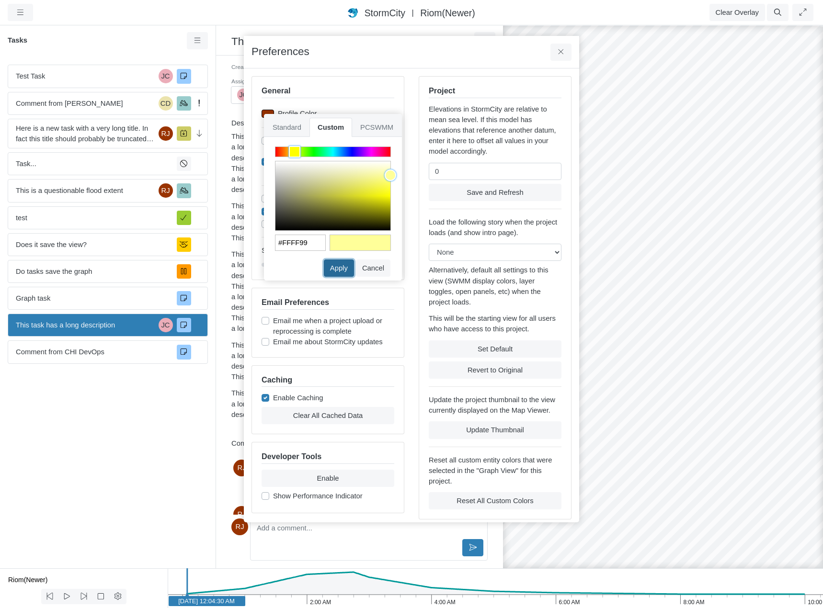
click at [344, 266] on button "Apply" at bounding box center [339, 267] width 30 height 17
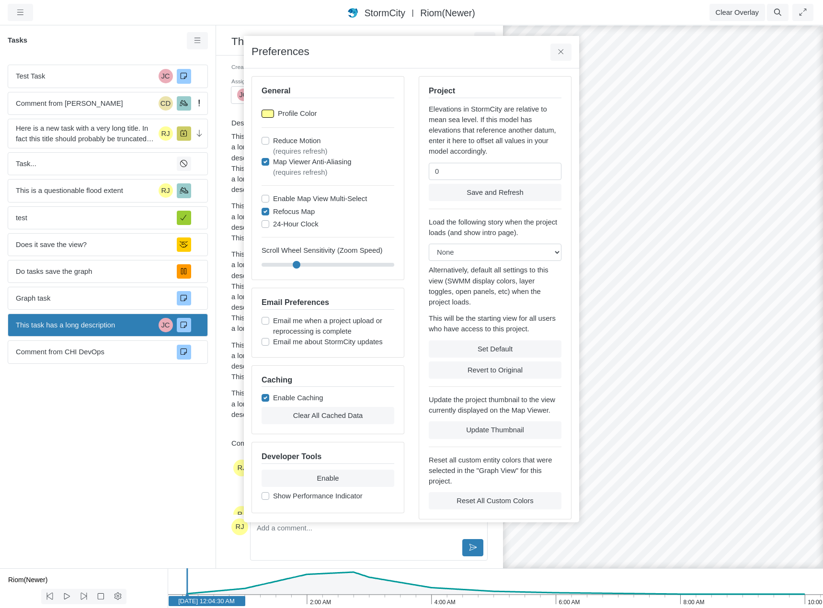
click at [269, 113] on div at bounding box center [267, 114] width 12 height 8
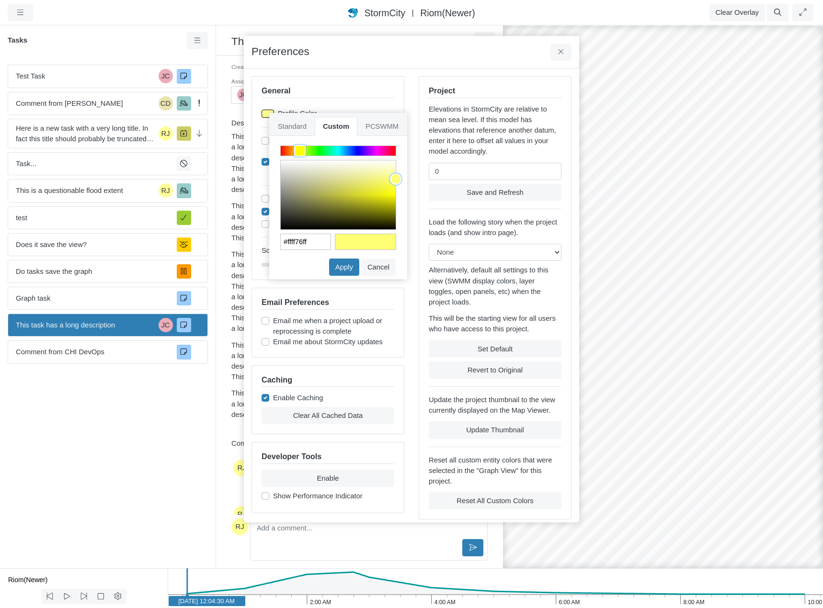
click at [398, 179] on div at bounding box center [395, 178] width 11 height 11
click at [350, 264] on button "Apply" at bounding box center [344, 267] width 30 height 17
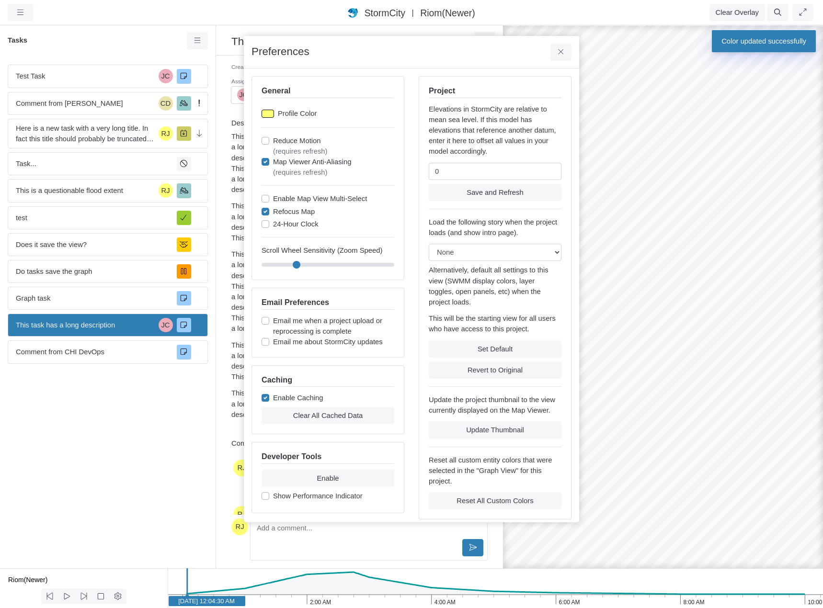
click at [270, 113] on div at bounding box center [267, 114] width 12 height 8
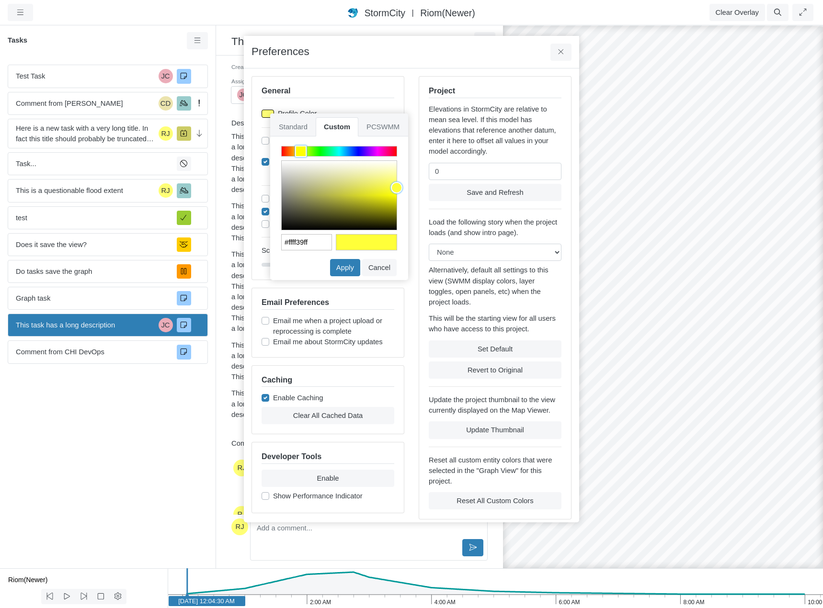
drag, startPoint x: 396, startPoint y: 177, endPoint x: 397, endPoint y: 188, distance: 11.1
click at [397, 188] on div at bounding box center [396, 187] width 11 height 11
click at [349, 268] on button "Apply" at bounding box center [345, 267] width 30 height 17
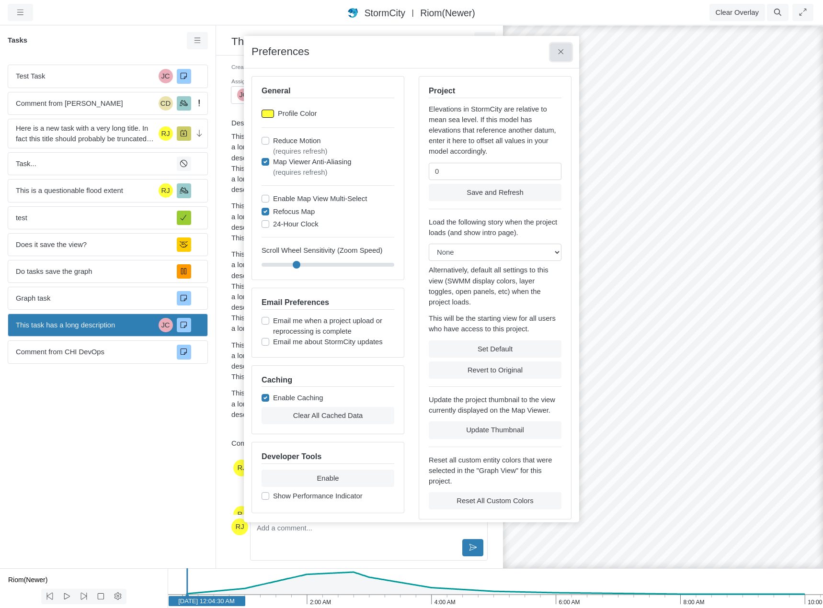
click at [562, 52] on icon at bounding box center [560, 51] width 9 height 7
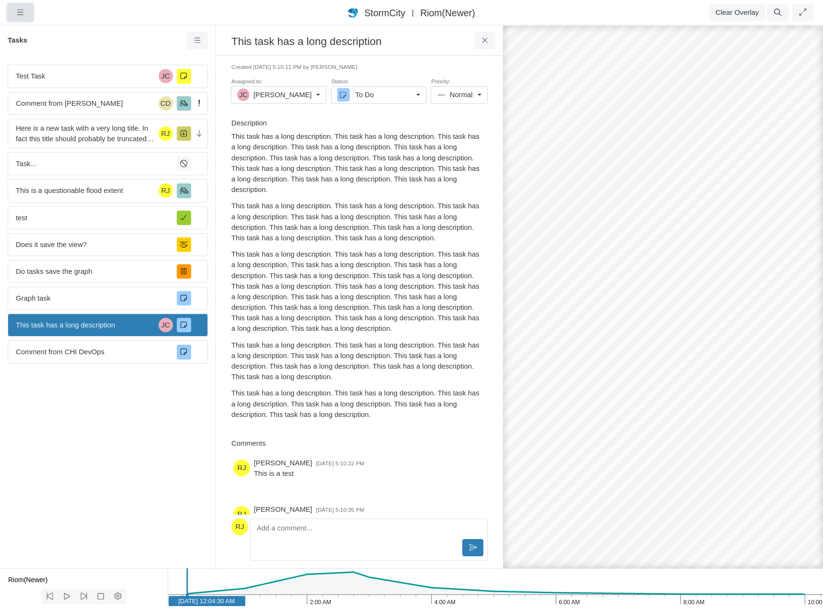
click at [16, 11] on icon "button" at bounding box center [20, 12] width 9 height 7
click at [46, 86] on link "Preferences" at bounding box center [46, 84] width 76 height 14
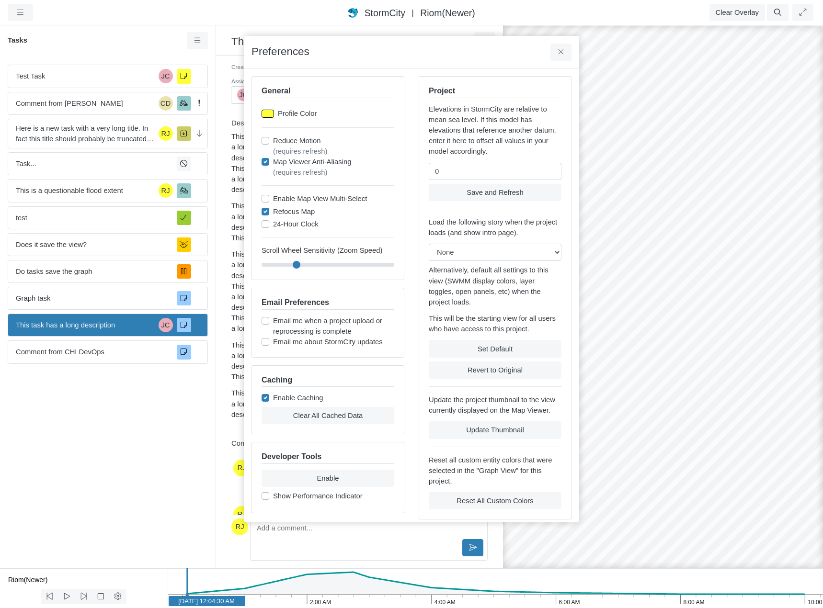
click at [268, 112] on div at bounding box center [267, 114] width 12 height 8
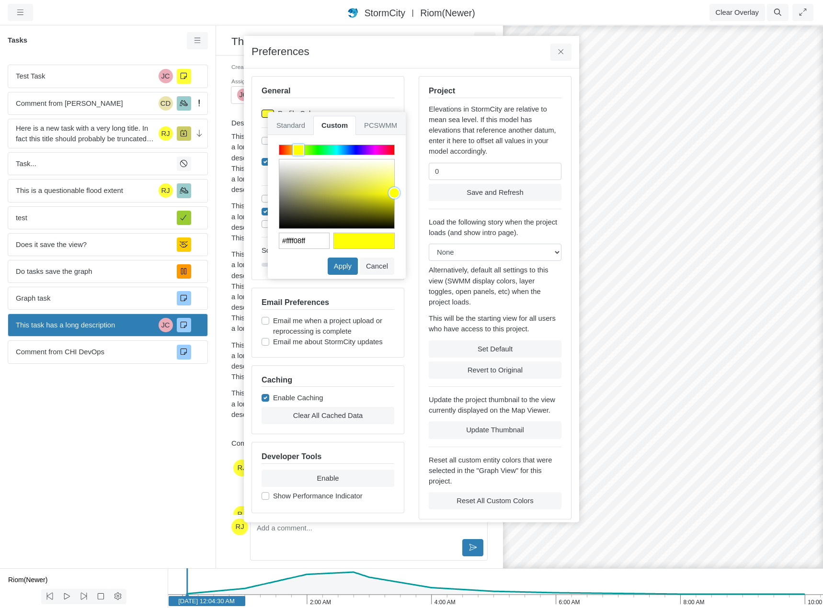
drag, startPoint x: 396, startPoint y: 187, endPoint x: 398, endPoint y: 193, distance: 6.5
click at [398, 193] on div at bounding box center [393, 192] width 11 height 11
click at [348, 266] on button "Apply" at bounding box center [342, 266] width 30 height 17
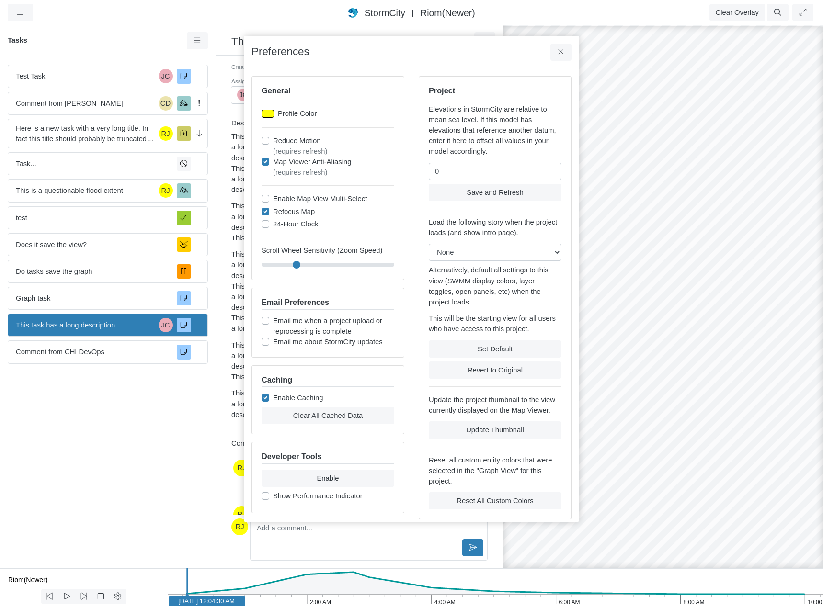
click at [270, 114] on div at bounding box center [267, 114] width 12 height 8
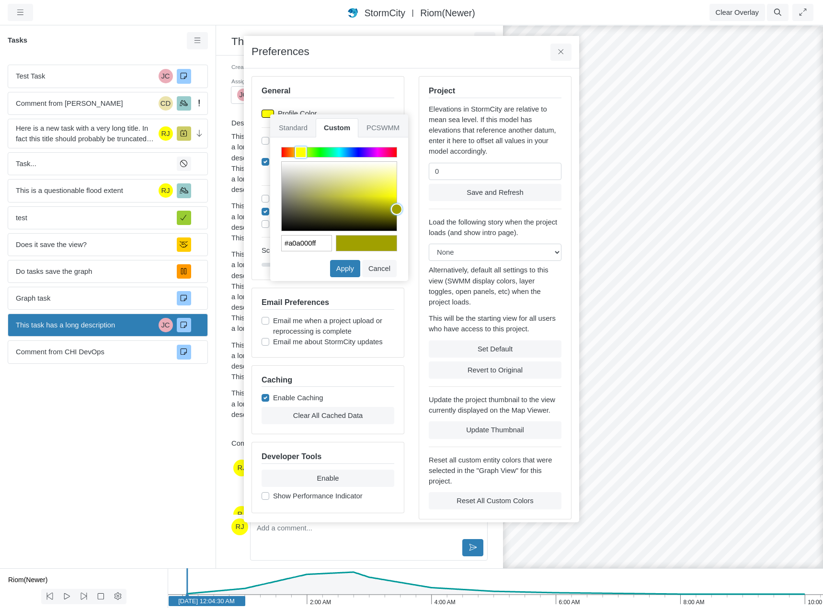
drag, startPoint x: 397, startPoint y: 197, endPoint x: 398, endPoint y: 209, distance: 12.5
click at [398, 209] on div at bounding box center [396, 208] width 11 height 11
click at [348, 268] on button "Apply" at bounding box center [345, 268] width 30 height 17
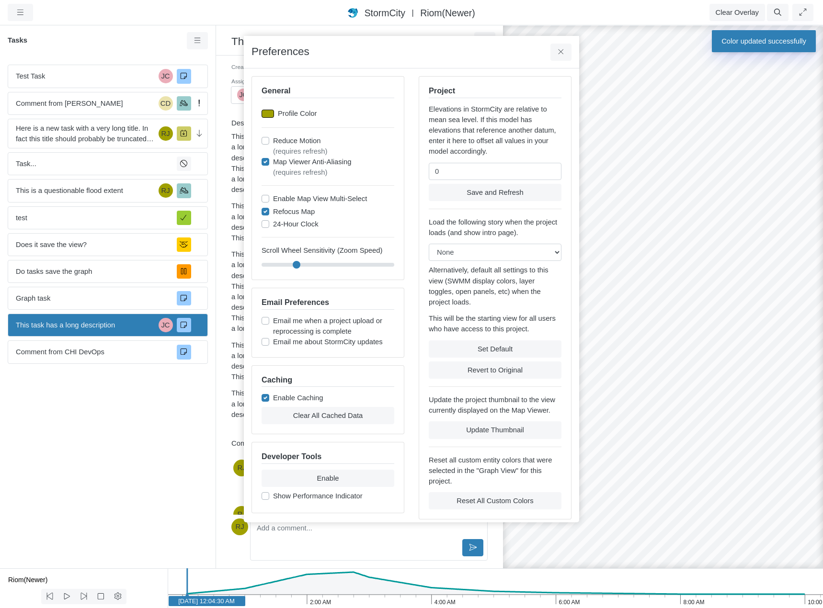
click at [270, 112] on div at bounding box center [267, 114] width 12 height 8
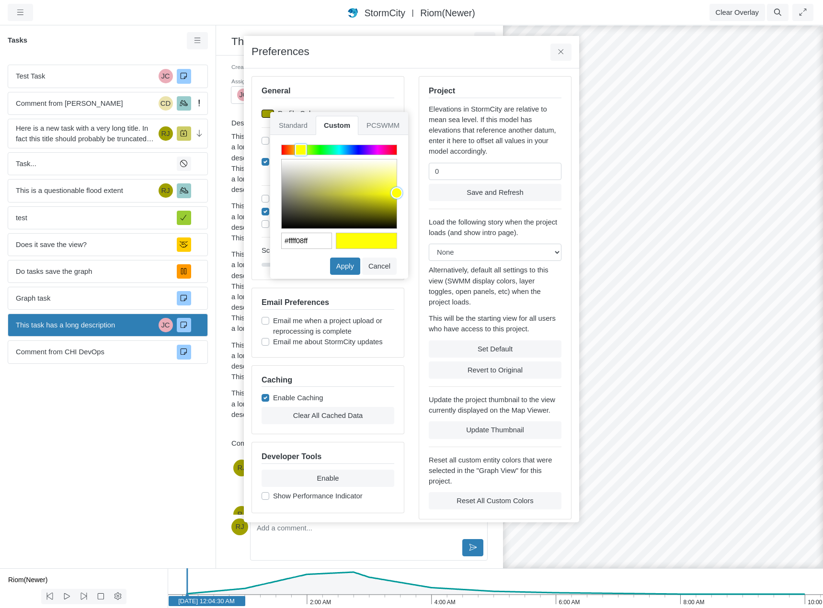
drag, startPoint x: 396, startPoint y: 207, endPoint x: 398, endPoint y: 193, distance: 14.0
click at [398, 193] on div at bounding box center [396, 192] width 11 height 11
click at [346, 268] on button "Apply" at bounding box center [345, 266] width 30 height 17
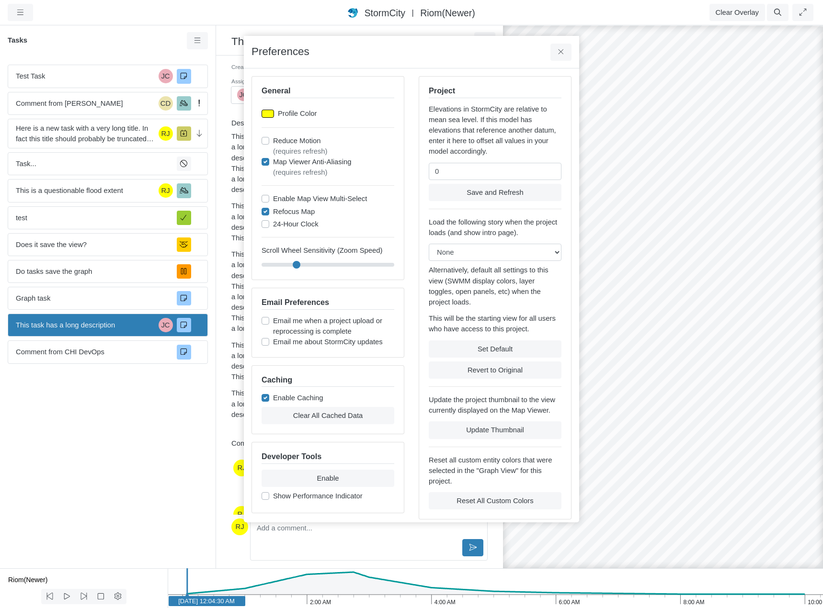
click at [267, 114] on div at bounding box center [267, 114] width 12 height 8
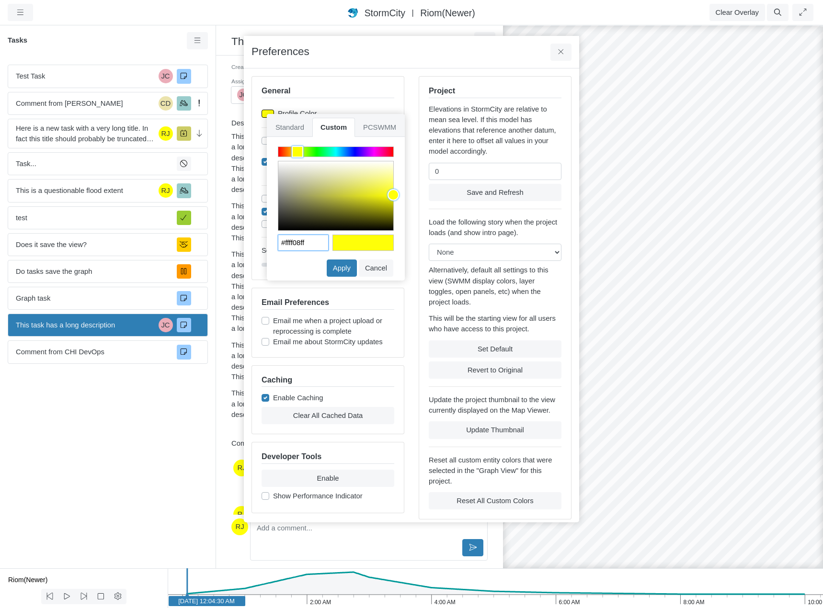
paste input "FFA8DB"
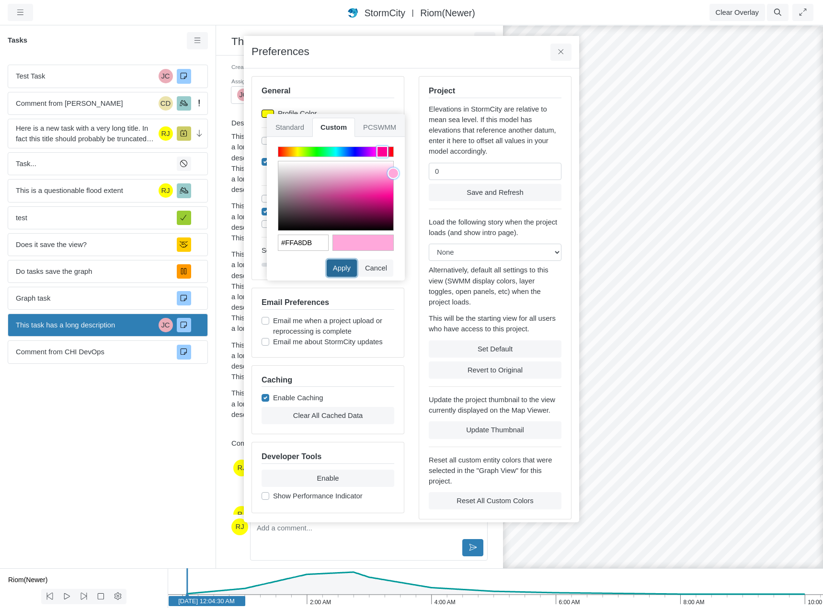
click at [341, 267] on button "Apply" at bounding box center [342, 267] width 30 height 17
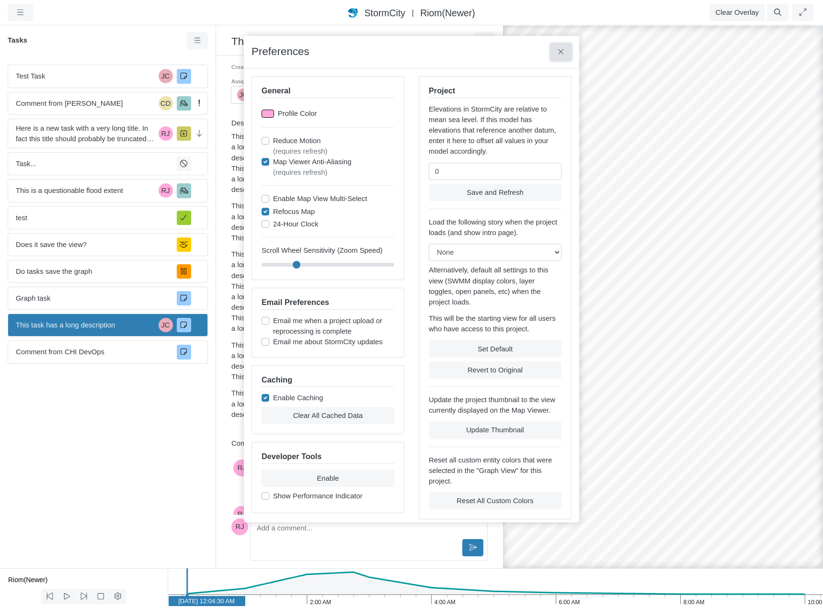
click at [557, 51] on icon at bounding box center [560, 51] width 9 height 7
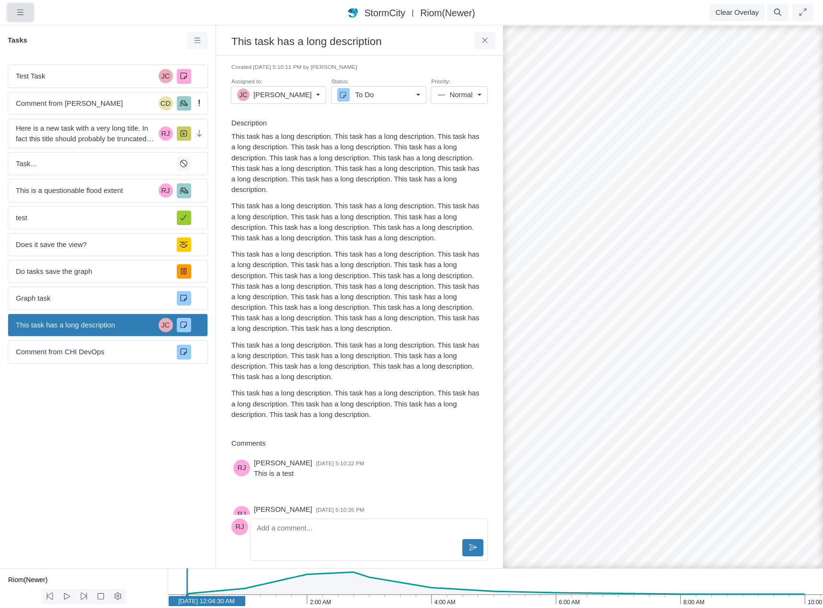
click at [20, 11] on icon "button" at bounding box center [20, 12] width 9 height 7
click at [39, 83] on link "Preferences" at bounding box center [46, 84] width 76 height 14
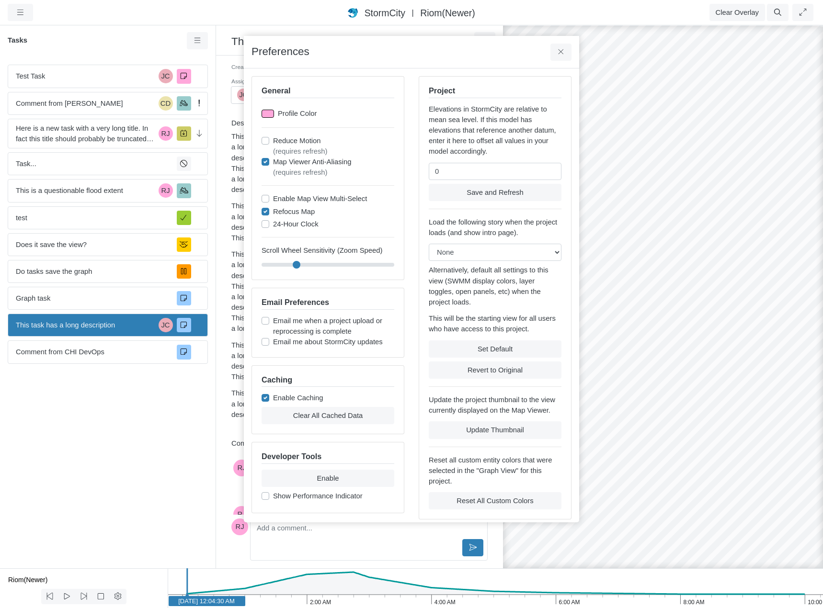
click at [267, 113] on div at bounding box center [267, 114] width 12 height 8
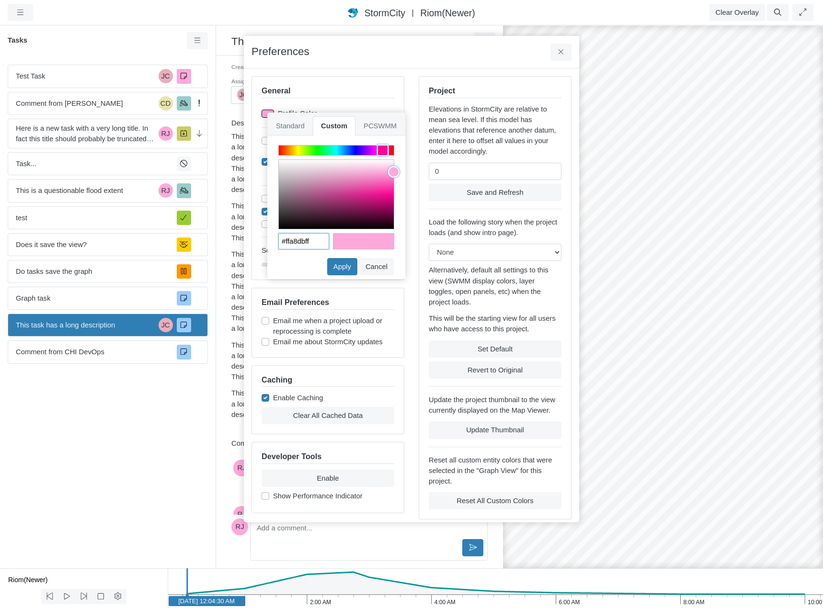
paste input "A8DAFF"
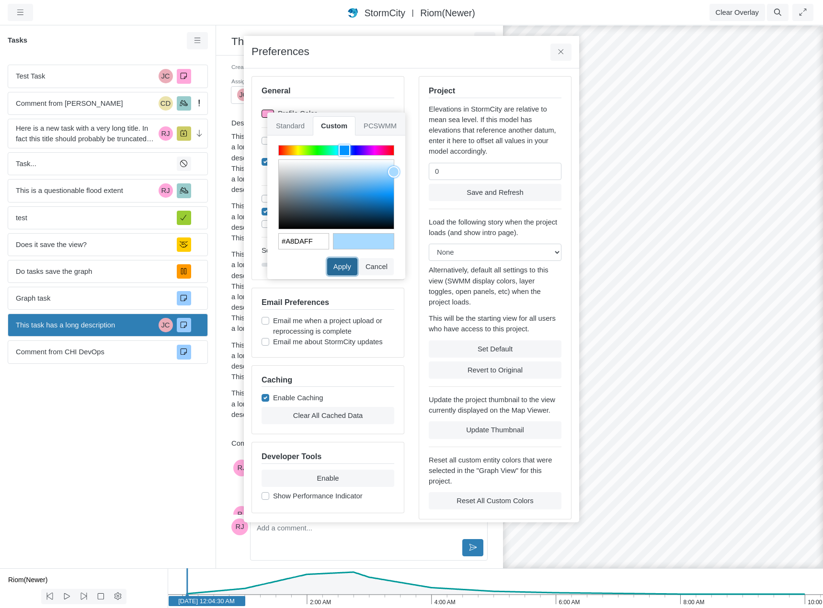
click at [345, 268] on button "Apply" at bounding box center [342, 266] width 30 height 17
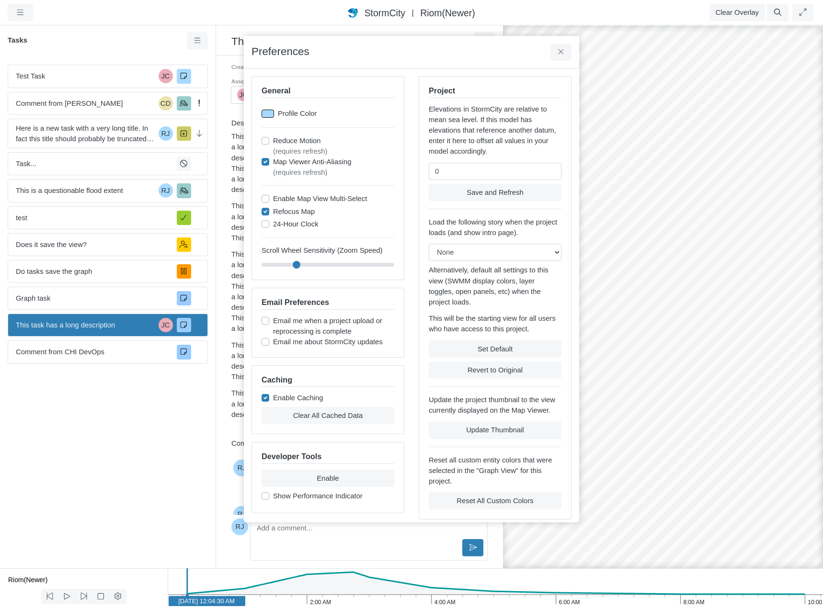
click at [268, 113] on div at bounding box center [267, 114] width 12 height 8
type input "#a8daffff"
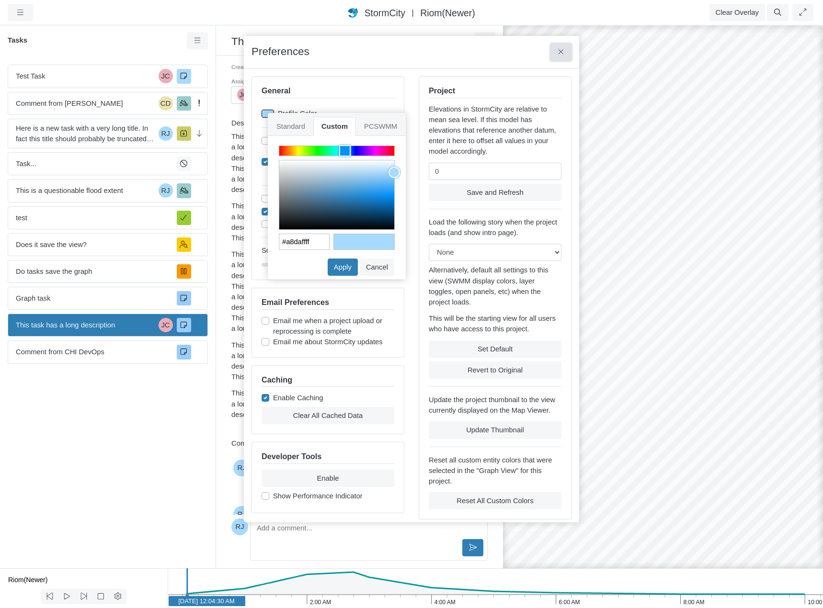
click at [560, 52] on icon at bounding box center [560, 51] width 9 height 7
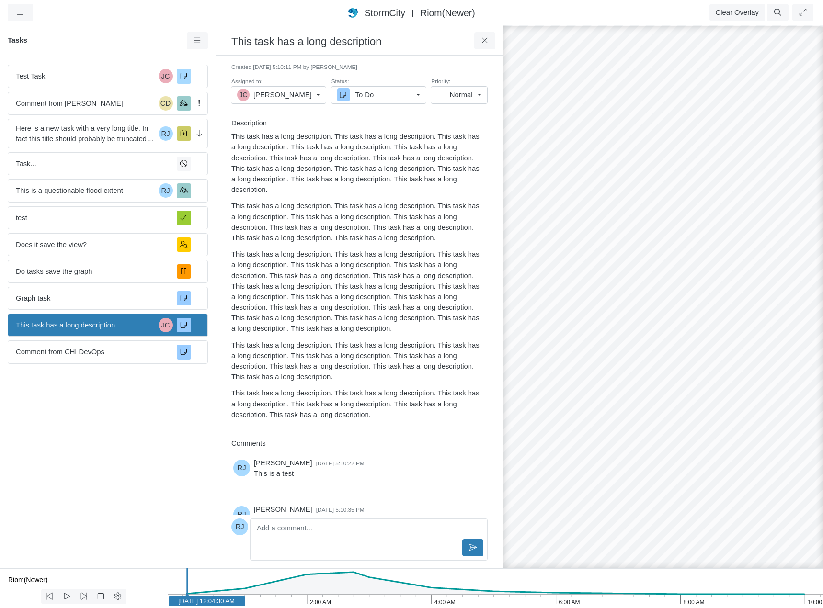
click at [114, 443] on div "Test Task JC Comment from [PERSON_NAME] CD Here is a new task with a very long …" at bounding box center [107, 312] width 215 height 511
